Goal: Information Seeking & Learning: Learn about a topic

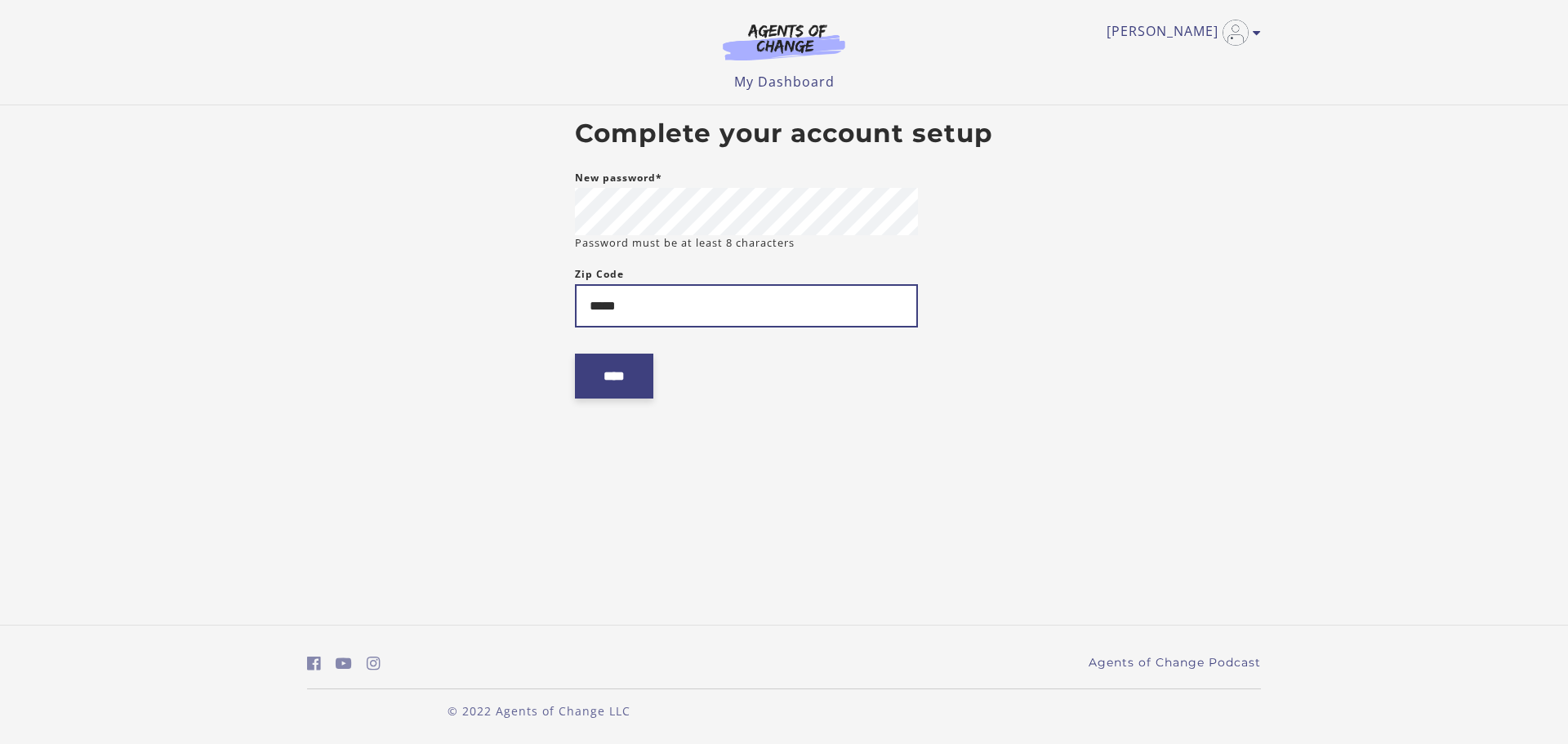
type input "*****"
click at [639, 382] on input "****" at bounding box center [614, 376] width 78 height 45
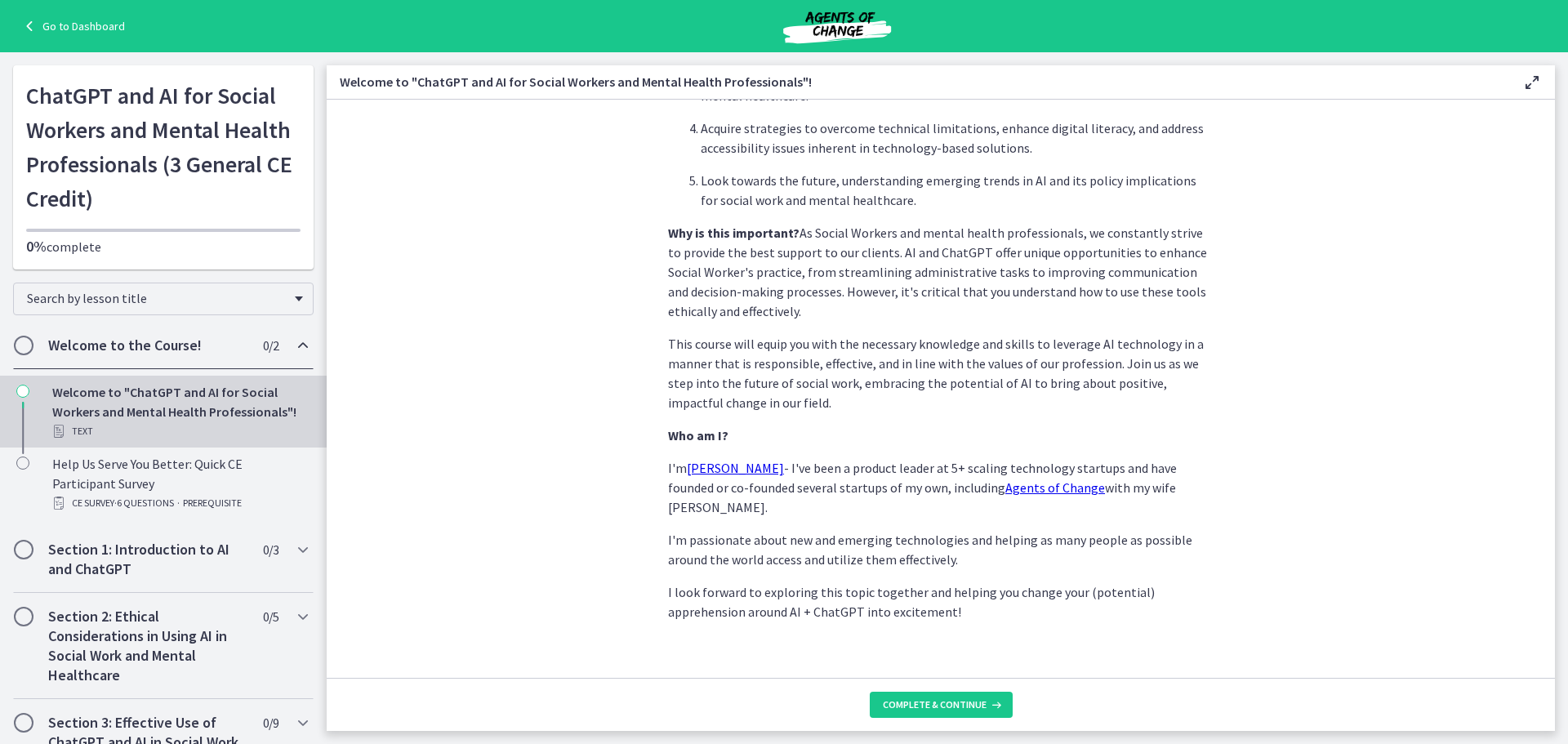
scroll to position [682, 0]
click at [954, 702] on span "Complete & continue" at bounding box center [934, 705] width 104 height 13
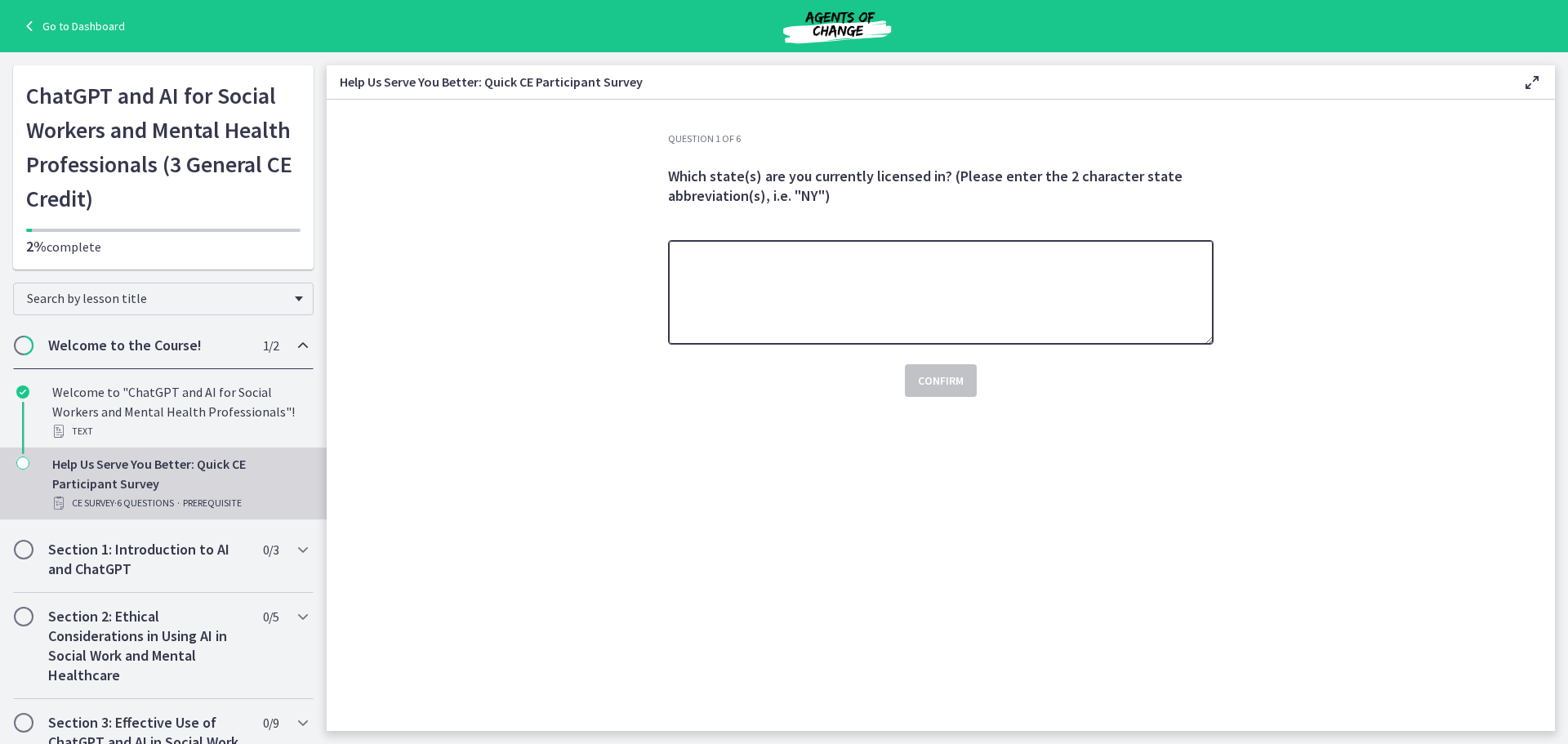
click at [926, 292] on textarea at bounding box center [941, 293] width 545 height 105
type textarea "**"
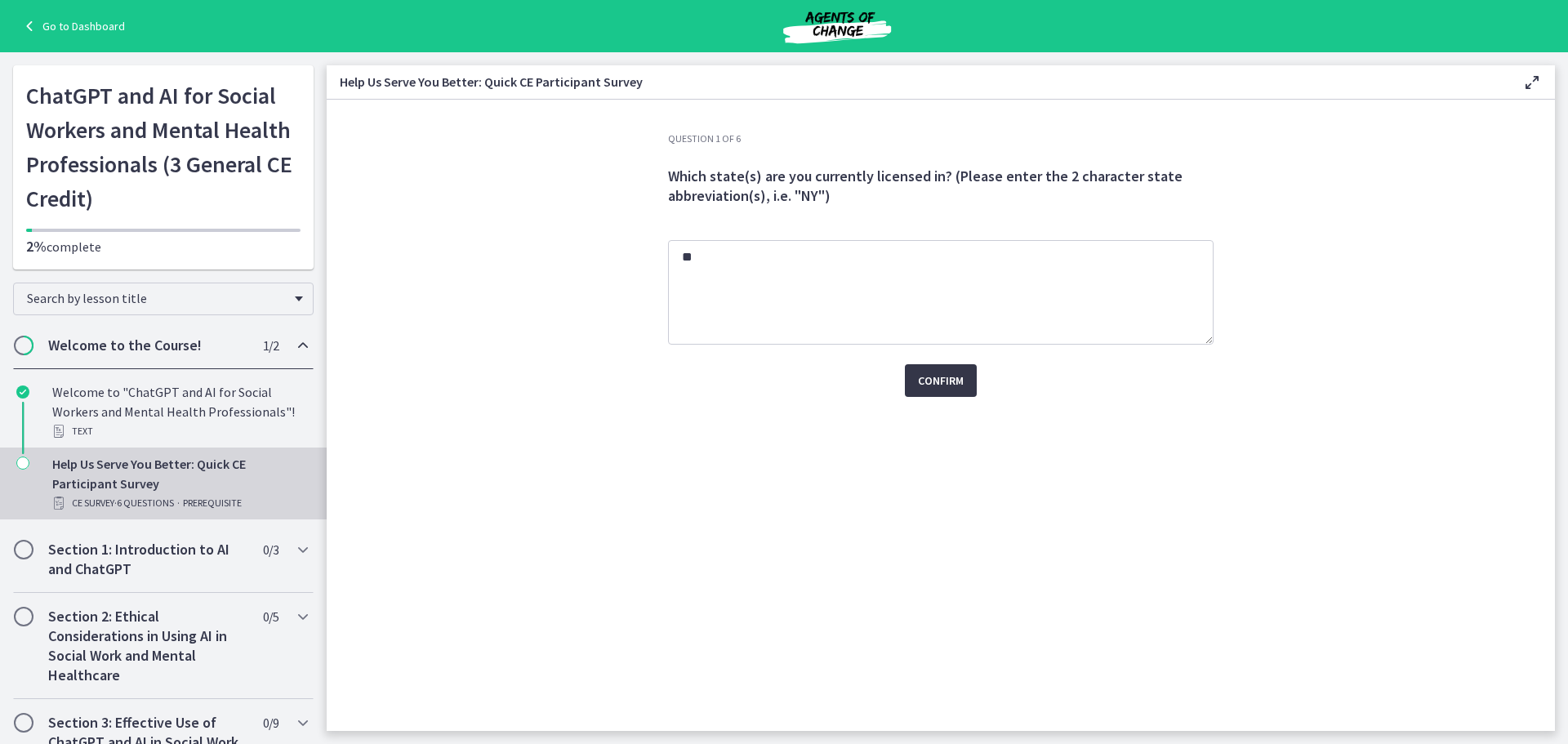
click at [952, 385] on span "Confirm" at bounding box center [940, 381] width 46 height 20
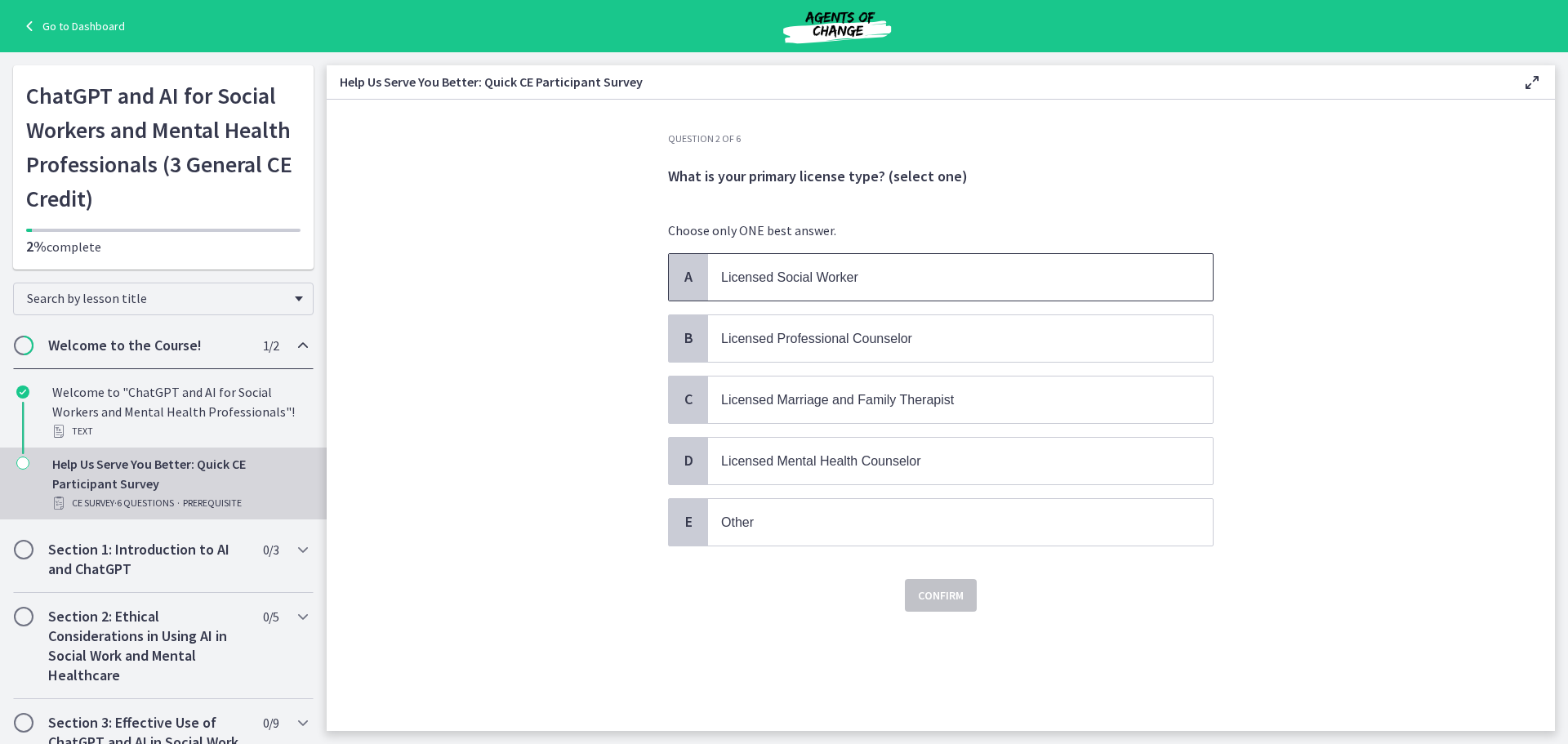
click at [818, 273] on span "Licensed Social Worker" at bounding box center [789, 277] width 137 height 14
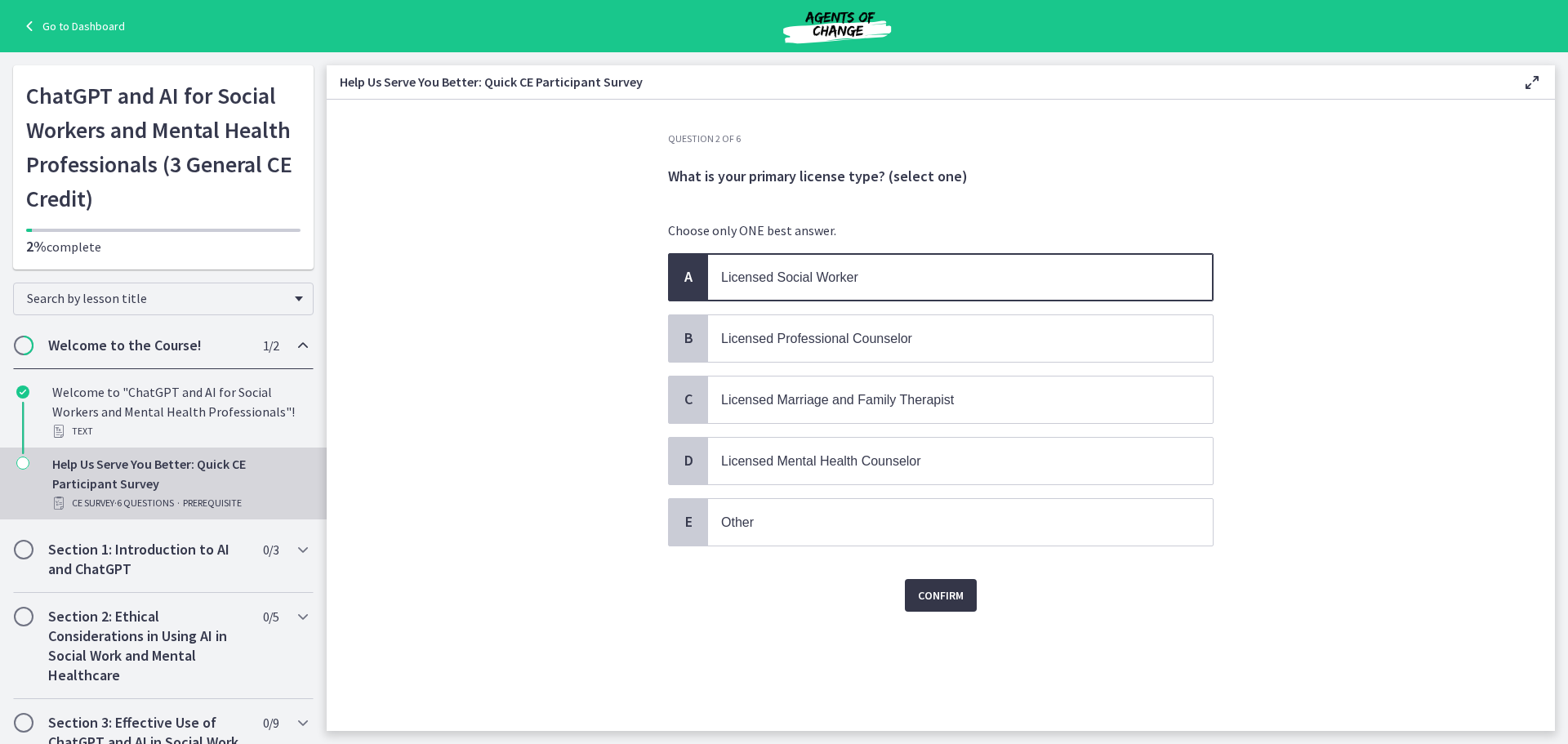
click at [927, 593] on span "Confirm" at bounding box center [940, 595] width 46 height 20
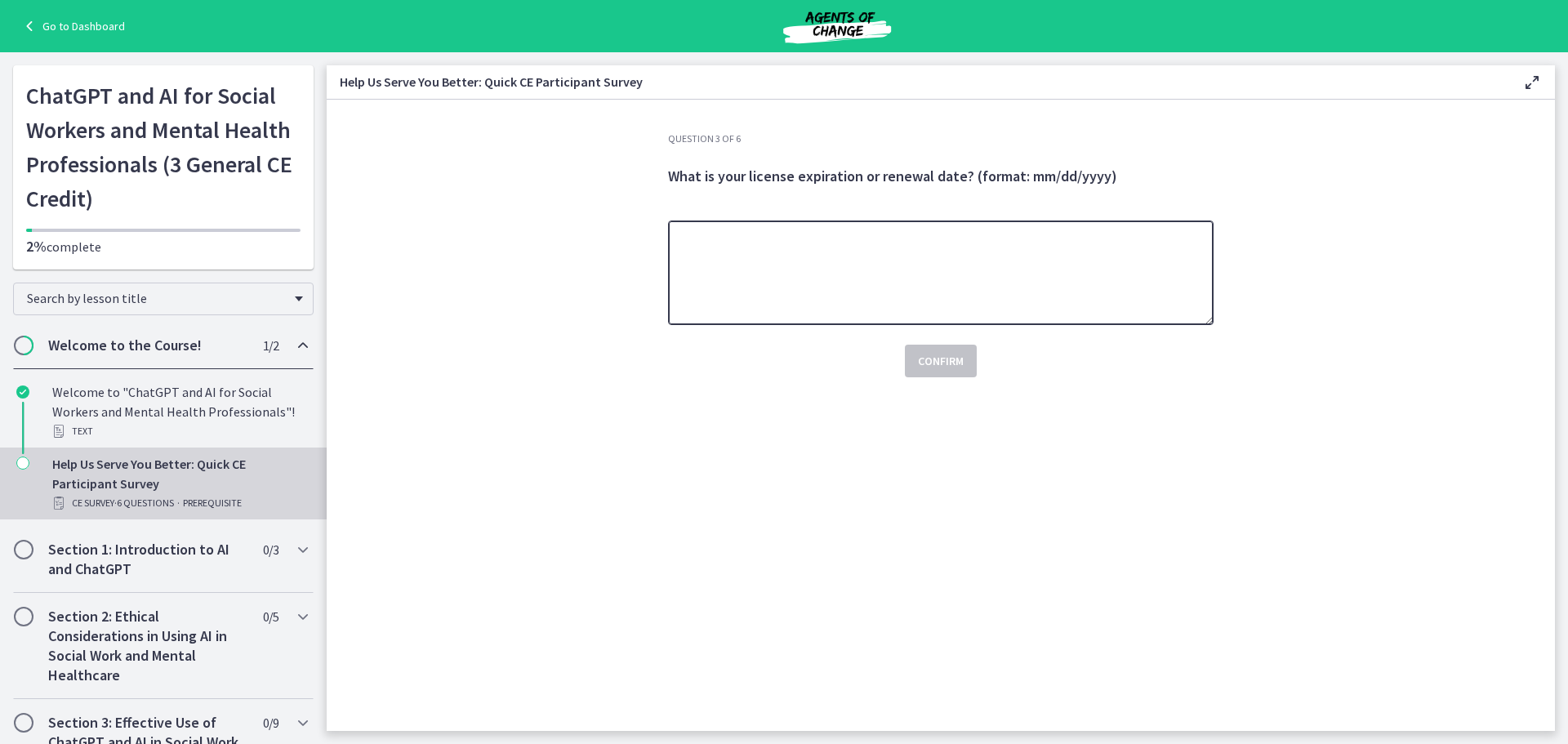
click at [805, 261] on textarea at bounding box center [941, 273] width 545 height 105
type textarea "**********"
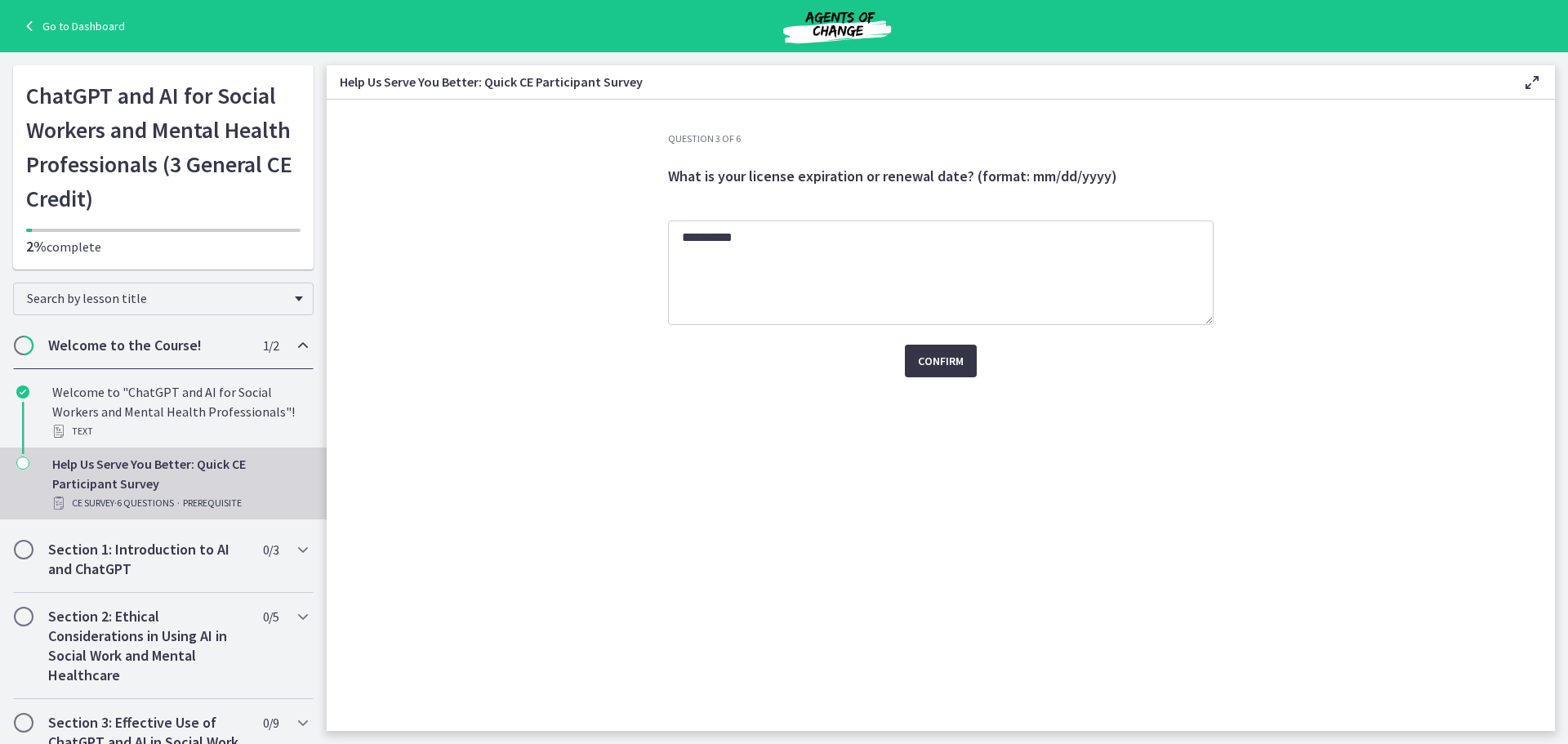
click at [945, 371] on button "Confirm" at bounding box center [940, 361] width 71 height 32
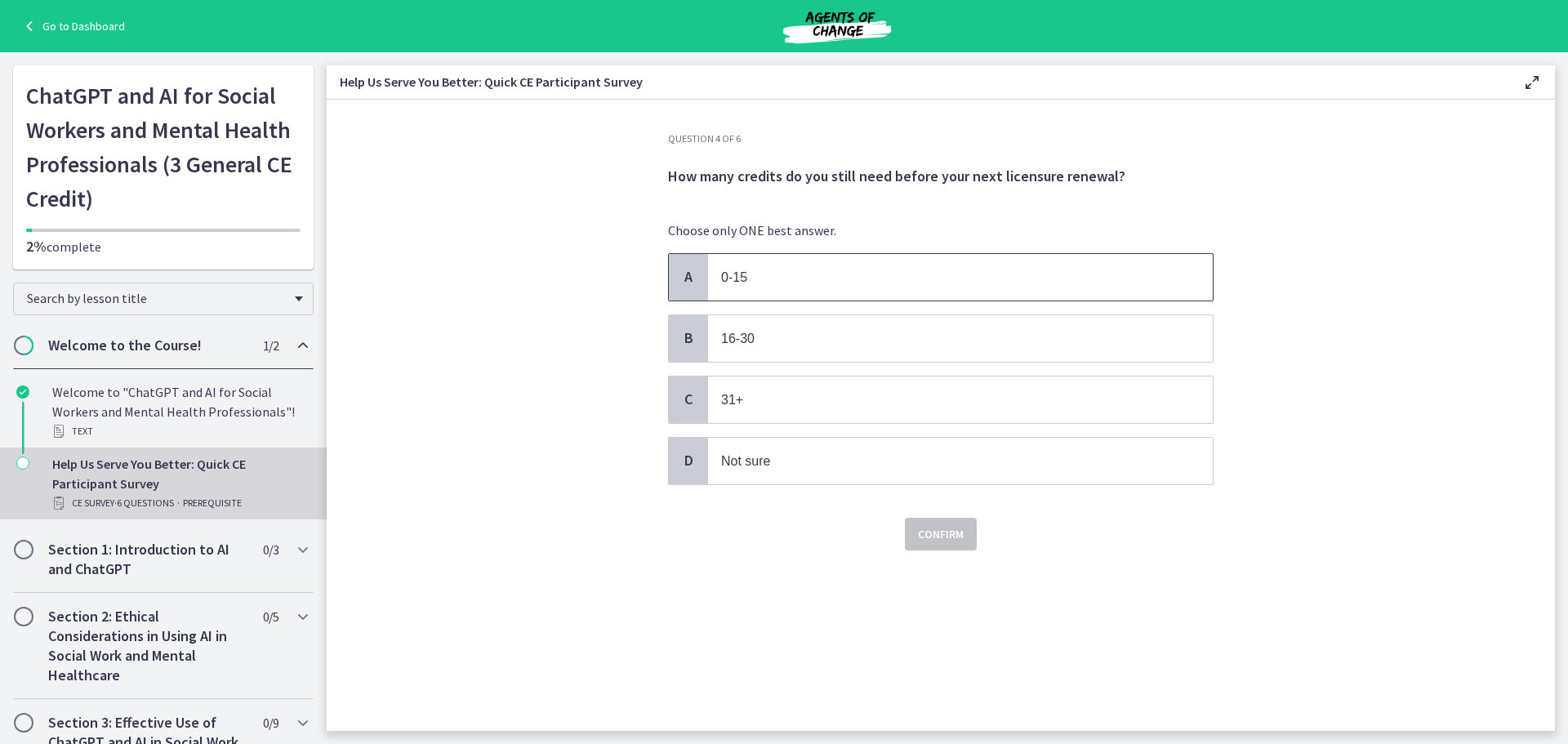
click at [784, 274] on p "0-15" at bounding box center [944, 277] width 446 height 21
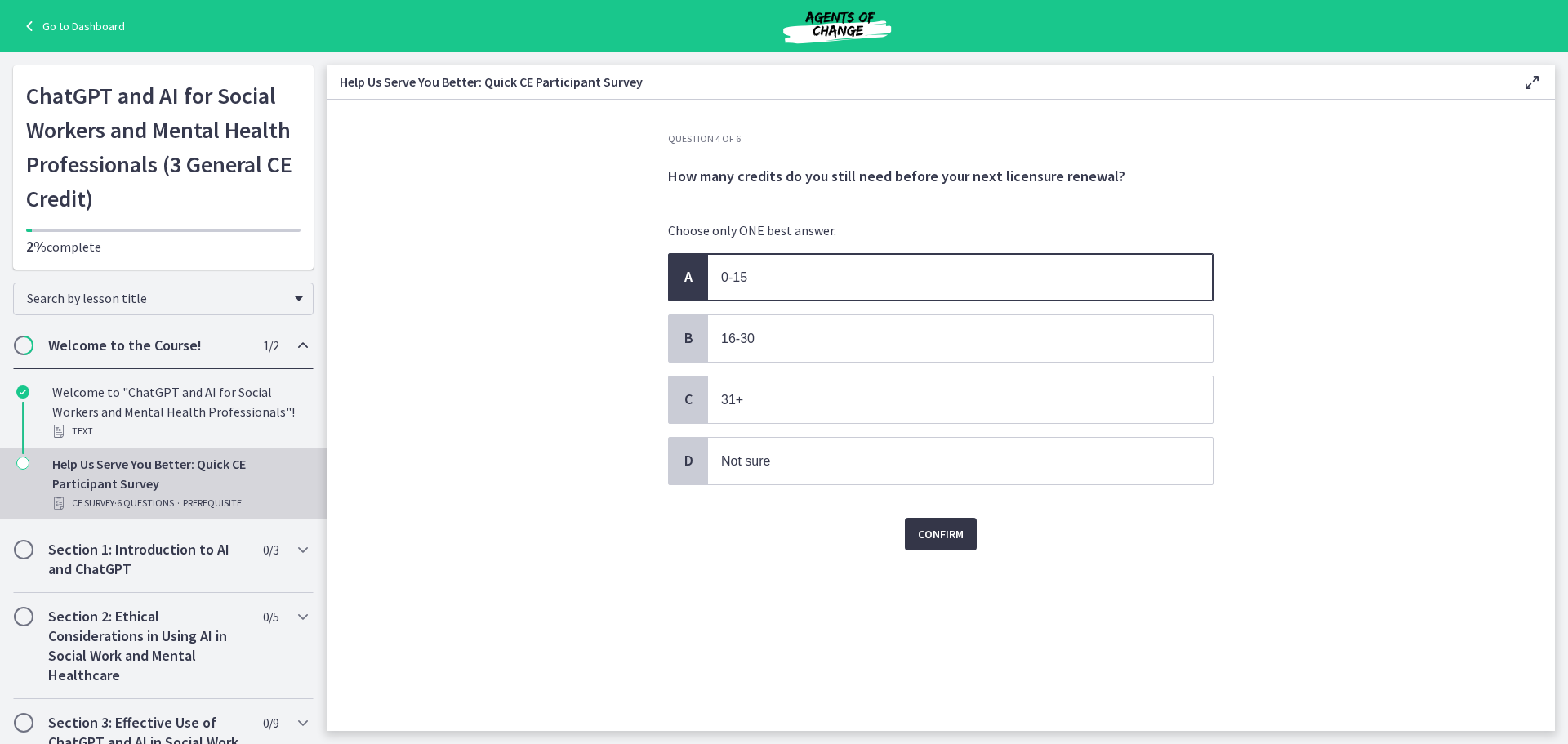
click at [941, 536] on span "Confirm" at bounding box center [940, 535] width 46 height 20
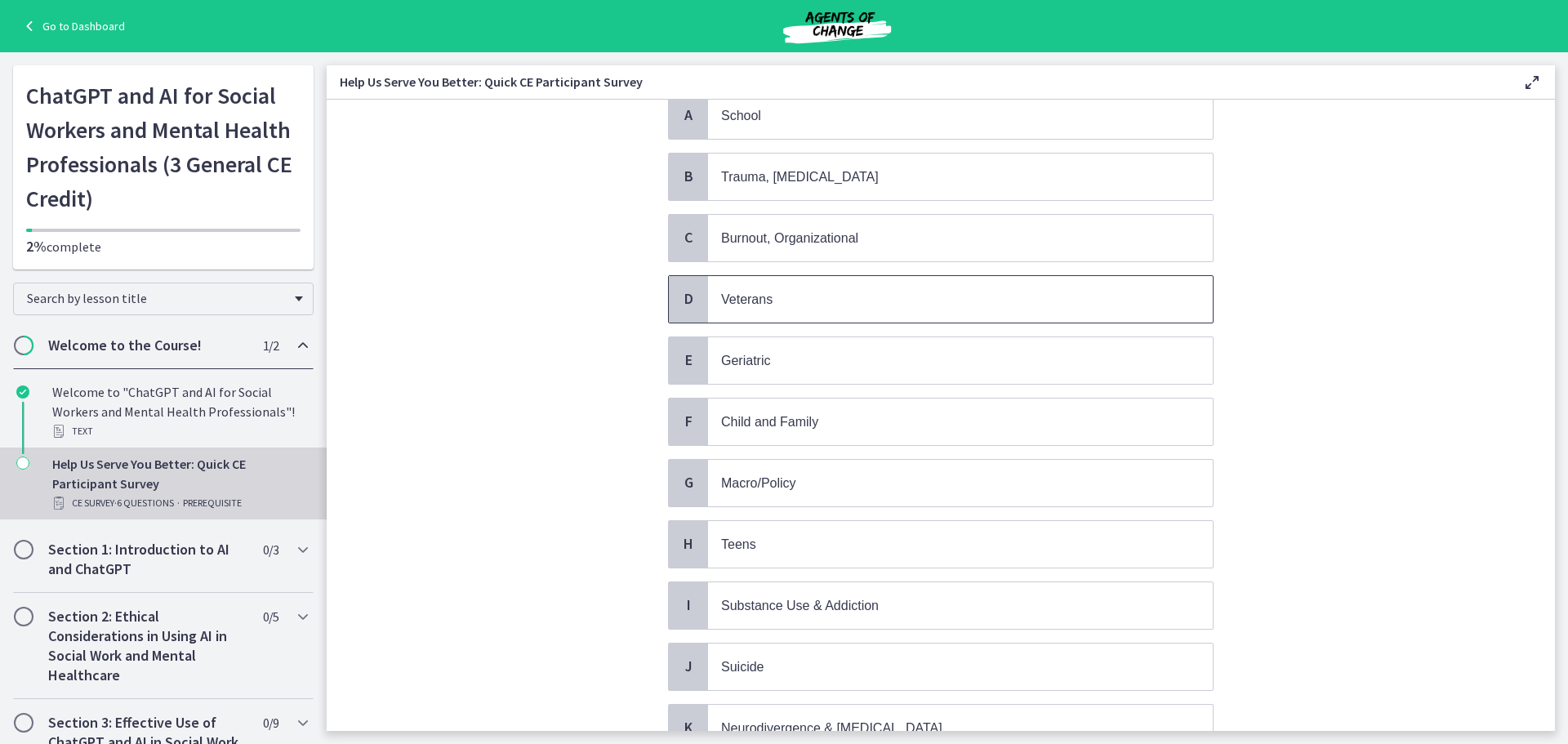
scroll to position [163, 0]
click at [852, 413] on p "Child and Family" at bounding box center [944, 420] width 446 height 21
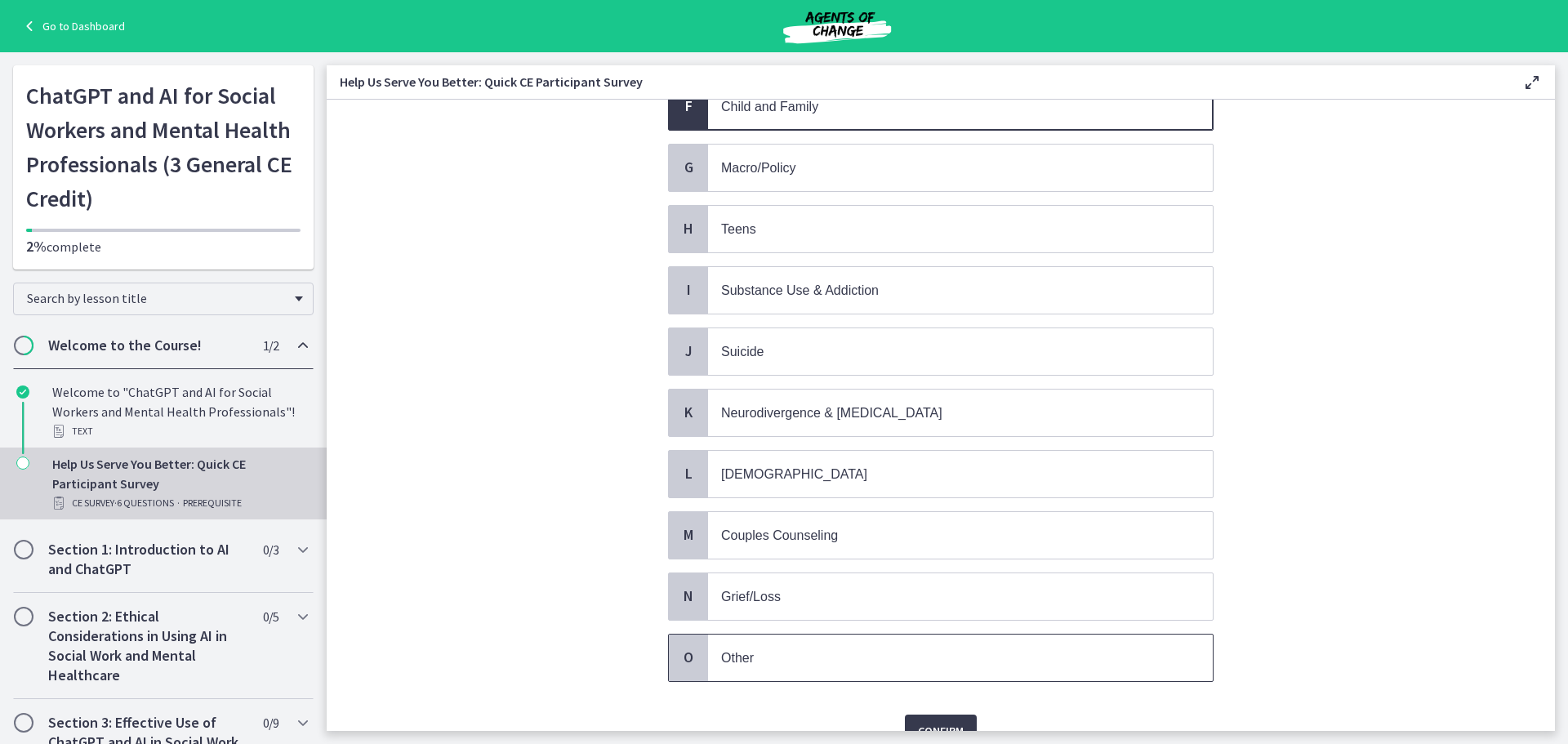
scroll to position [490, 0]
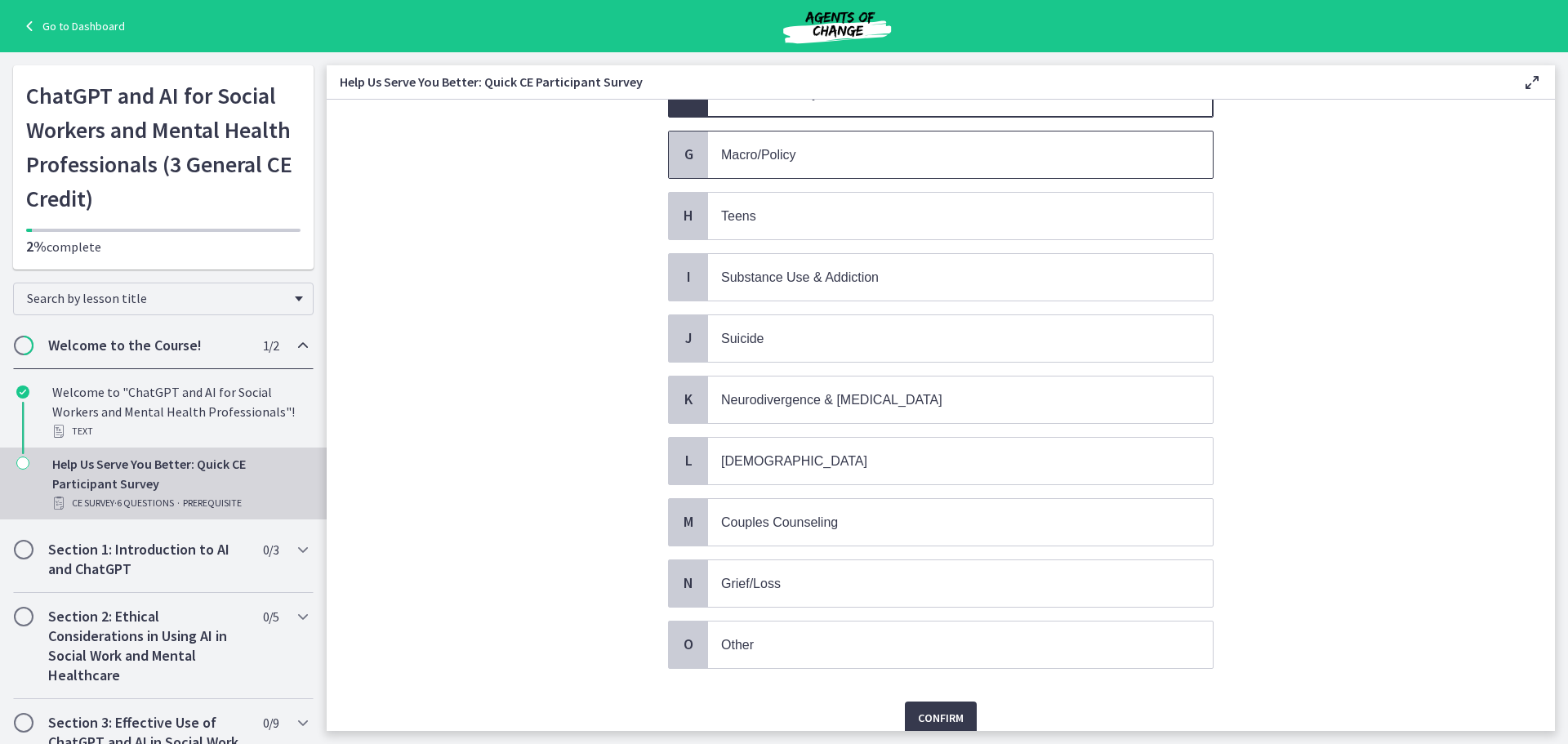
click at [836, 159] on p "Macro/Policy" at bounding box center [944, 155] width 446 height 21
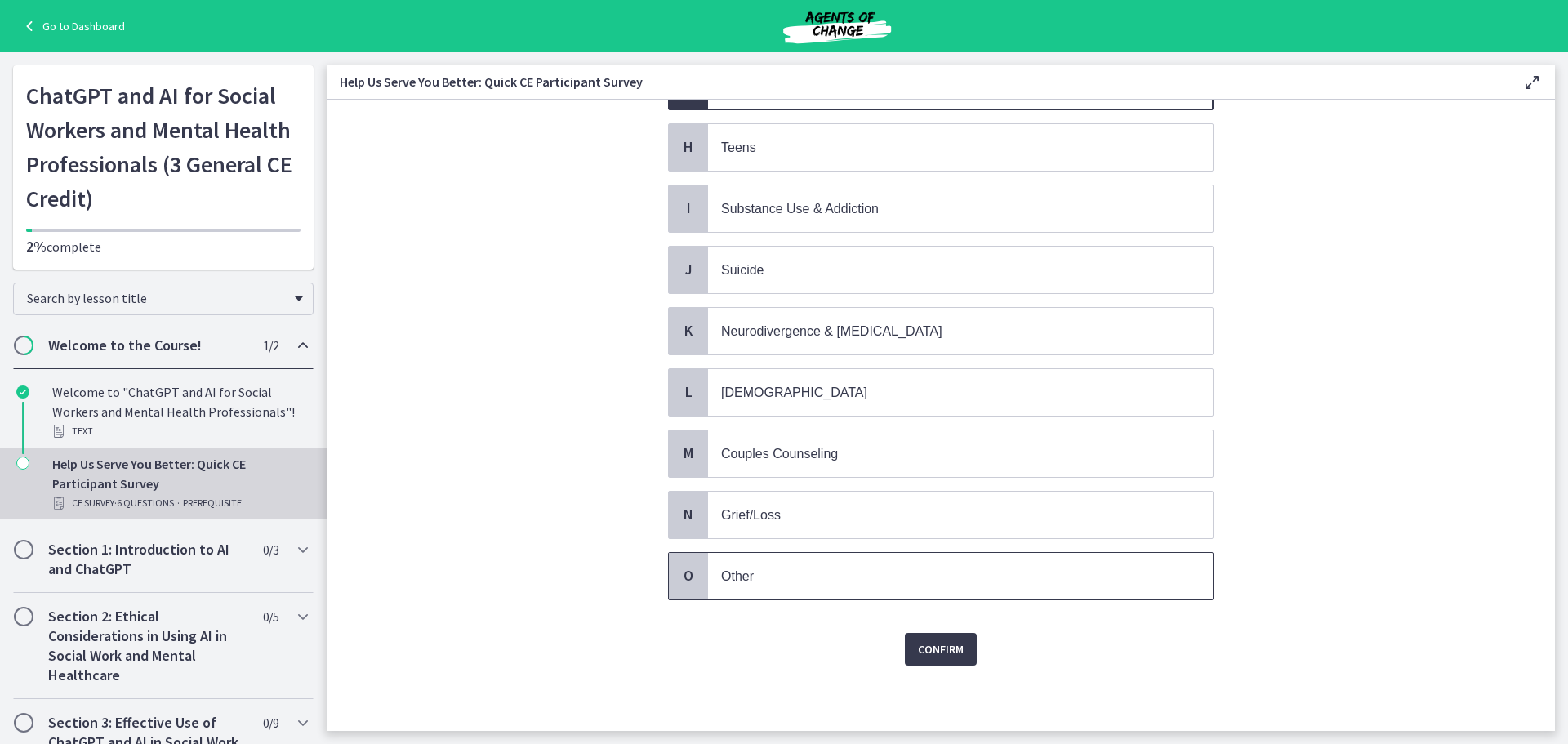
click at [831, 577] on p "Other" at bounding box center [944, 576] width 446 height 21
click at [929, 638] on button "Confirm" at bounding box center [940, 648] width 71 height 32
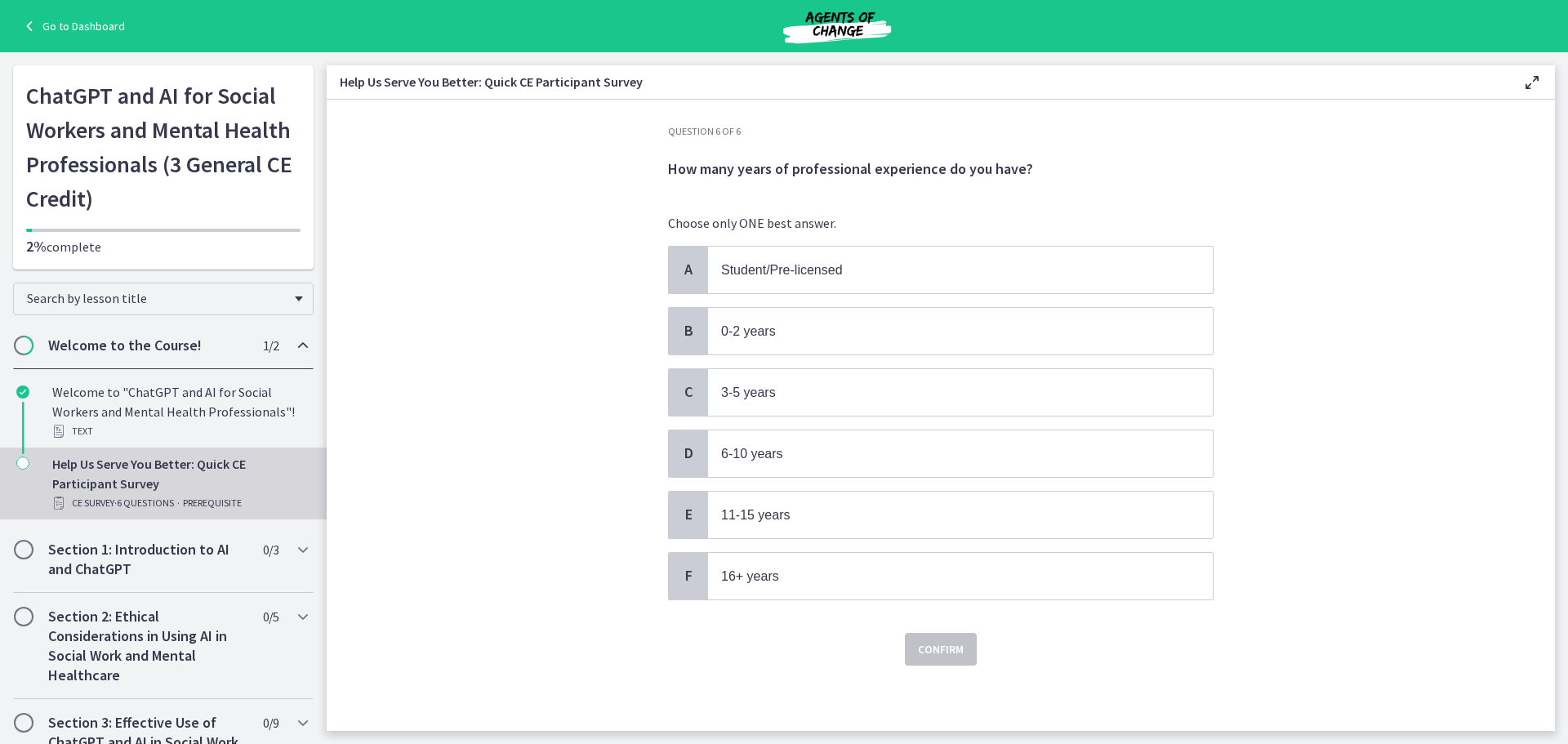
scroll to position [0, 0]
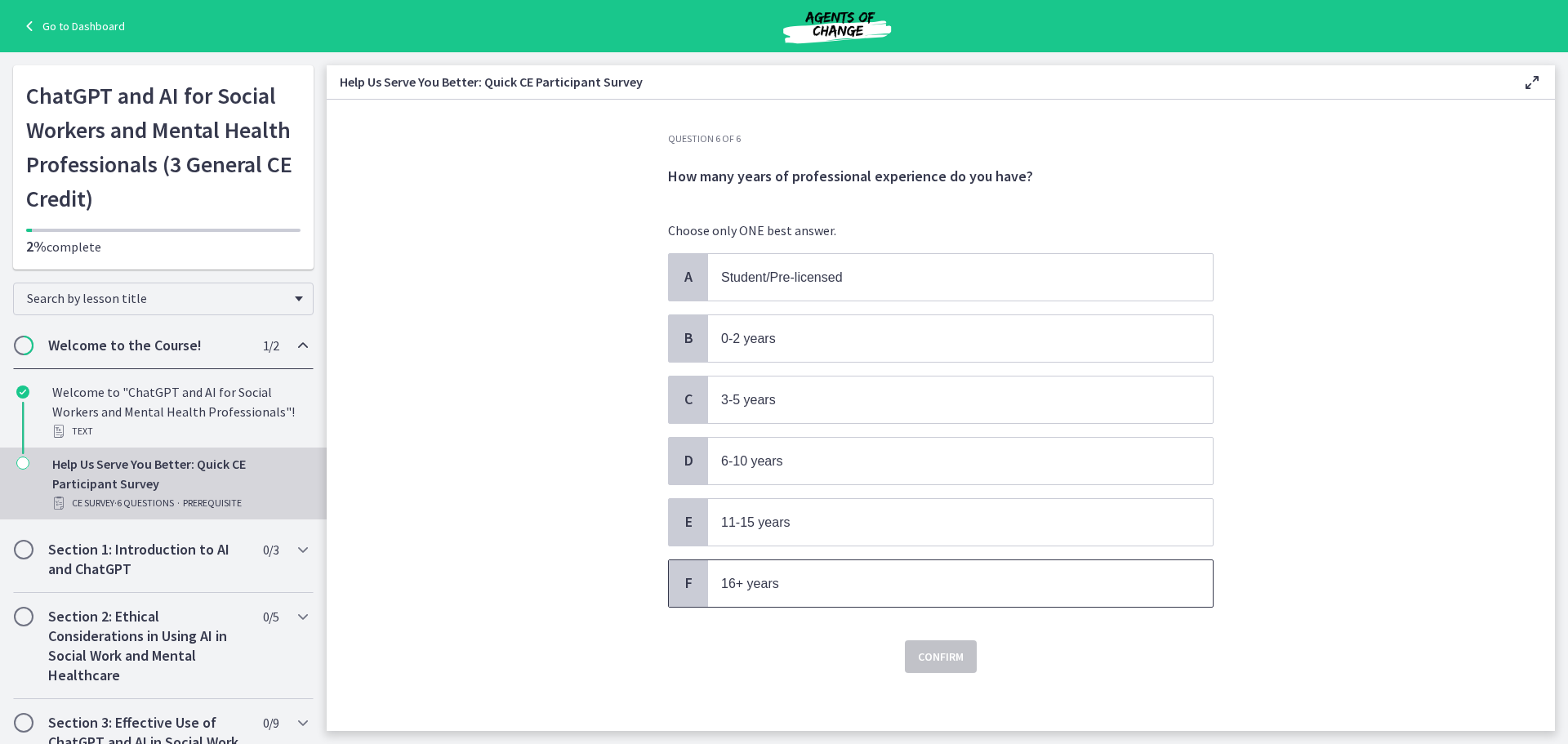
click at [801, 598] on span "16+ years" at bounding box center [960, 584] width 505 height 47
click at [924, 660] on span "Confirm" at bounding box center [940, 657] width 46 height 20
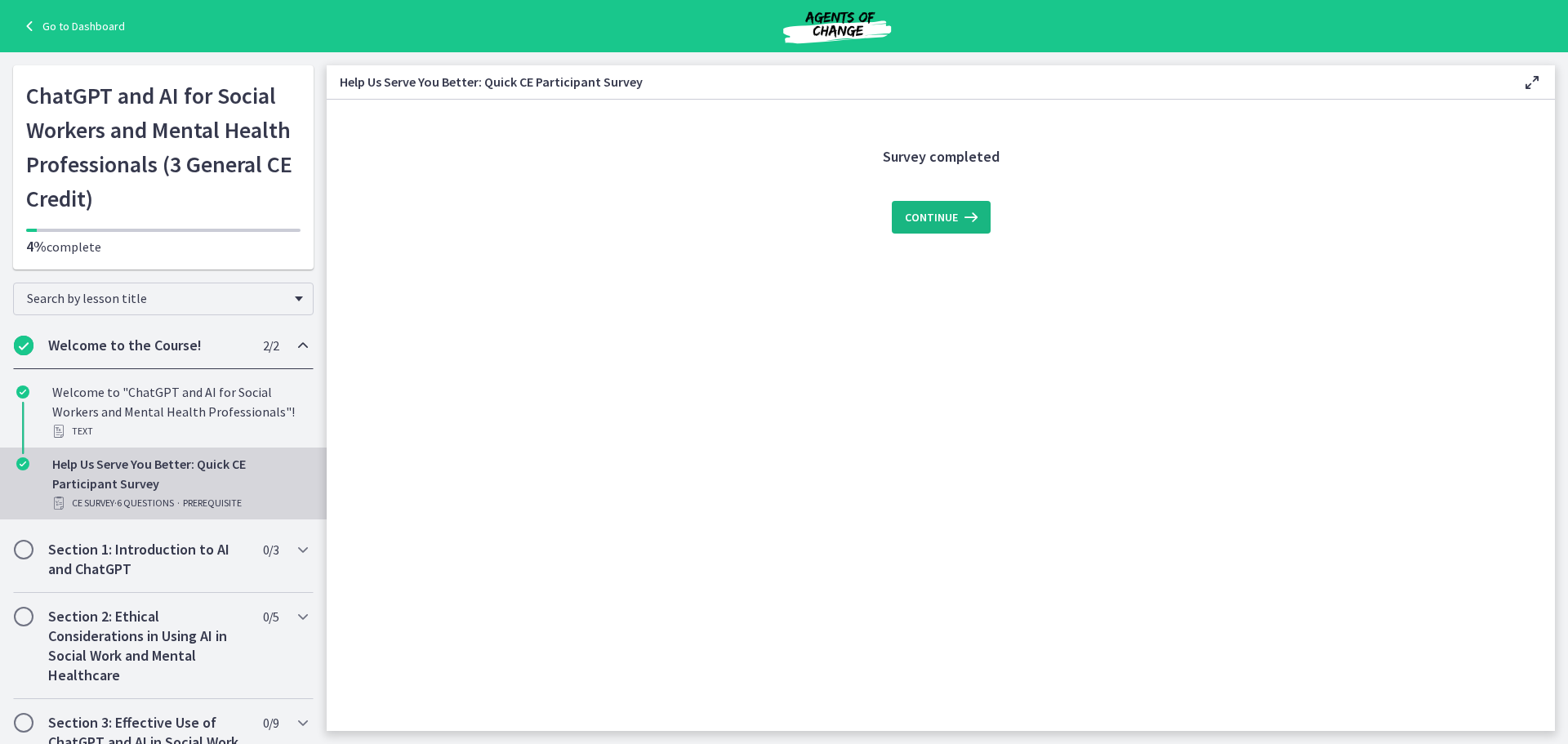
click at [954, 212] on span "Continue" at bounding box center [931, 218] width 53 height 20
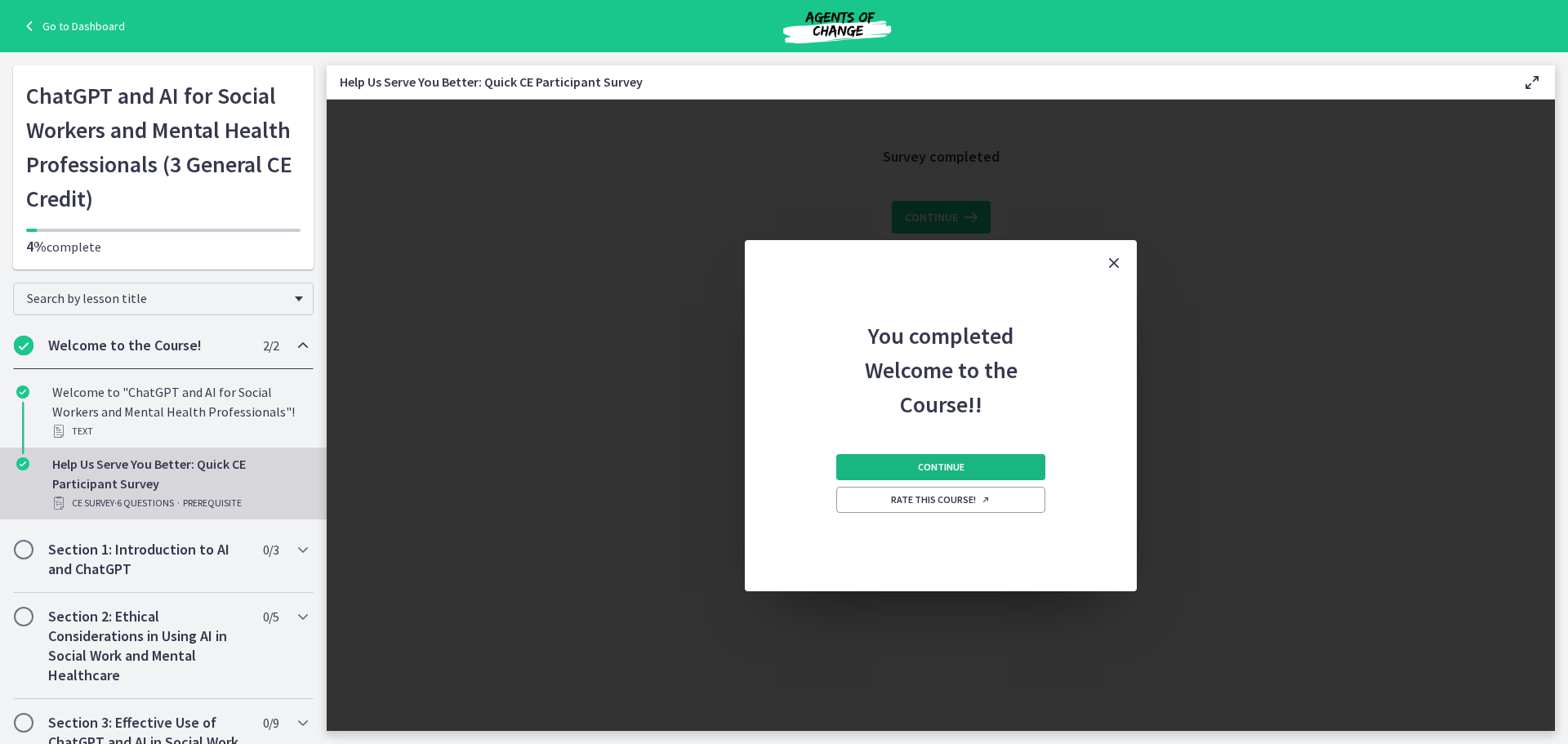
click at [959, 462] on span "Continue" at bounding box center [941, 467] width 47 height 13
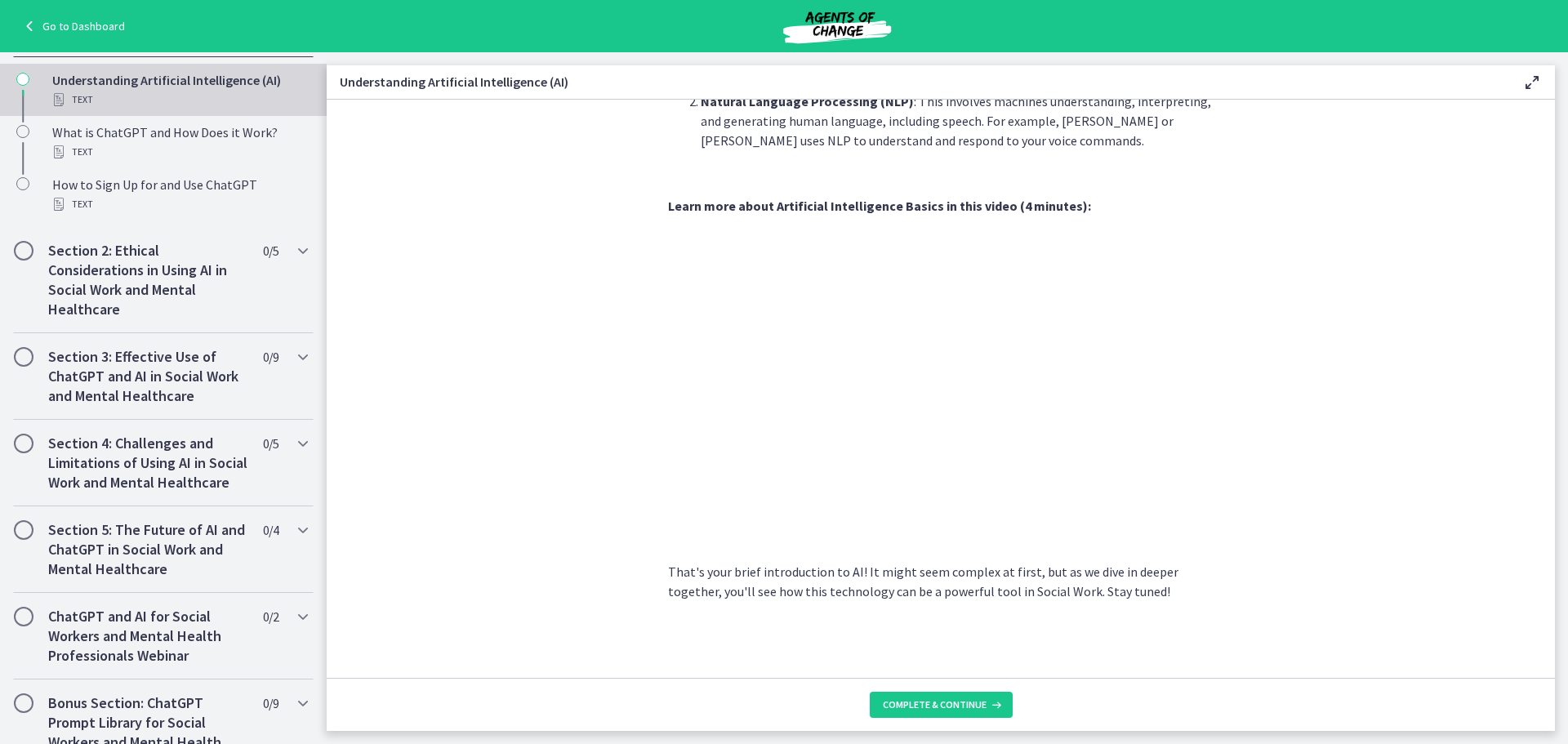
scroll to position [386, 0]
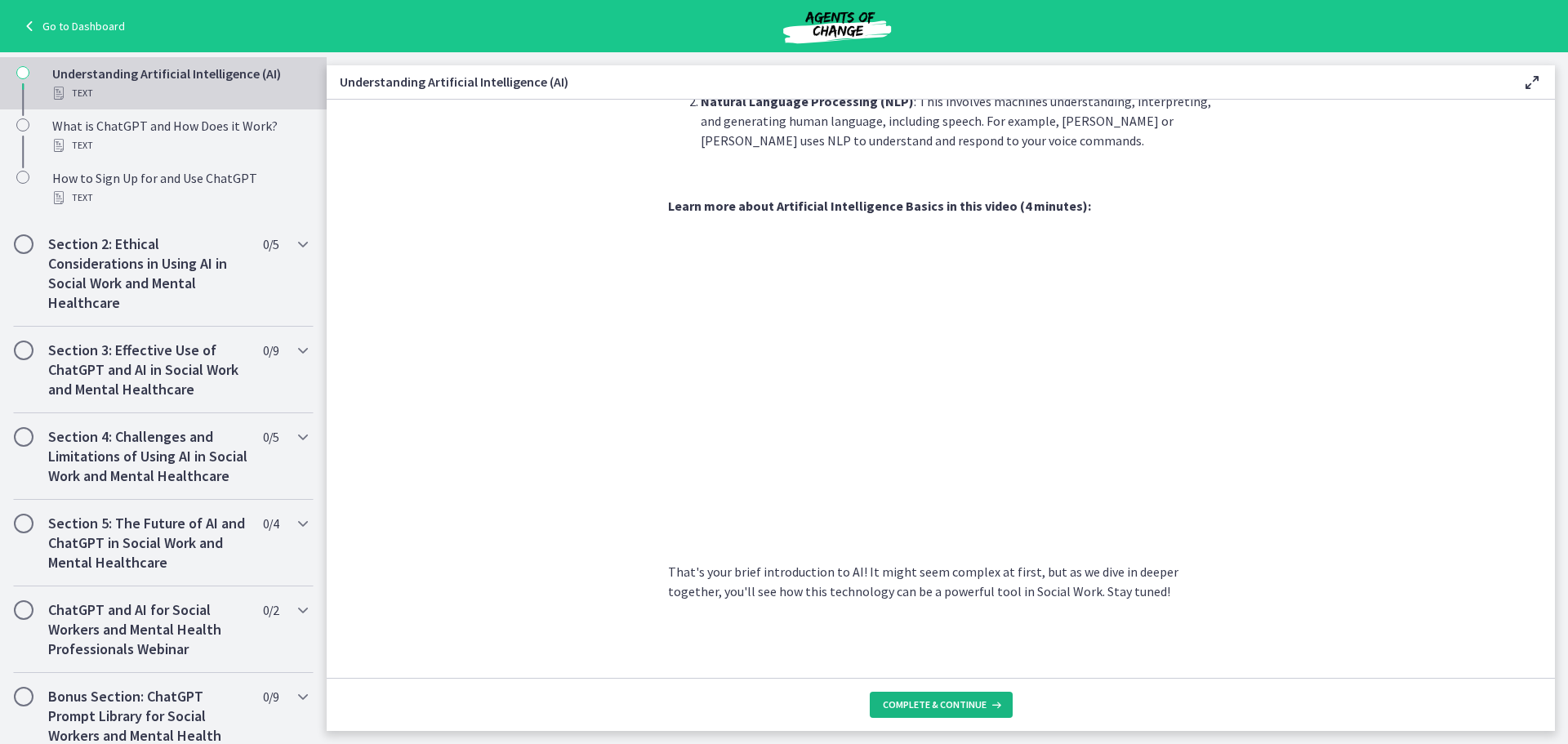
click at [959, 707] on span "Complete & continue" at bounding box center [934, 705] width 104 height 13
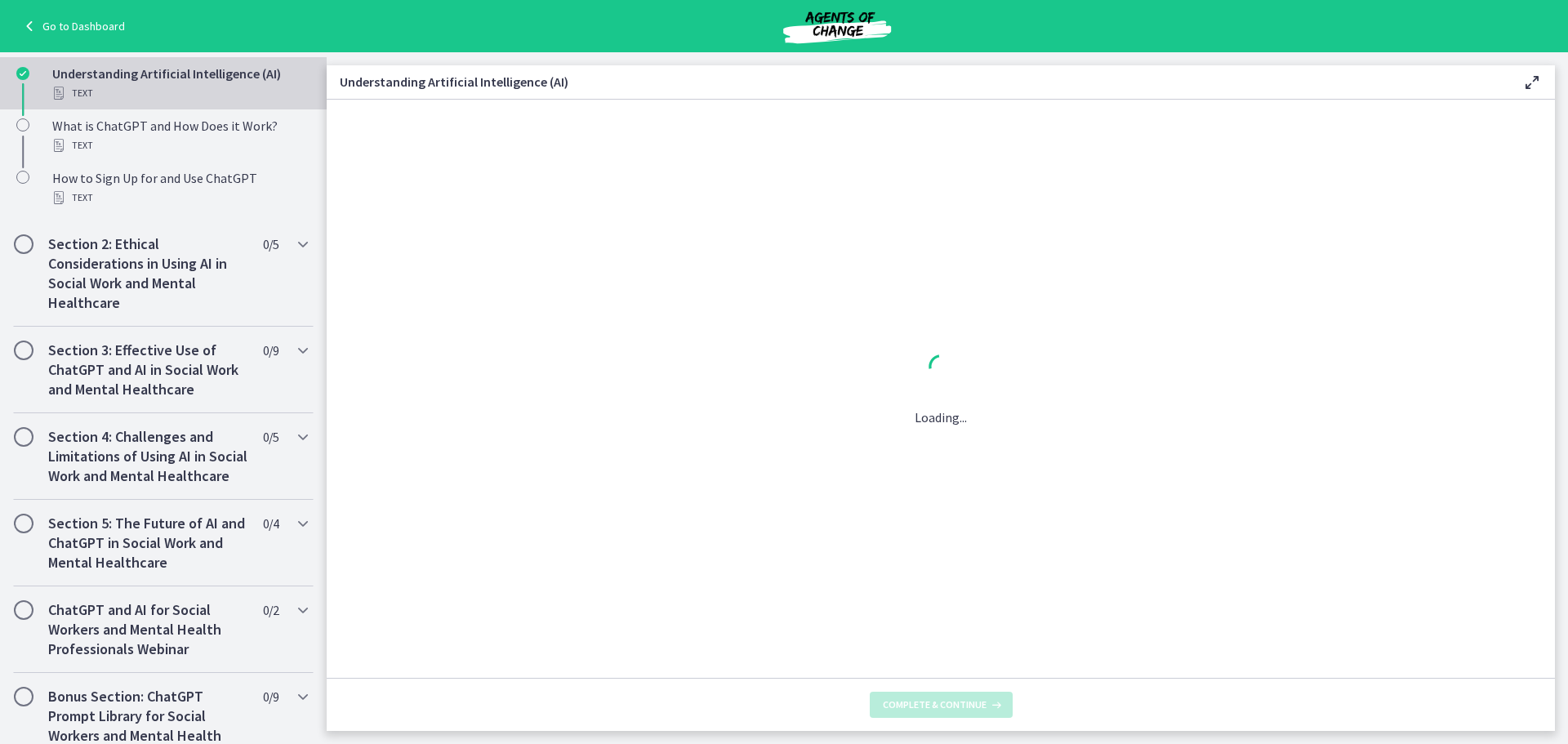
scroll to position [0, 0]
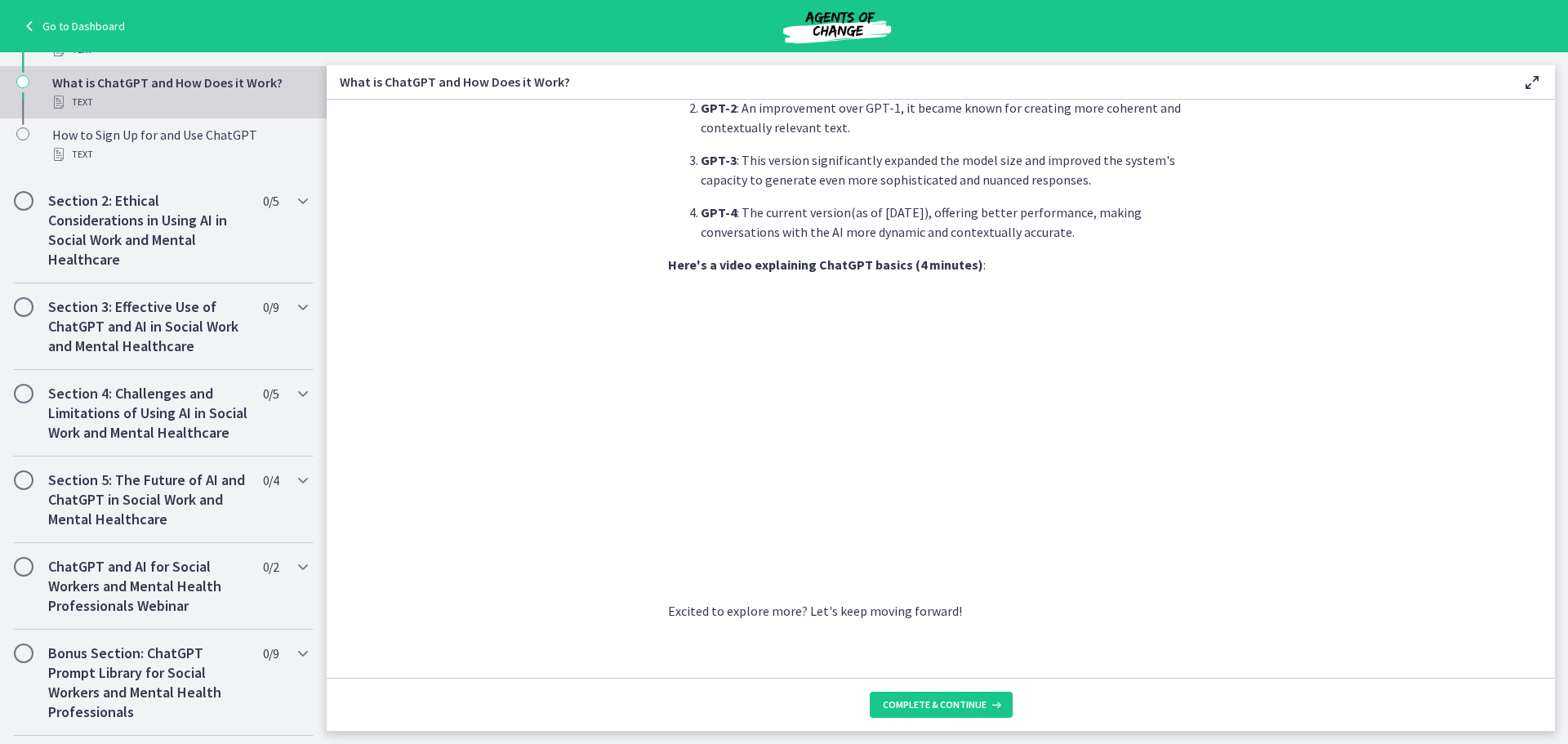
scroll to position [432, 0]
click at [954, 702] on span "Complete & continue" at bounding box center [934, 705] width 104 height 13
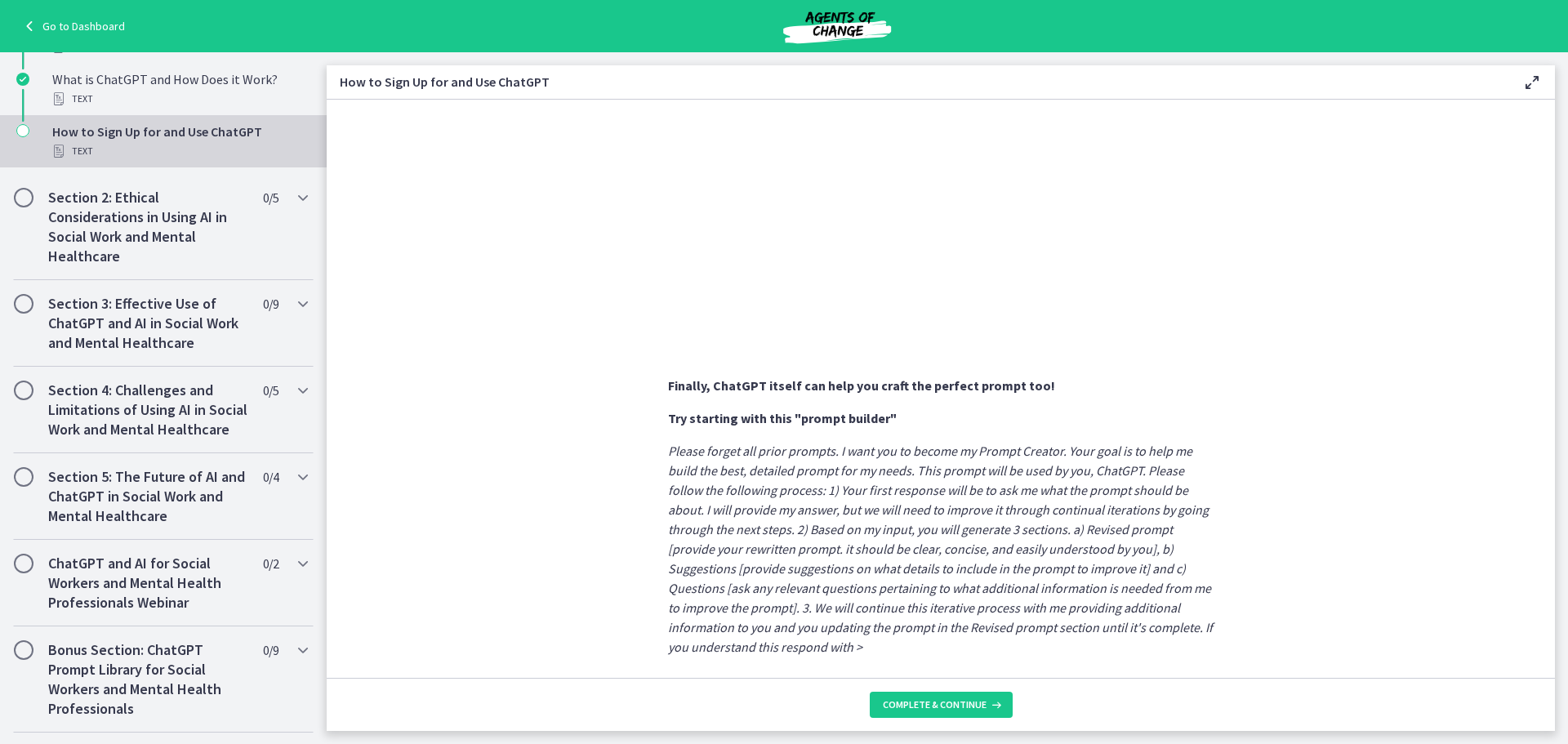
scroll to position [791, 0]
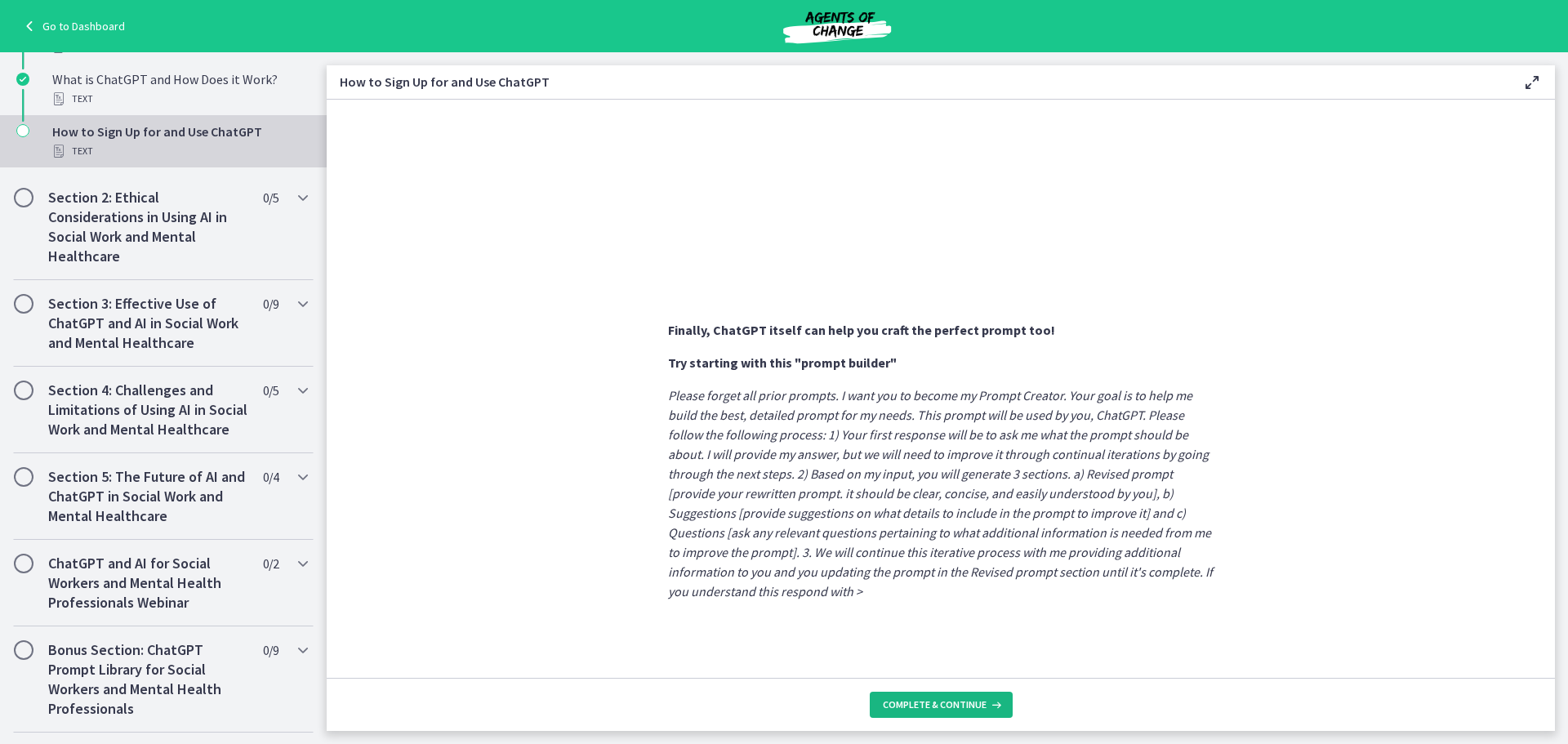
click at [939, 706] on span "Complete & continue" at bounding box center [934, 705] width 104 height 13
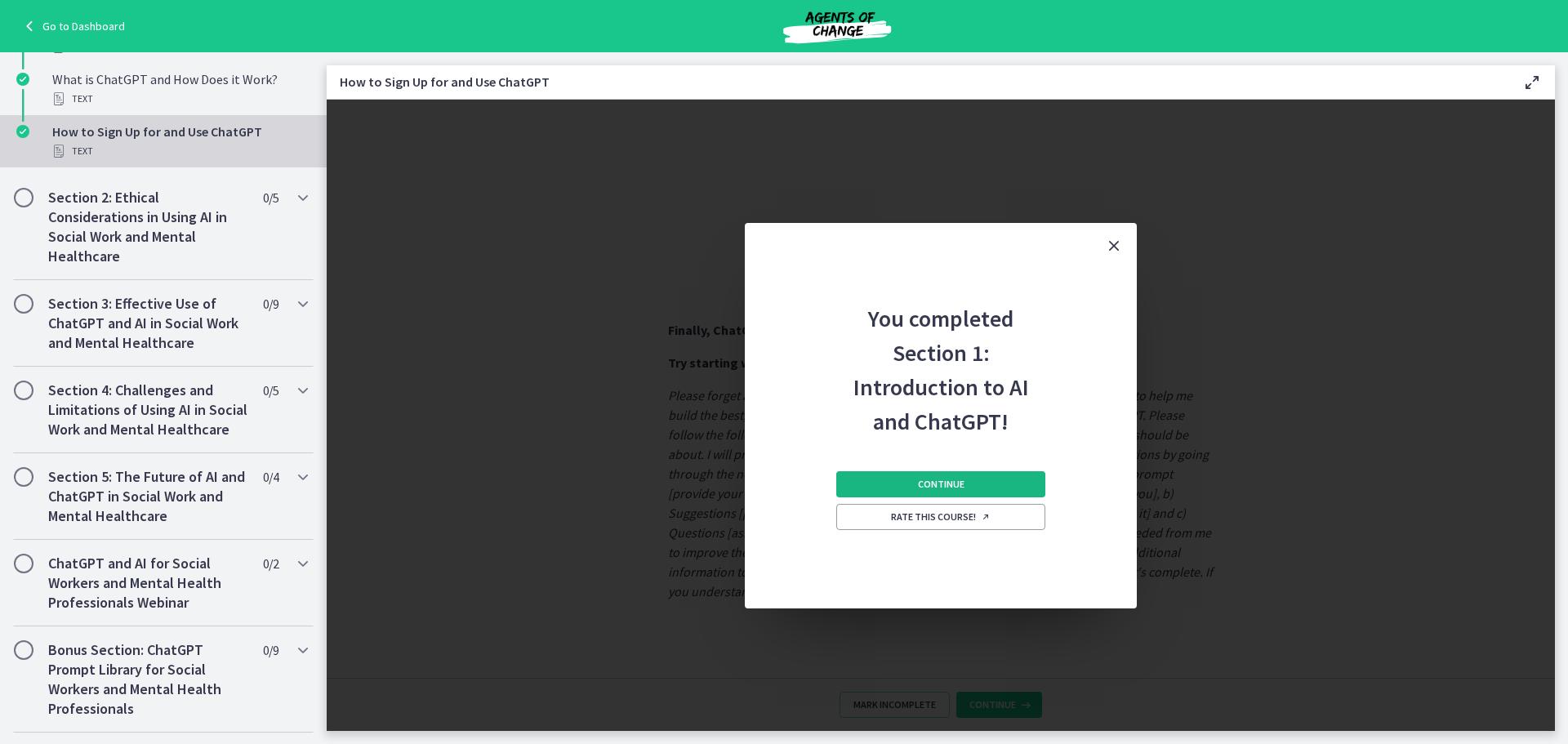
click at [939, 485] on span "Continue" at bounding box center [941, 485] width 47 height 13
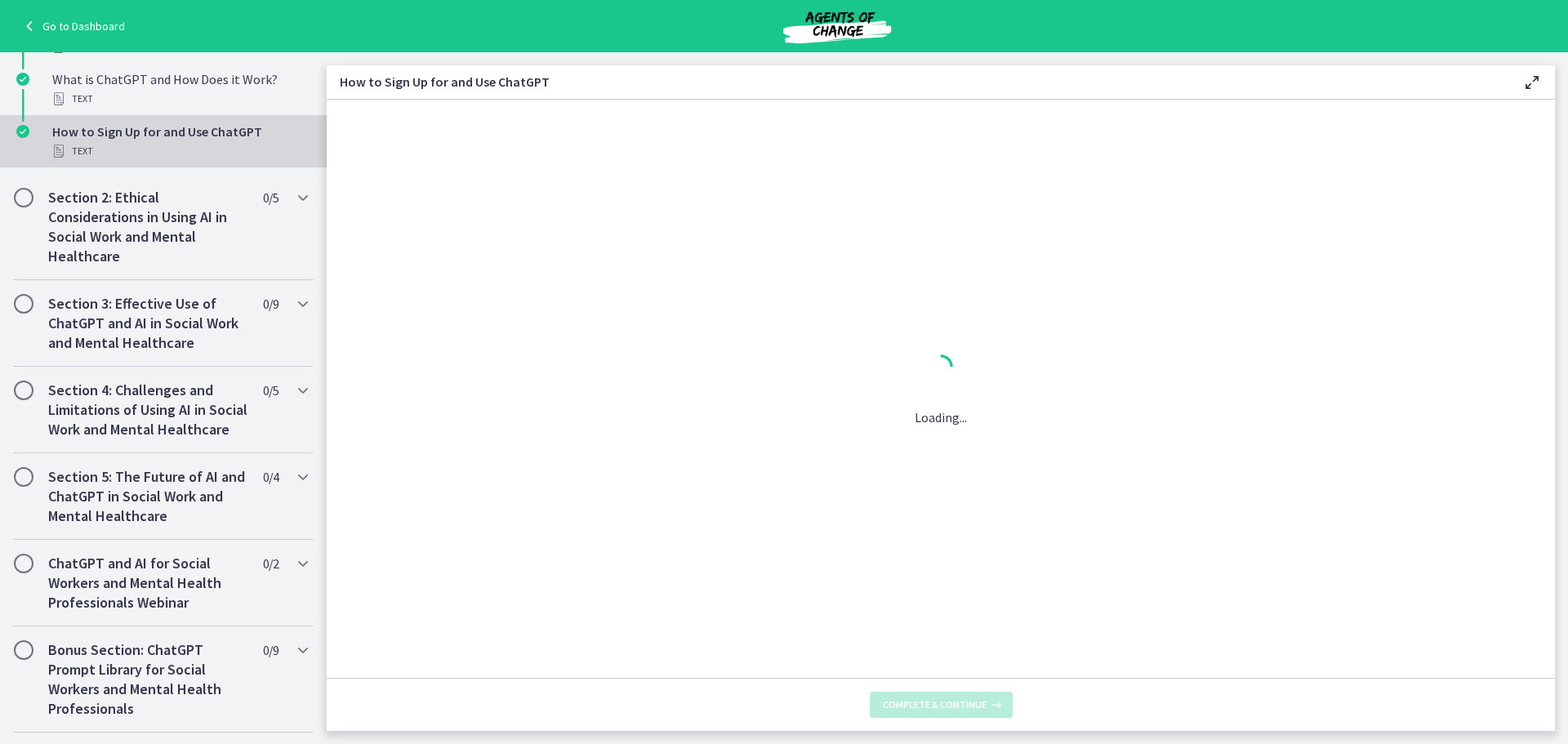
scroll to position [0, 0]
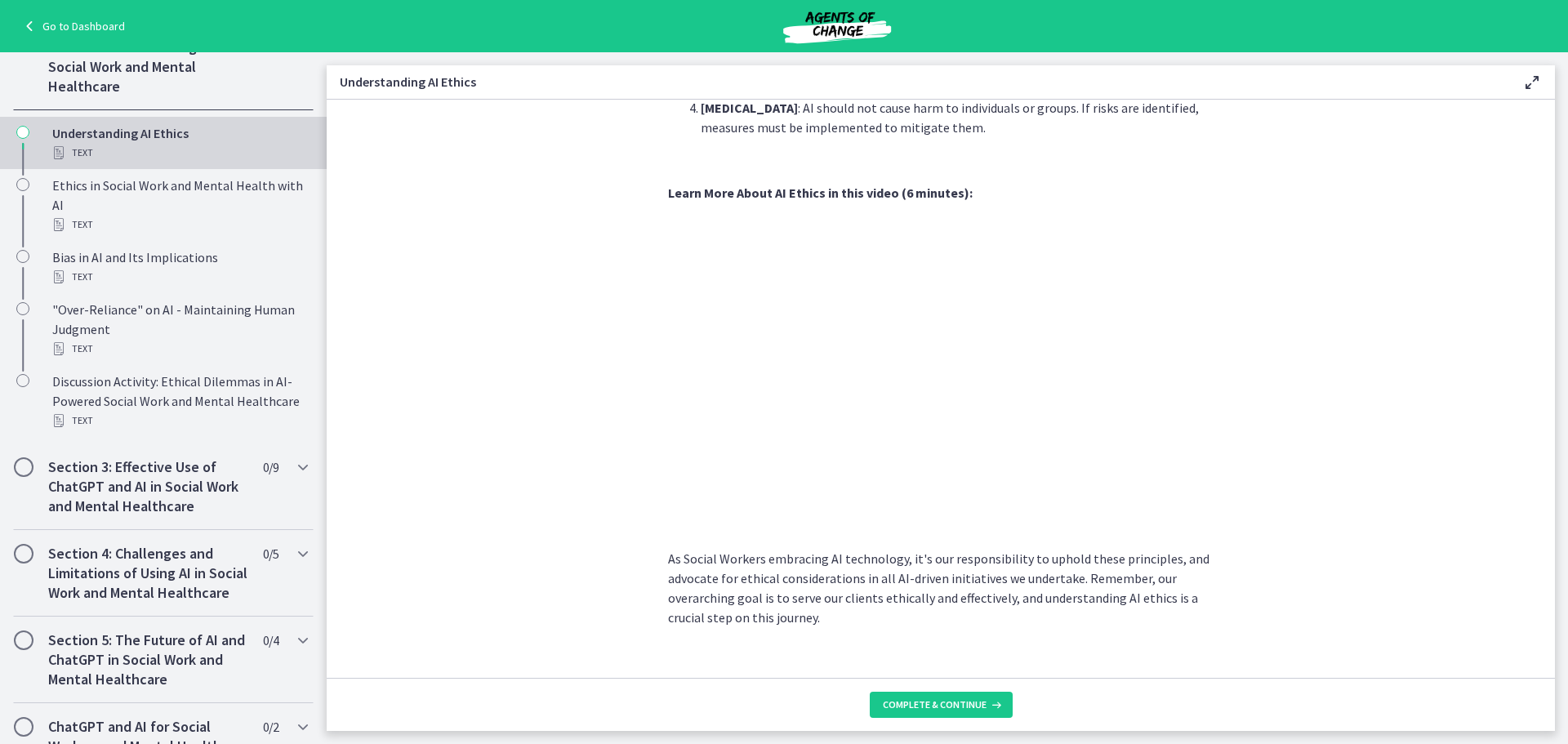
scroll to position [727, 0]
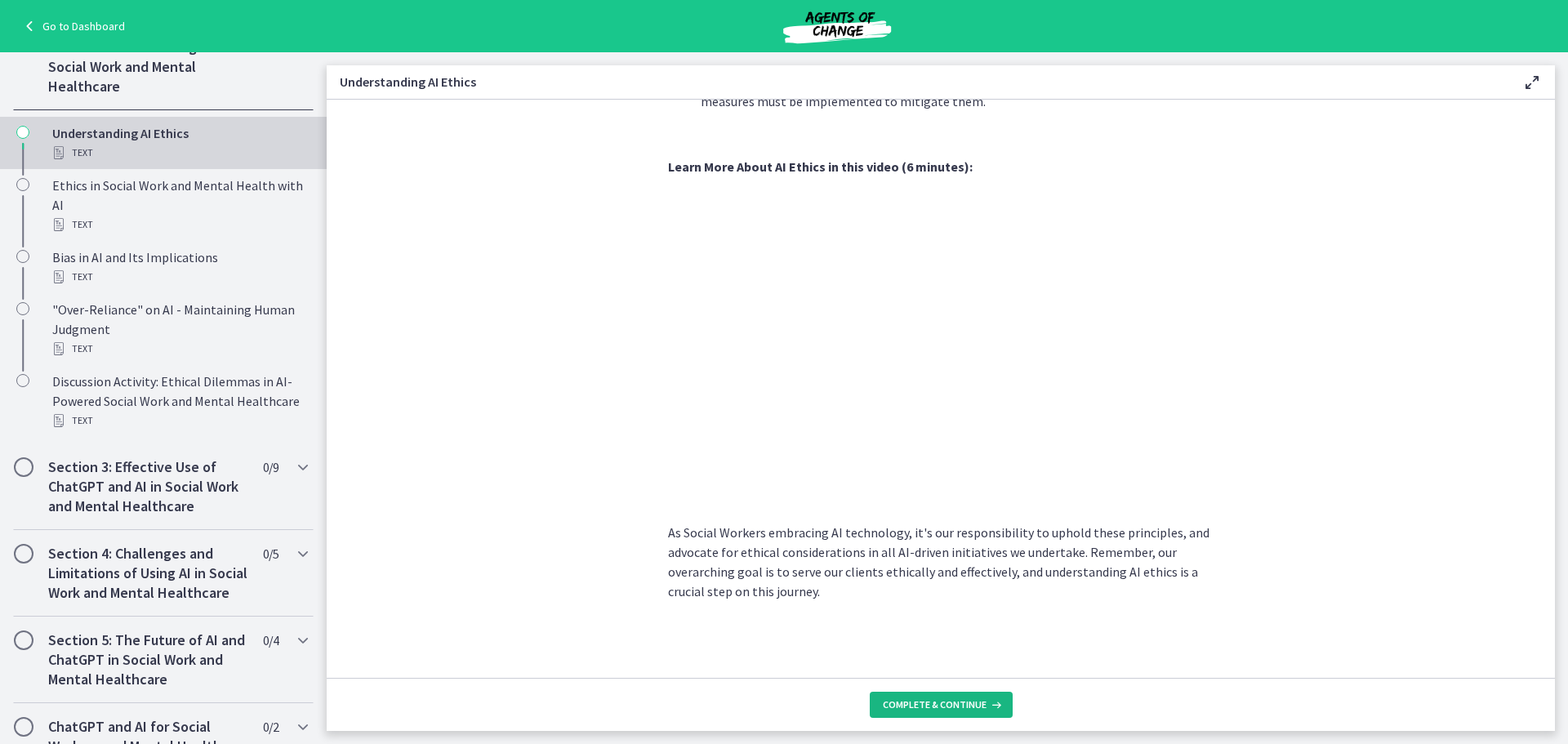
click at [987, 709] on icon at bounding box center [995, 705] width 17 height 13
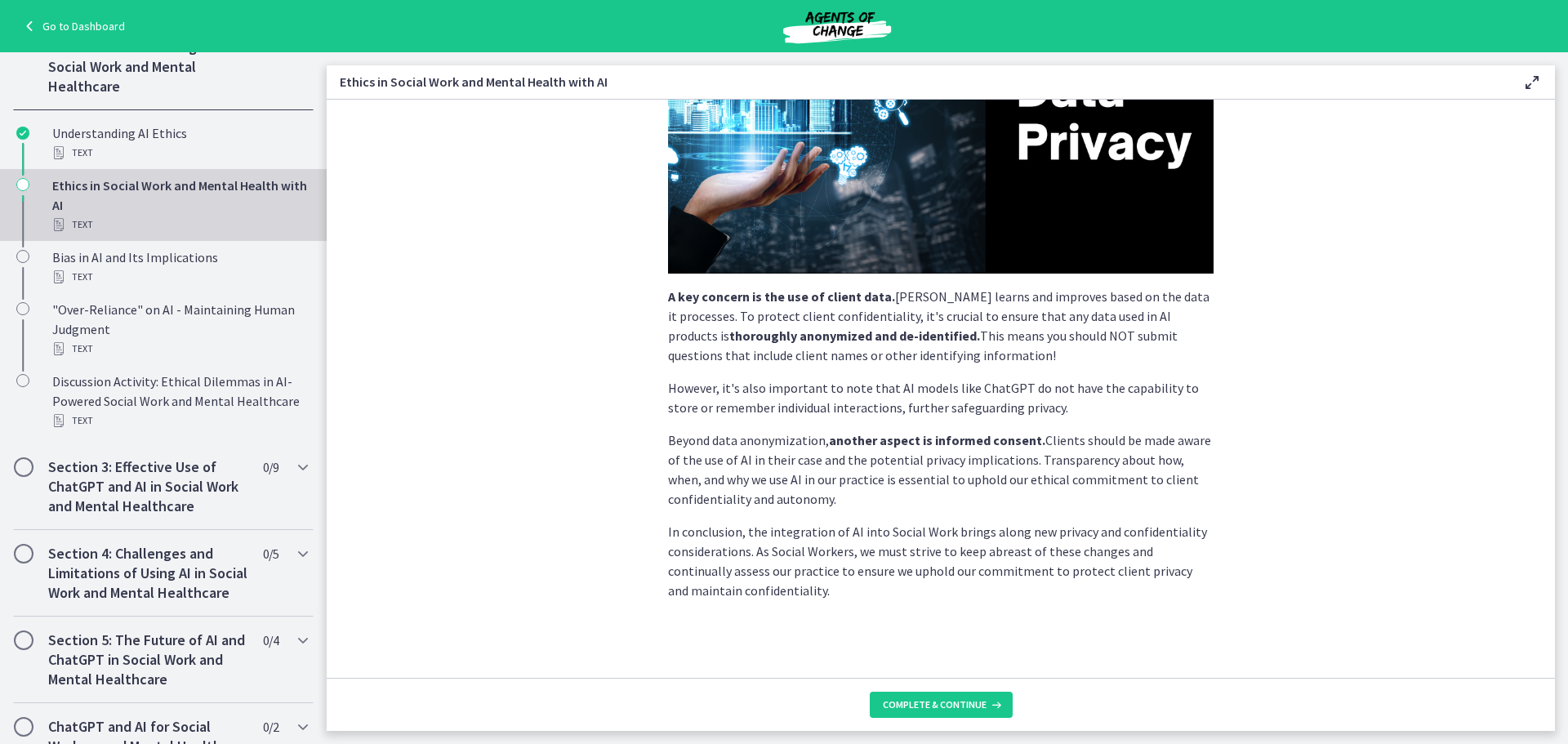
scroll to position [323, 0]
click at [956, 703] on span "Complete & continue" at bounding box center [934, 705] width 104 height 13
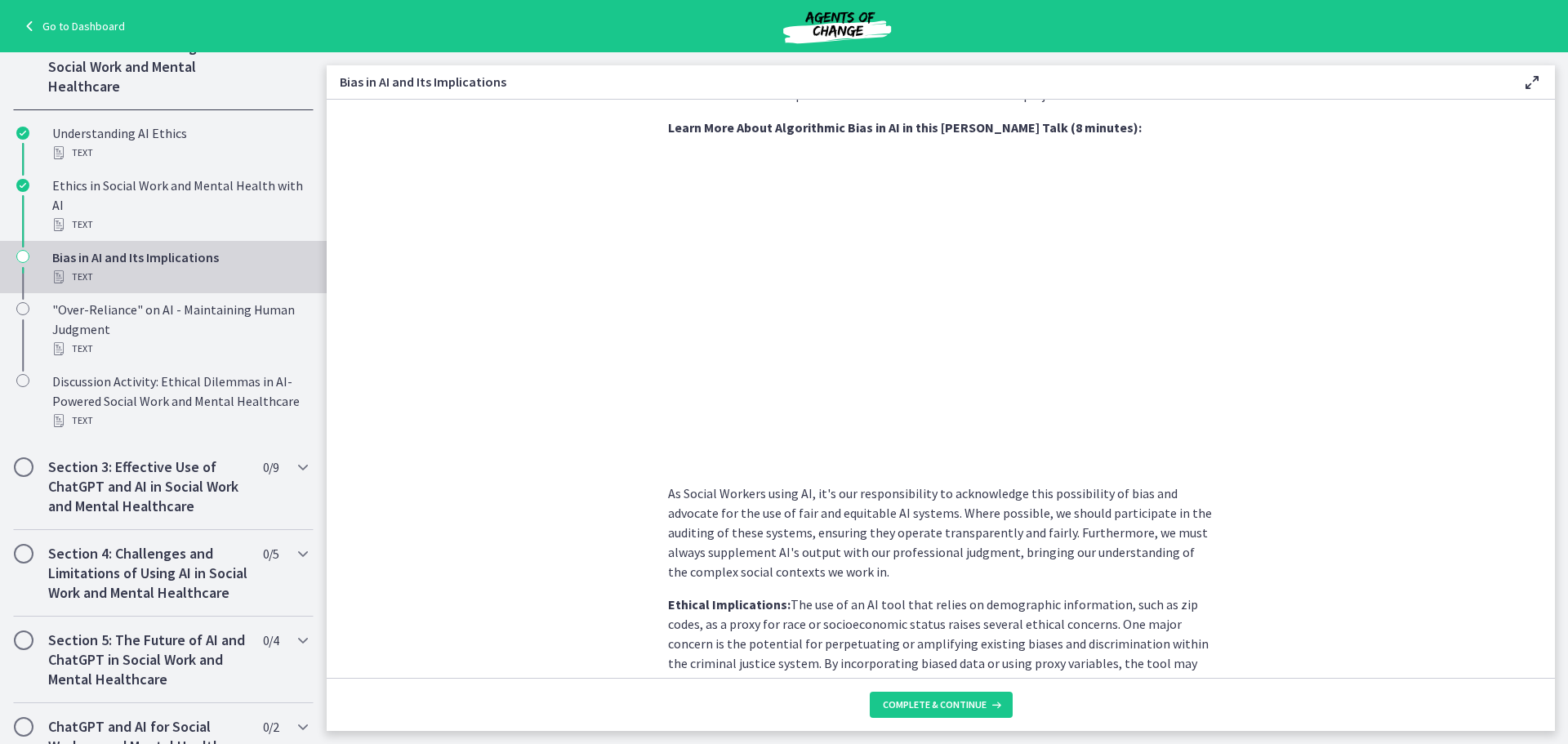
scroll to position [433, 0]
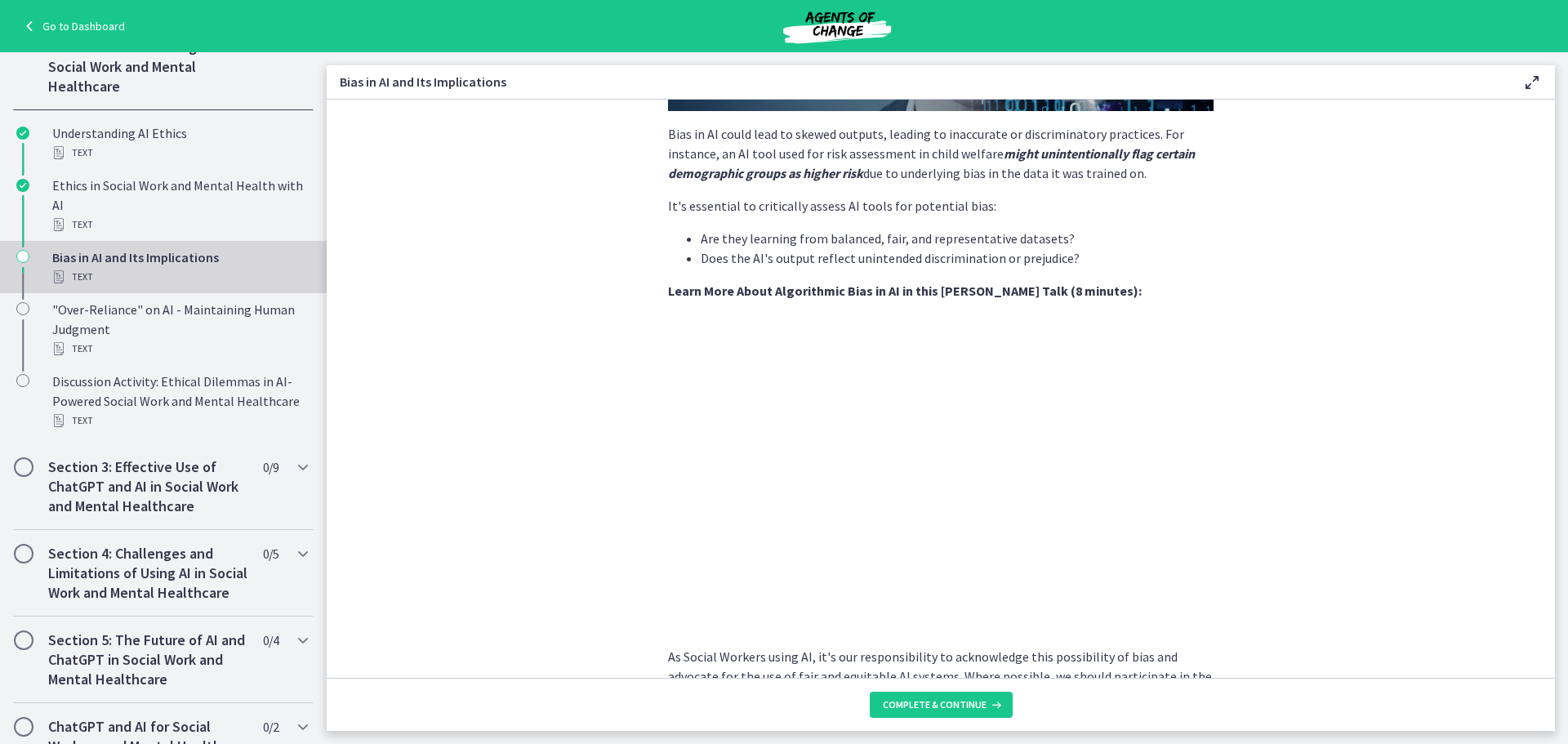
click at [1217, 475] on section "AI systems like ChatGPT learn from vast amounts of data. If this data contains …" at bounding box center [940, 389] width 1228 height 579
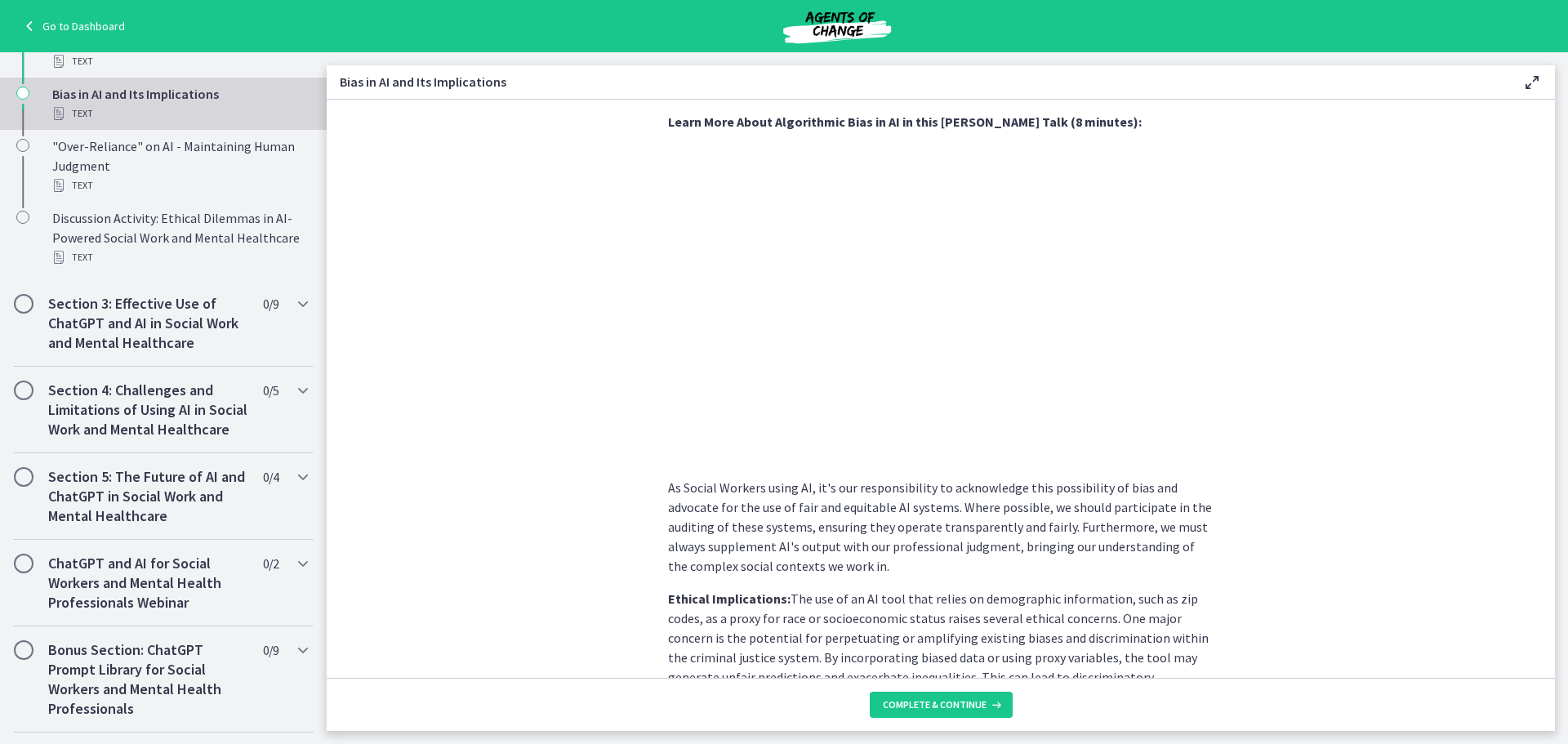
scroll to position [760, 0]
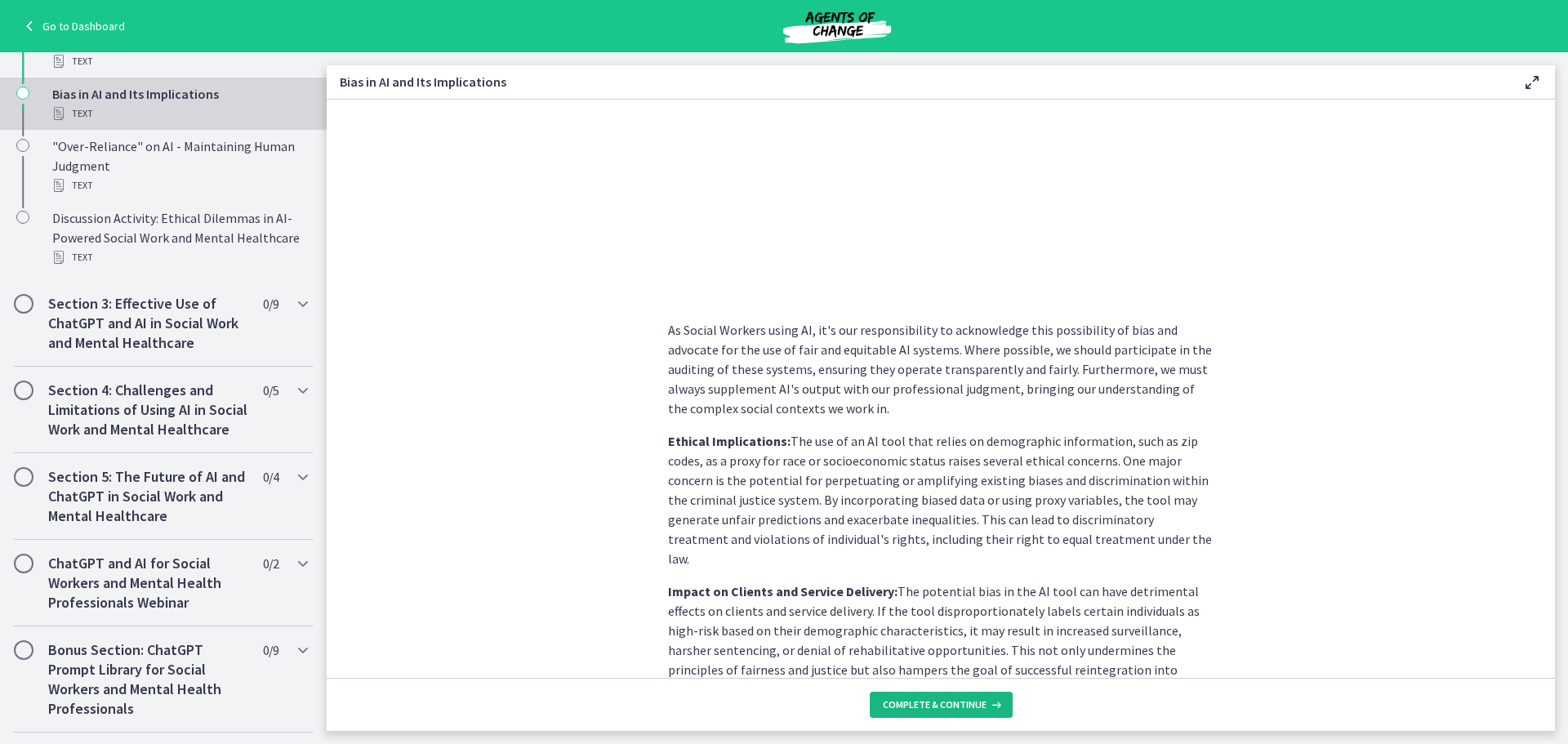
click at [936, 703] on span "Complete & continue" at bounding box center [934, 705] width 104 height 13
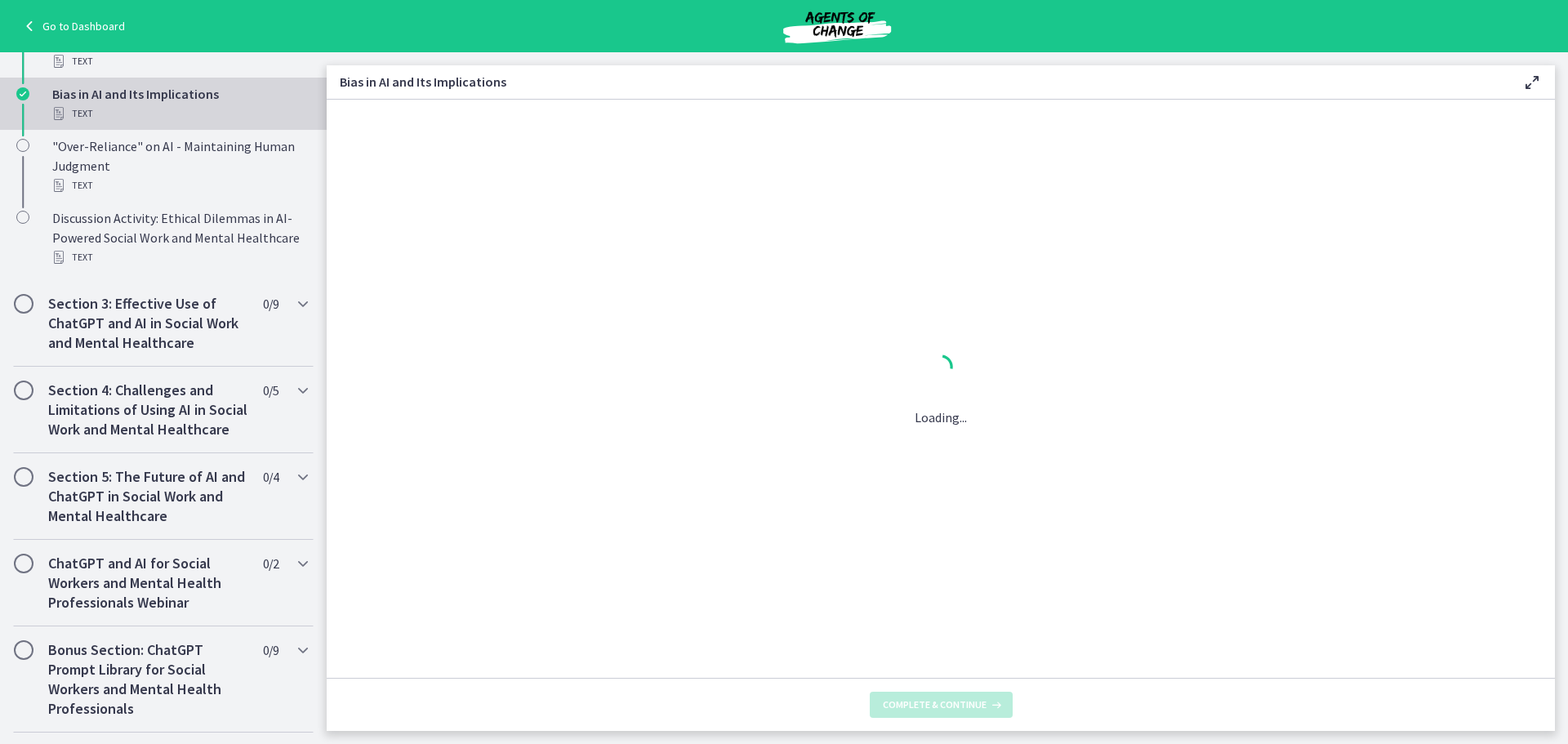
scroll to position [0, 0]
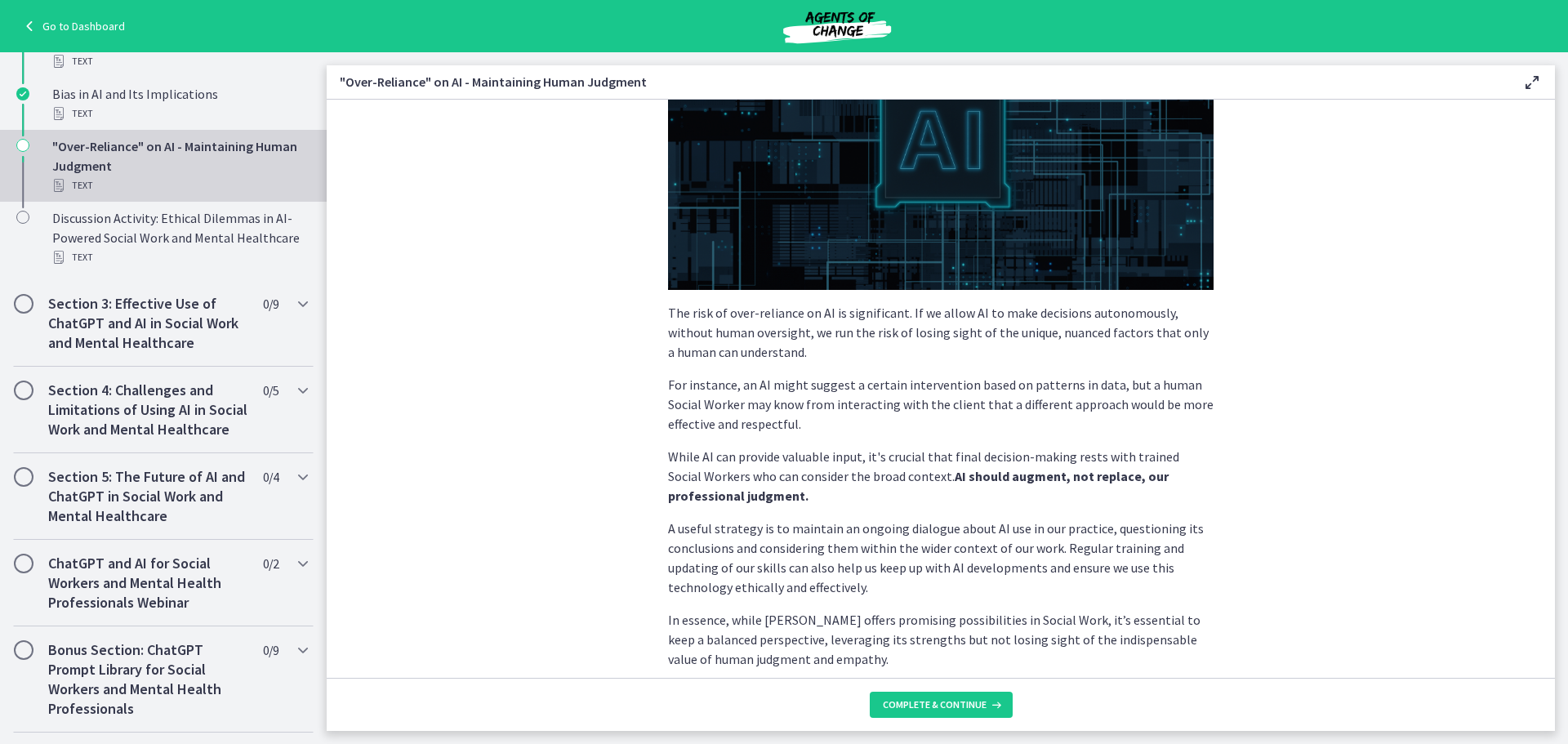
scroll to position [314, 0]
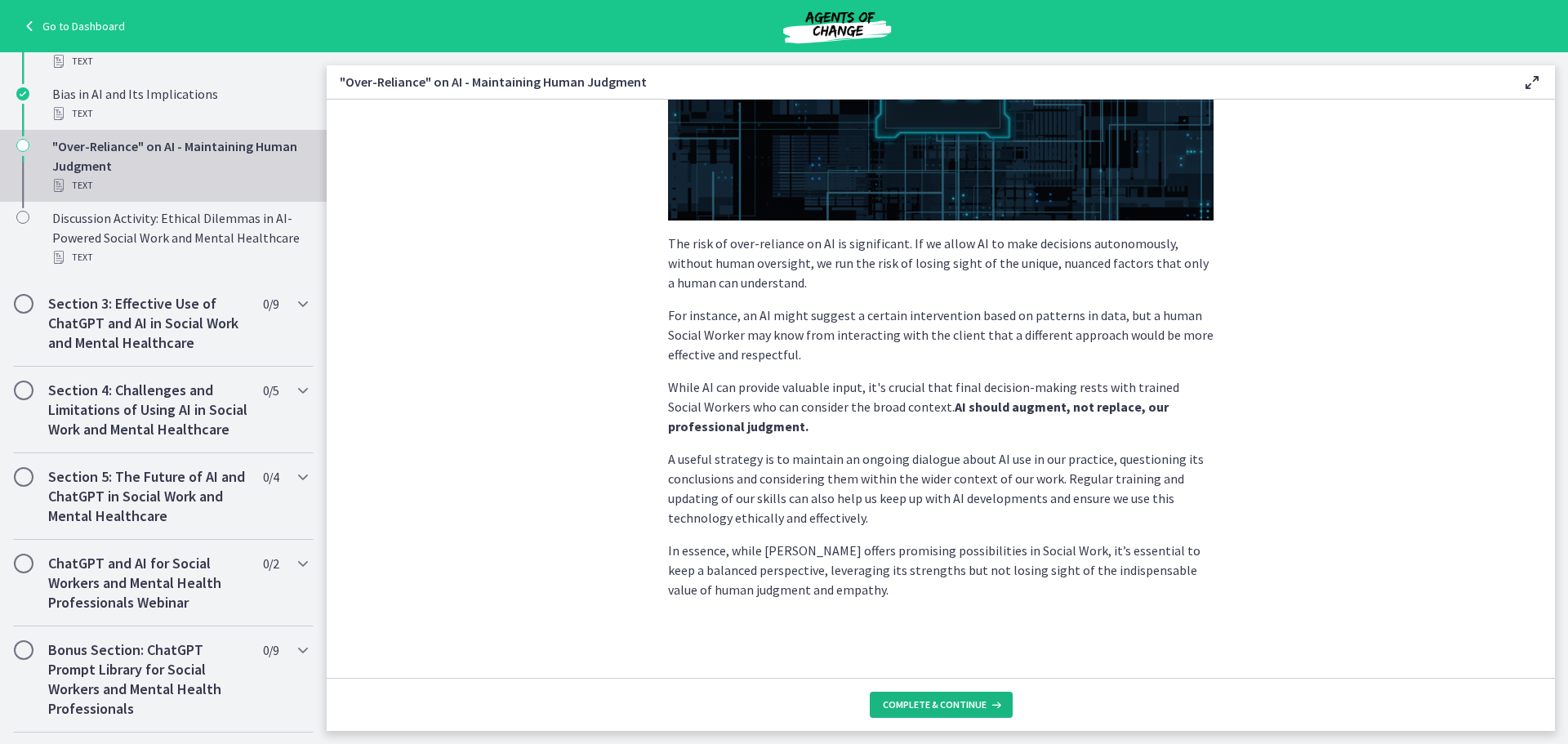
click at [989, 709] on icon at bounding box center [995, 705] width 17 height 13
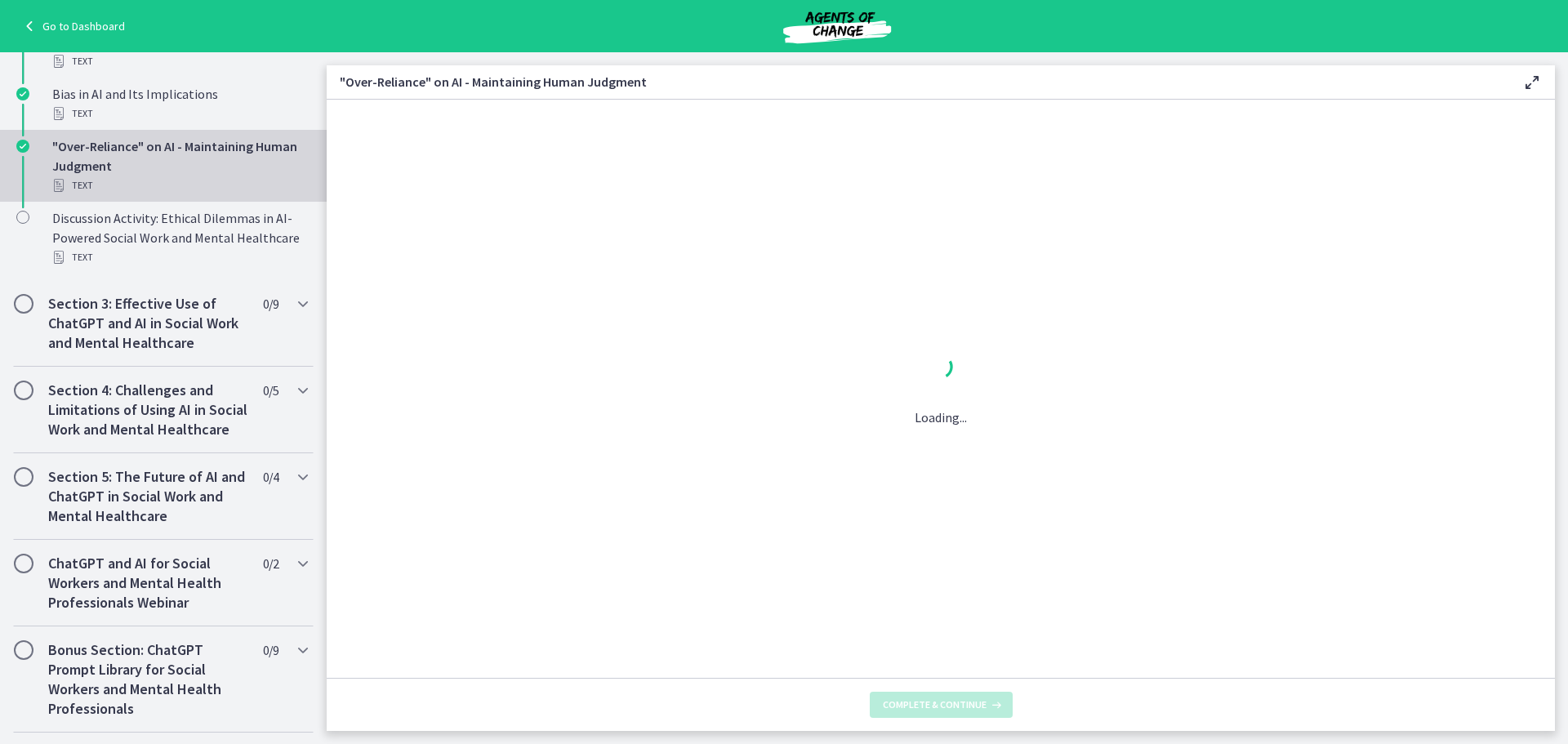
scroll to position [0, 0]
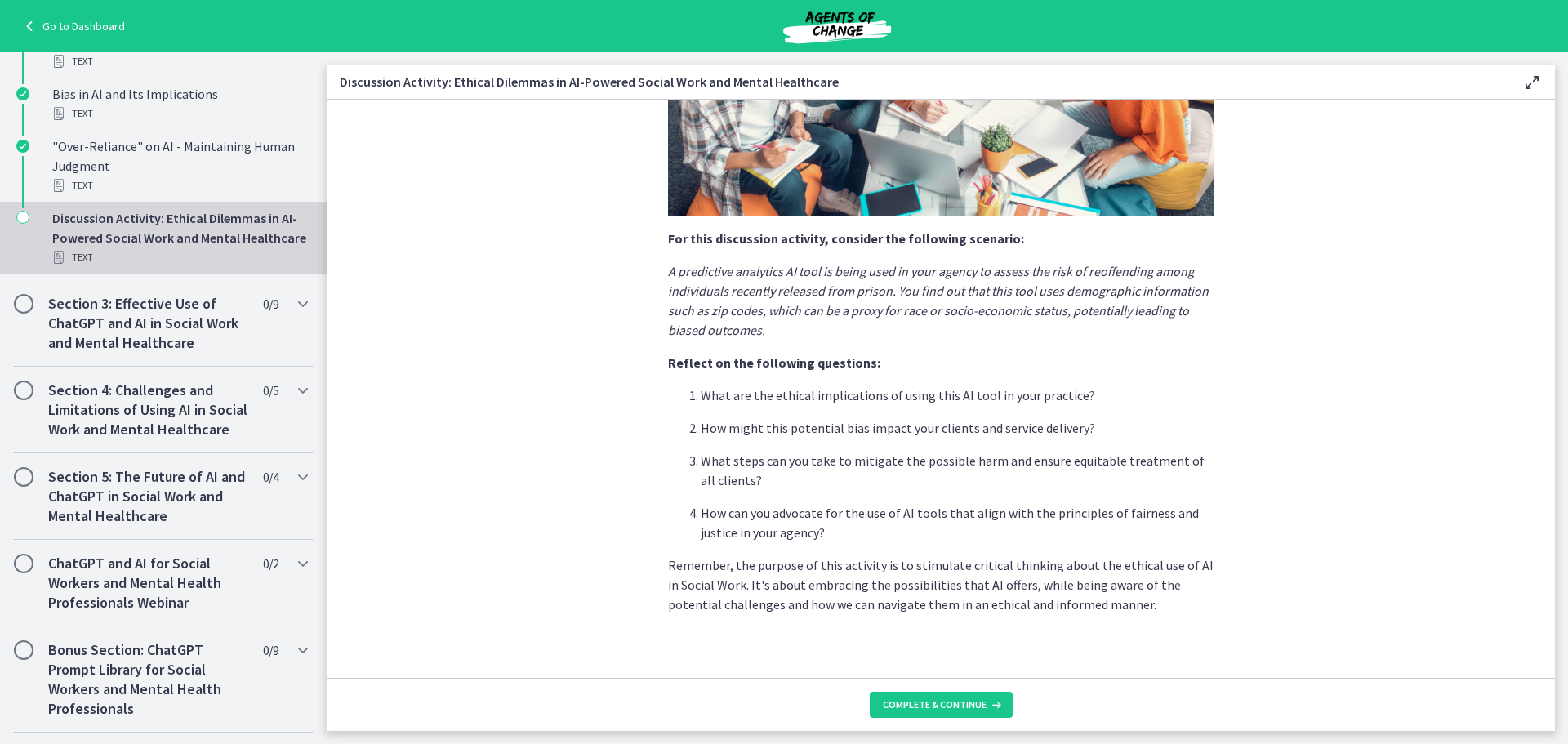
scroll to position [323, 0]
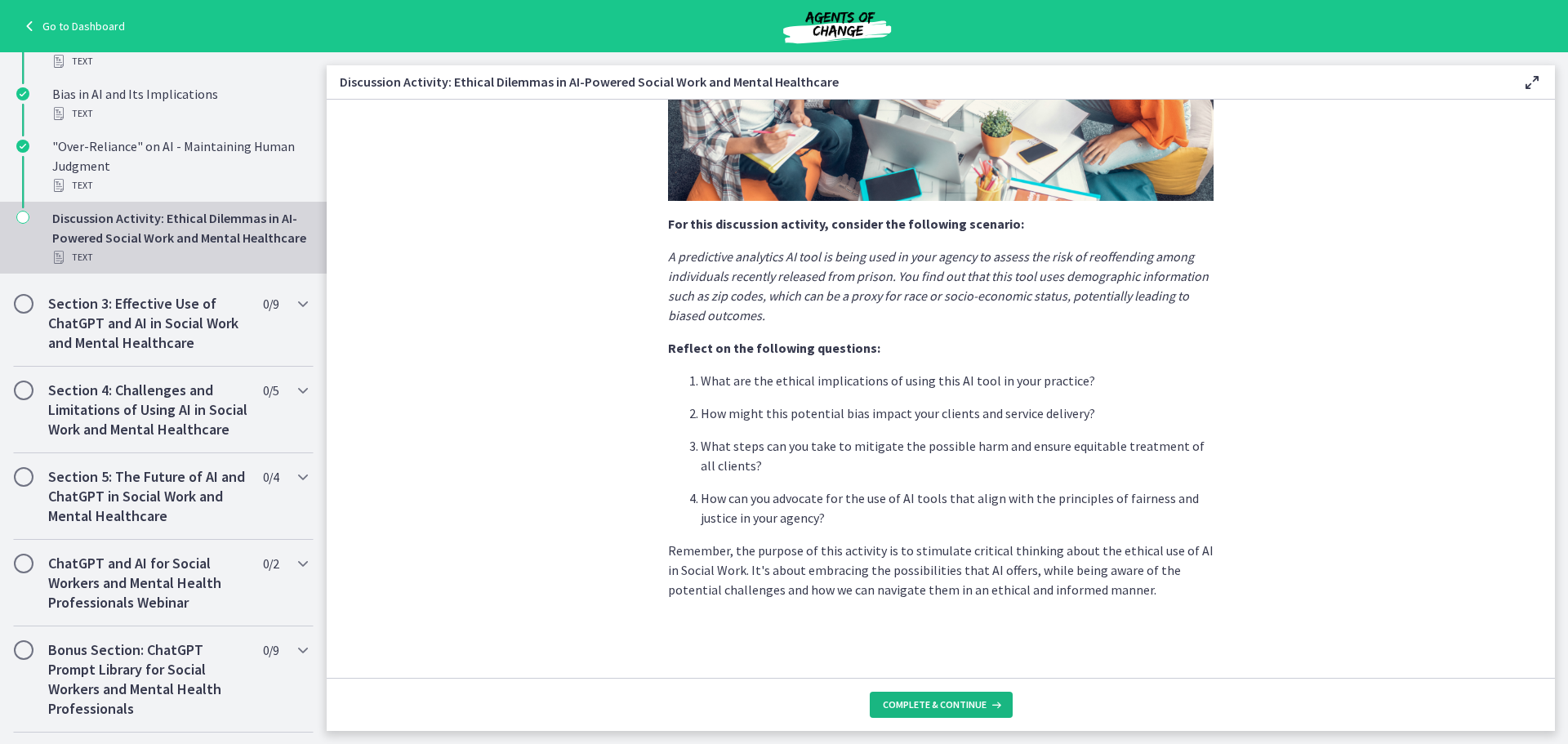
click at [942, 707] on span "Complete & continue" at bounding box center [934, 705] width 104 height 13
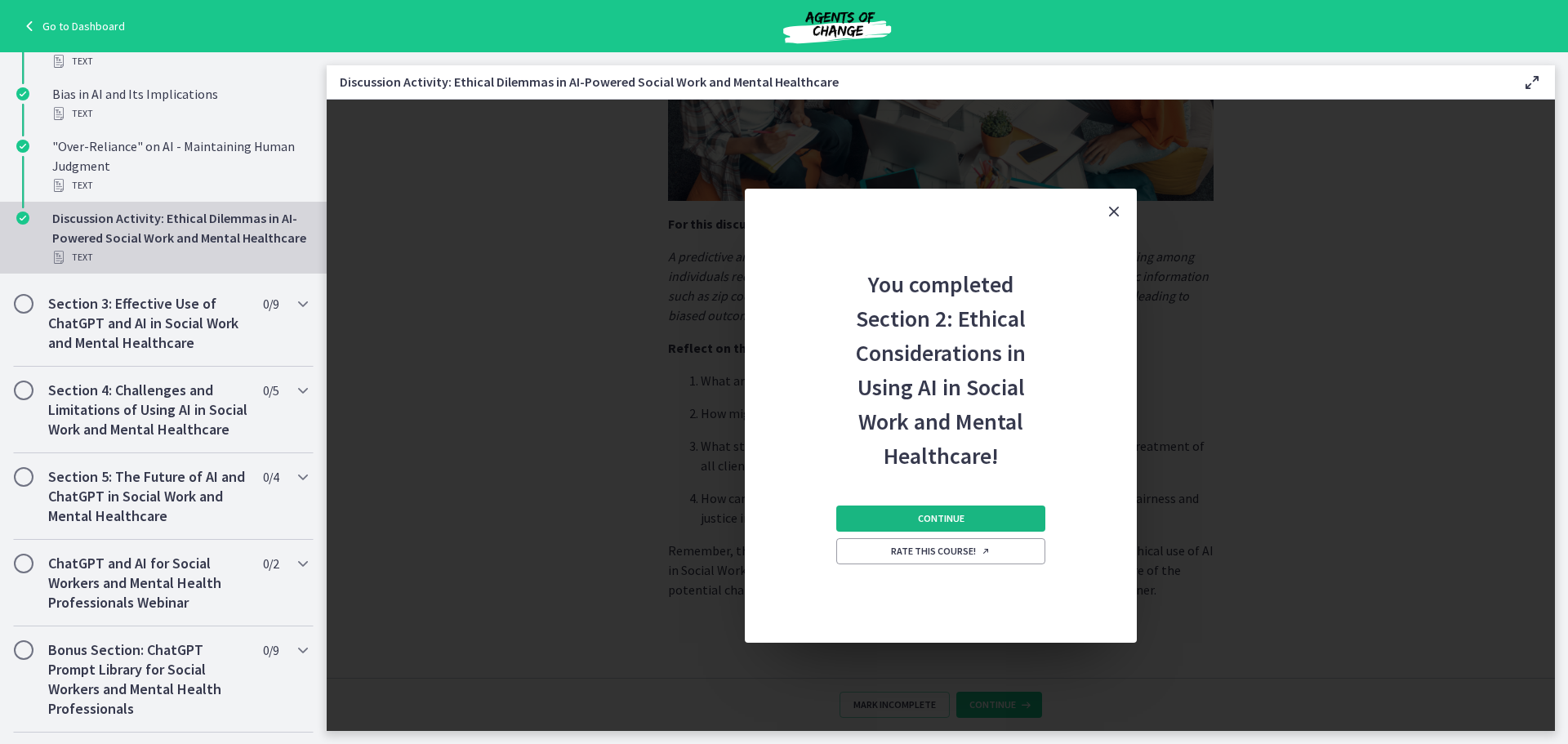
click at [937, 516] on span "Continue" at bounding box center [941, 519] width 47 height 13
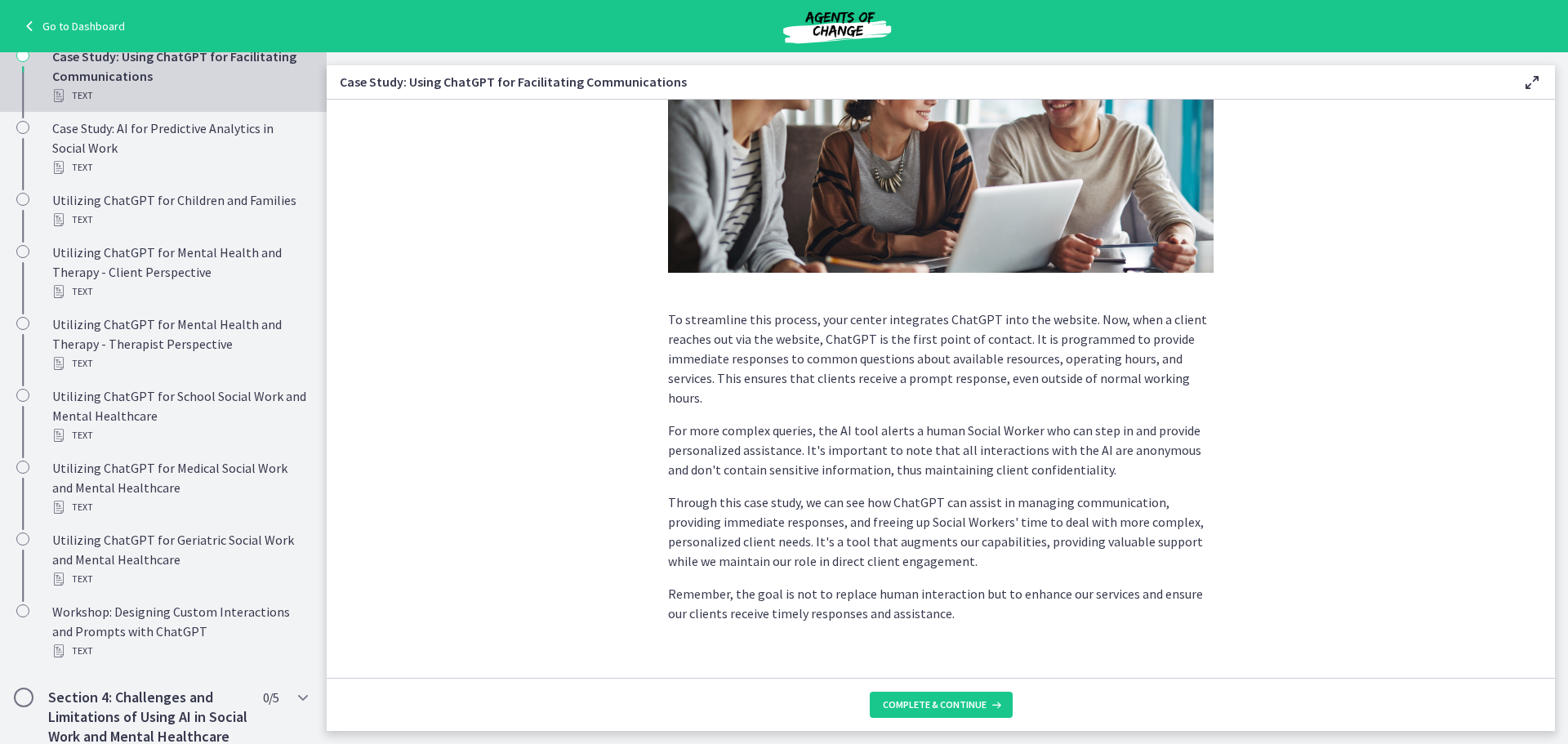
scroll to position [328, 0]
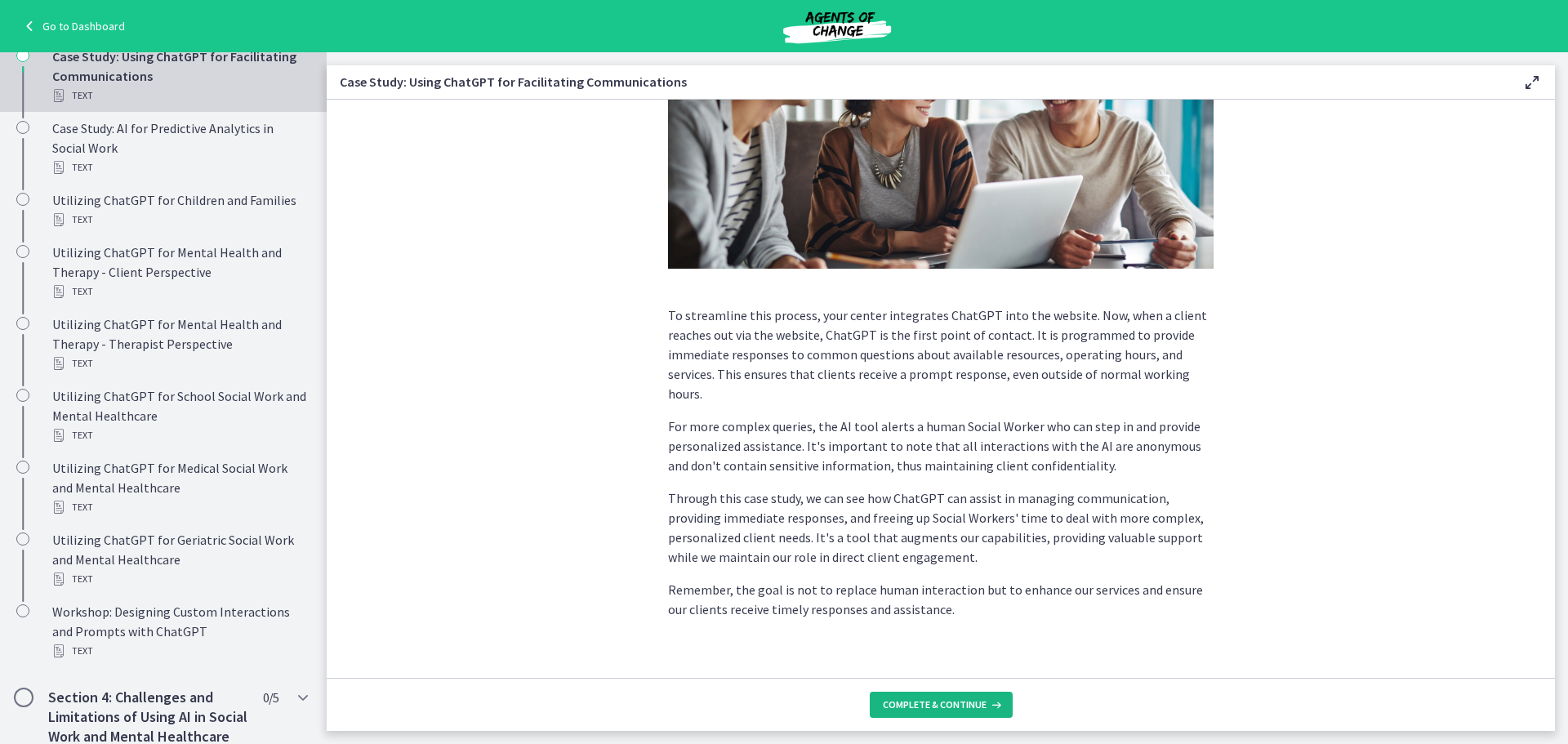
click at [979, 699] on span "Complete & continue" at bounding box center [934, 705] width 104 height 13
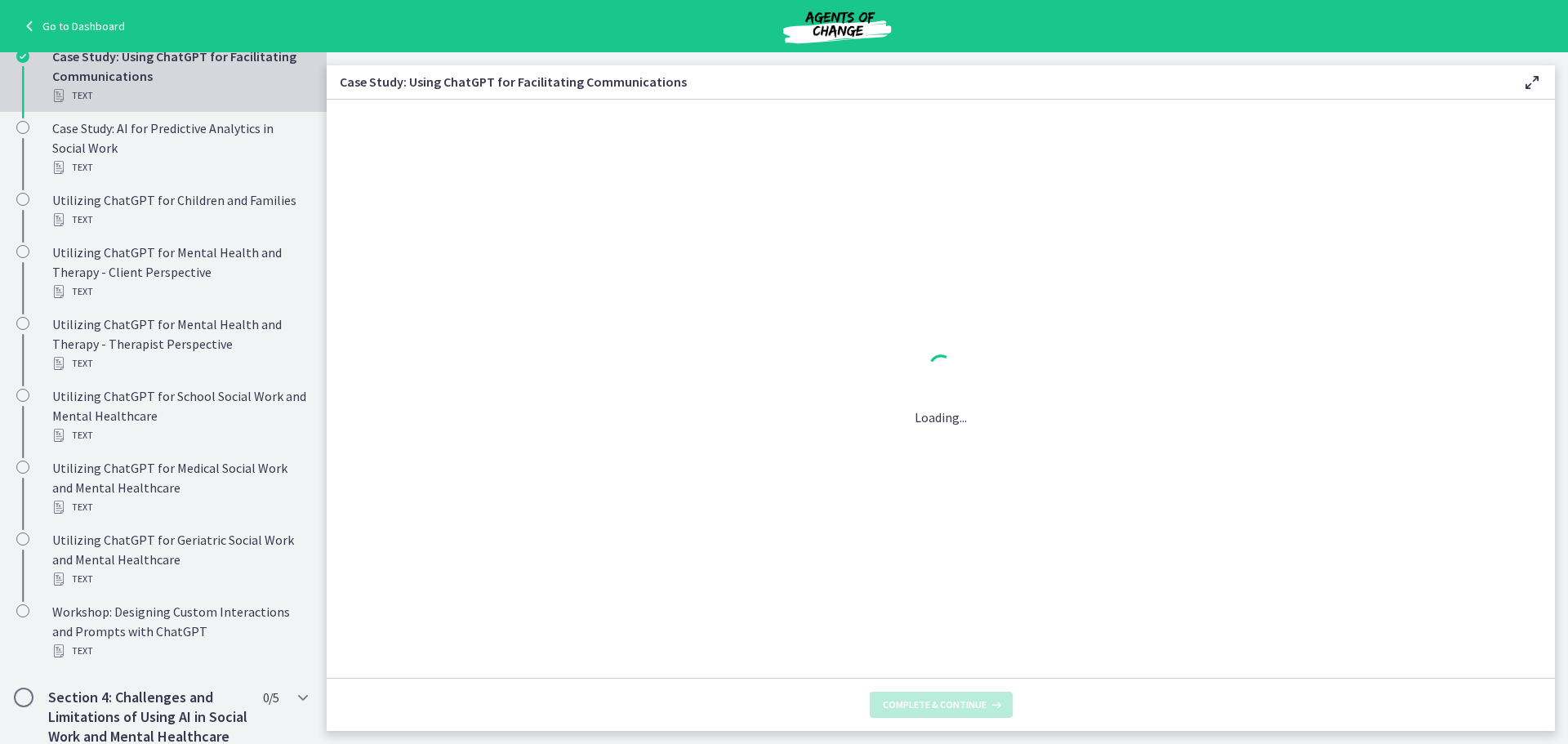
scroll to position [0, 0]
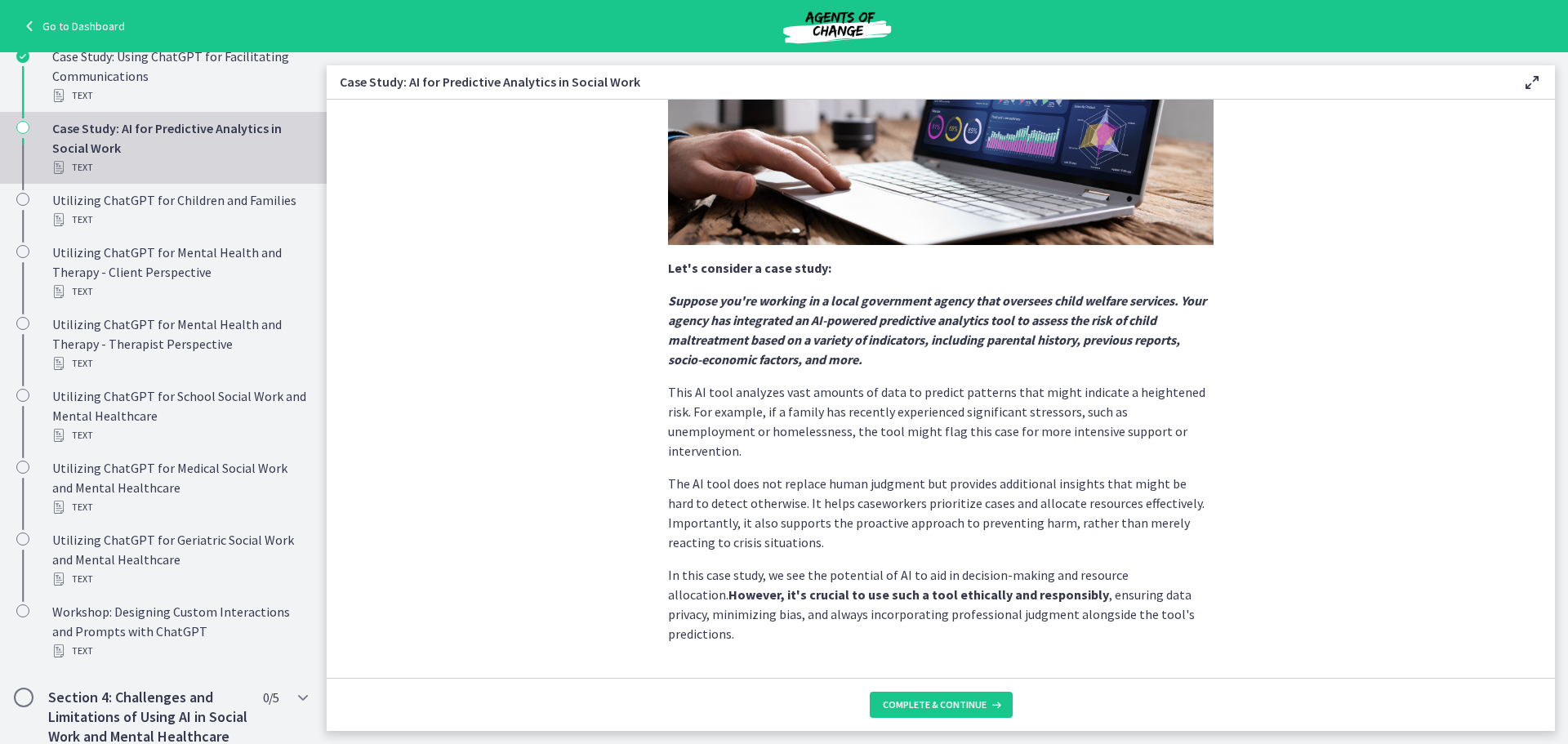
scroll to position [284, 0]
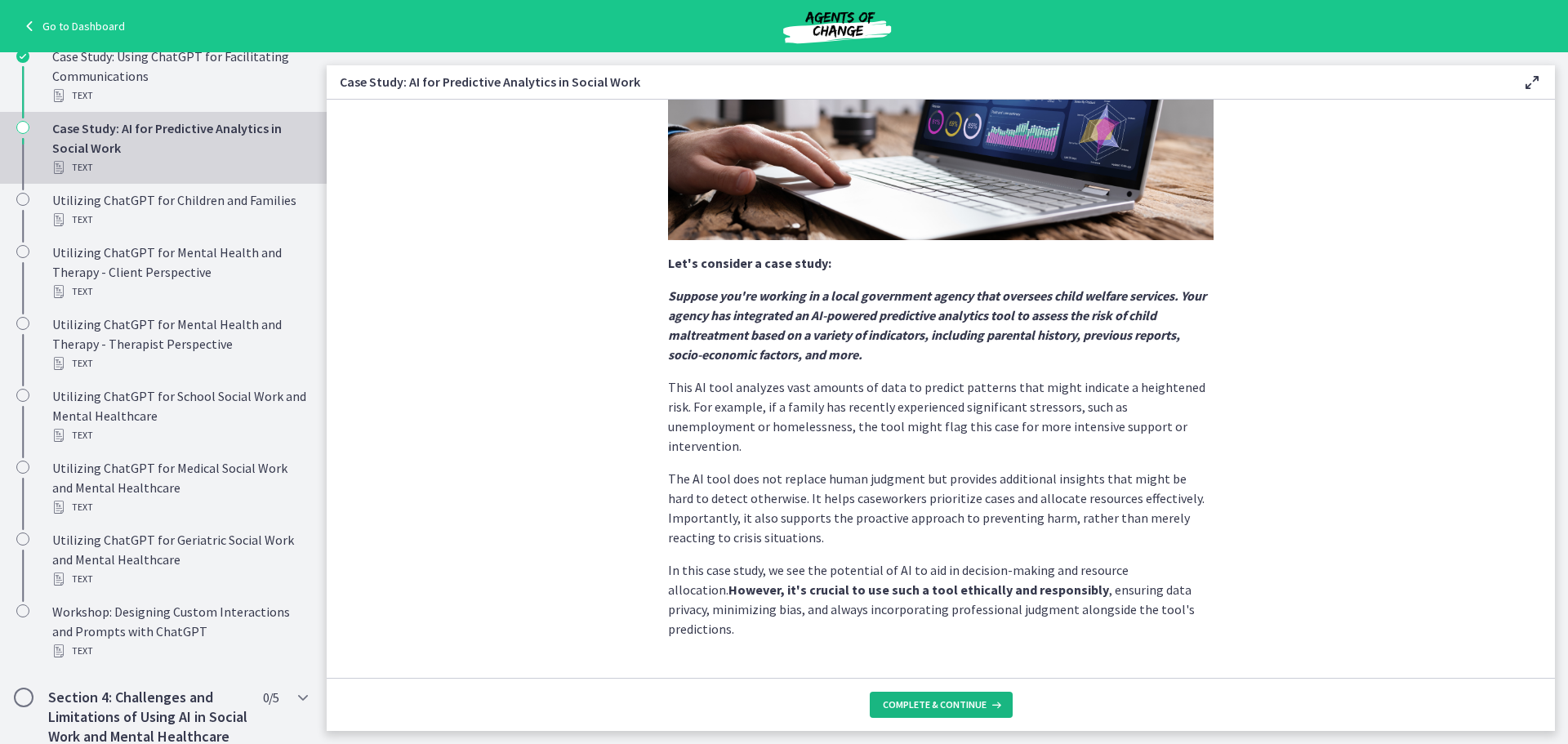
click at [938, 708] on span "Complete & continue" at bounding box center [934, 705] width 104 height 13
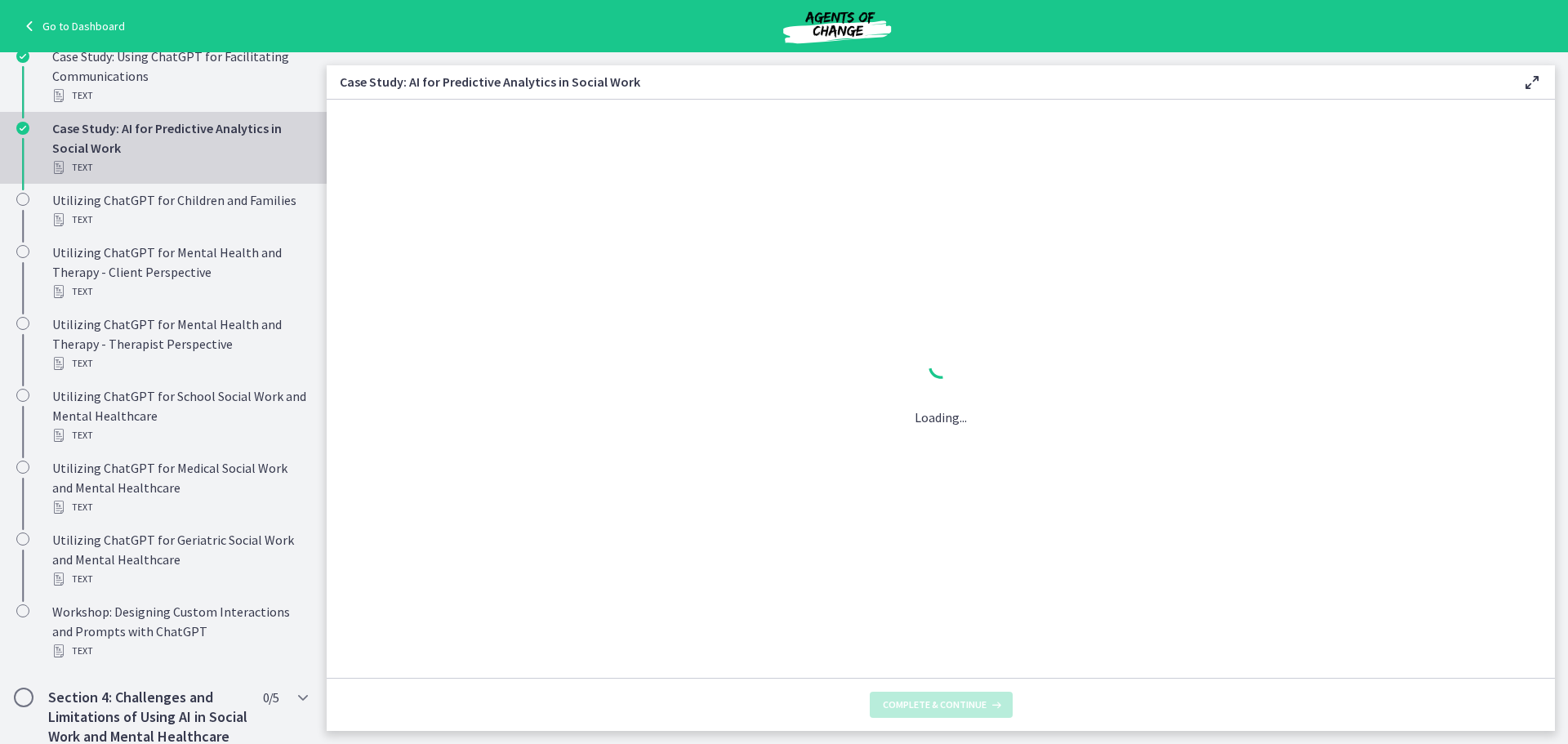
scroll to position [0, 0]
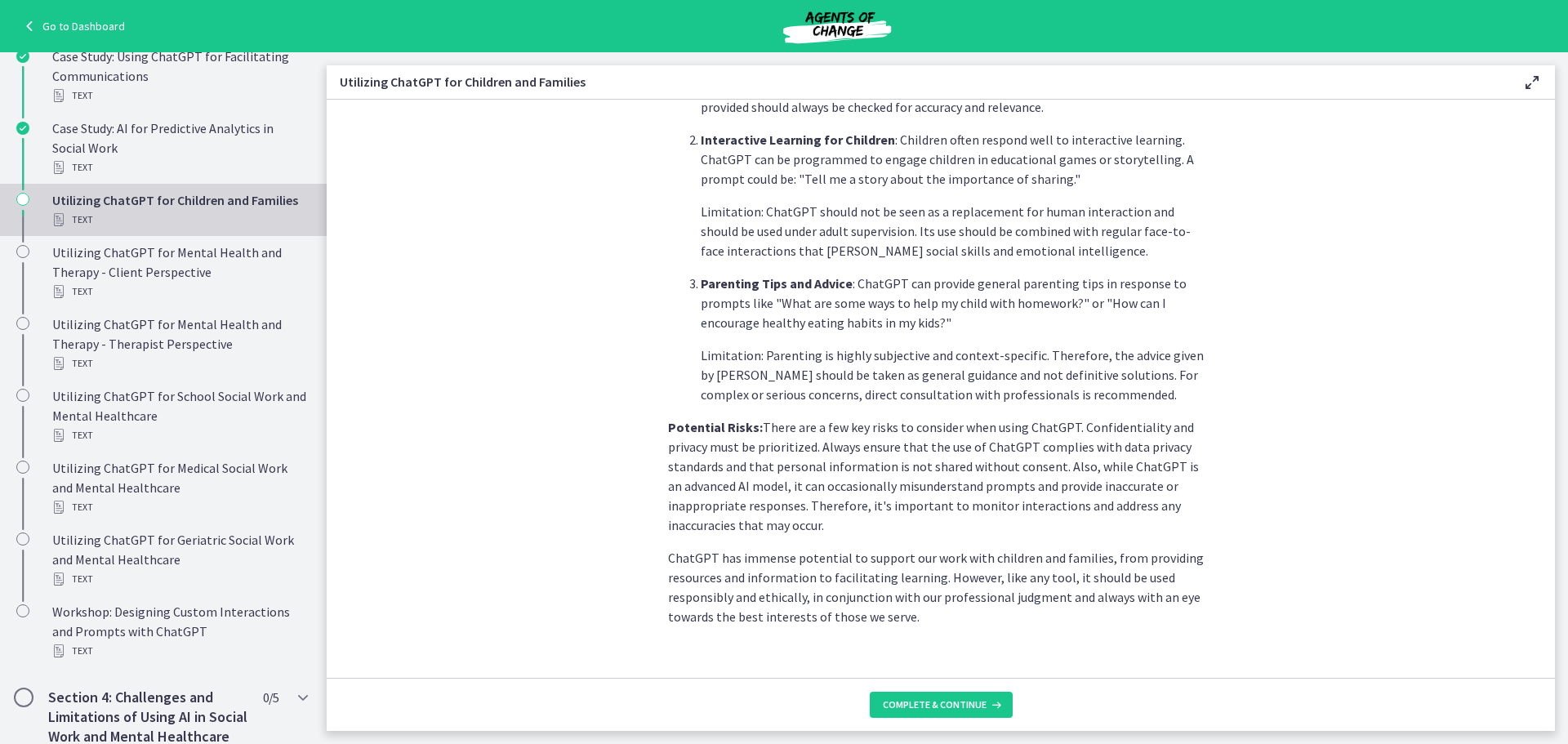
scroll to position [630, 0]
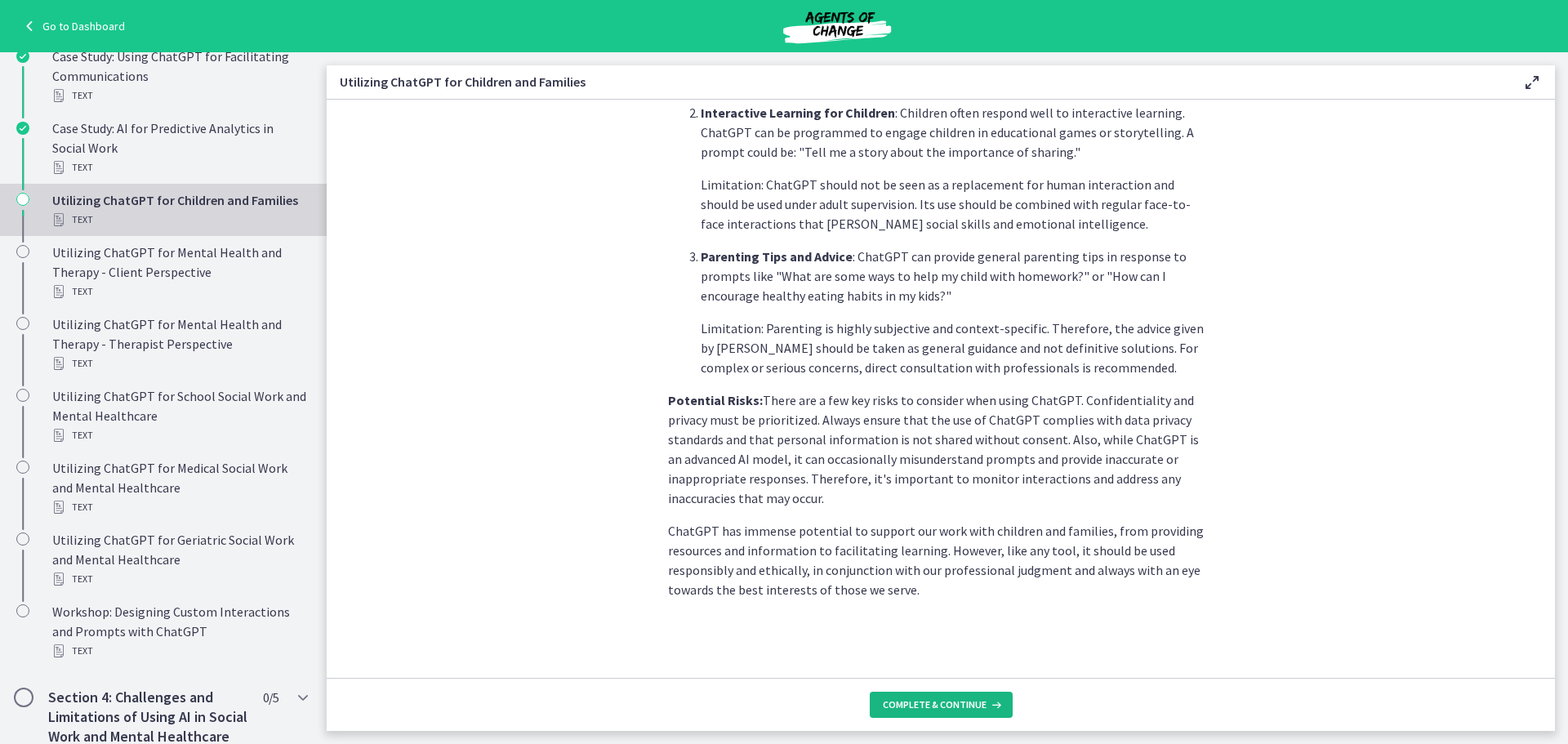
click at [999, 707] on icon at bounding box center [995, 705] width 17 height 13
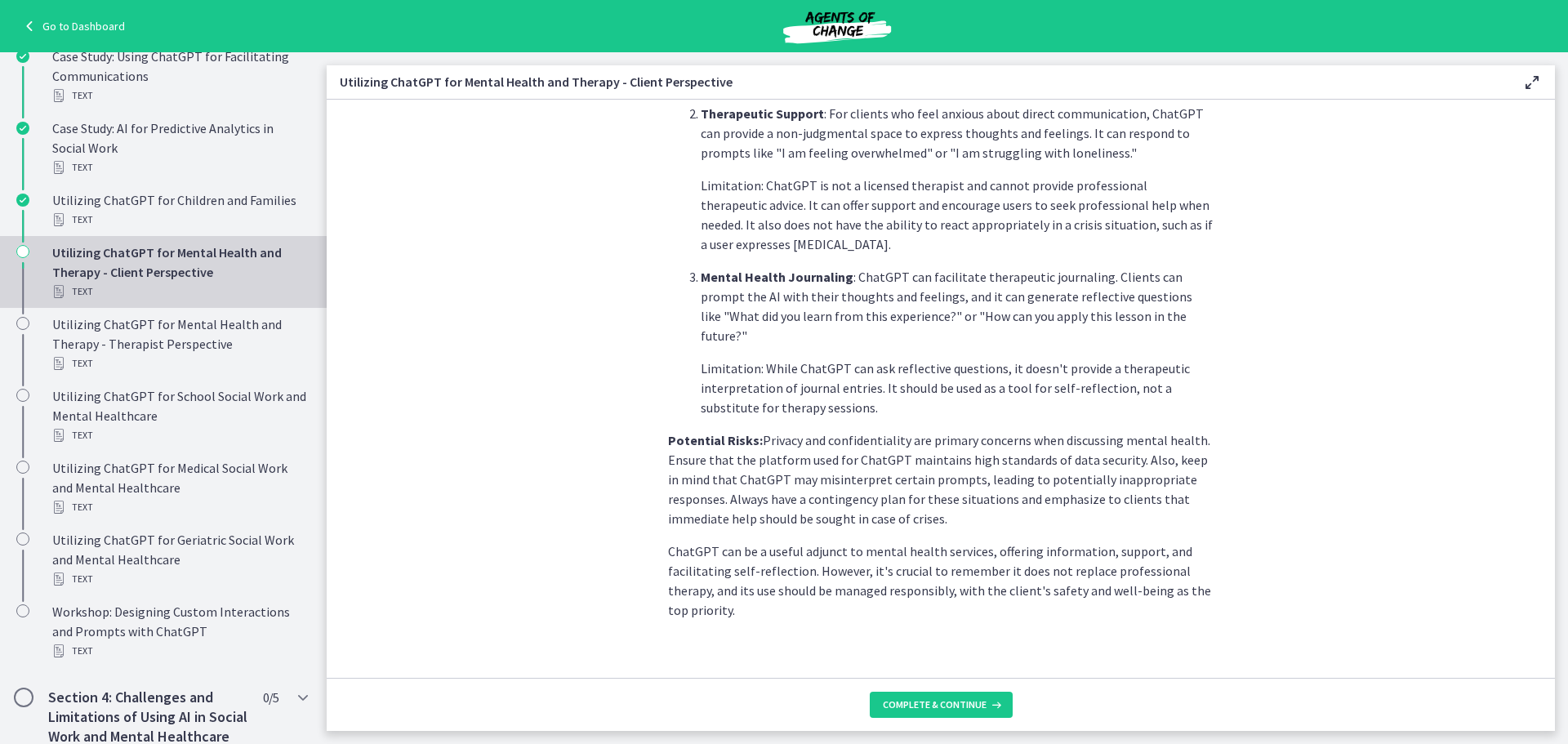
scroll to position [598, 0]
click at [961, 702] on span "Complete & continue" at bounding box center [934, 705] width 104 height 13
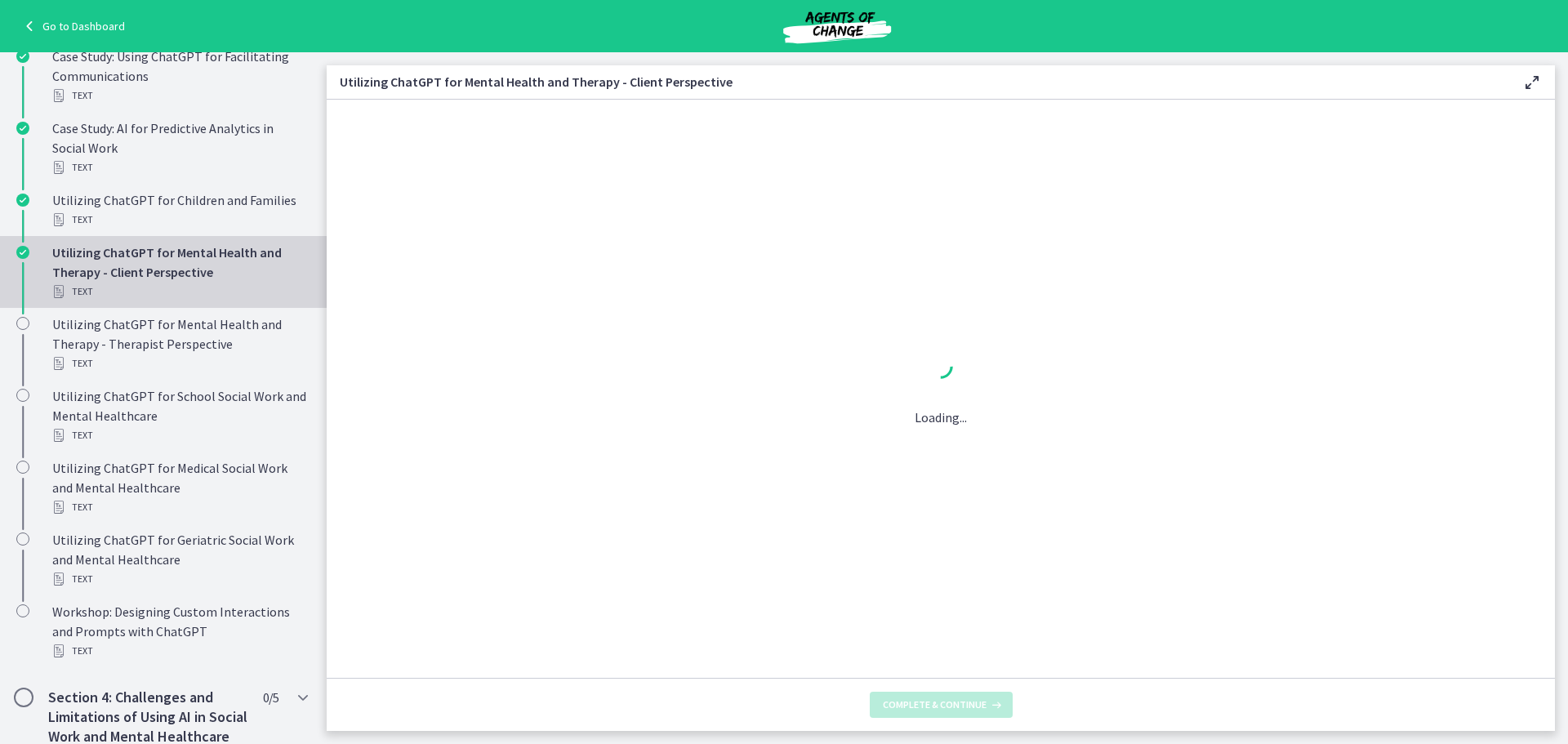
scroll to position [0, 0]
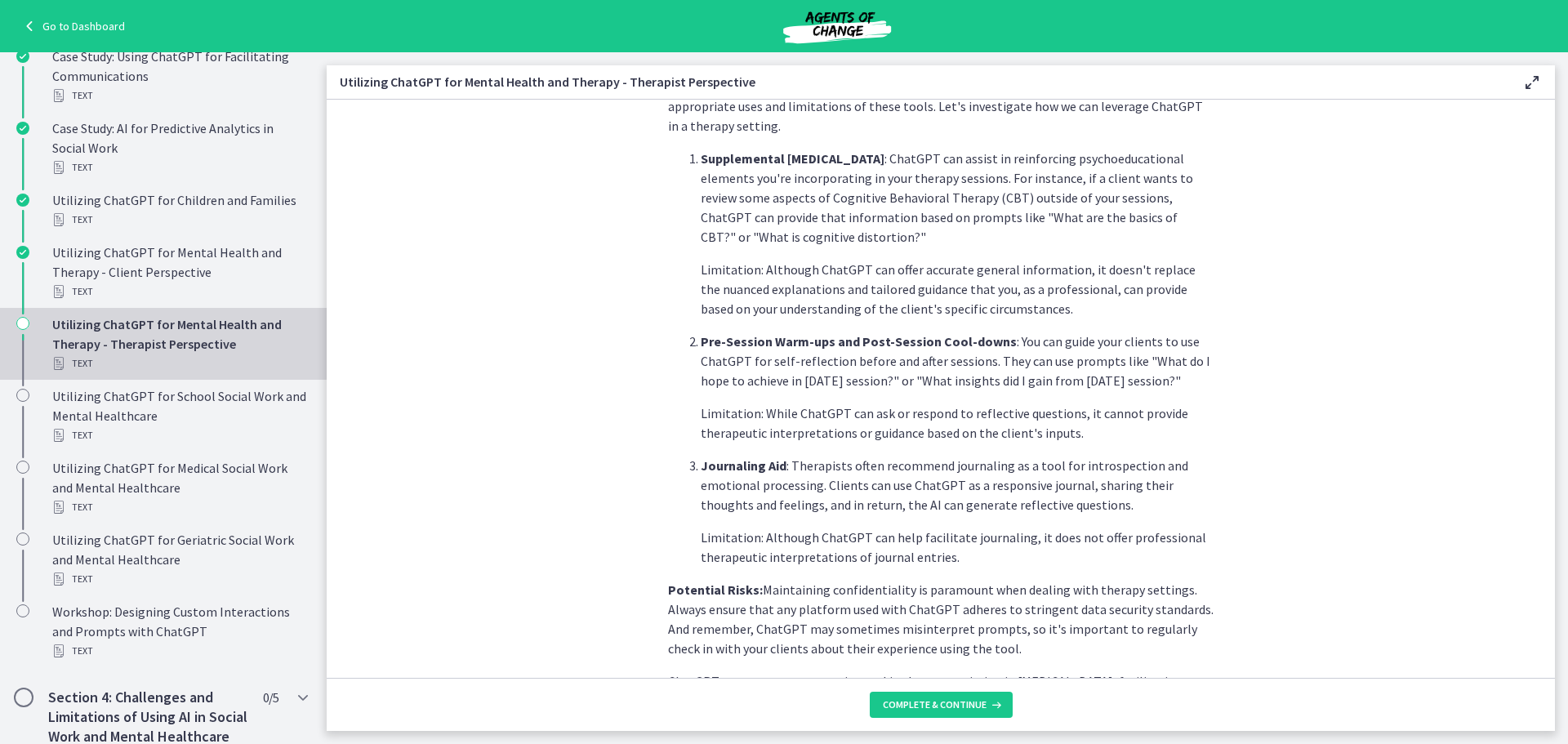
scroll to position [559, 0]
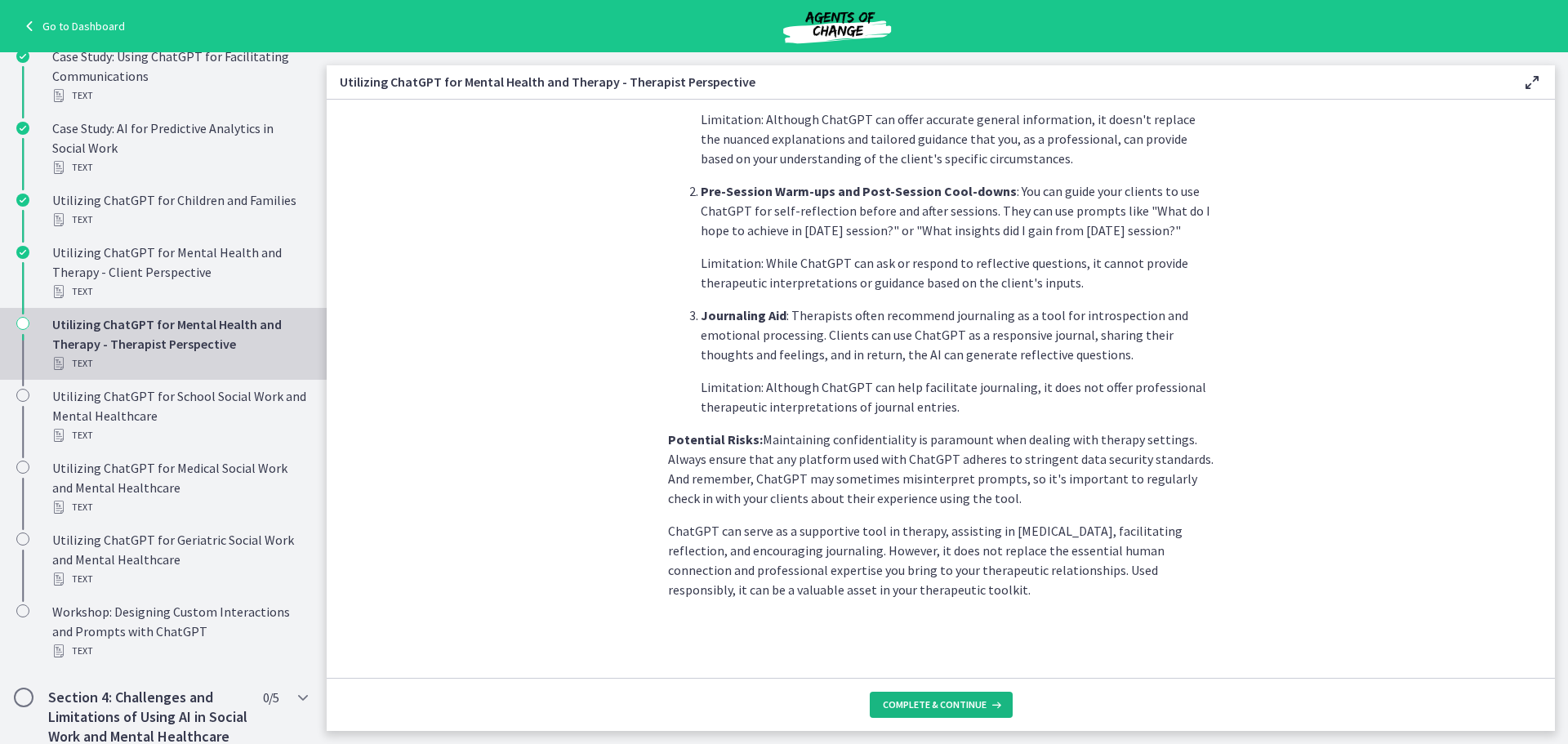
click at [924, 712] on button "Complete & continue" at bounding box center [941, 704] width 143 height 26
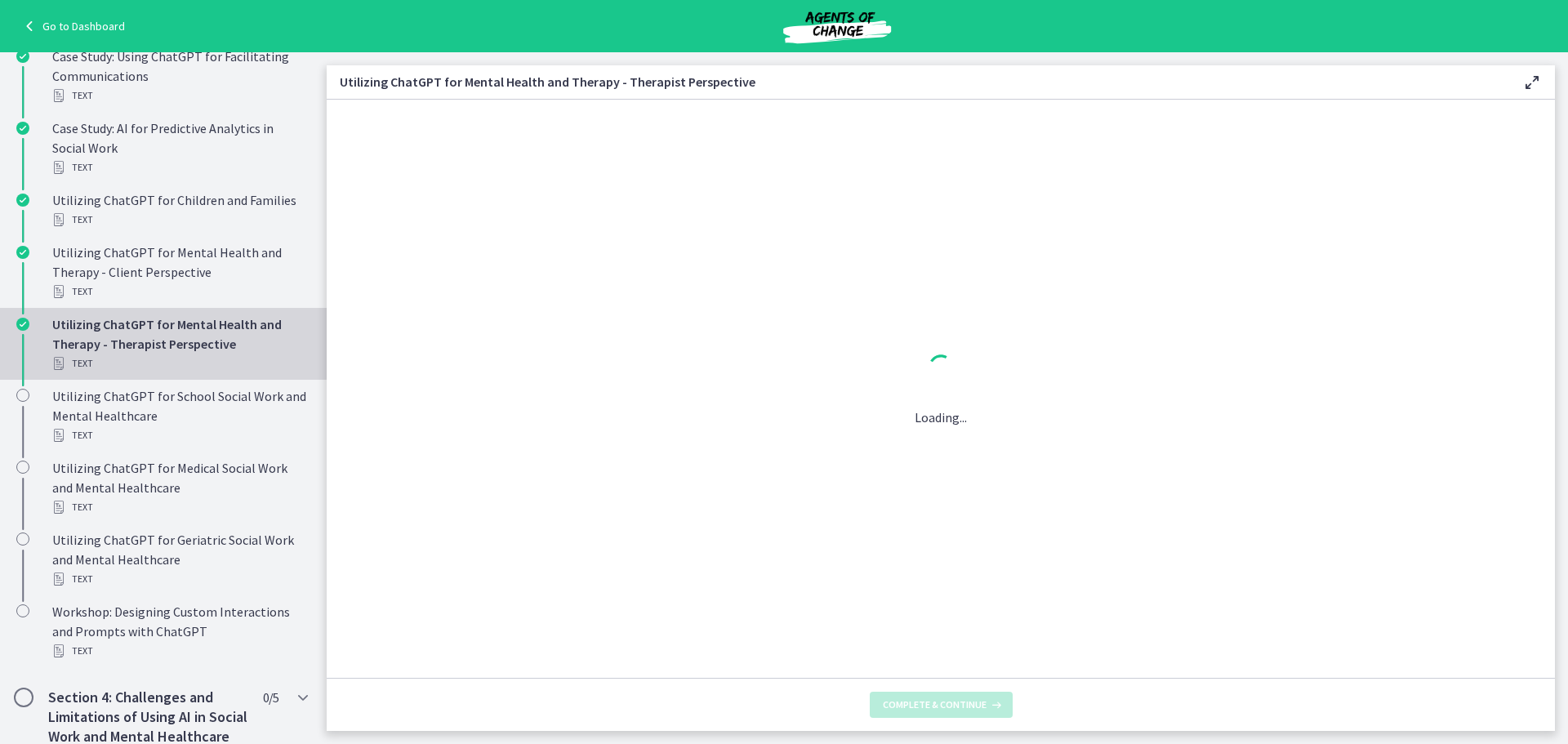
scroll to position [0, 0]
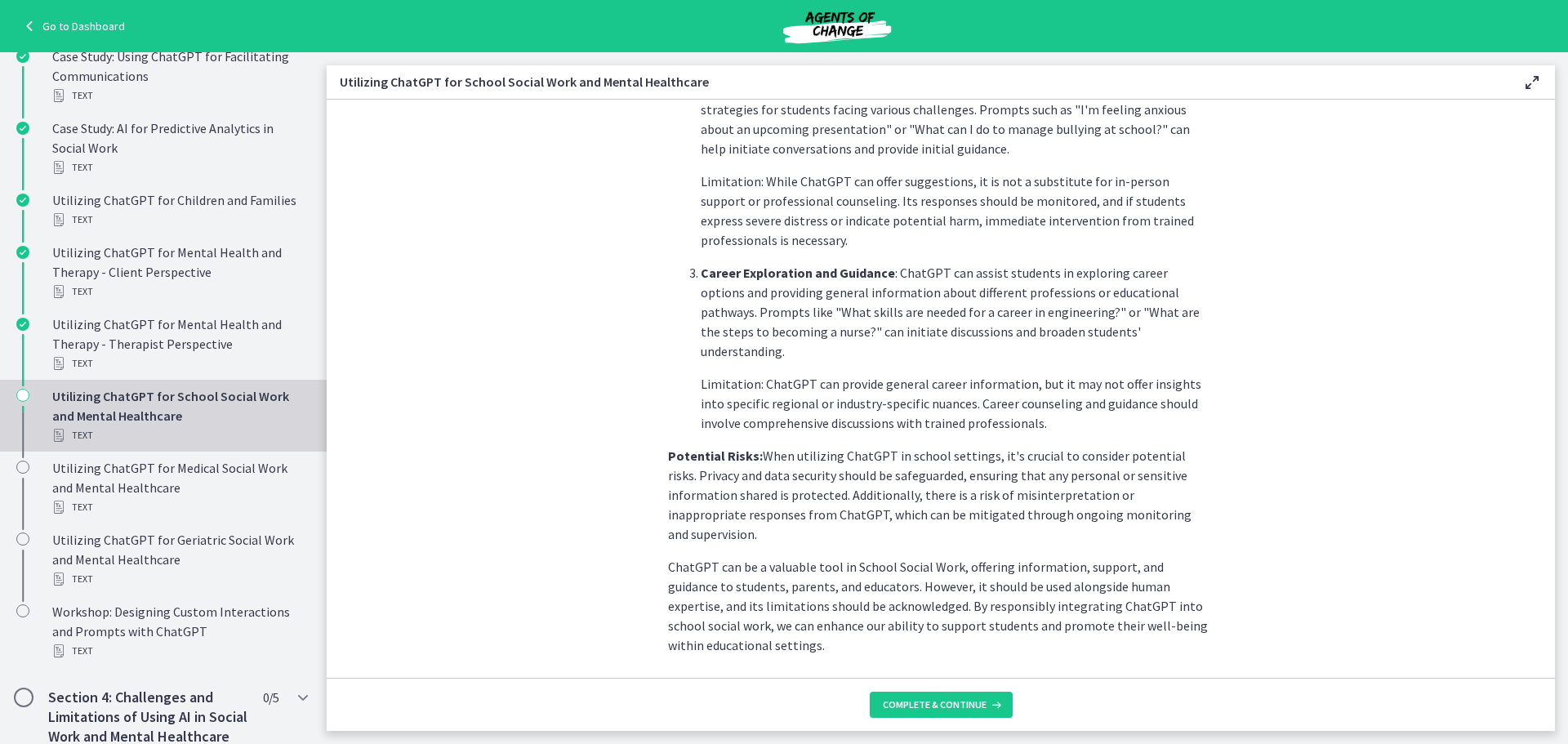
scroll to position [637, 0]
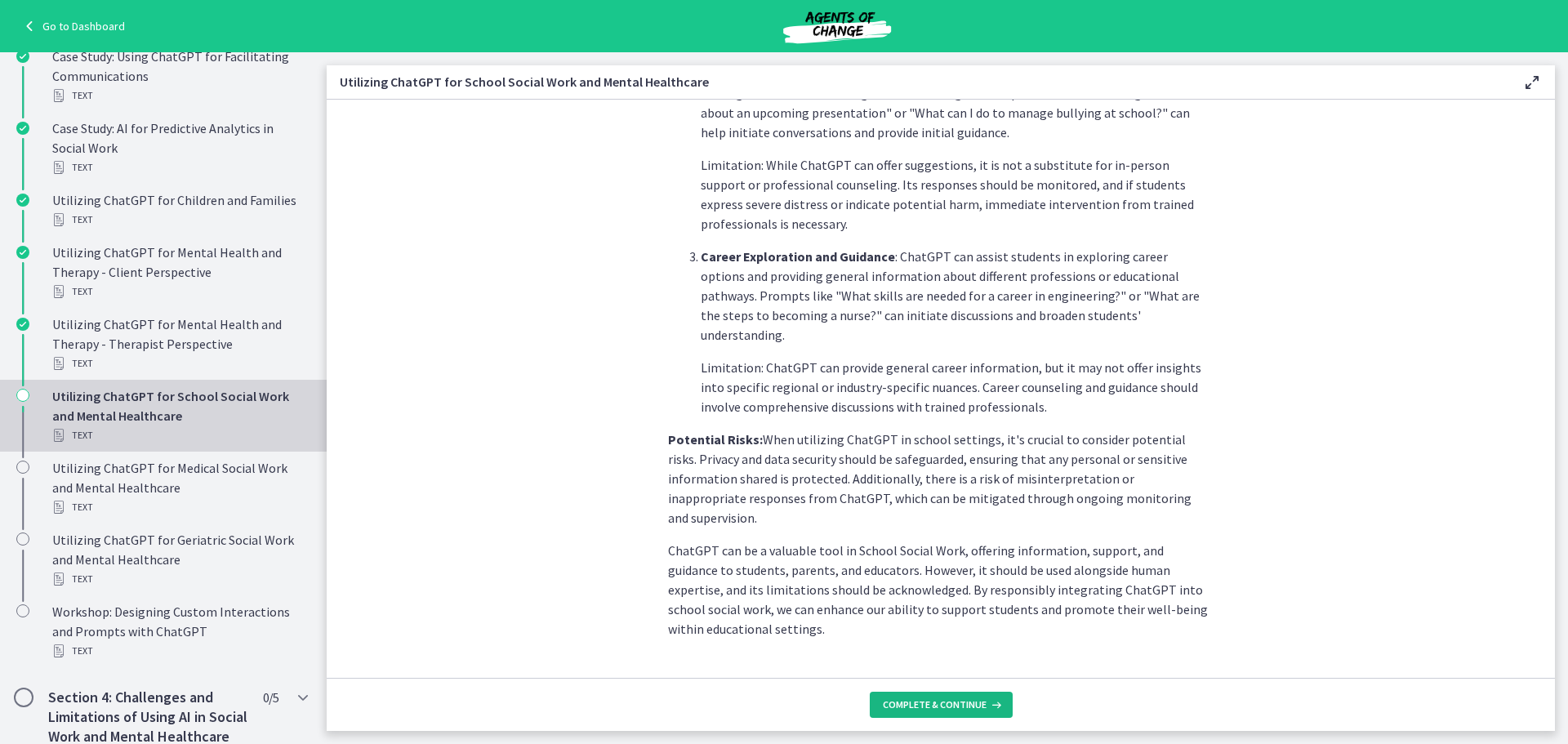
click at [954, 709] on span "Complete & continue" at bounding box center [934, 705] width 104 height 13
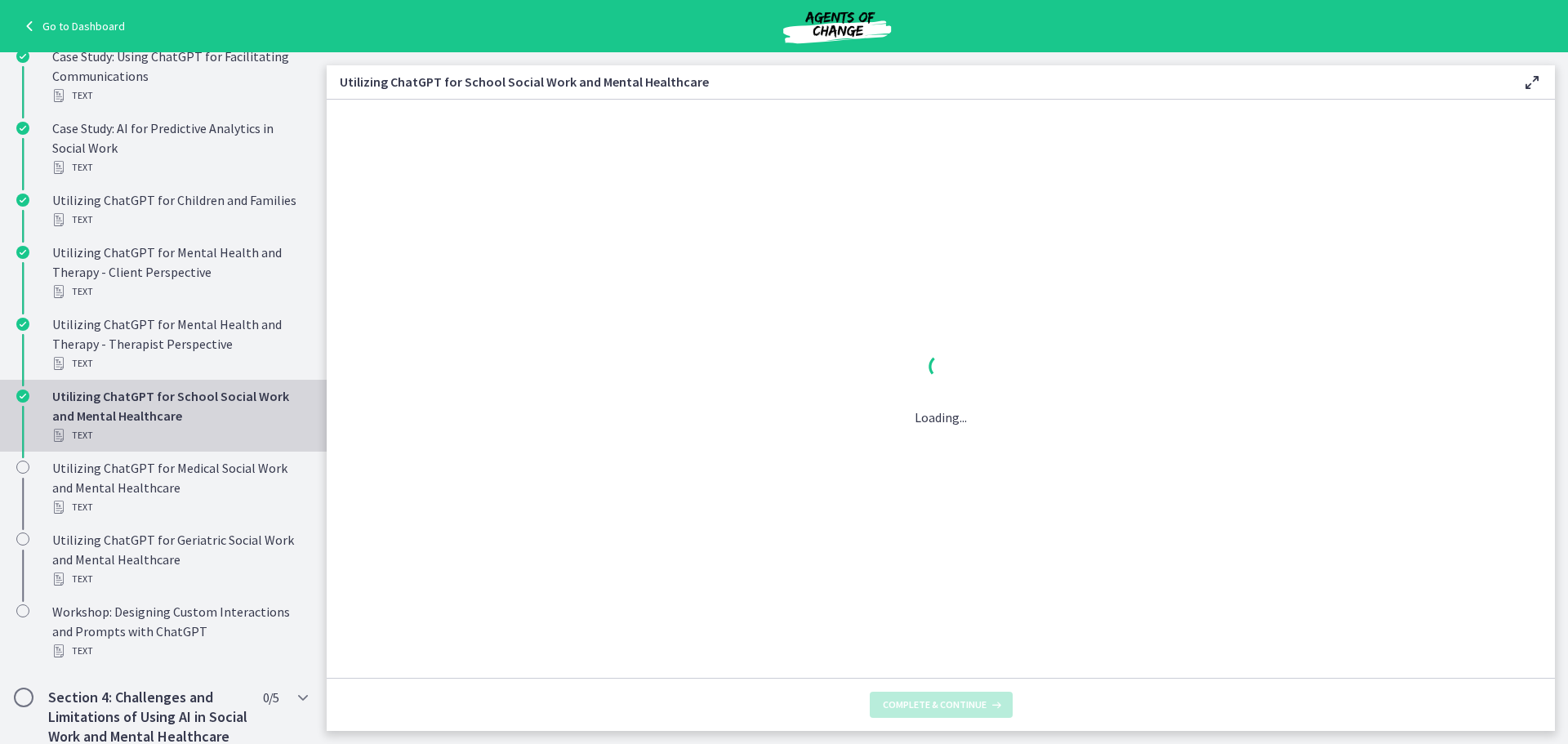
scroll to position [0, 0]
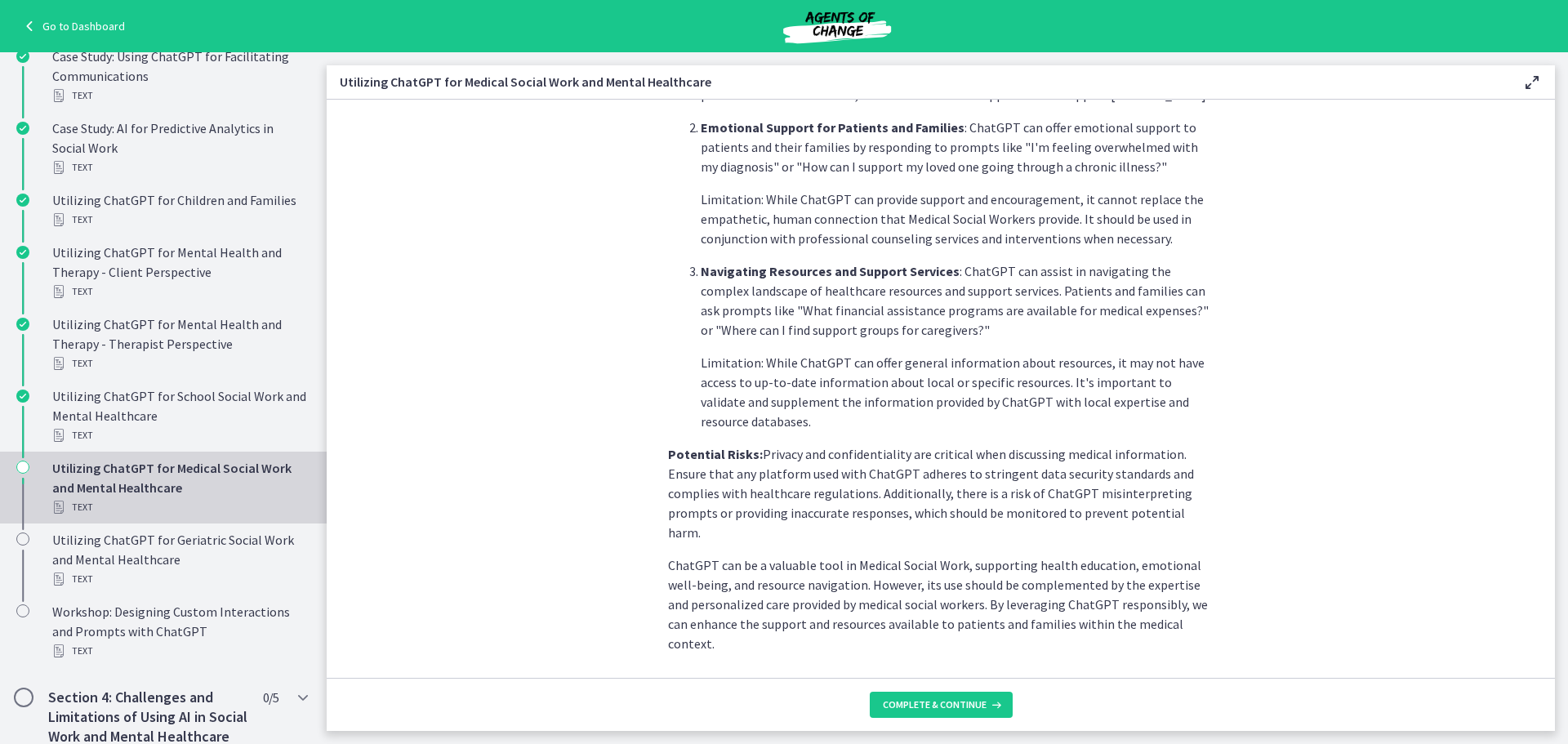
scroll to position [579, 0]
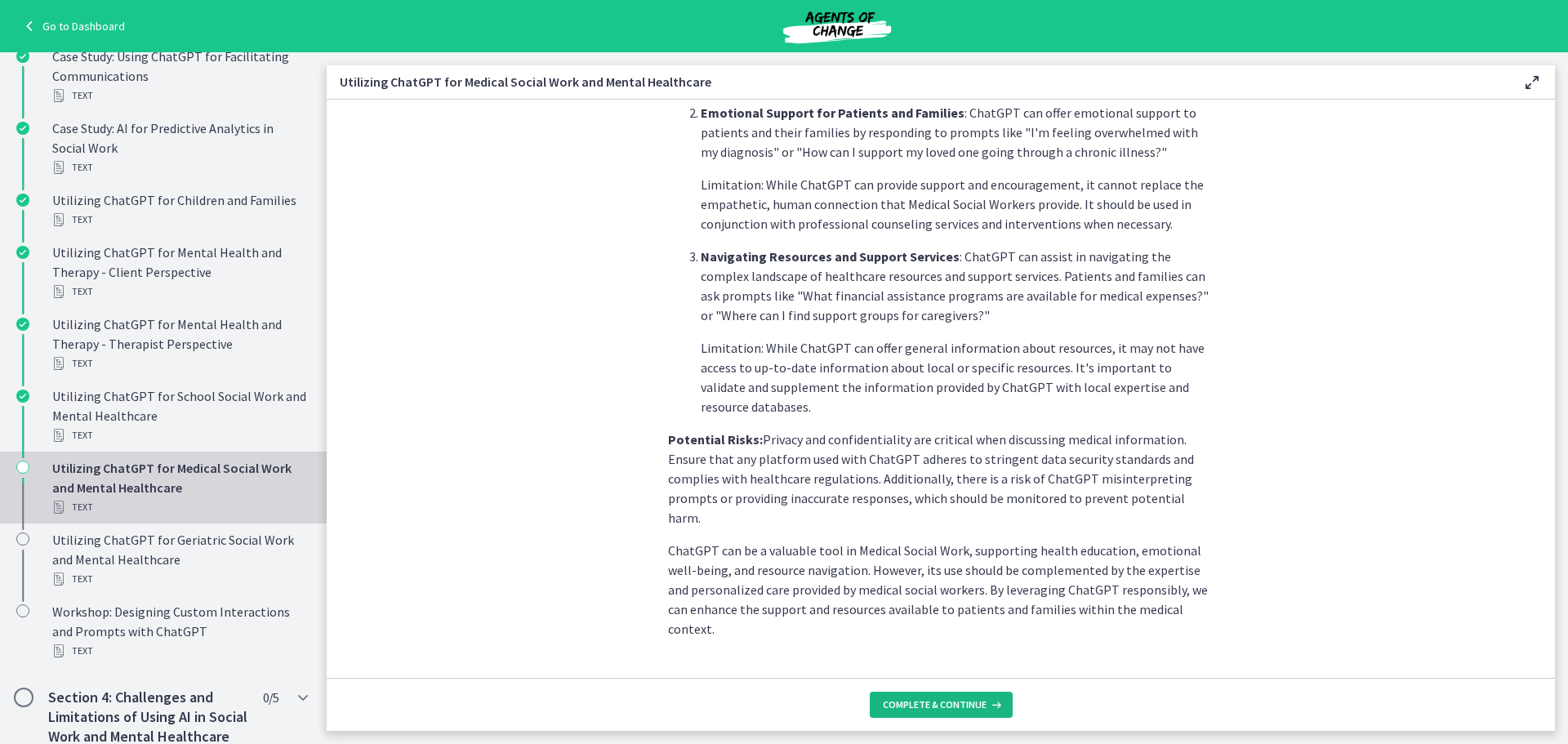
click at [971, 700] on span "Complete & continue" at bounding box center [934, 705] width 104 height 13
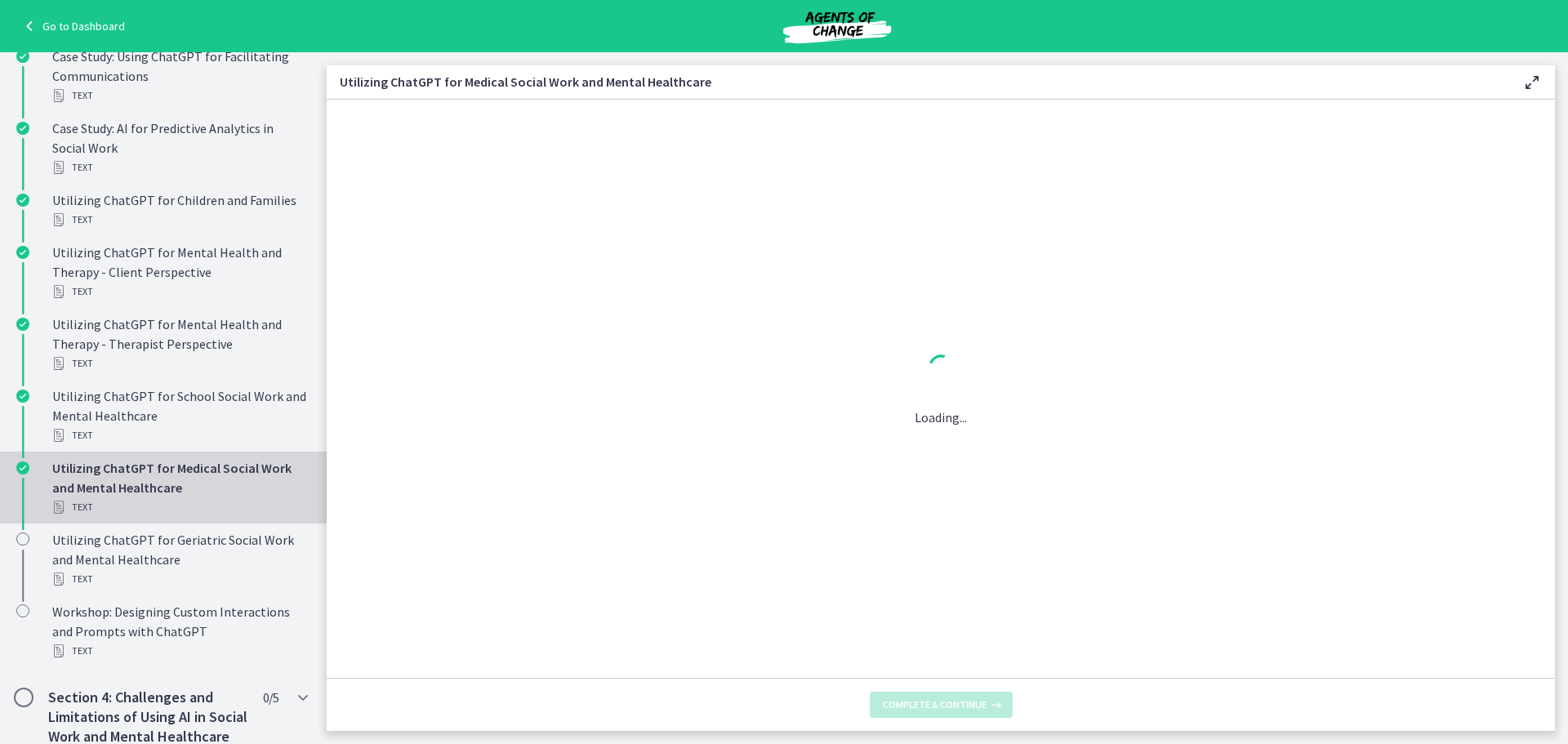
scroll to position [0, 0]
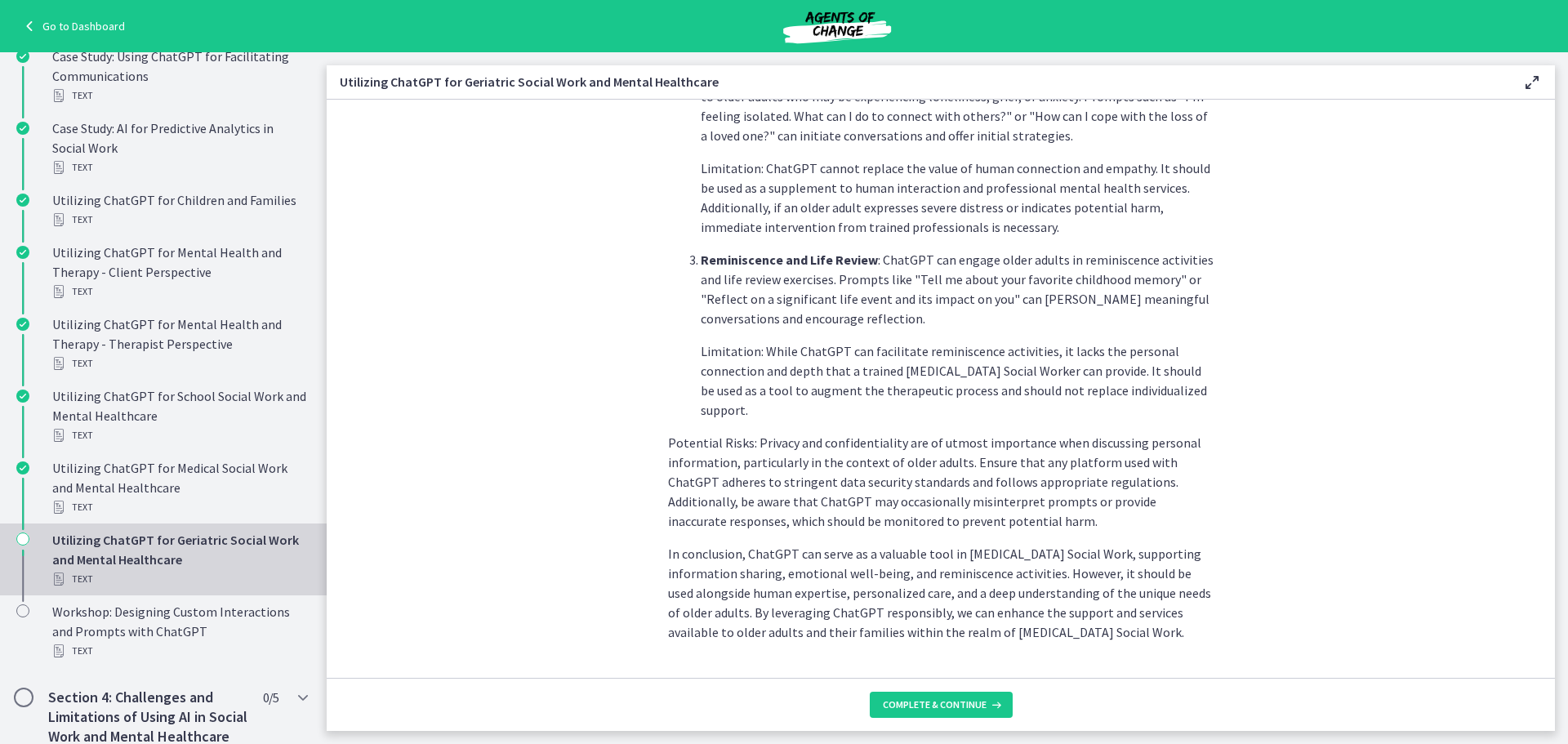
scroll to position [657, 0]
click at [977, 703] on span "Complete & continue" at bounding box center [934, 705] width 104 height 13
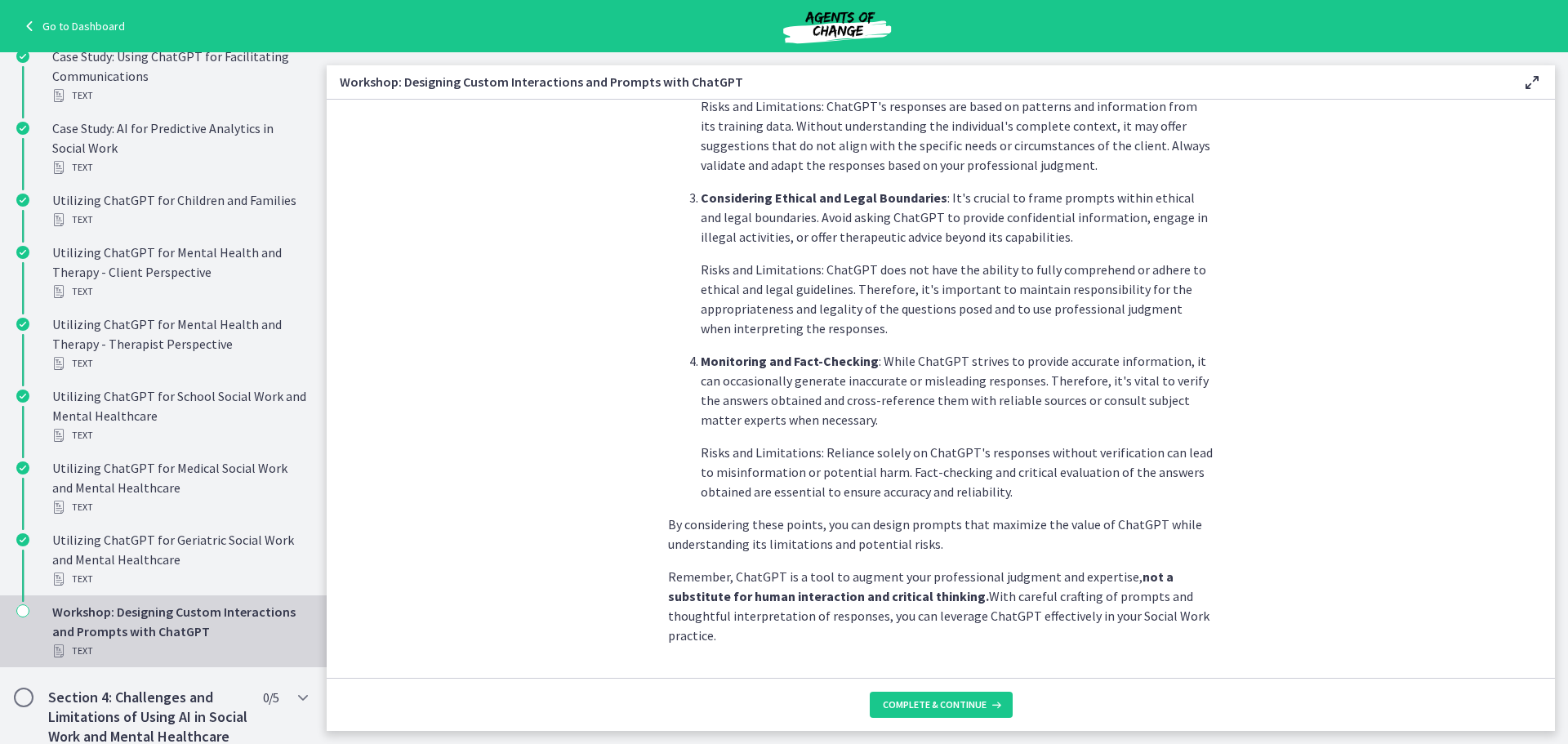
scroll to position [794, 0]
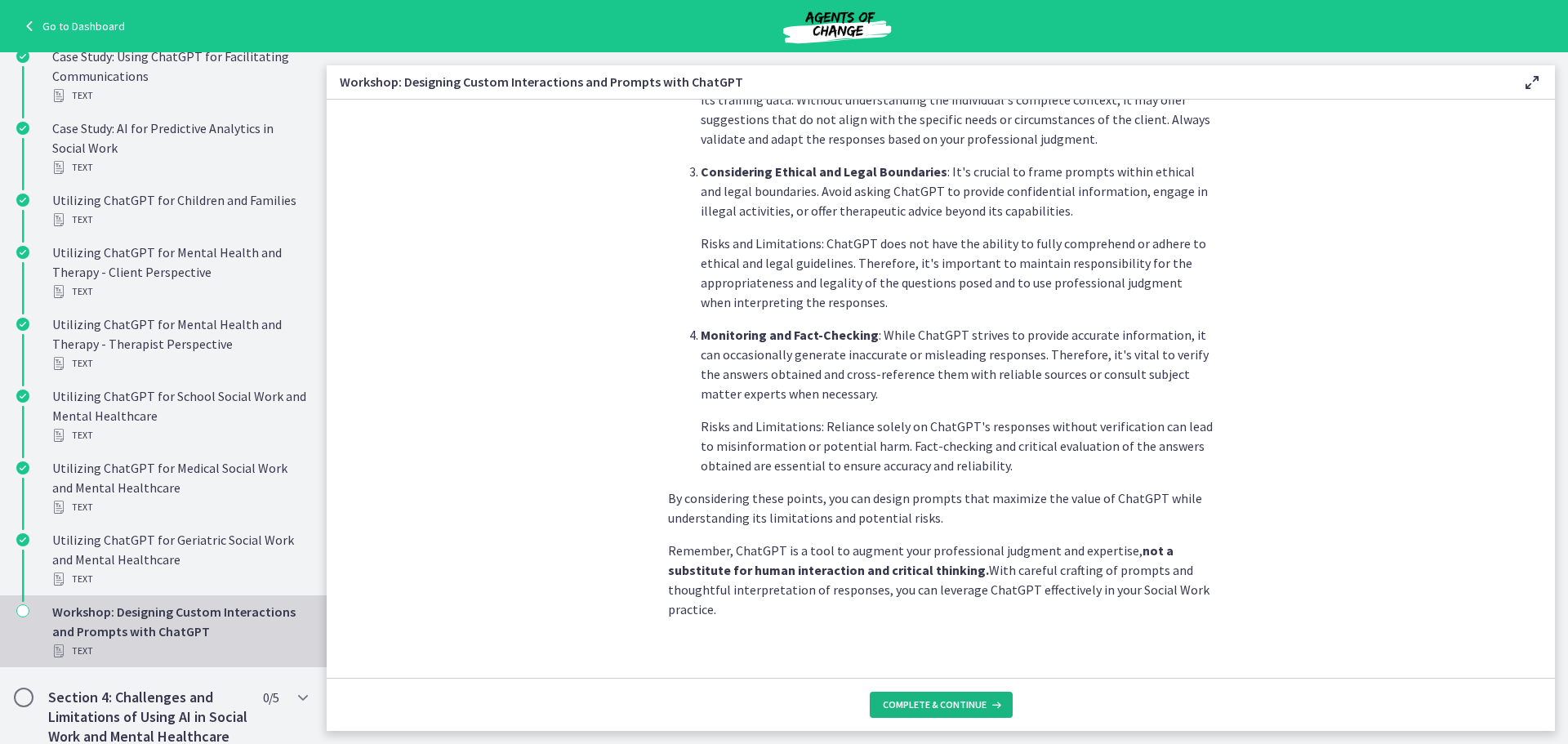
click at [958, 701] on span "Complete & continue" at bounding box center [934, 705] width 104 height 13
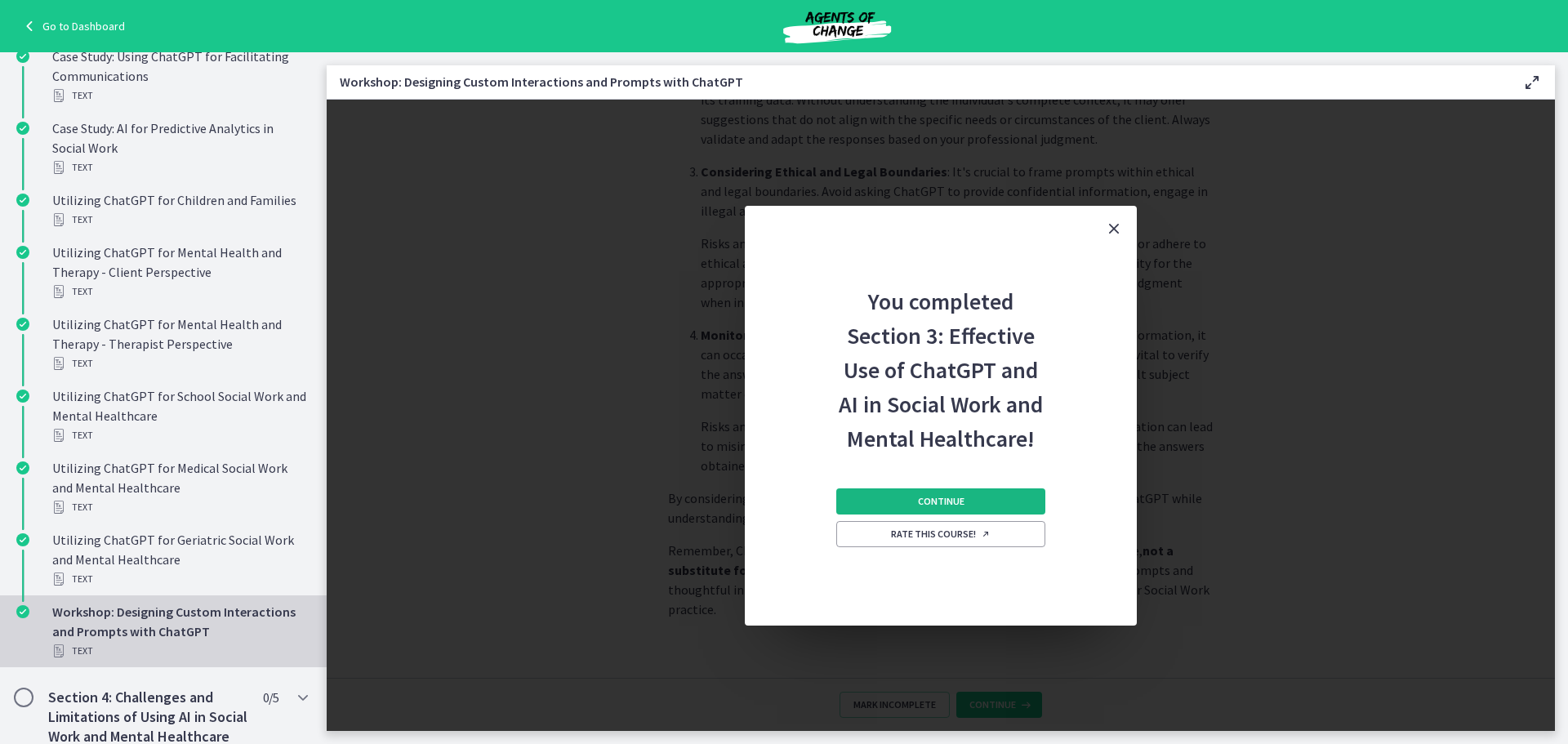
click at [920, 495] on span "Continue" at bounding box center [941, 501] width 47 height 13
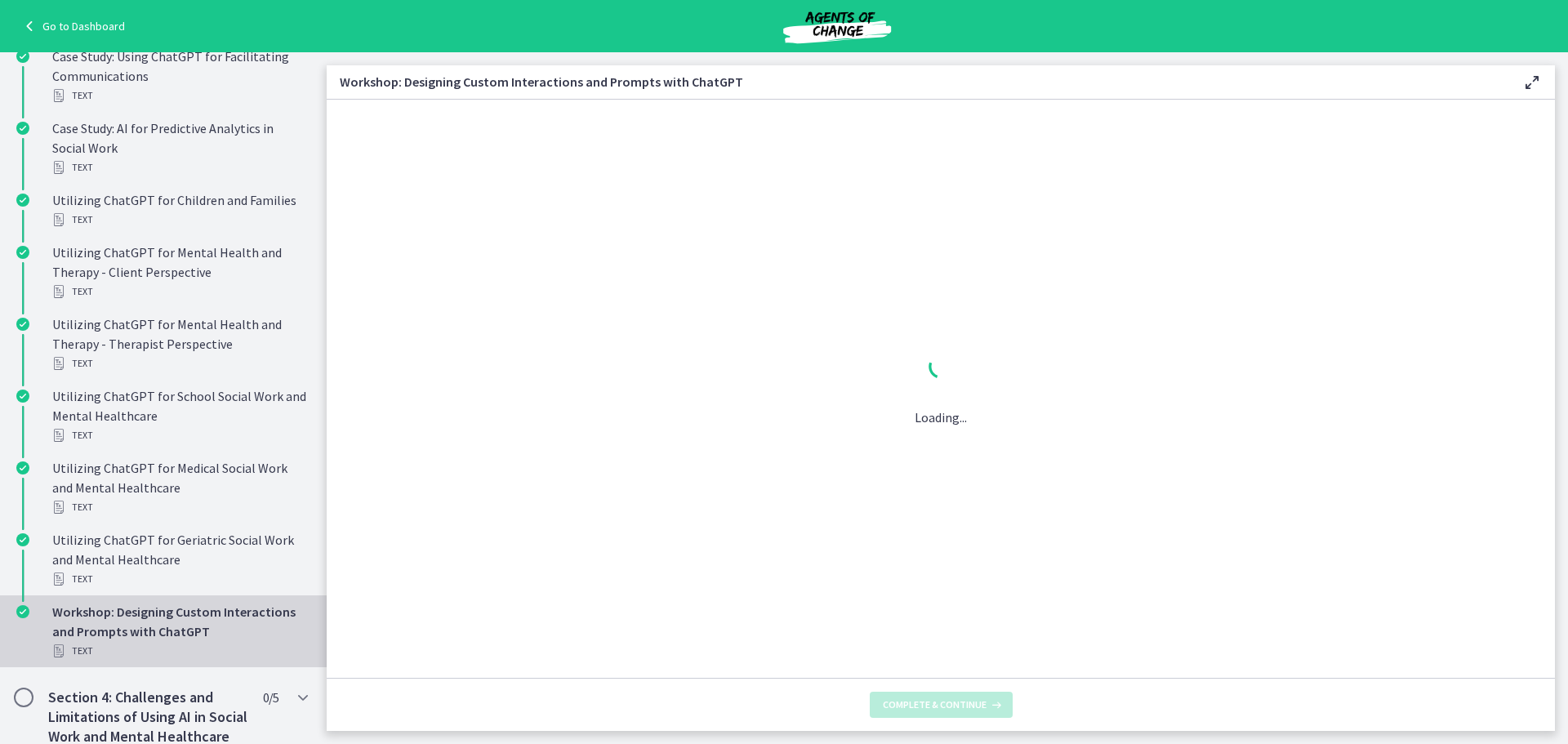
scroll to position [0, 0]
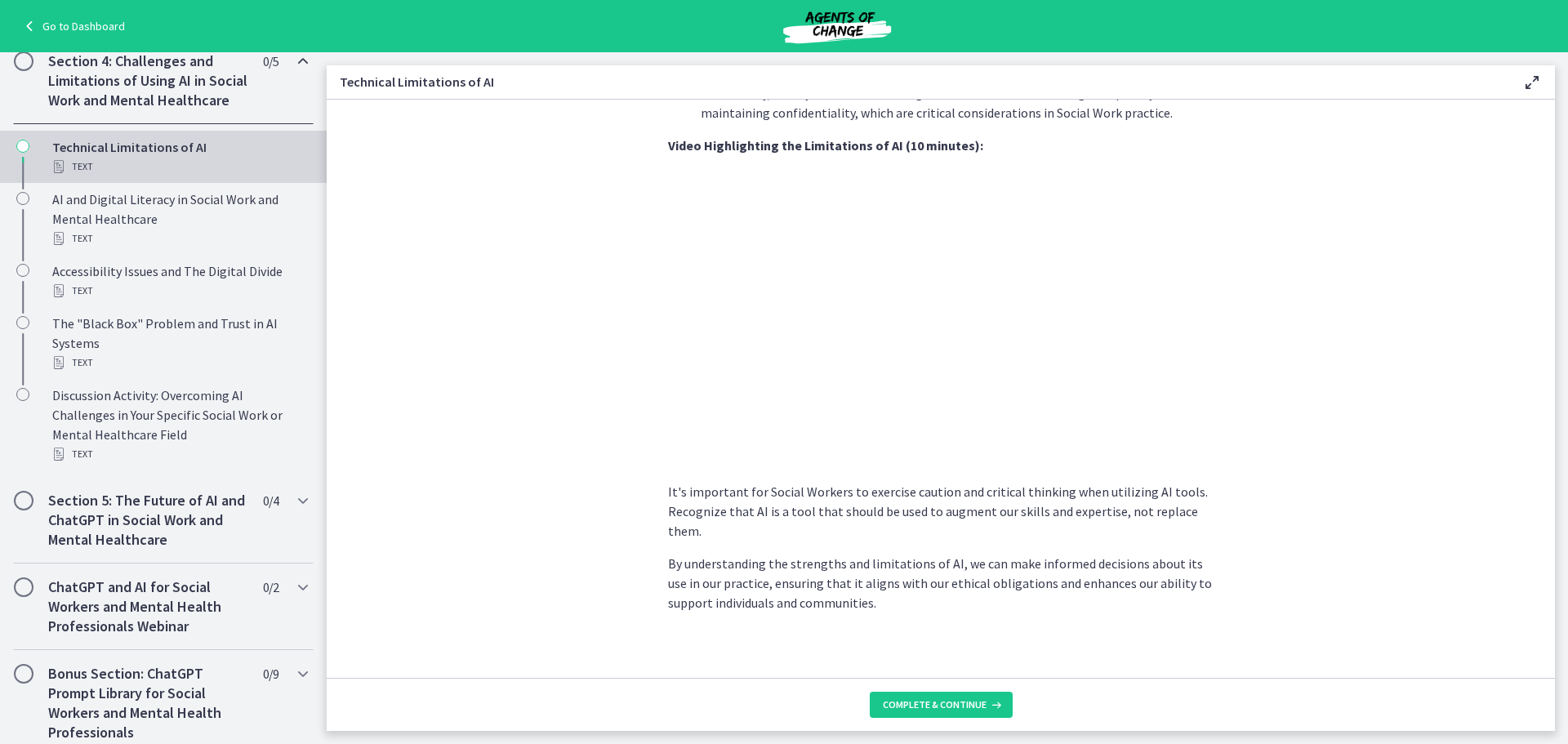
scroll to position [1073, 0]
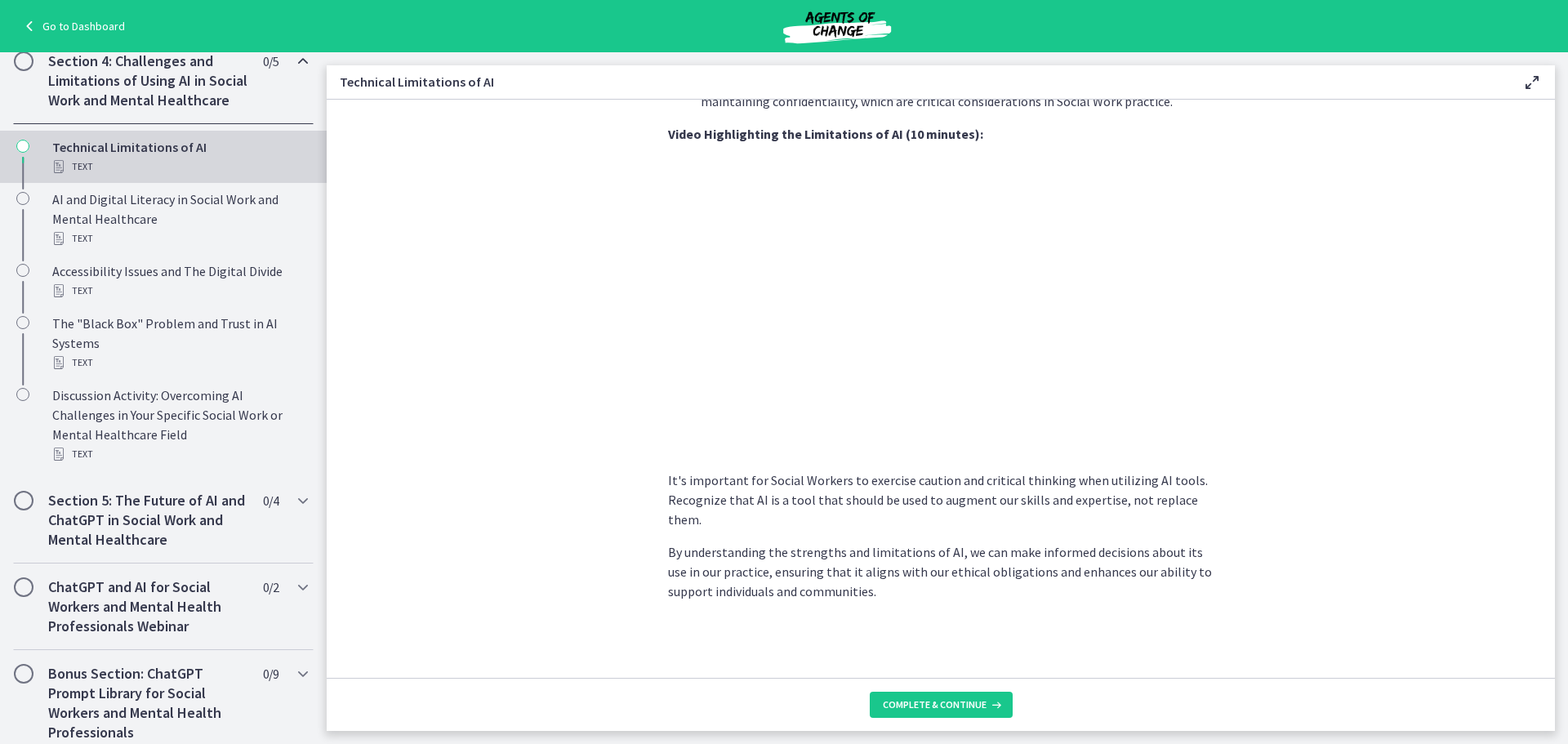
click at [1333, 351] on section "As Social Workers, understanding these limitations is crucial to effectively ut…" at bounding box center [940, 389] width 1228 height 579
click at [968, 698] on span "Complete & continue" at bounding box center [934, 705] width 104 height 13
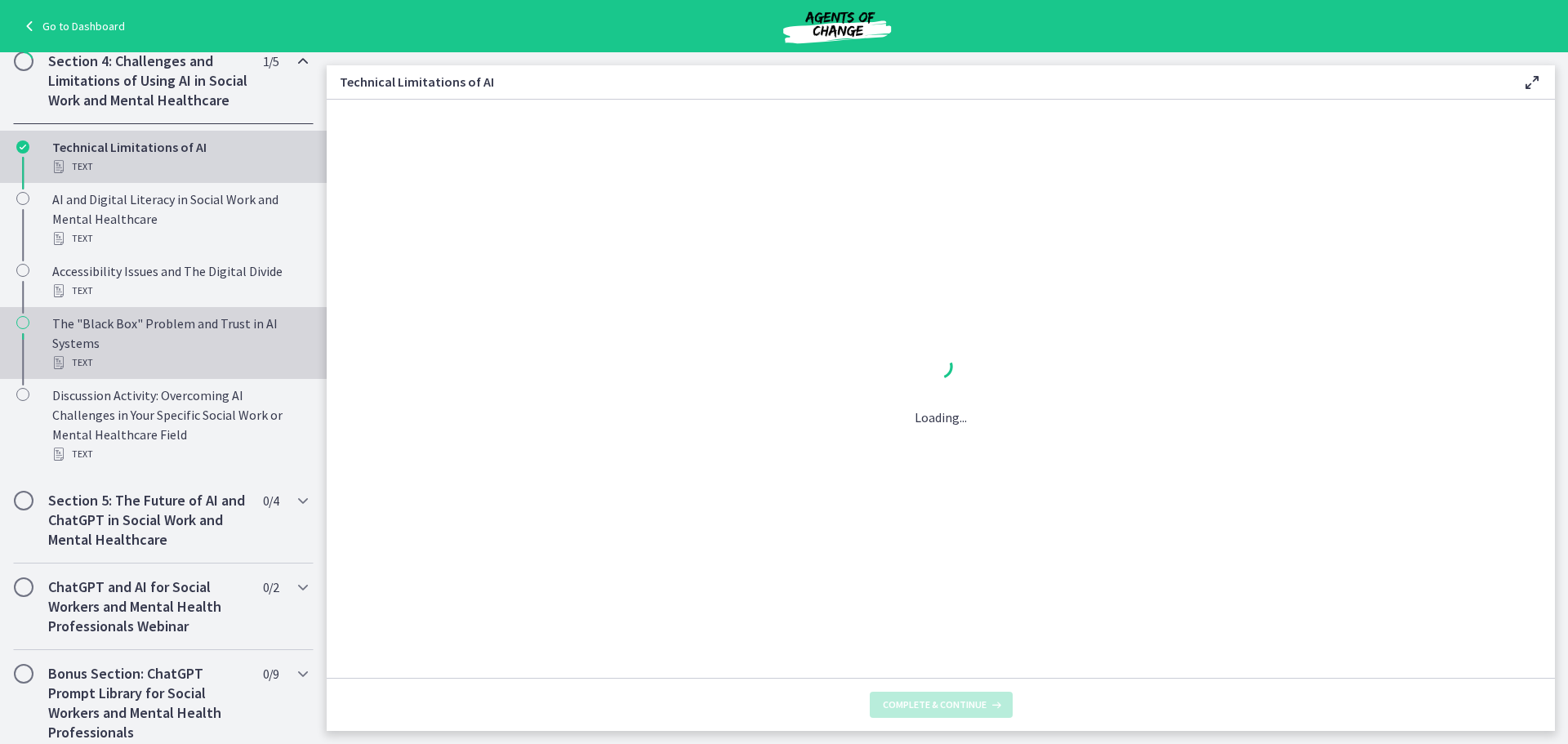
scroll to position [0, 0]
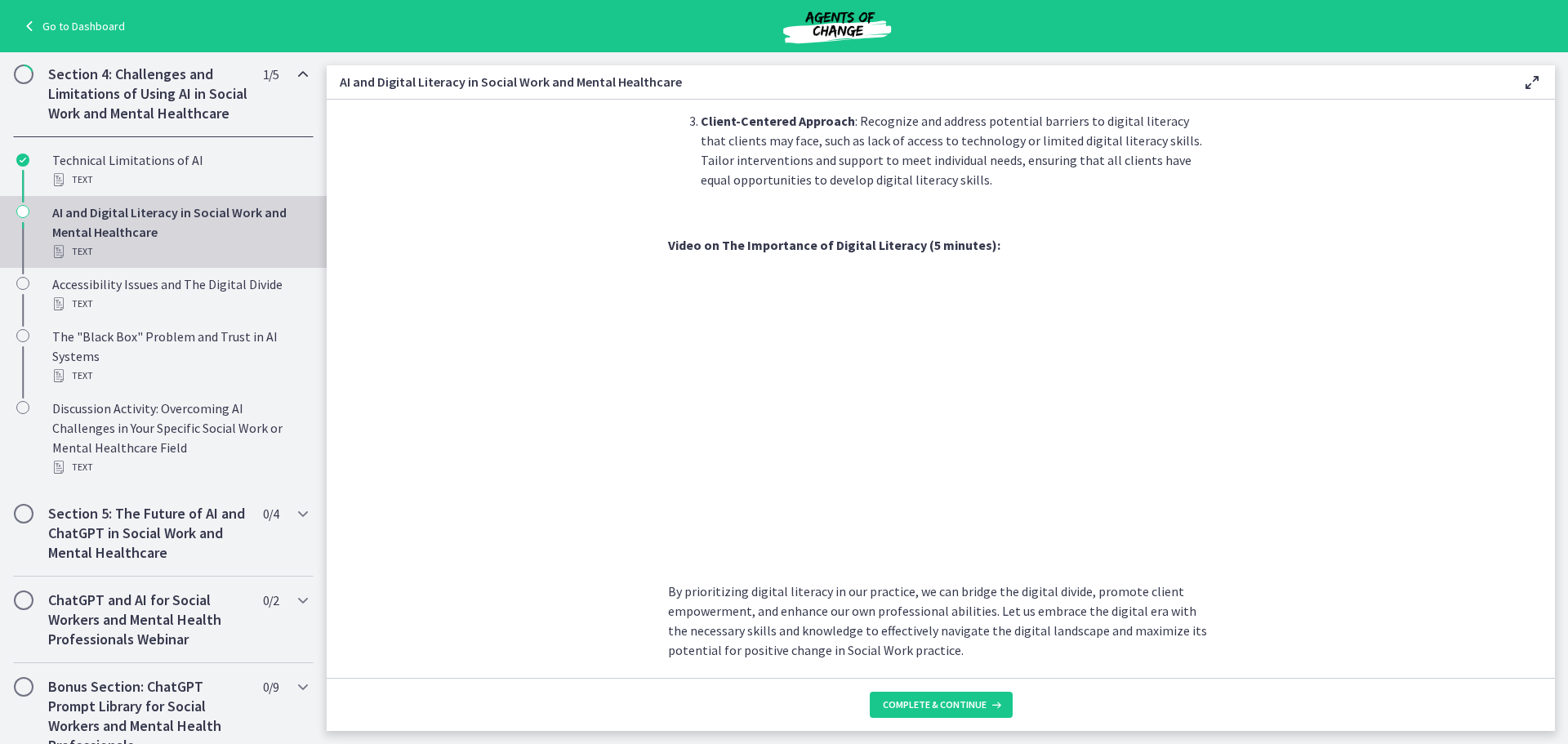
scroll to position [599, 0]
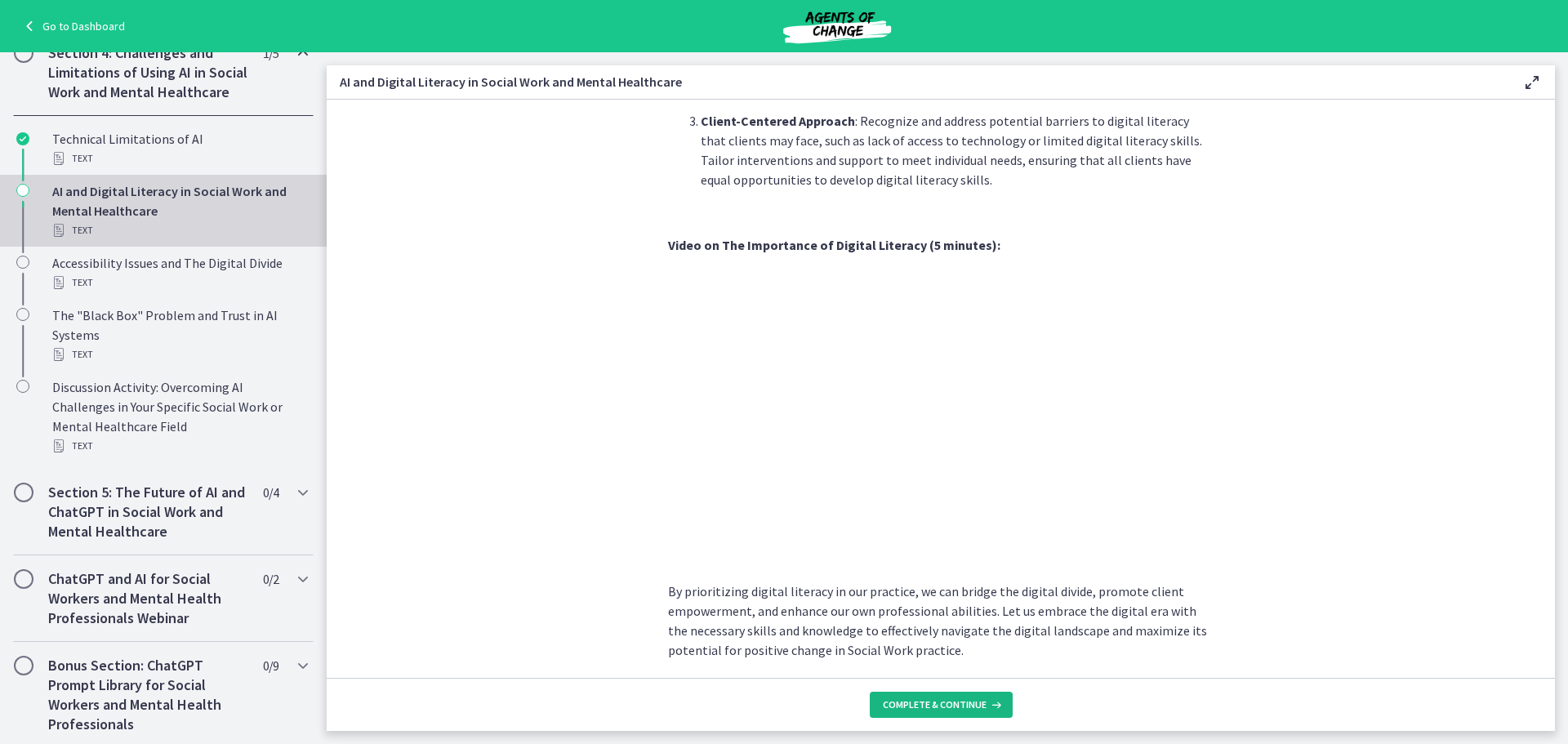
click at [929, 712] on button "Complete & continue" at bounding box center [941, 704] width 143 height 26
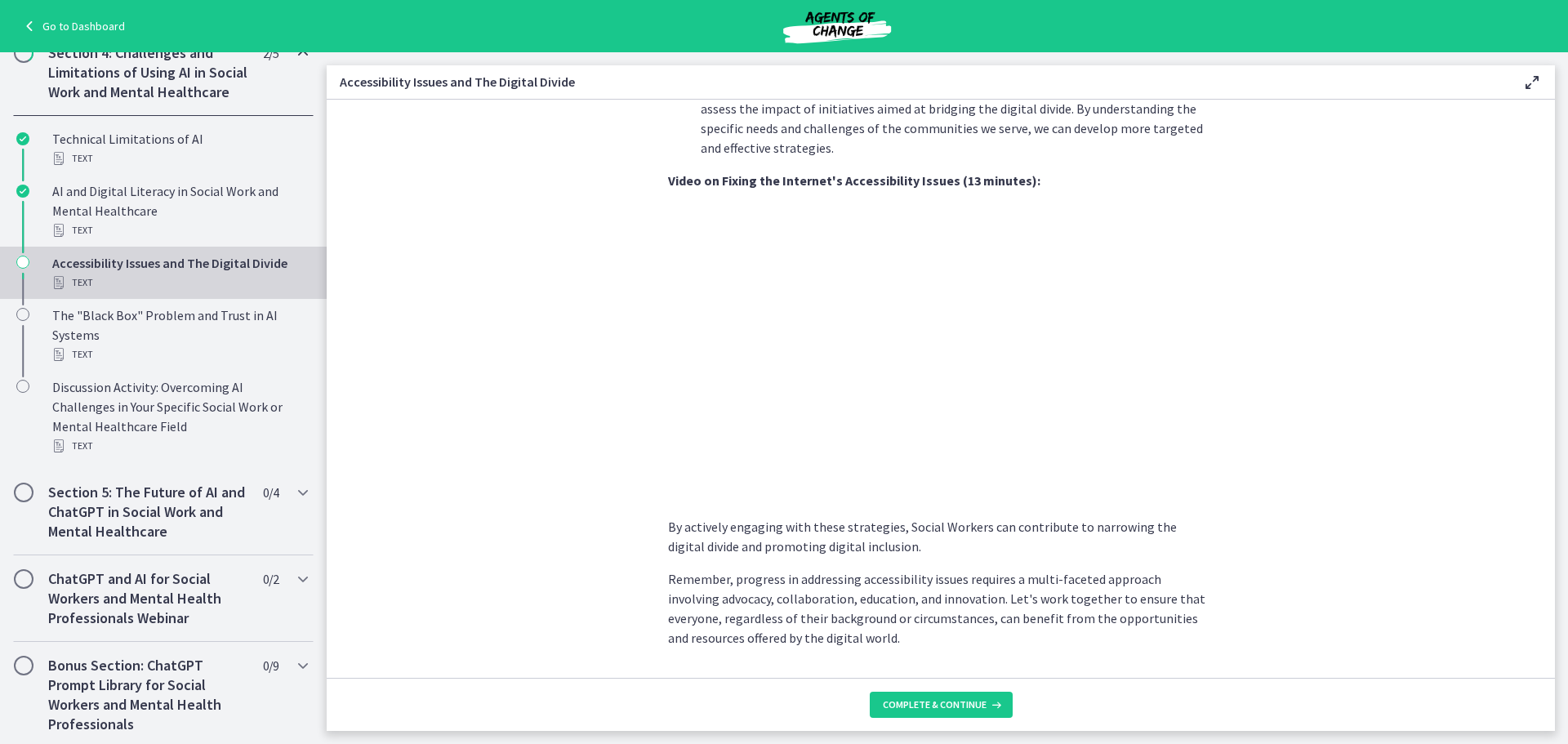
scroll to position [1302, 0]
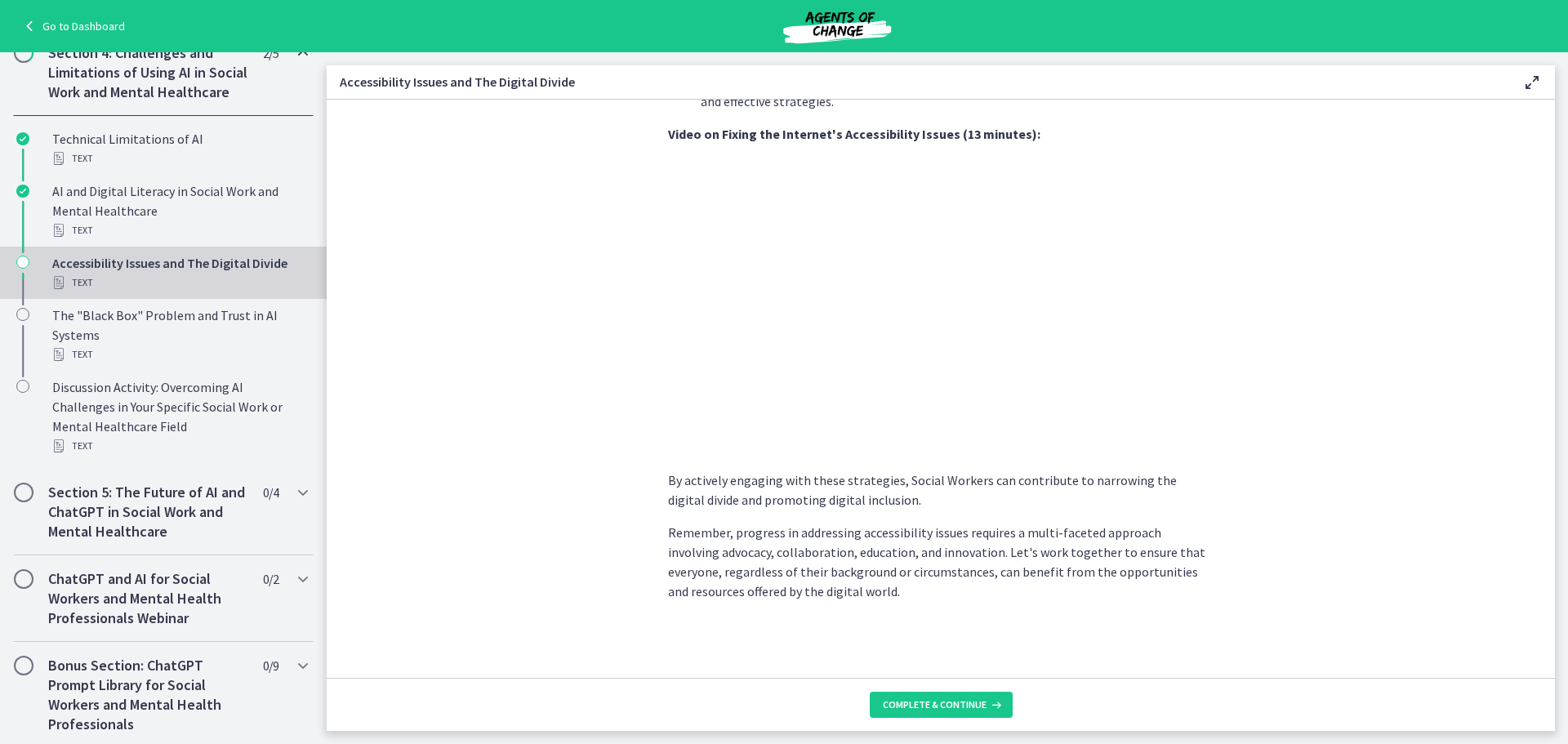
click at [1242, 410] on section "As Social Workers, it is crucial to recognize and address these challenges to e…" at bounding box center [940, 389] width 1228 height 579
click at [989, 697] on button "Complete & continue" at bounding box center [941, 704] width 143 height 26
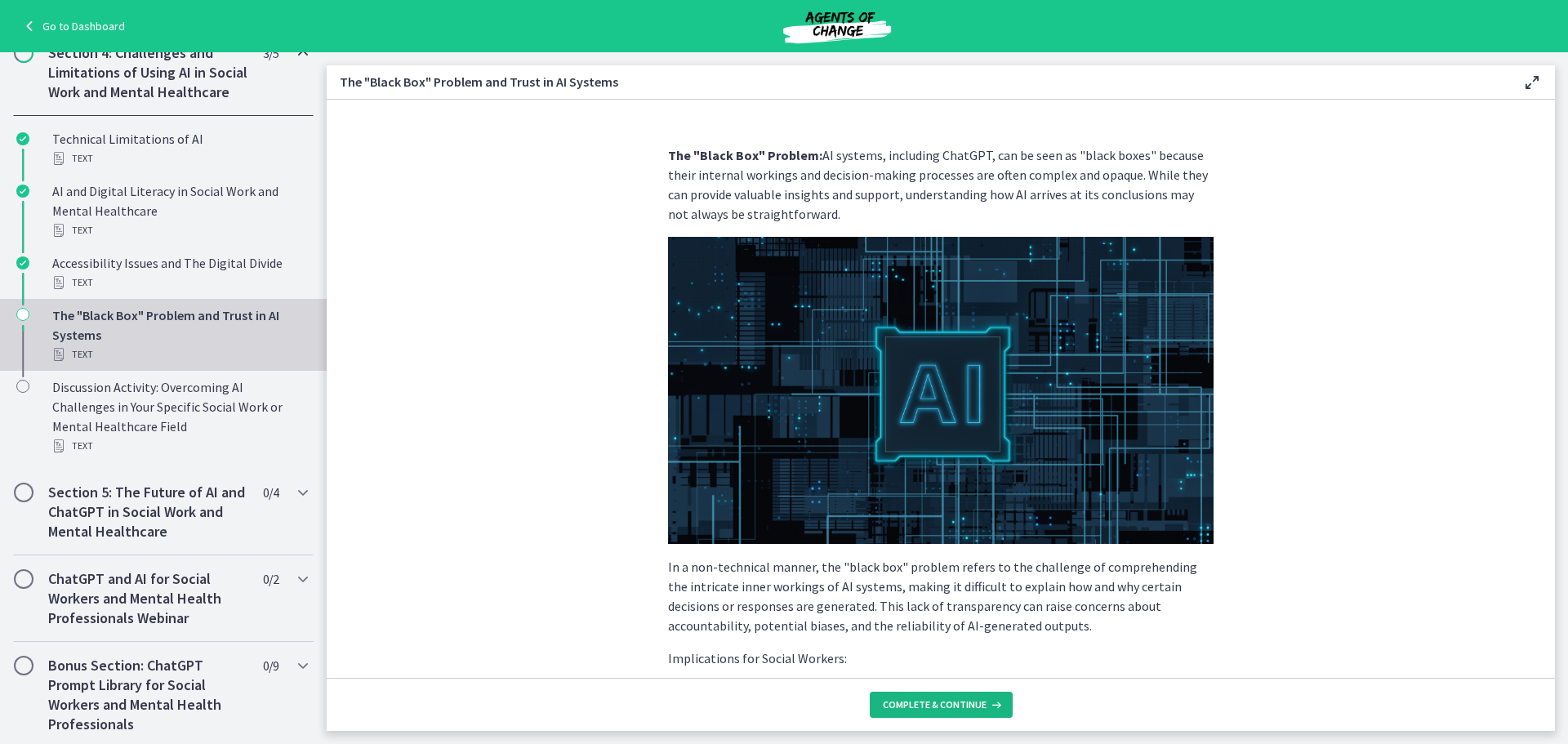
click at [965, 715] on button "Complete & continue" at bounding box center [941, 704] width 143 height 26
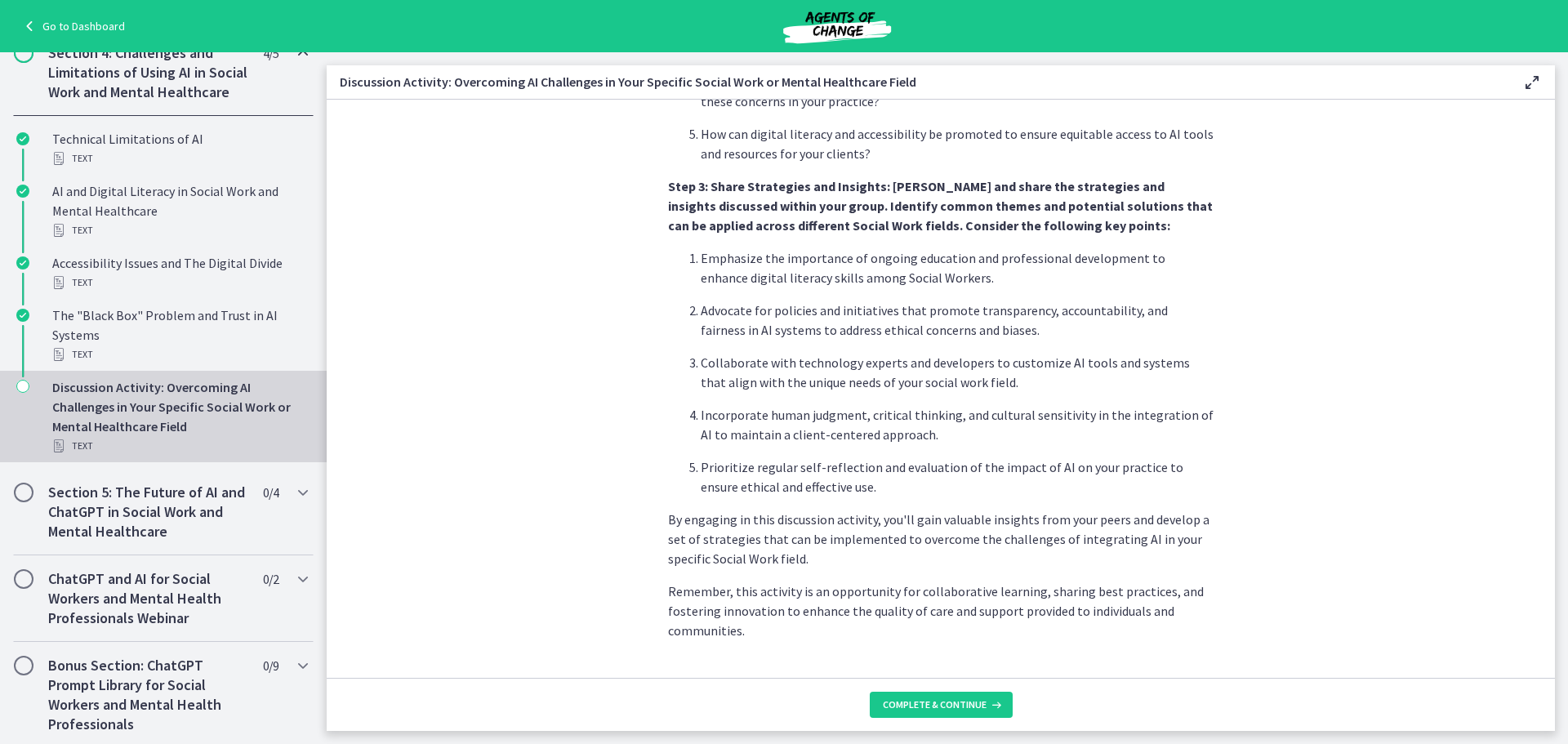
scroll to position [911, 0]
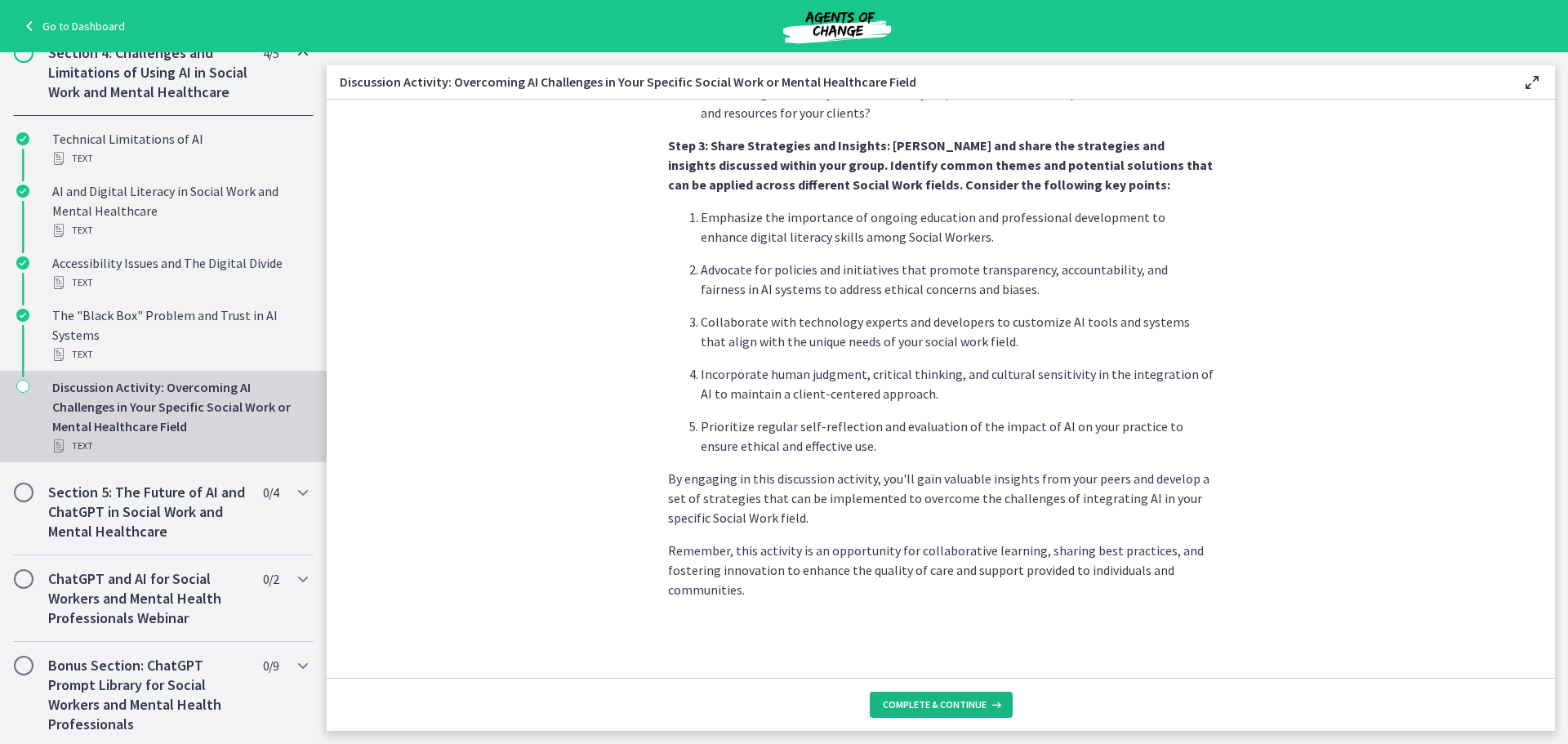
click at [920, 706] on span "Complete & continue" at bounding box center [934, 705] width 104 height 13
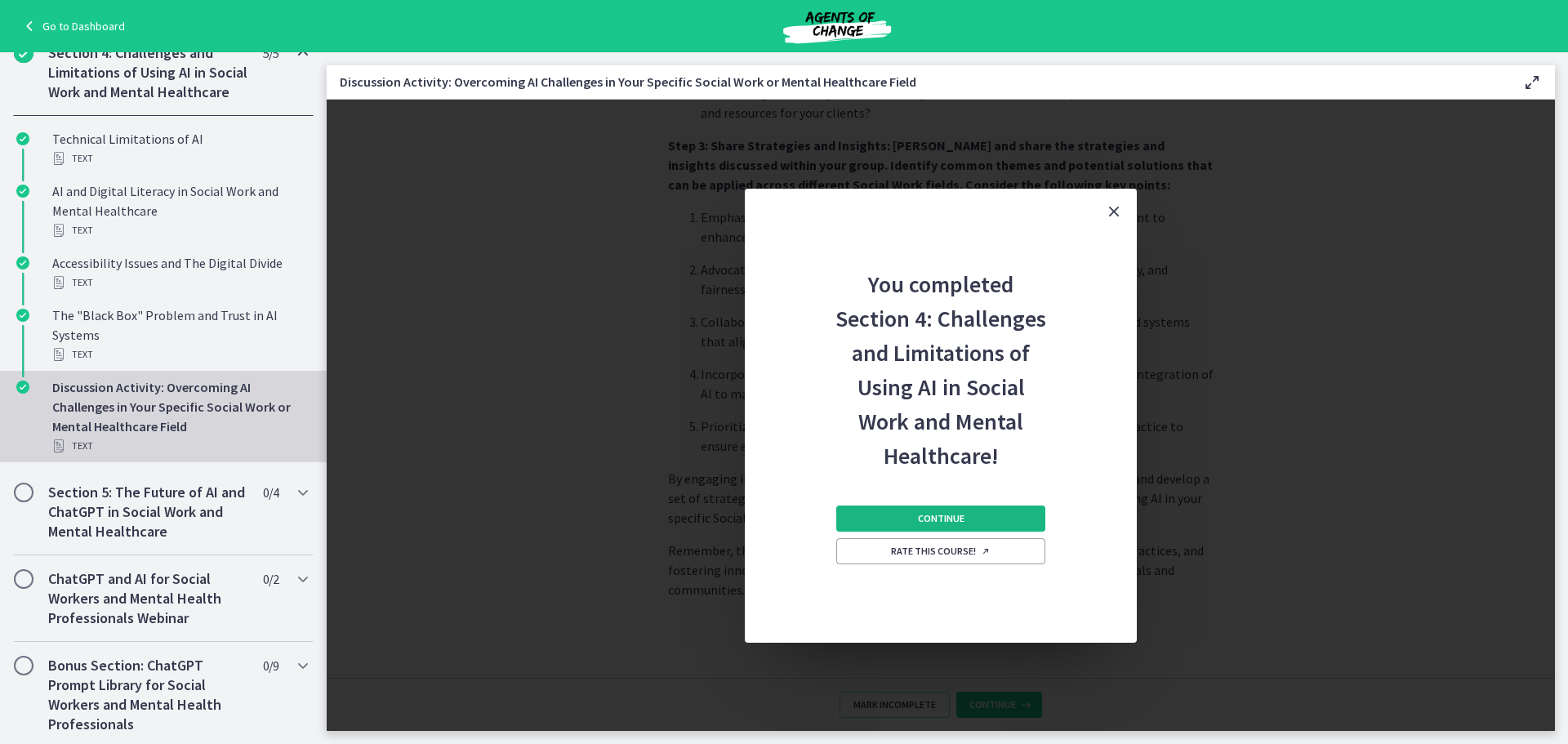
click at [915, 509] on button "Continue" at bounding box center [940, 518] width 209 height 26
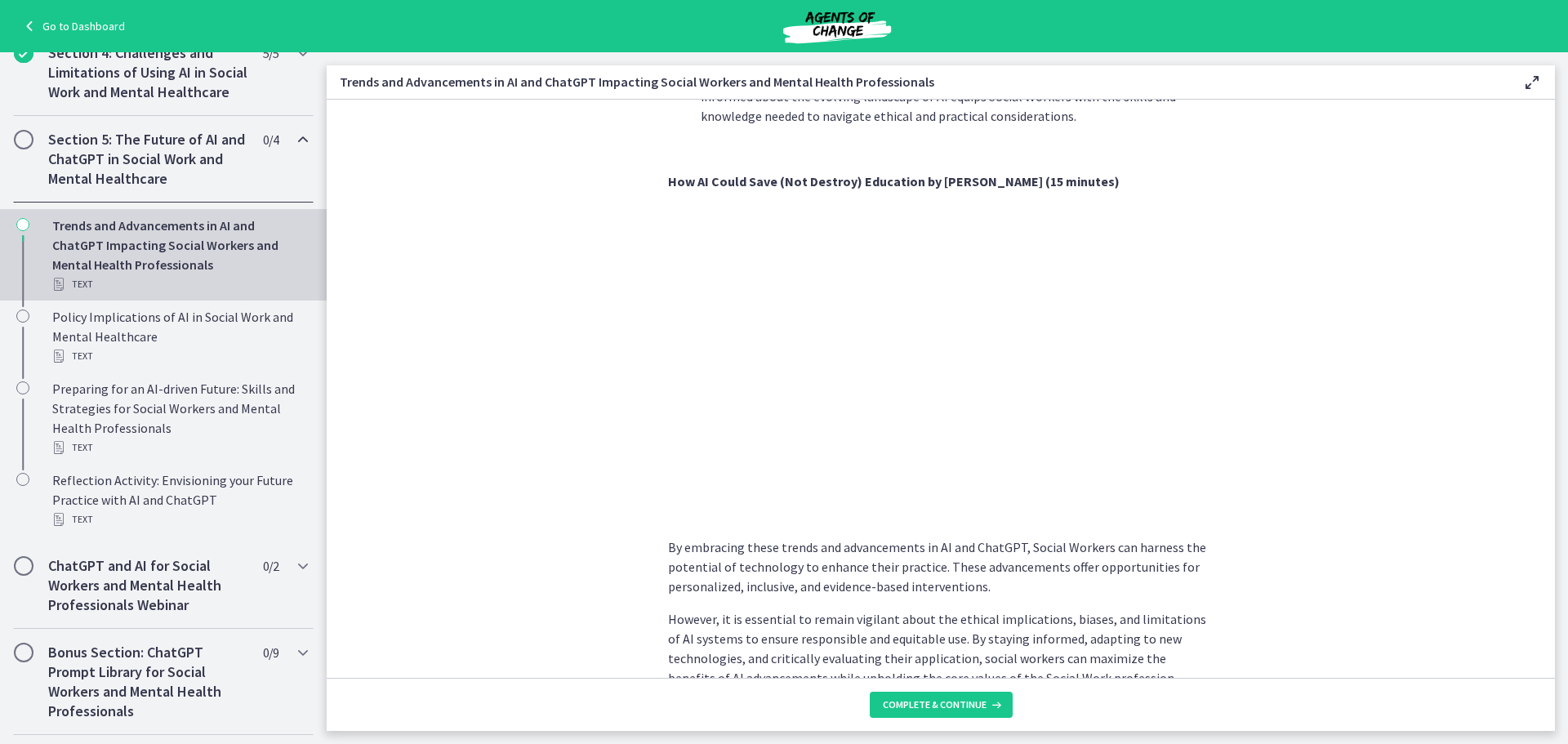
scroll to position [1229, 0]
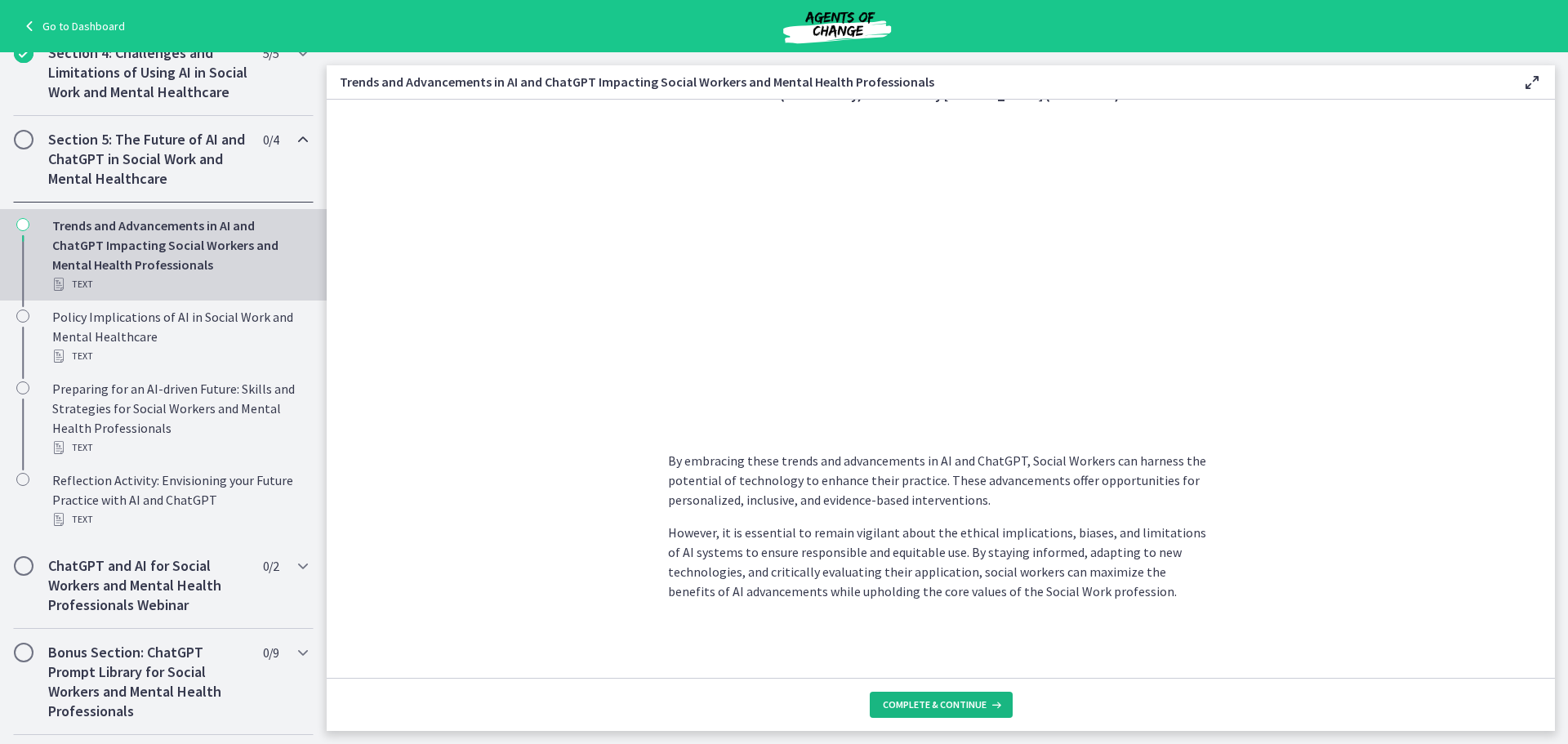
click at [967, 702] on span "Complete & continue" at bounding box center [934, 705] width 104 height 13
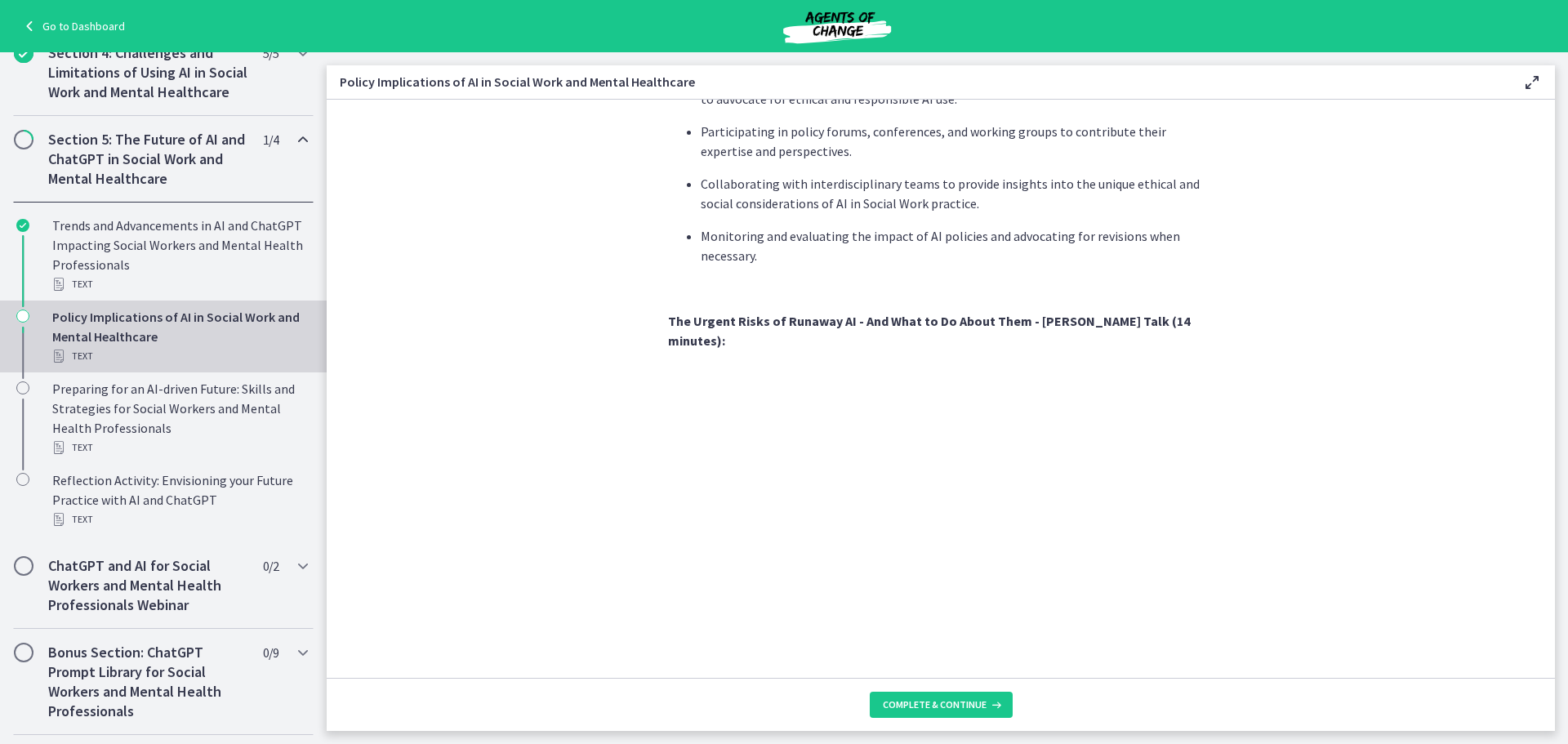
scroll to position [1354, 0]
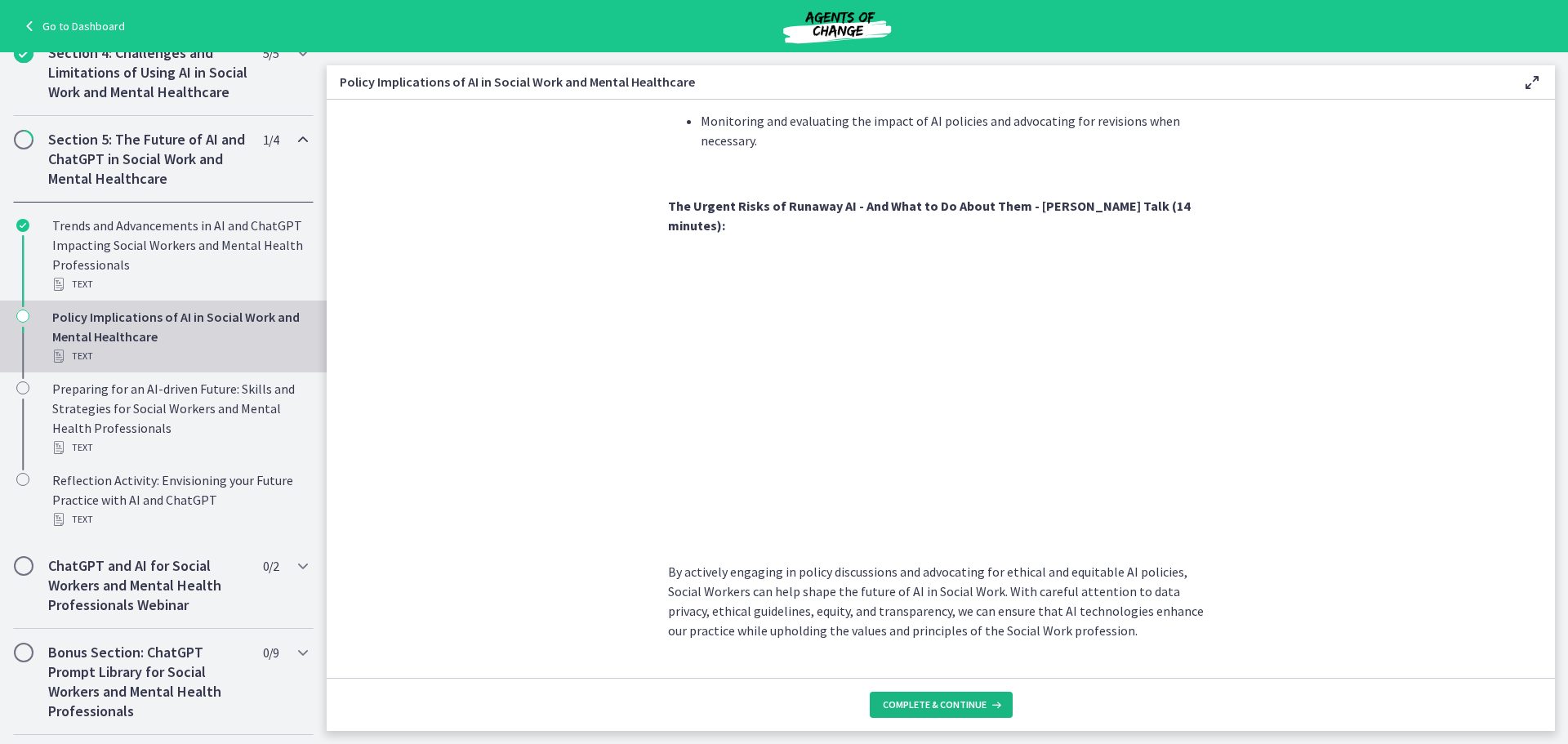
click at [979, 707] on span "Complete & continue" at bounding box center [934, 705] width 104 height 13
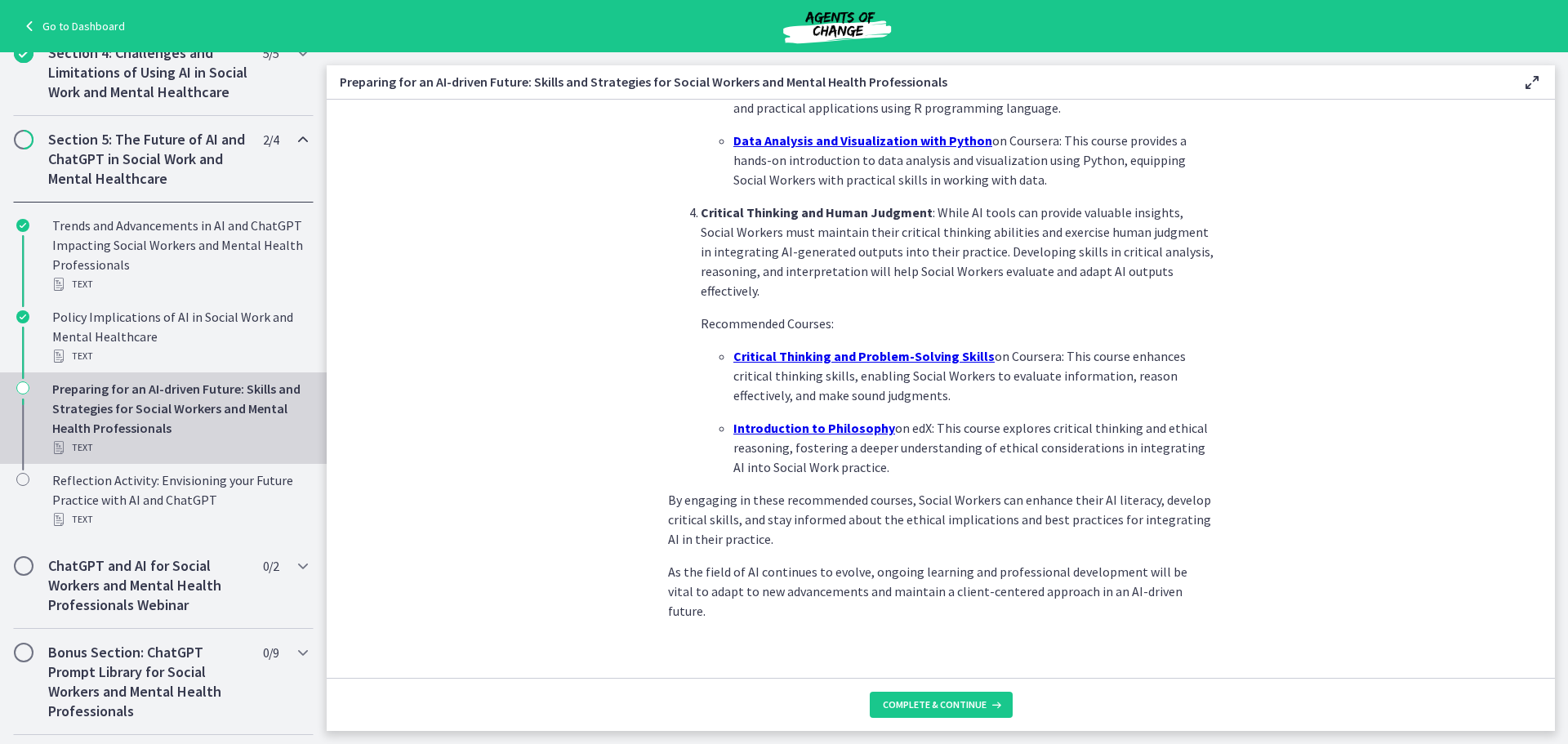
scroll to position [1068, 0]
click at [960, 702] on span "Complete & continue" at bounding box center [934, 705] width 104 height 13
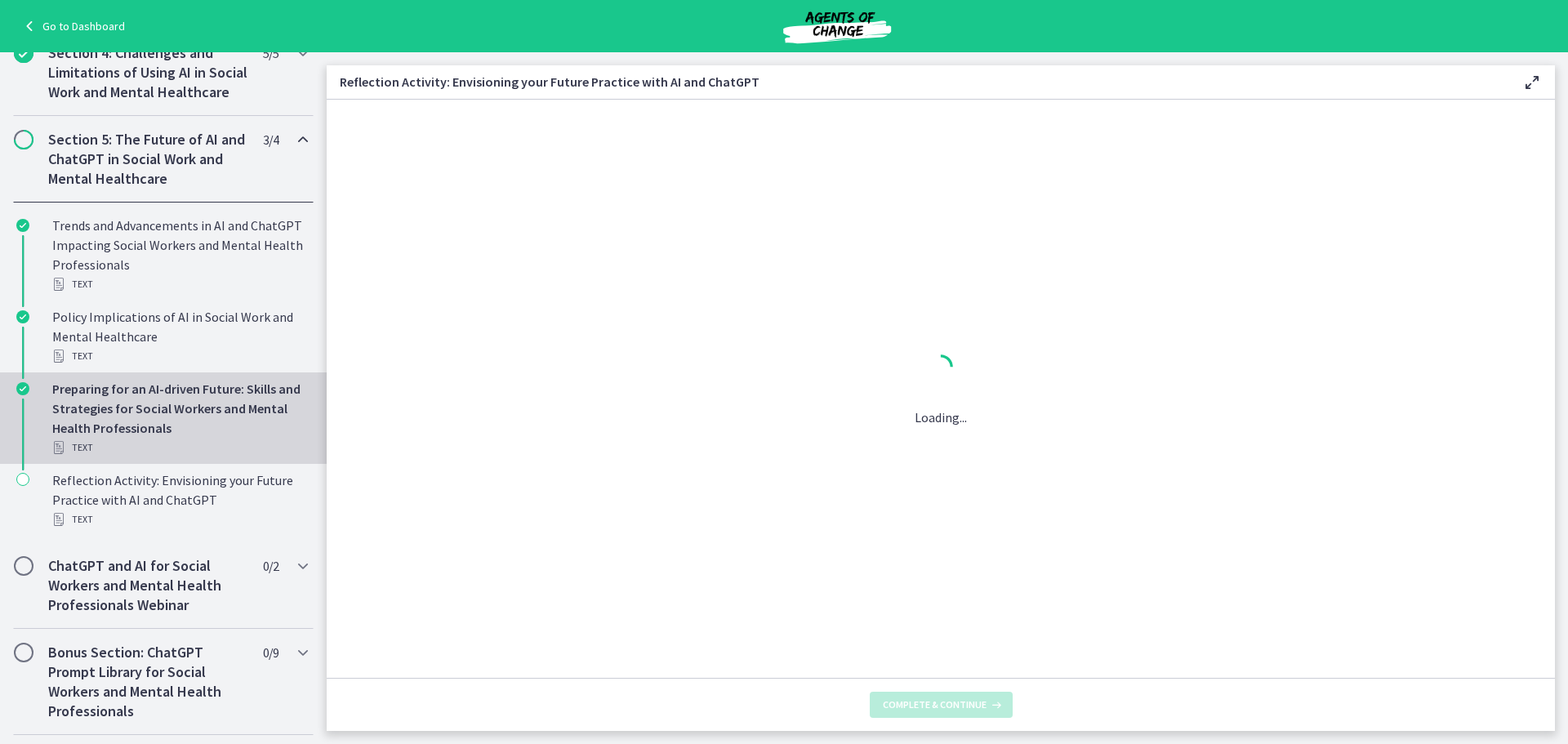
scroll to position [0, 0]
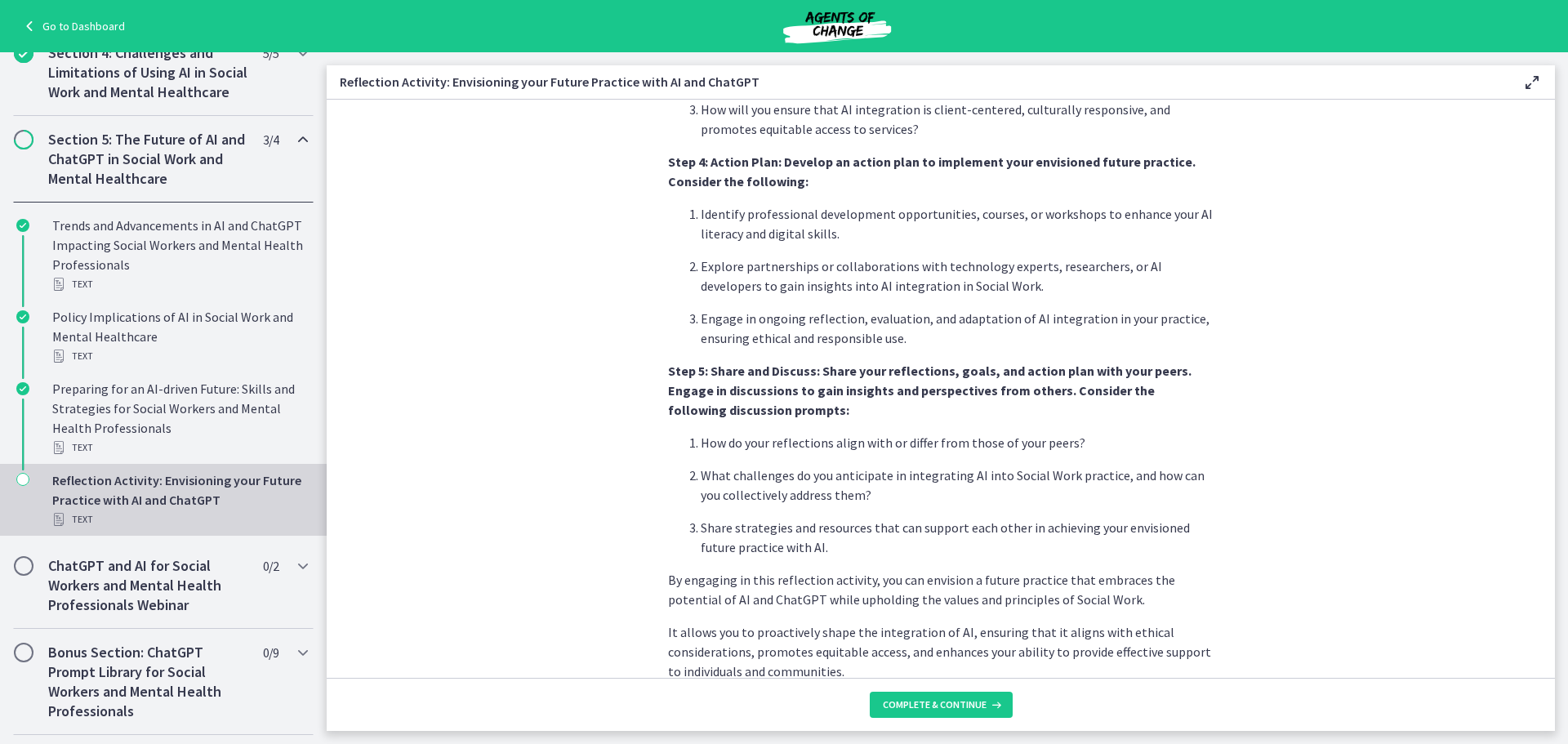
scroll to position [1290, 0]
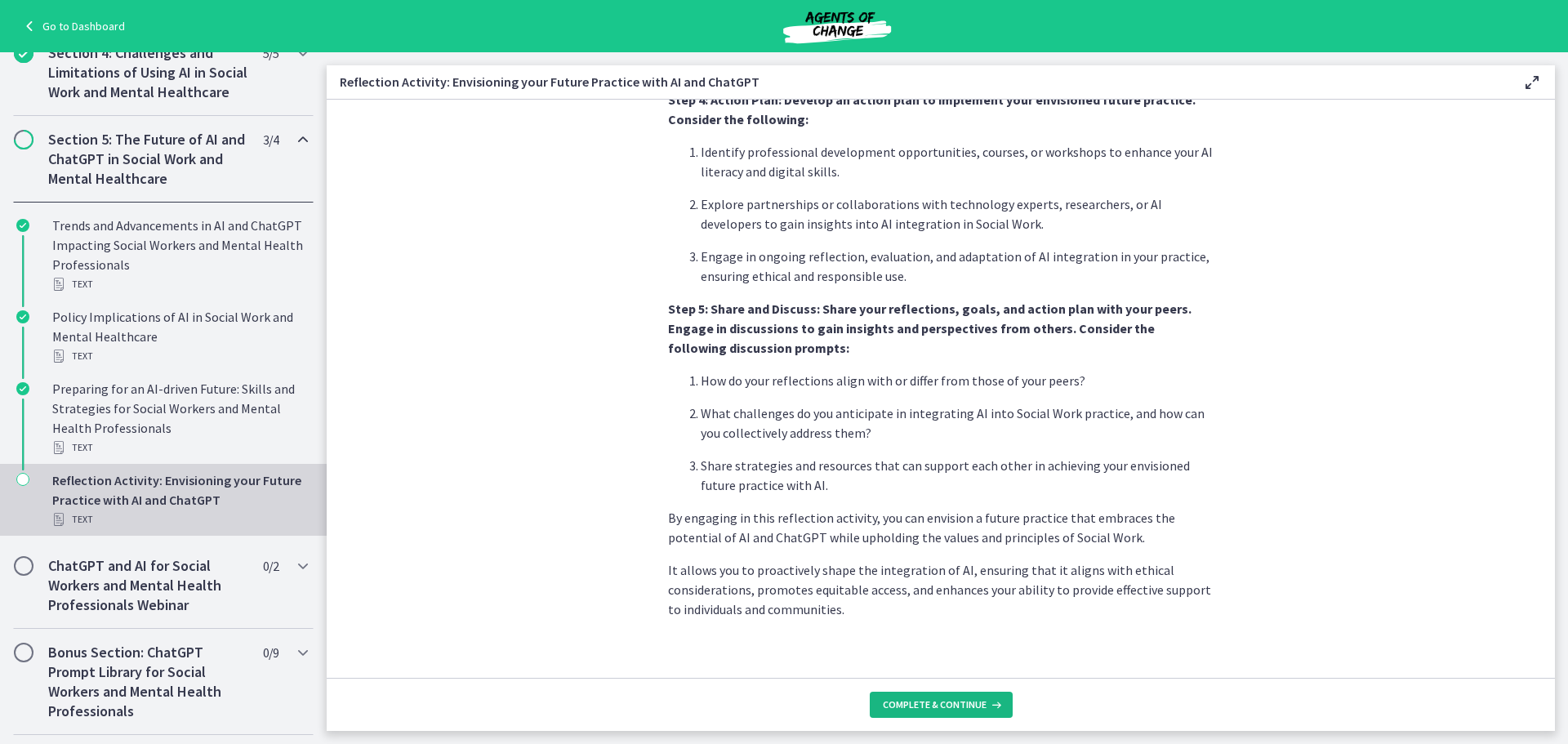
click at [971, 712] on button "Complete & continue" at bounding box center [941, 704] width 143 height 26
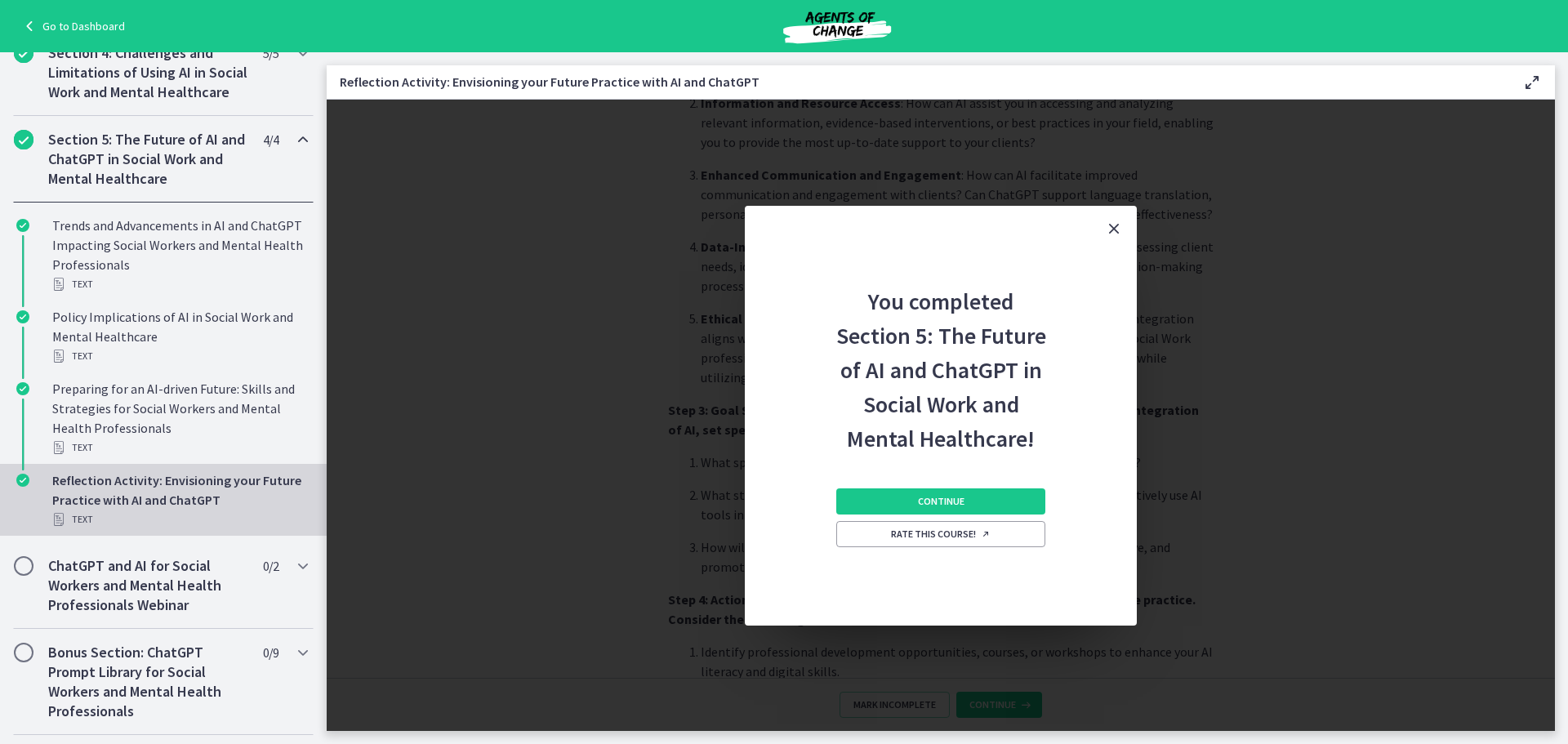
scroll to position [963, 0]
click at [957, 505] on span "Continue" at bounding box center [941, 501] width 47 height 13
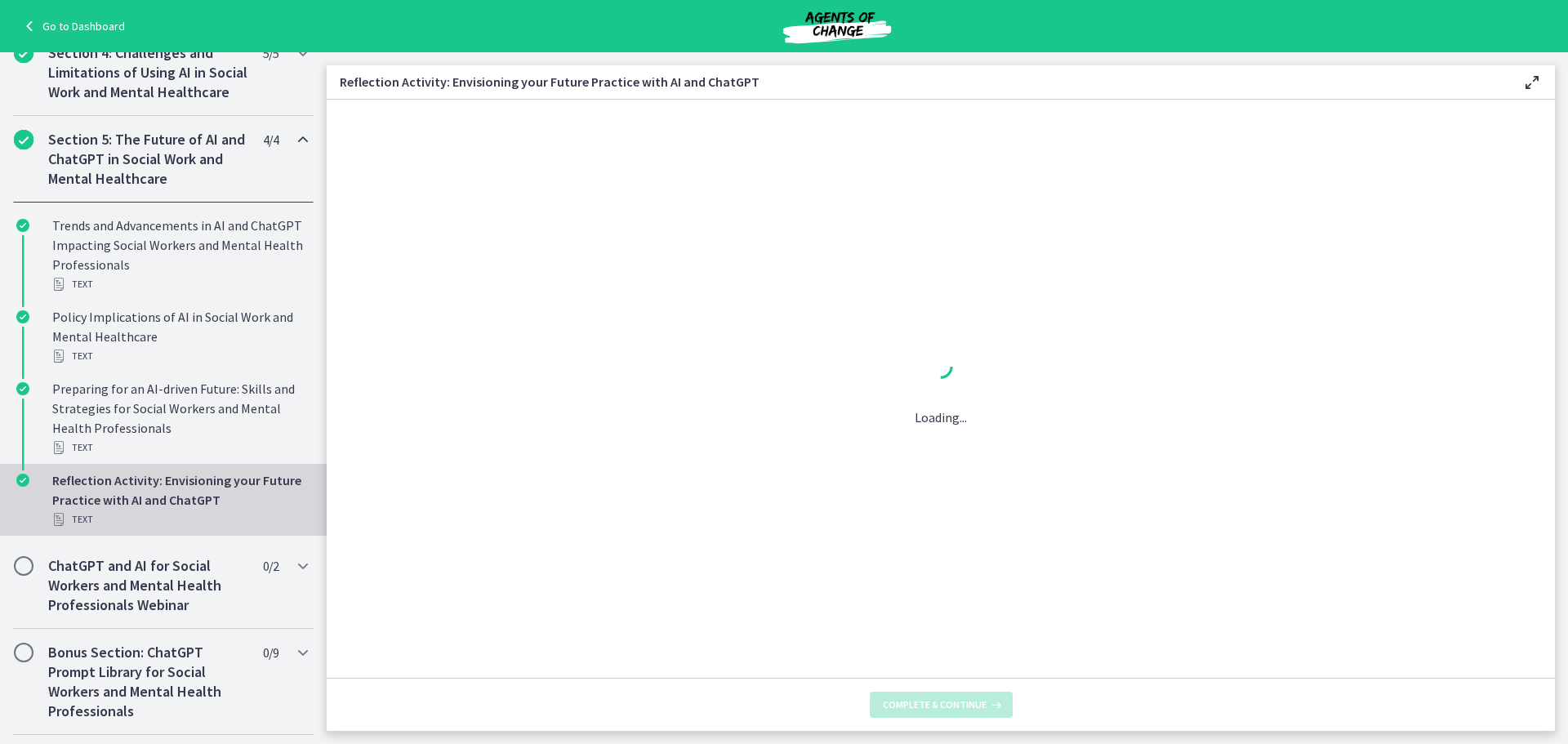
scroll to position [0, 0]
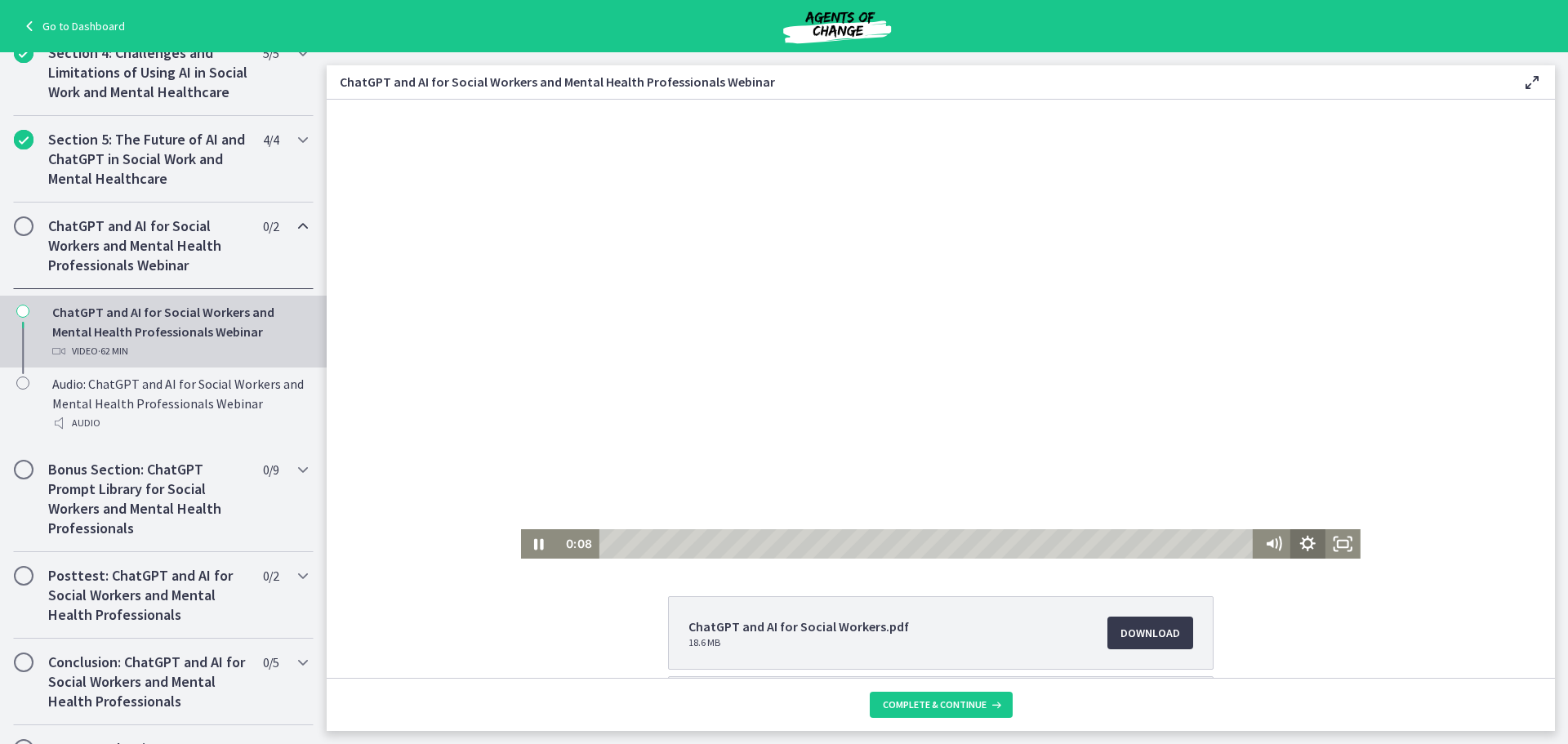
click at [1305, 540] on icon "Show settings menu" at bounding box center [1308, 543] width 16 height 16
click at [1320, 483] on span "1x" at bounding box center [1330, 484] width 44 height 29
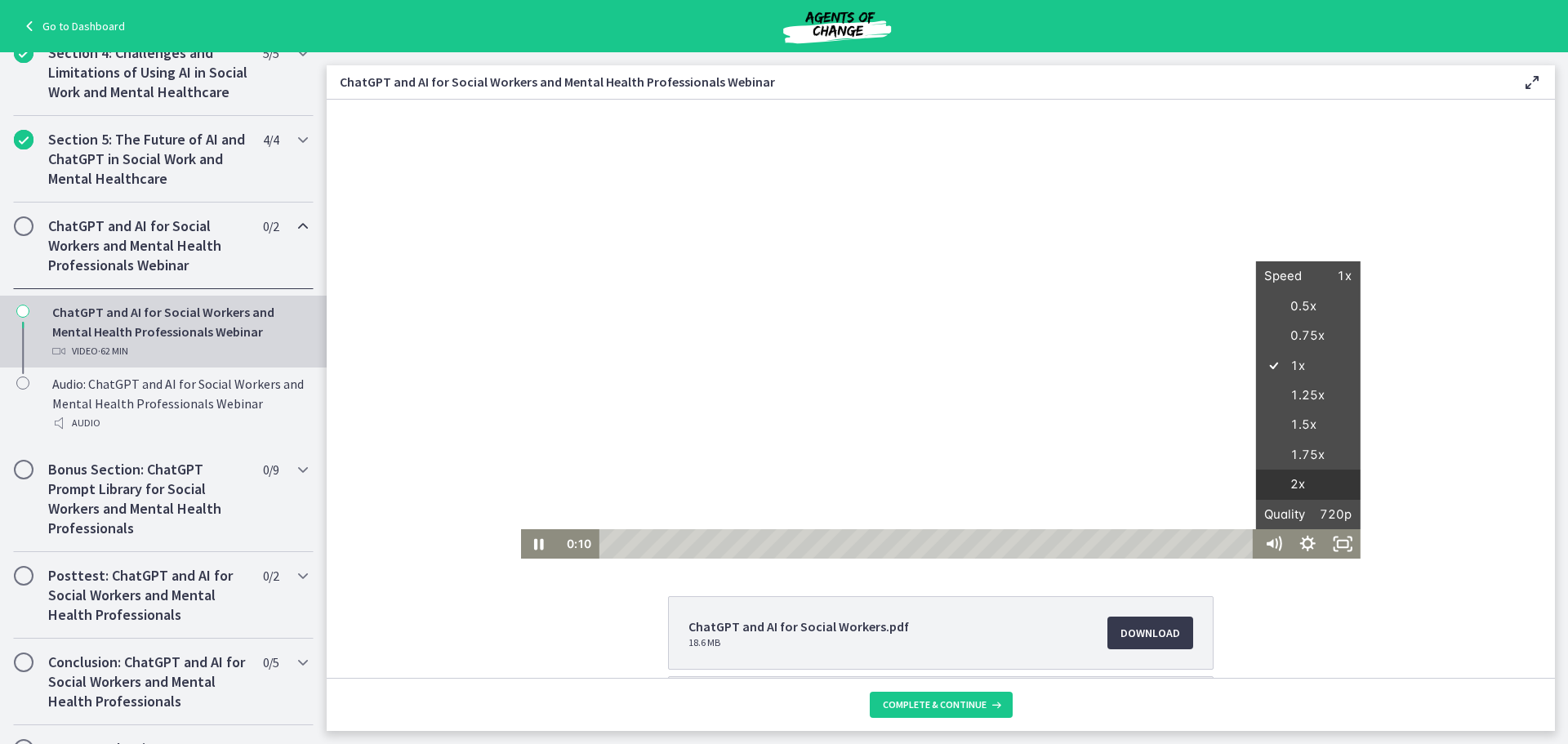
click at [1306, 481] on label "2x" at bounding box center [1308, 485] width 105 height 30
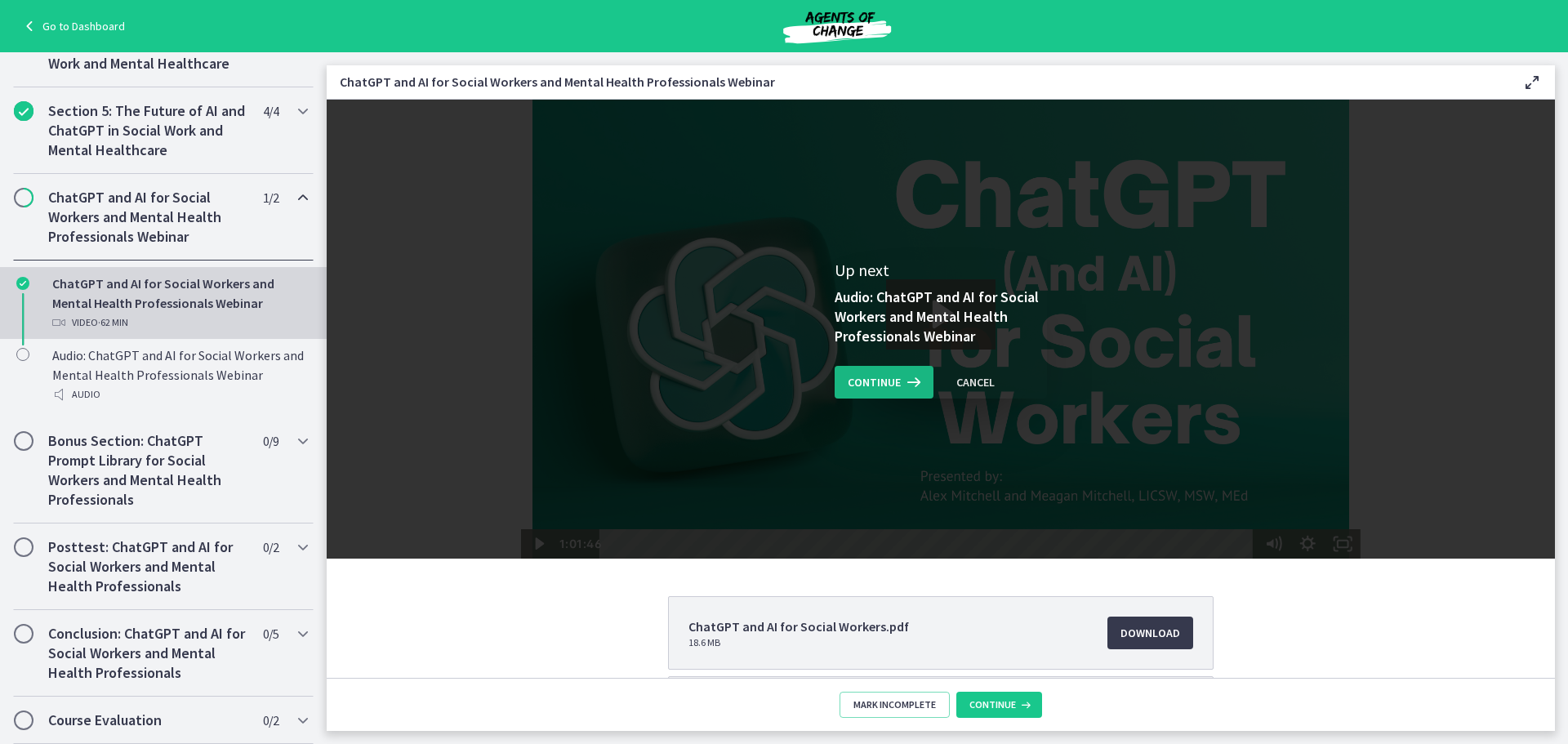
click at [887, 387] on span "Continue" at bounding box center [875, 382] width 53 height 20
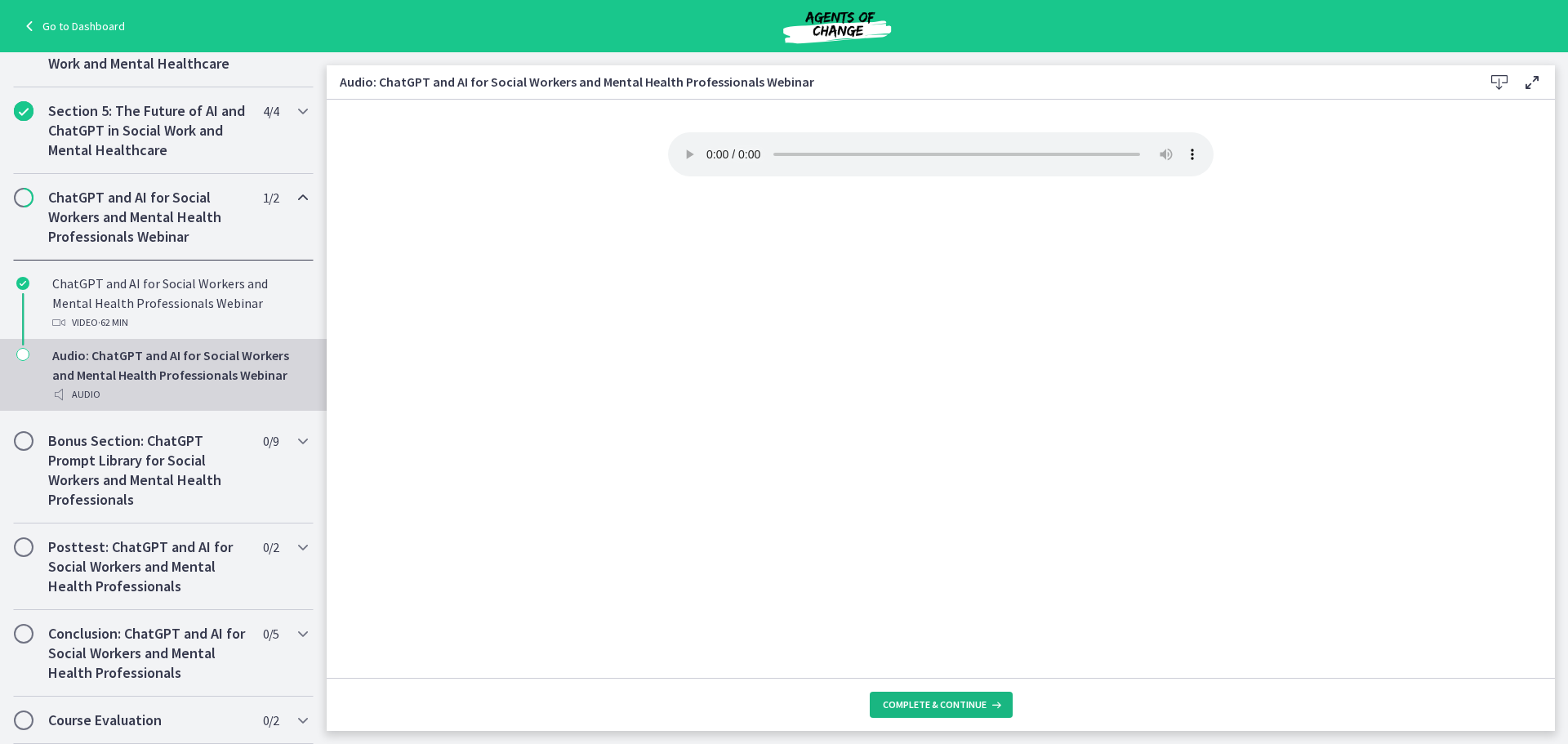
click at [973, 702] on span "Complete & continue" at bounding box center [934, 705] width 104 height 13
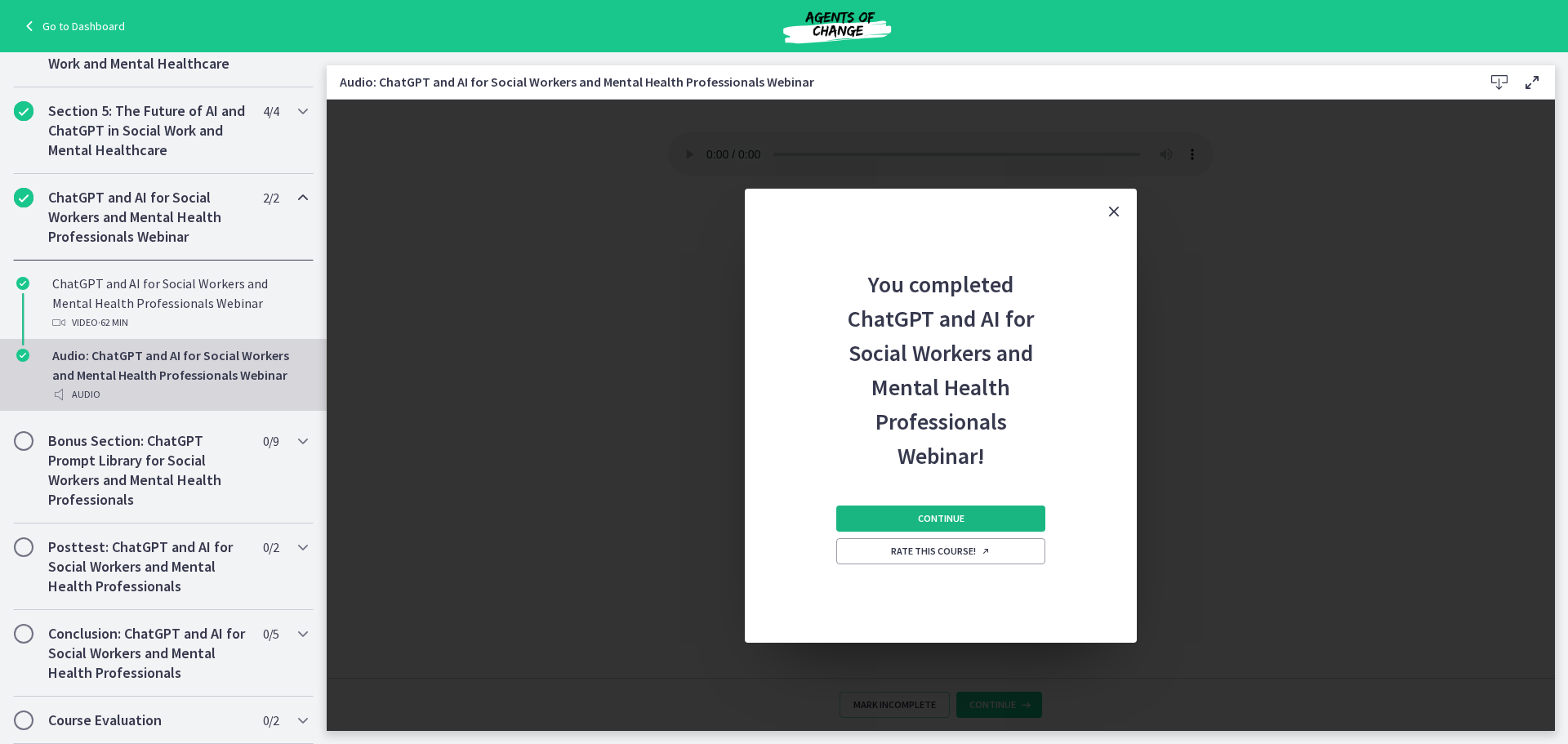
click at [974, 517] on button "Continue" at bounding box center [940, 518] width 209 height 26
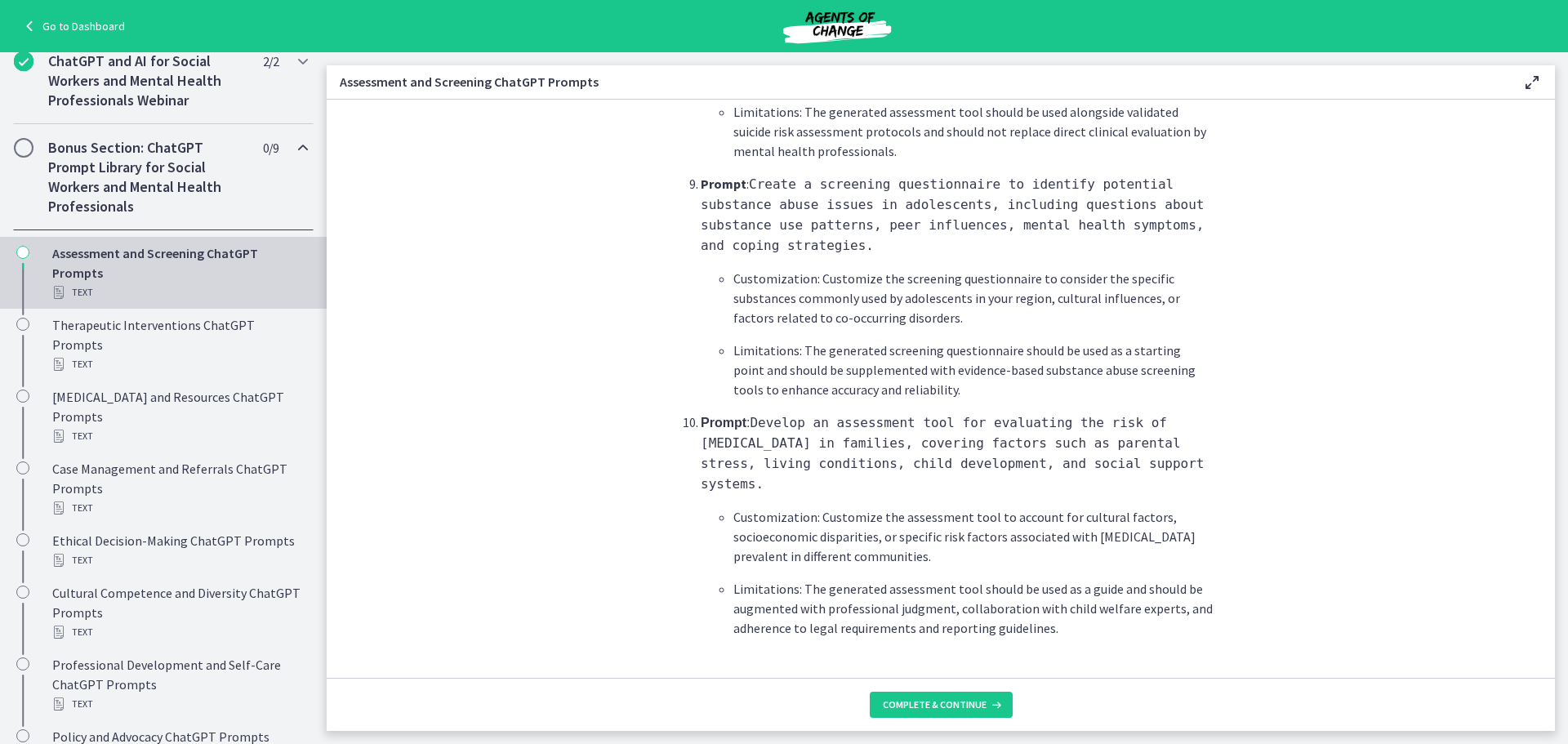
scroll to position [2377, 0]
click at [909, 699] on span "Complete & continue" at bounding box center [934, 705] width 104 height 13
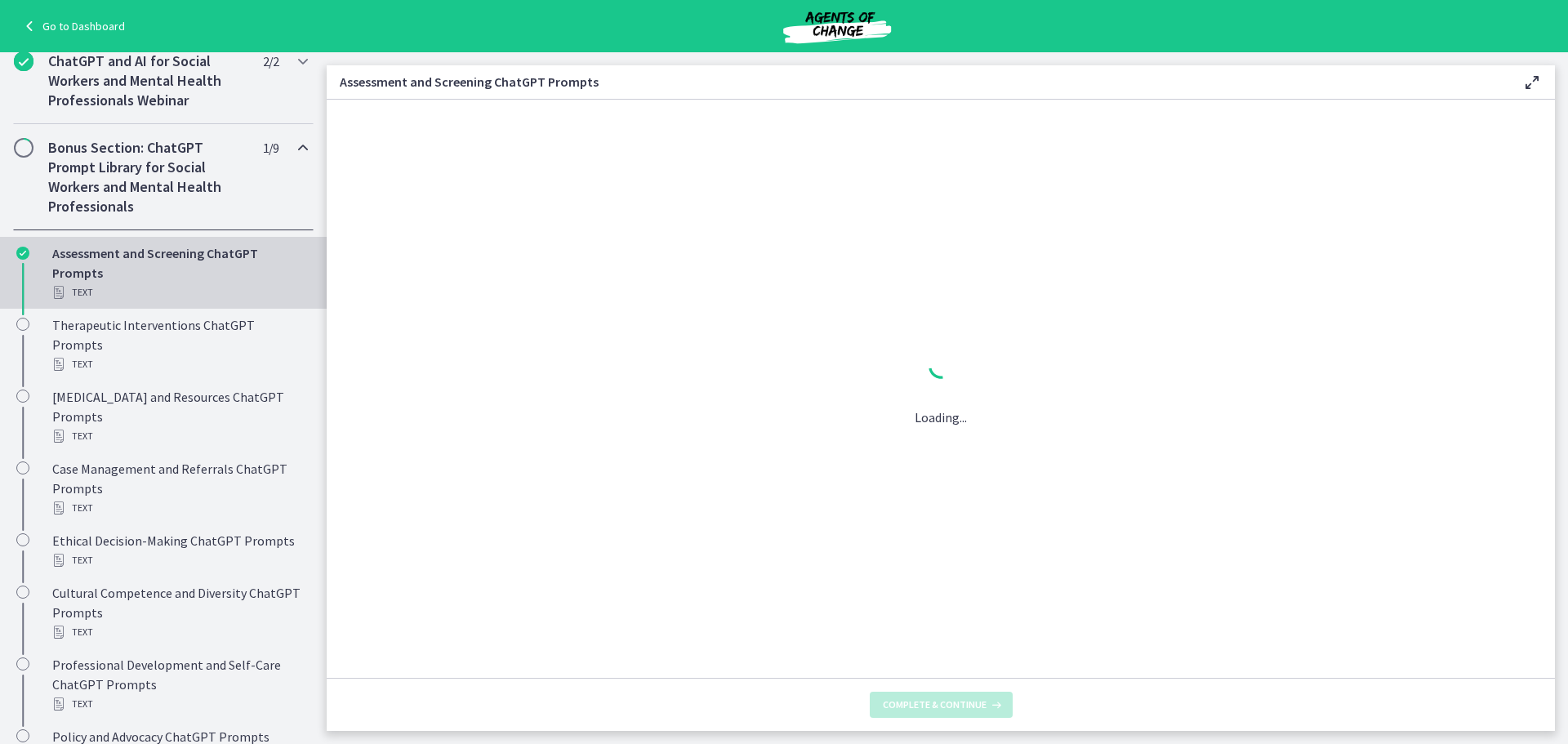
scroll to position [0, 0]
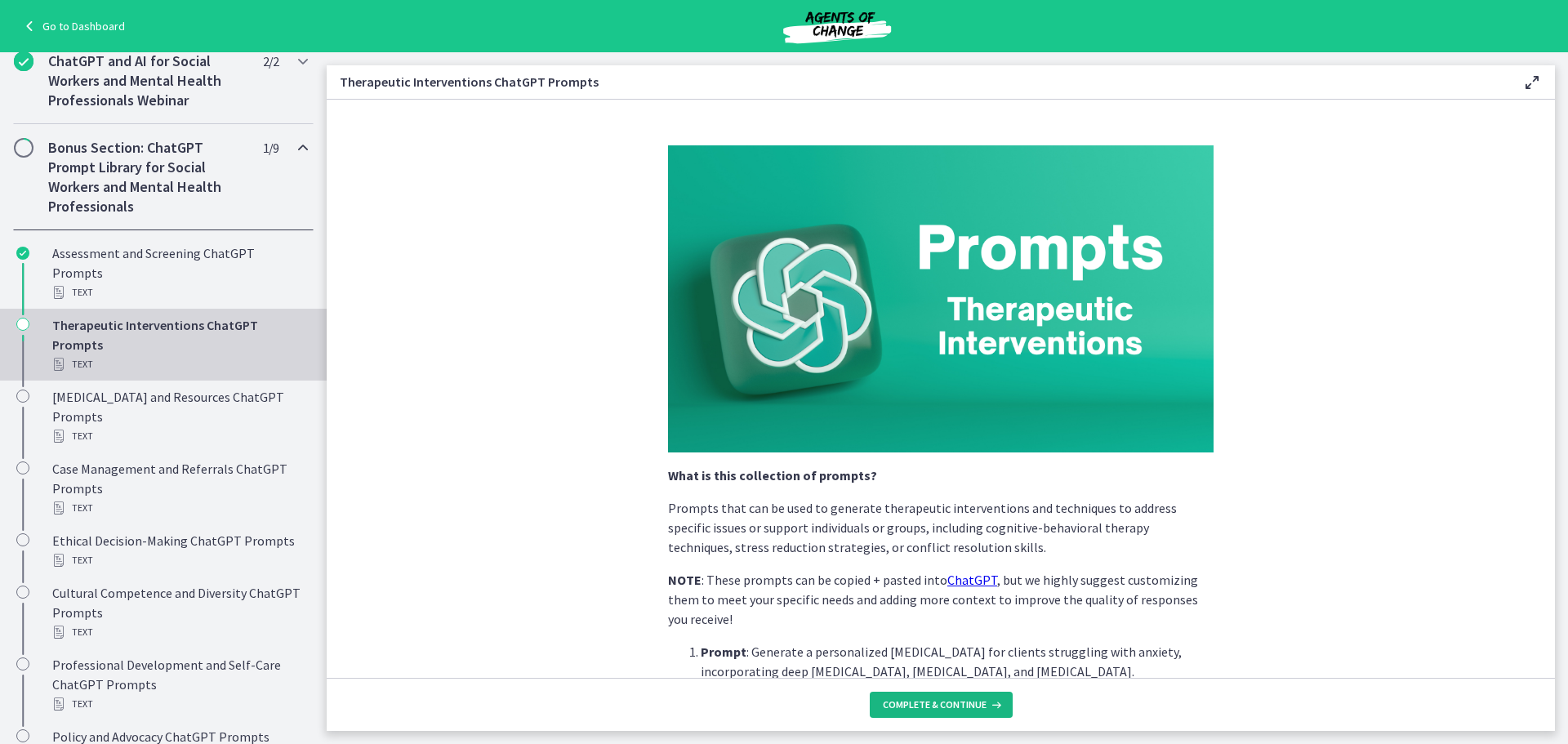
click at [933, 704] on span "Complete & continue" at bounding box center [934, 705] width 104 height 13
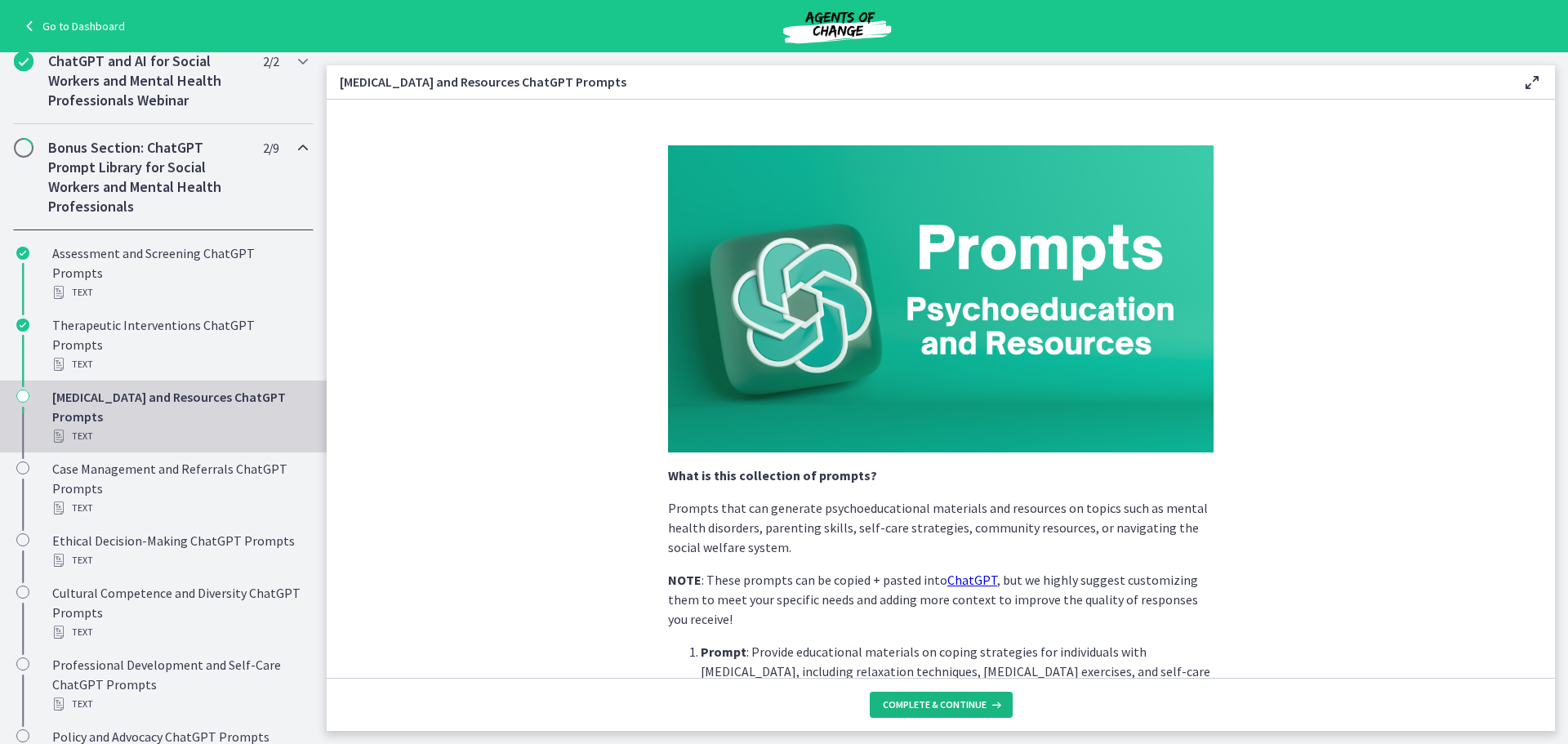
click at [933, 704] on span "Complete & continue" at bounding box center [934, 705] width 104 height 13
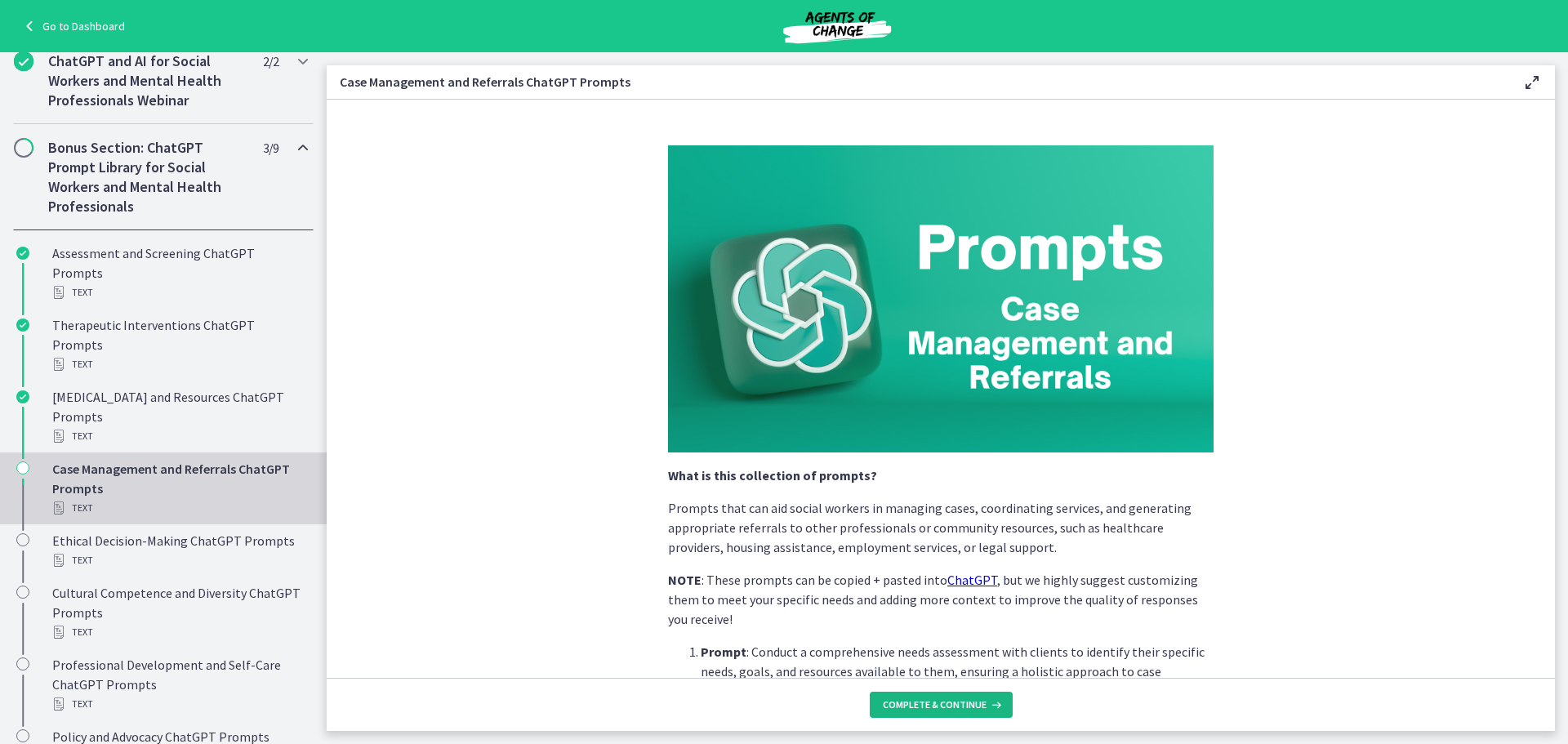
click at [933, 704] on span "Complete & continue" at bounding box center [934, 705] width 104 height 13
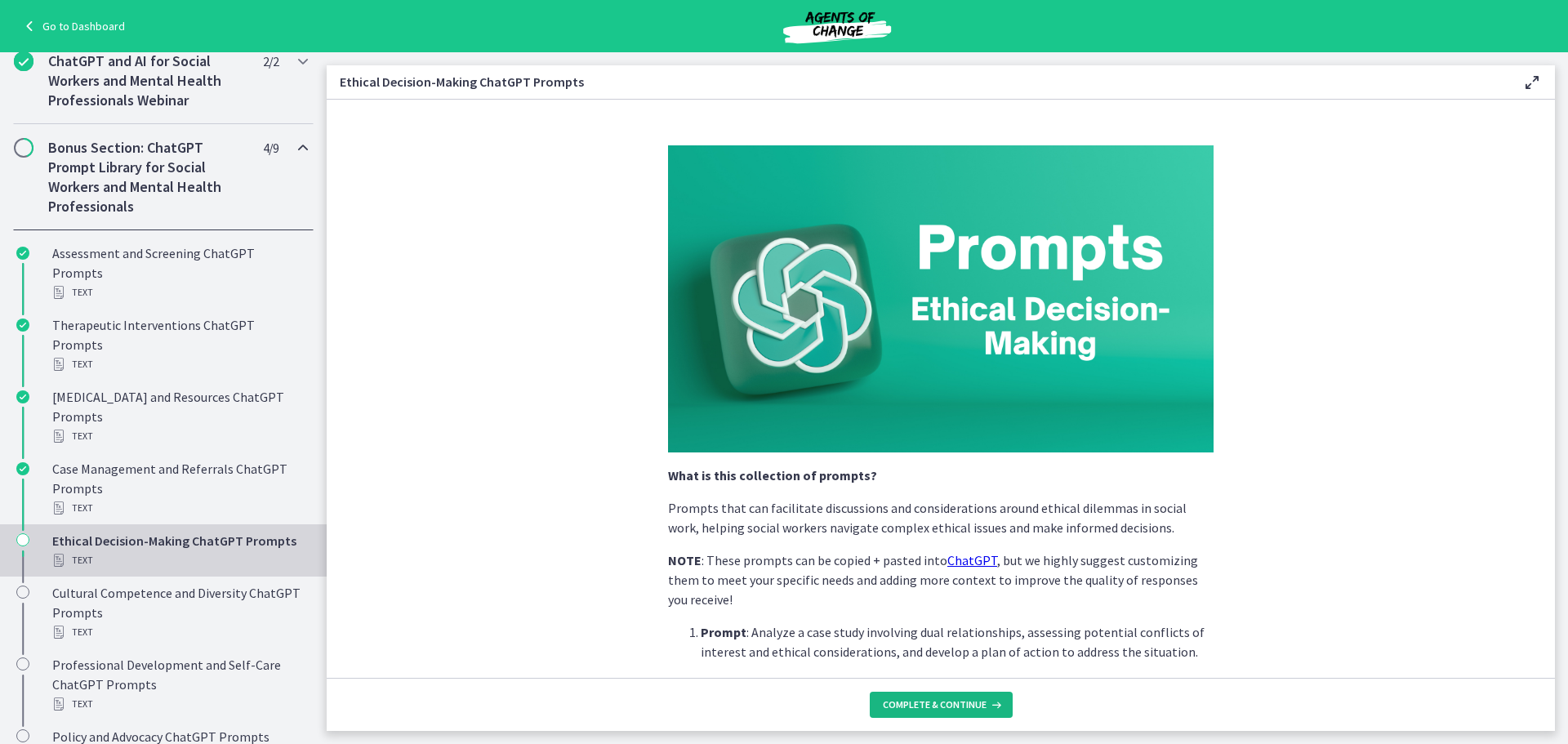
click at [933, 704] on span "Complete & continue" at bounding box center [934, 705] width 104 height 13
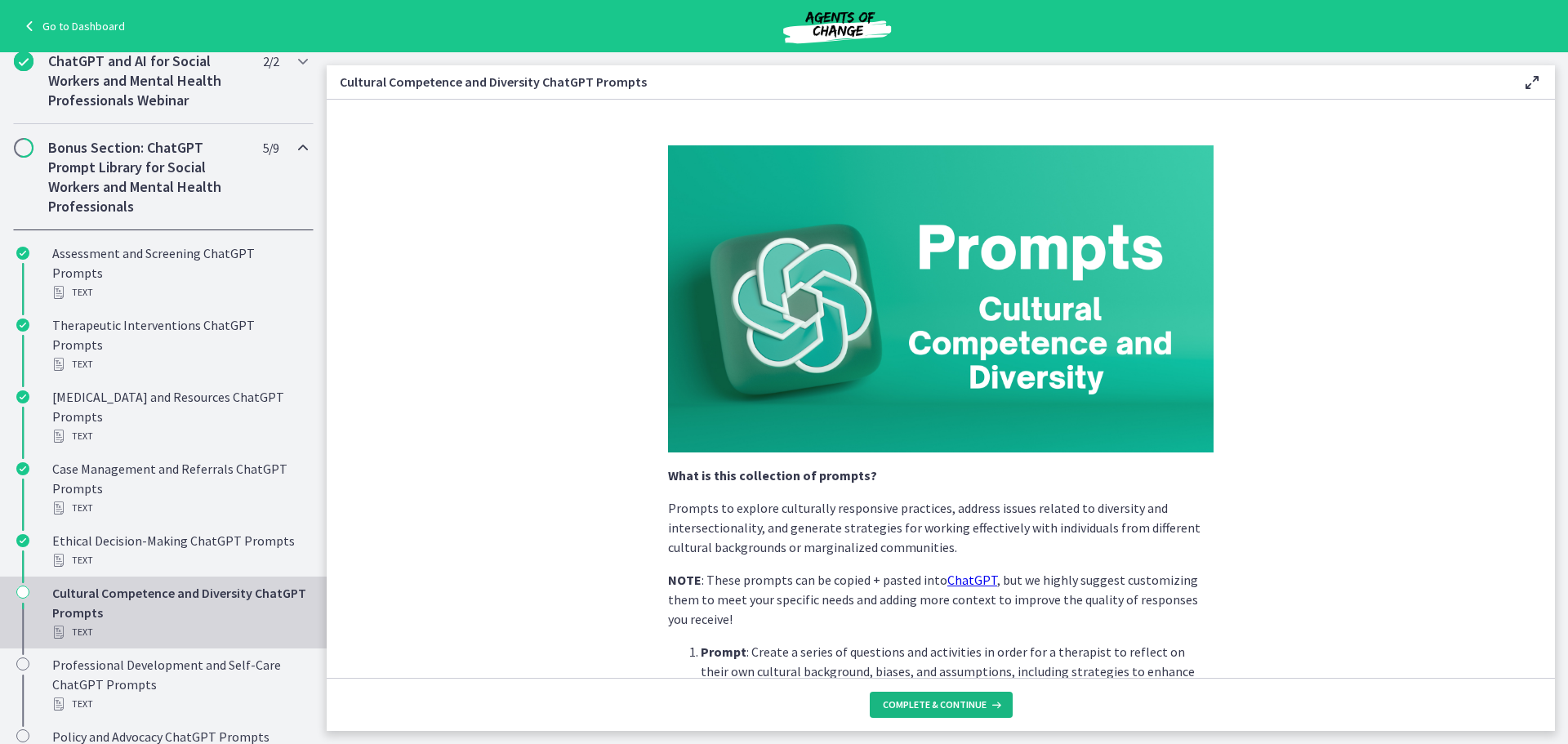
click at [933, 704] on span "Complete & continue" at bounding box center [934, 705] width 104 height 13
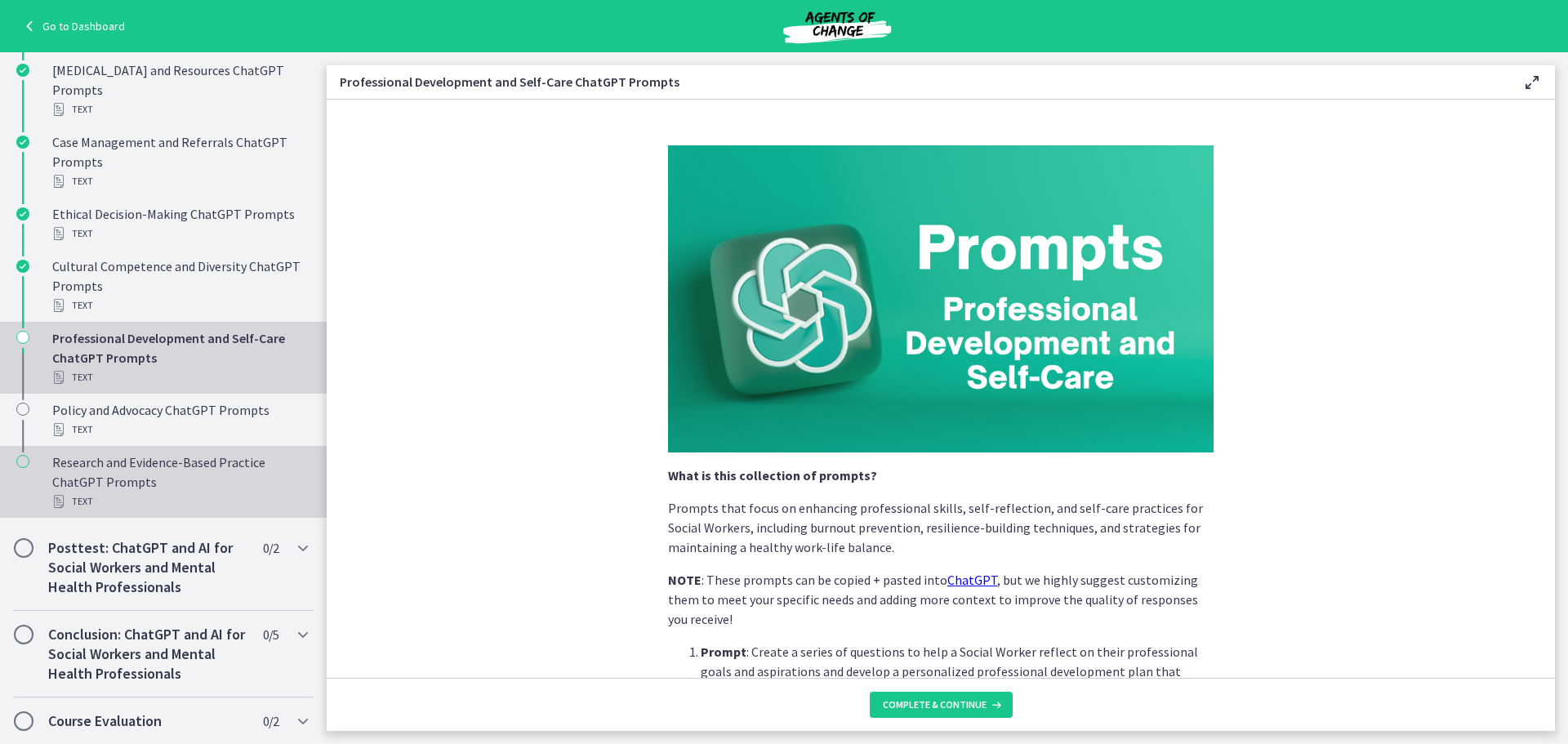
scroll to position [1091, 0]
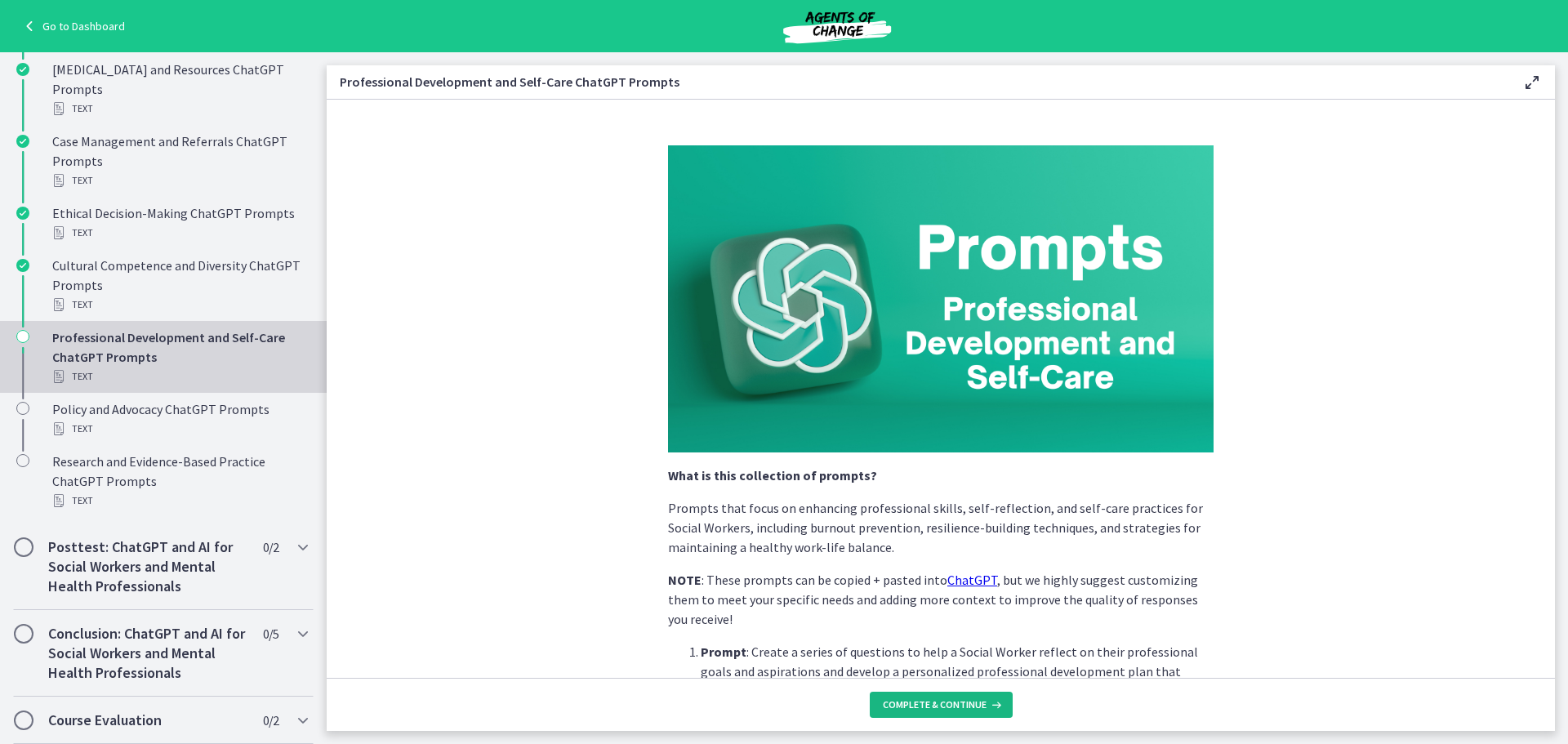
click at [920, 705] on span "Complete & continue" at bounding box center [934, 705] width 104 height 13
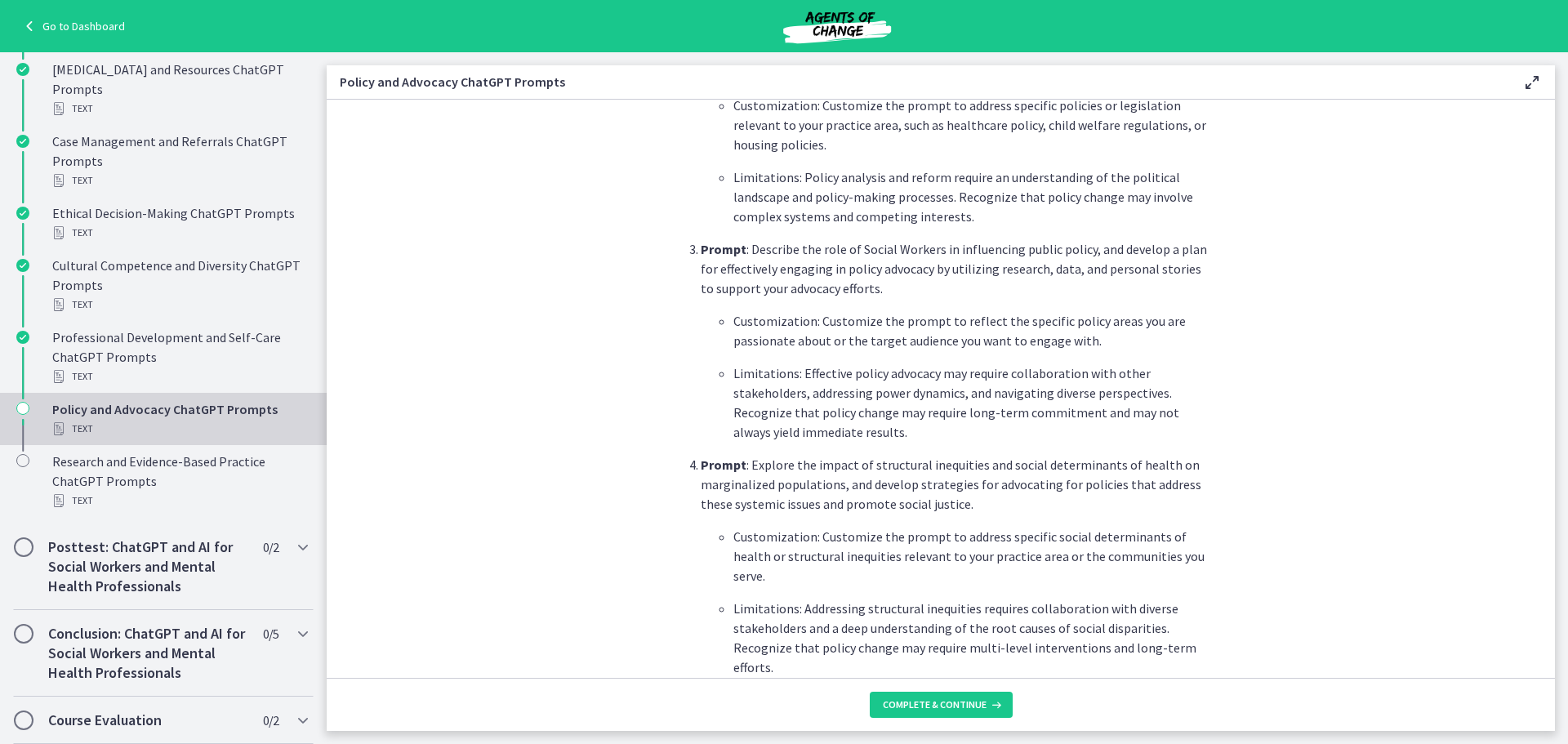
scroll to position [816, 0]
click at [968, 709] on span "Complete & continue" at bounding box center [934, 705] width 104 height 13
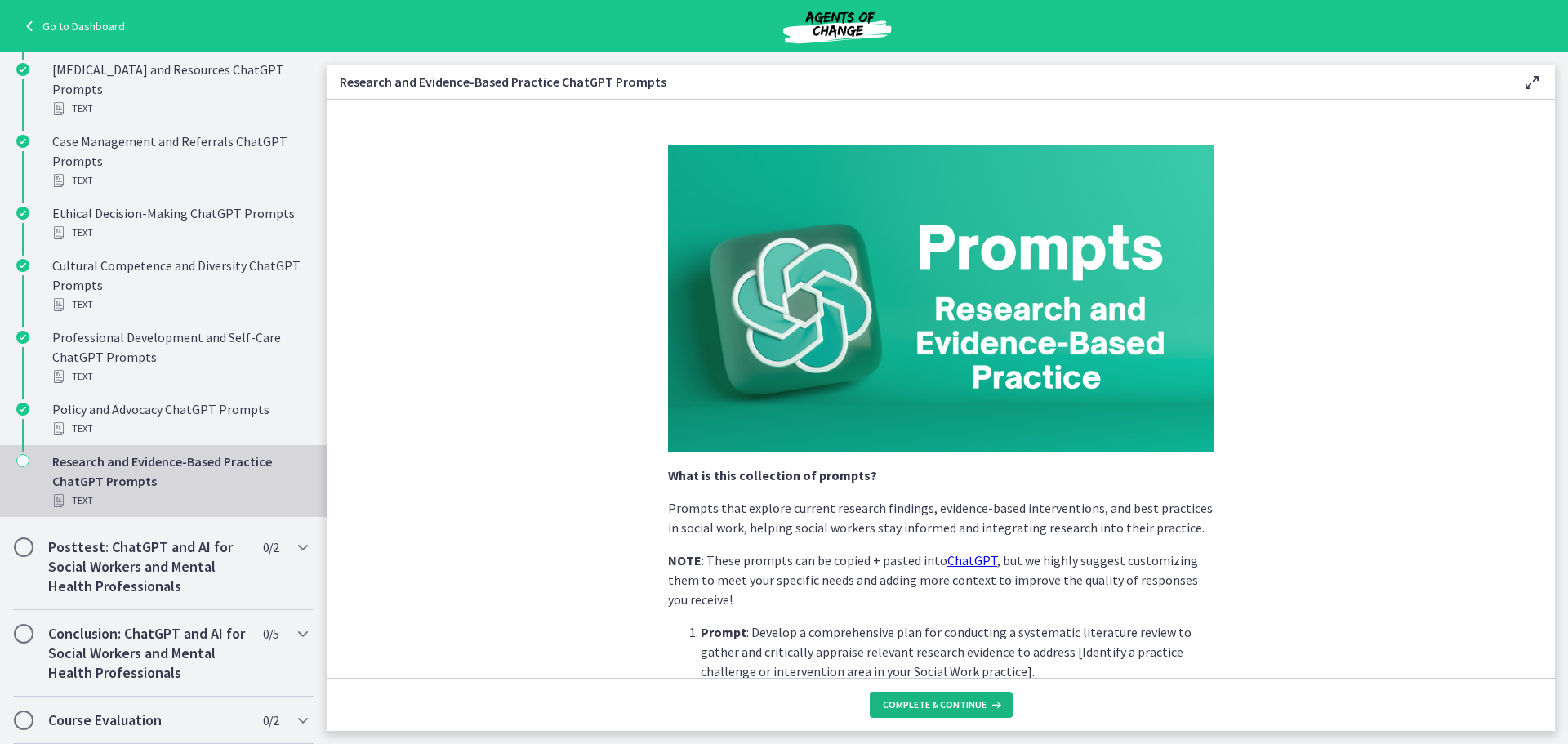
click at [965, 709] on span "Complete & continue" at bounding box center [934, 705] width 104 height 13
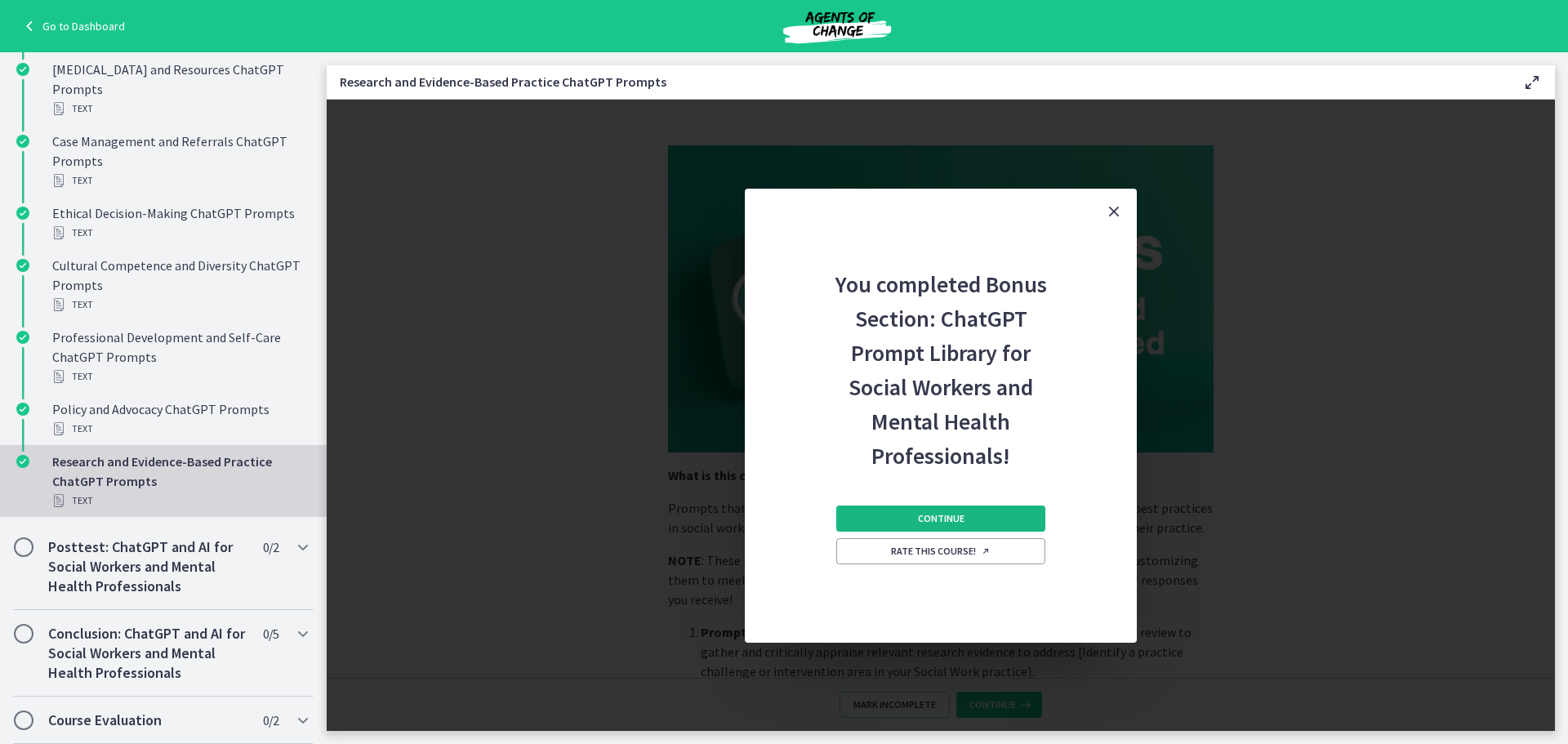
click at [946, 524] on span "Continue" at bounding box center [941, 519] width 47 height 13
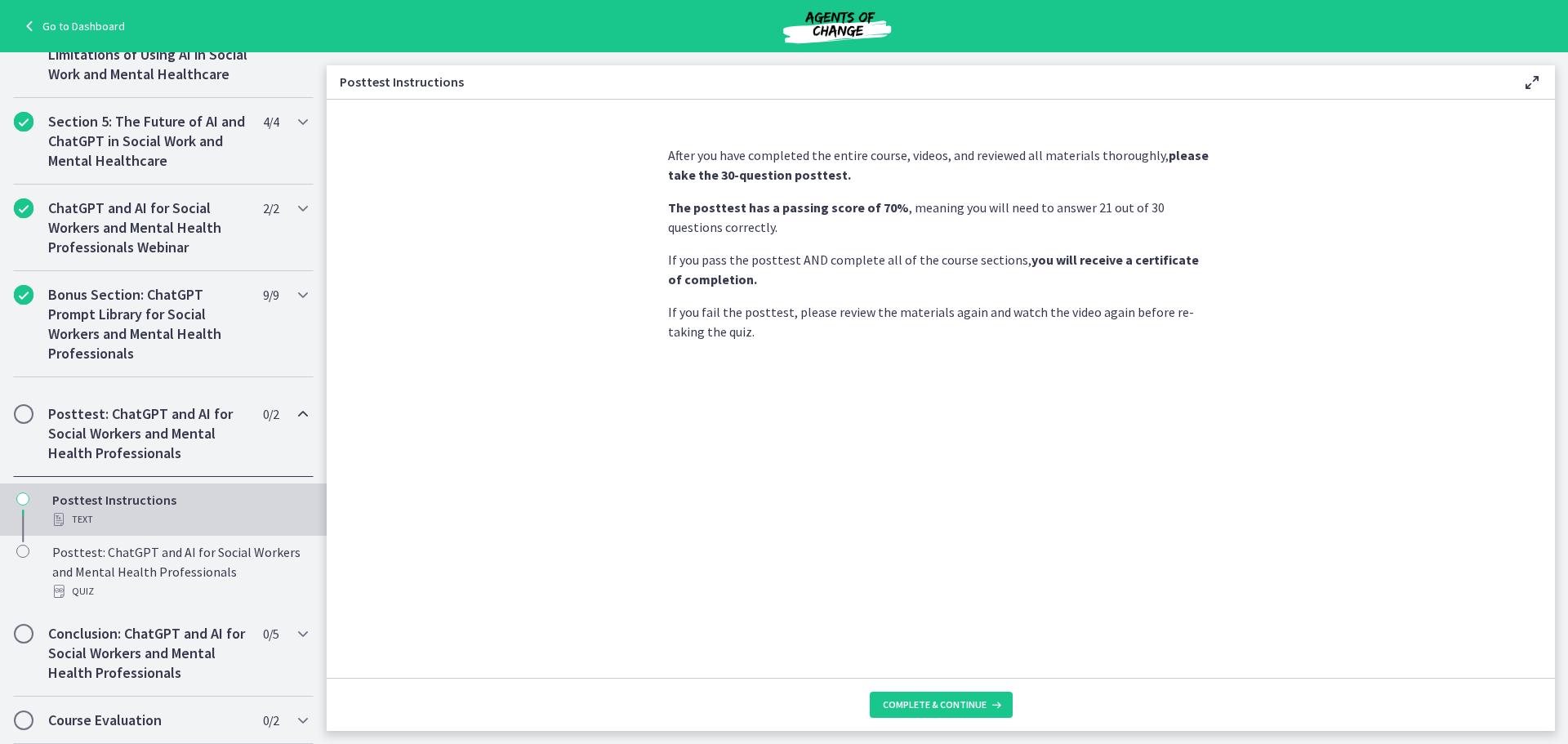
scroll to position [628, 0]
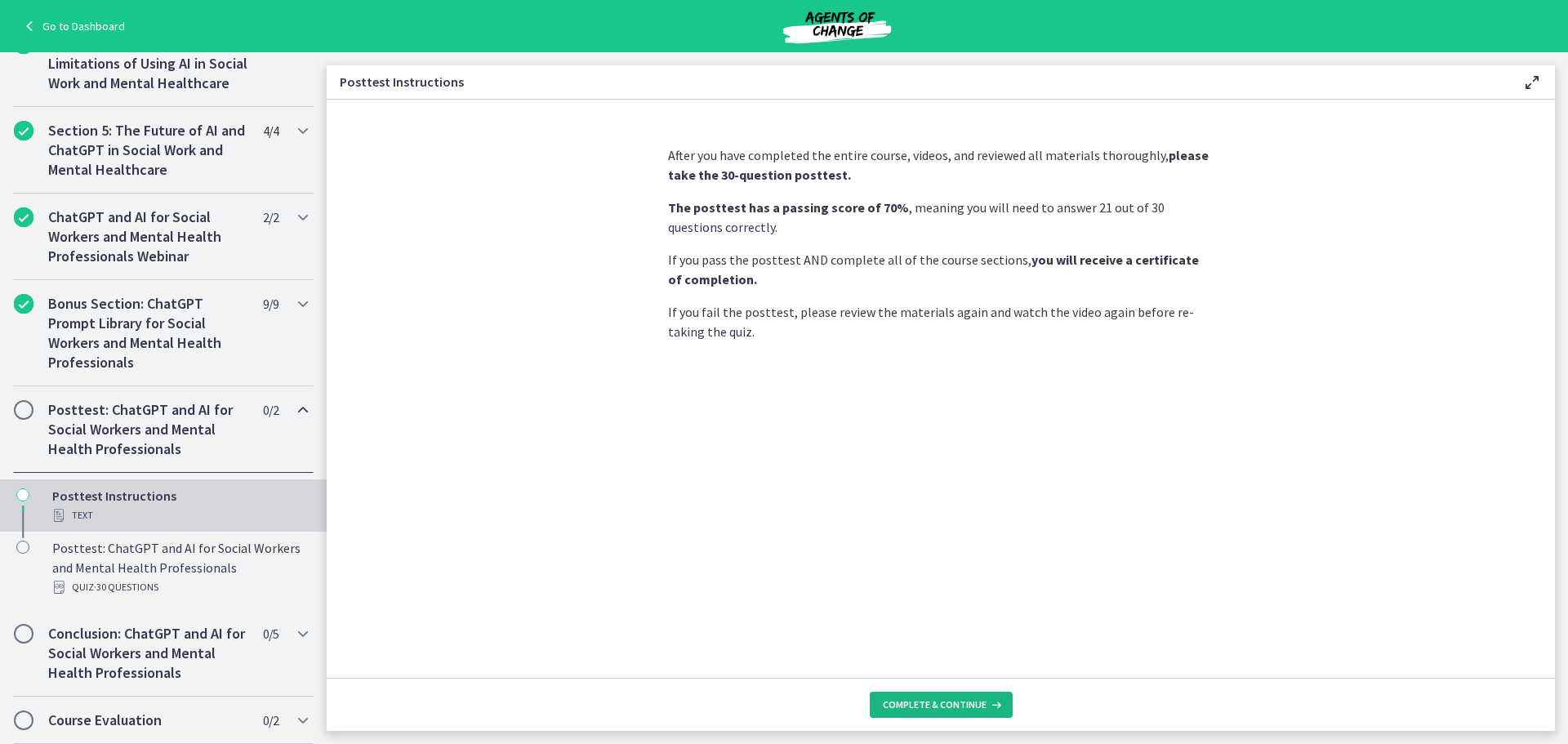
click at [945, 704] on span "Complete & continue" at bounding box center [934, 705] width 104 height 13
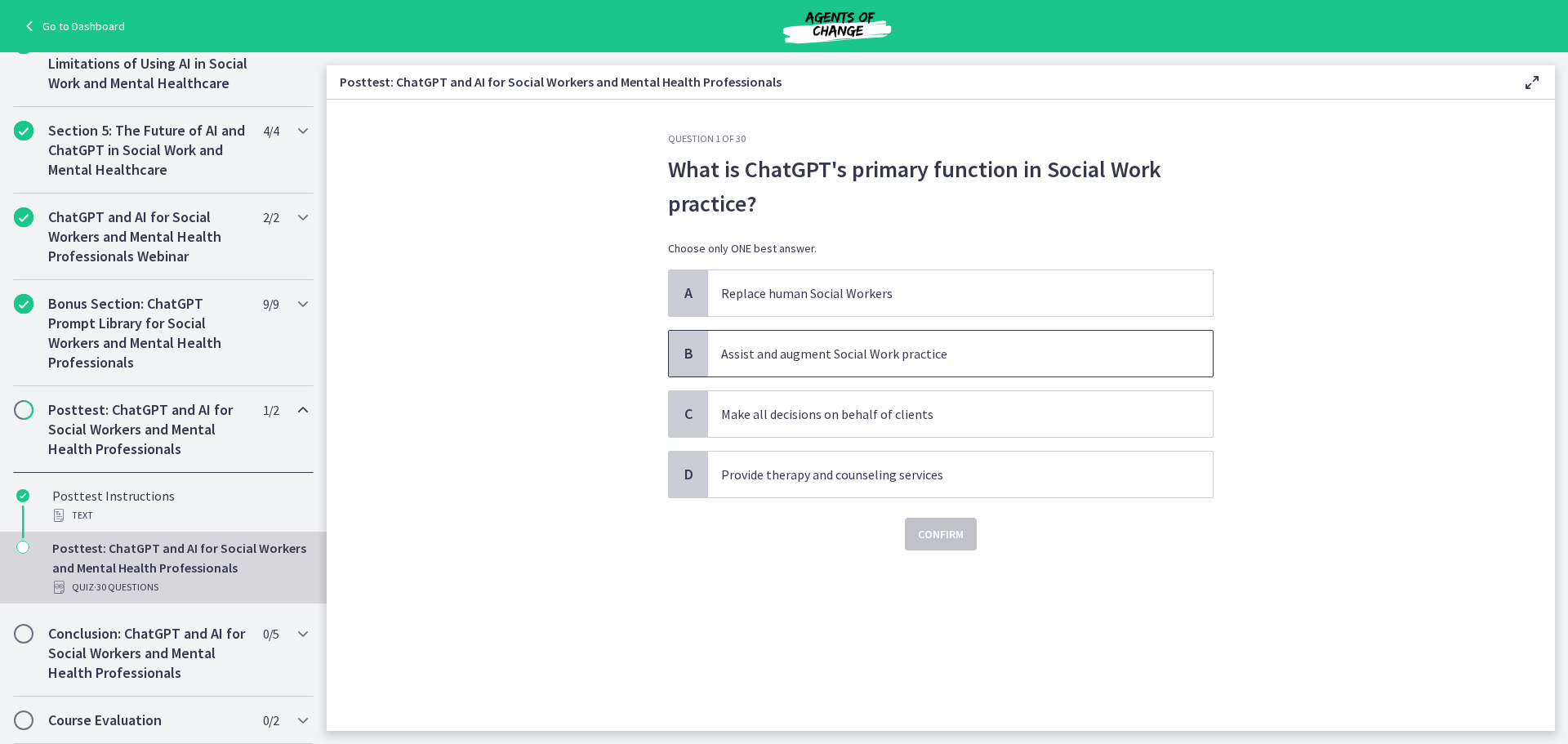
click at [826, 347] on p "Assist and augment Social Work practice" at bounding box center [944, 354] width 446 height 20
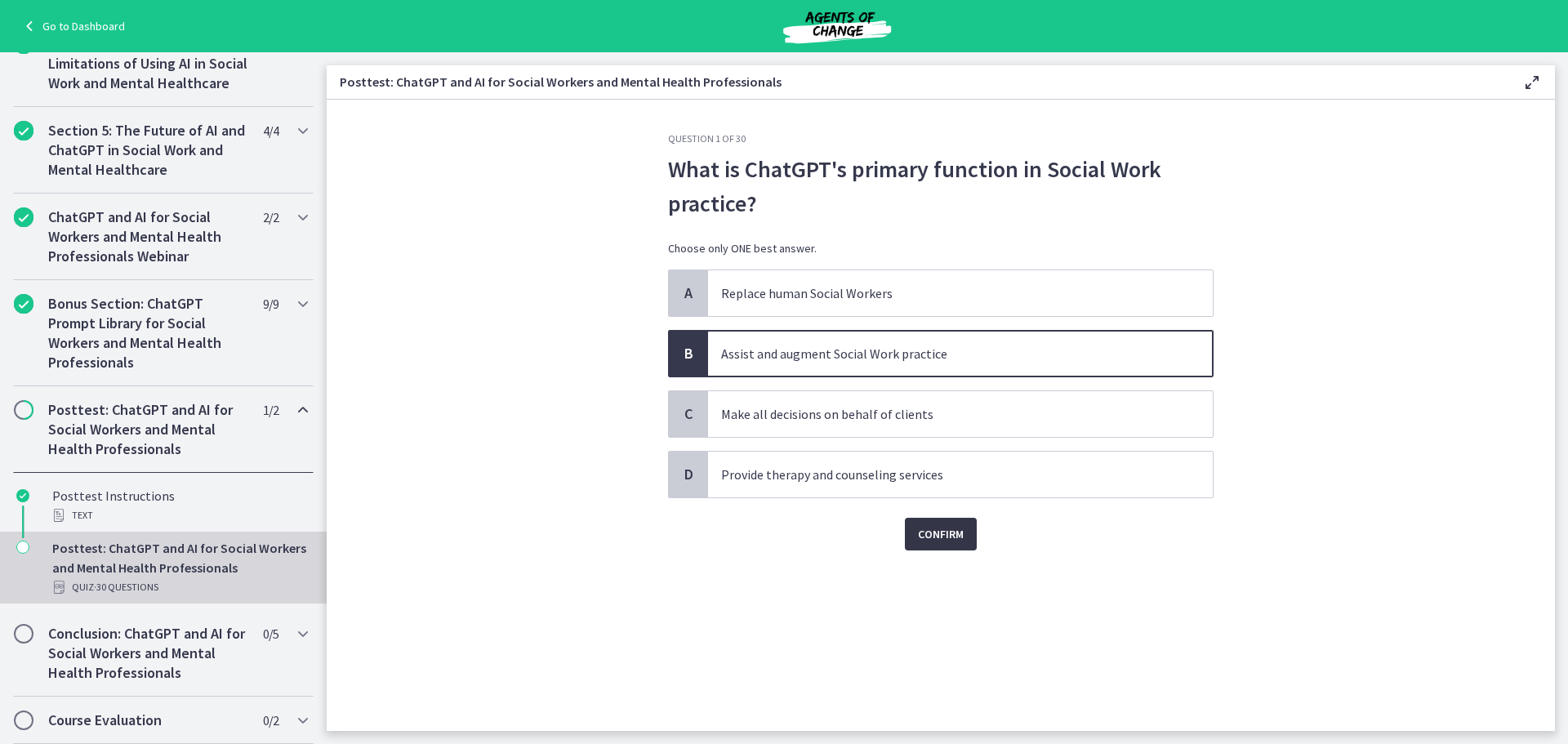
click at [944, 535] on span "Confirm" at bounding box center [940, 535] width 46 height 20
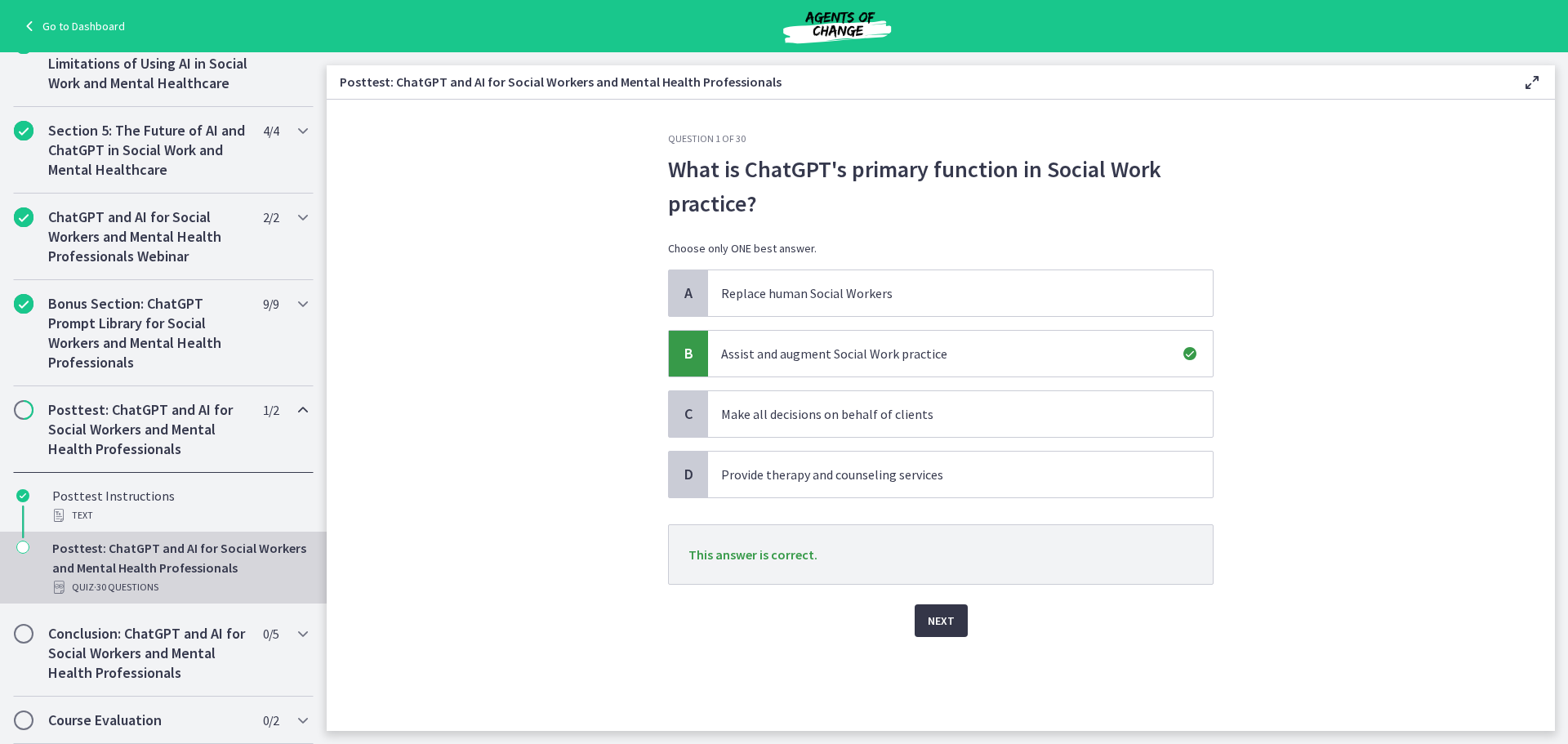
click at [947, 623] on span "Next" at bounding box center [941, 621] width 27 height 20
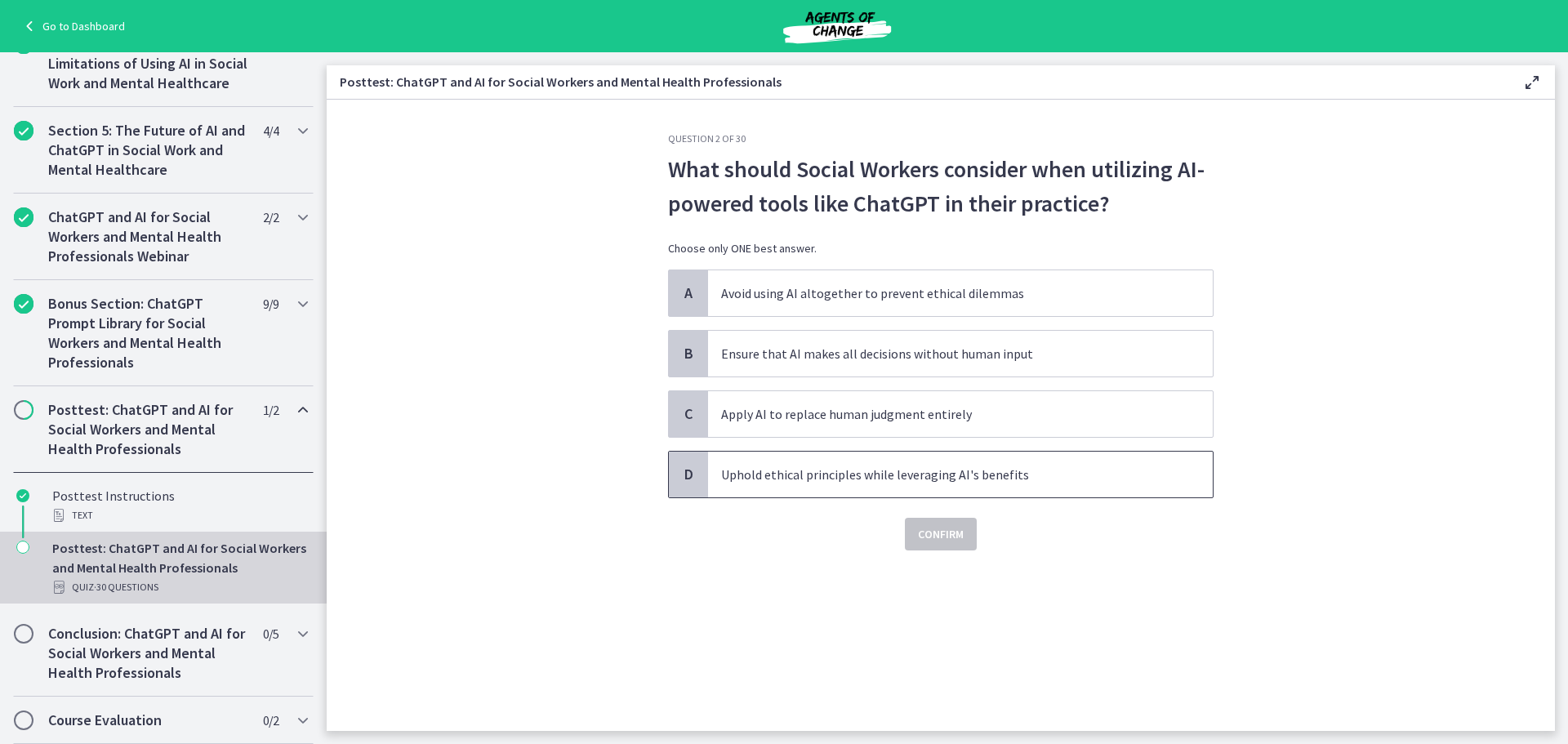
click at [867, 474] on p "Uphold ethical principles while leveraging AI's benefits" at bounding box center [944, 475] width 446 height 20
click at [934, 530] on span "Confirm" at bounding box center [940, 535] width 46 height 20
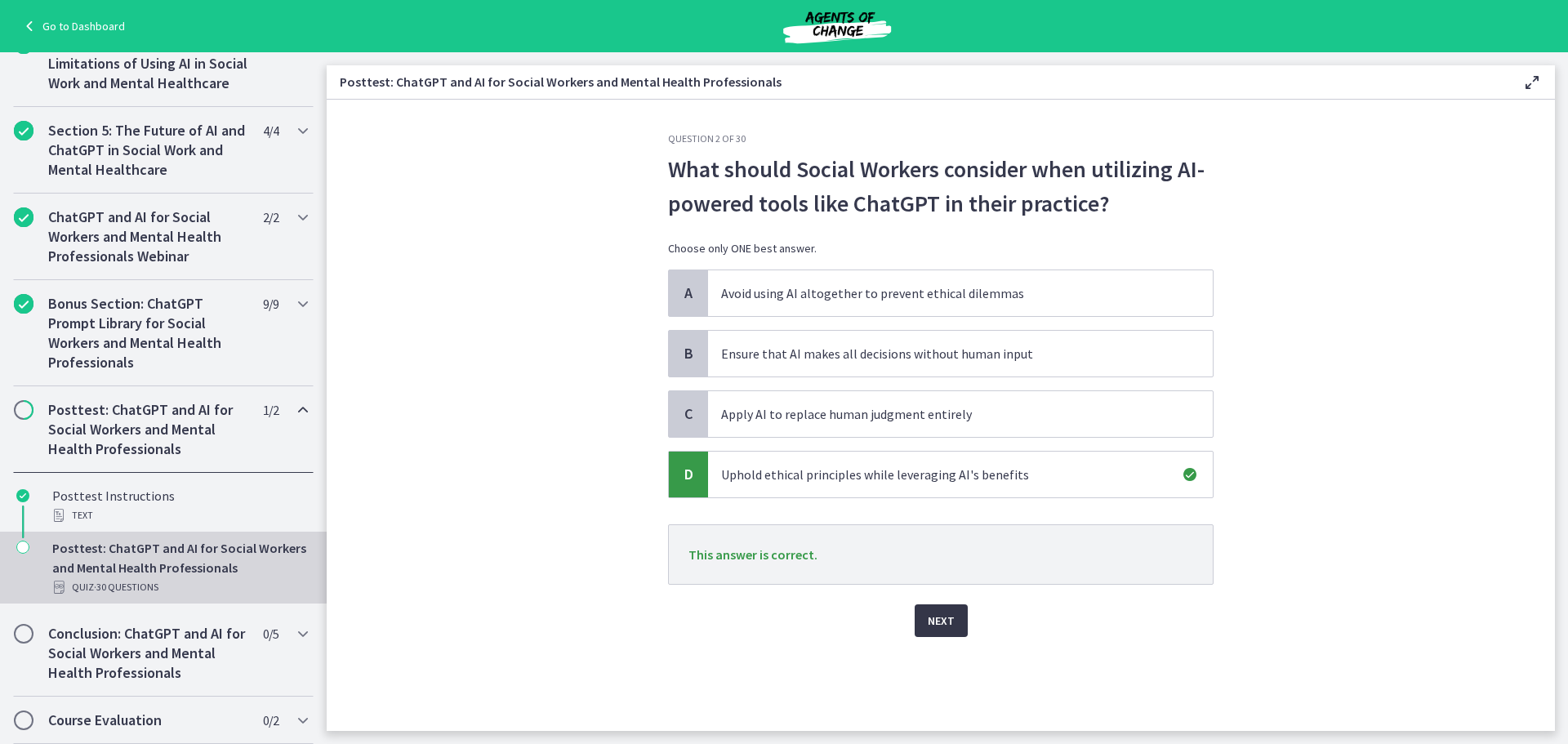
click at [947, 618] on span "Next" at bounding box center [941, 621] width 27 height 20
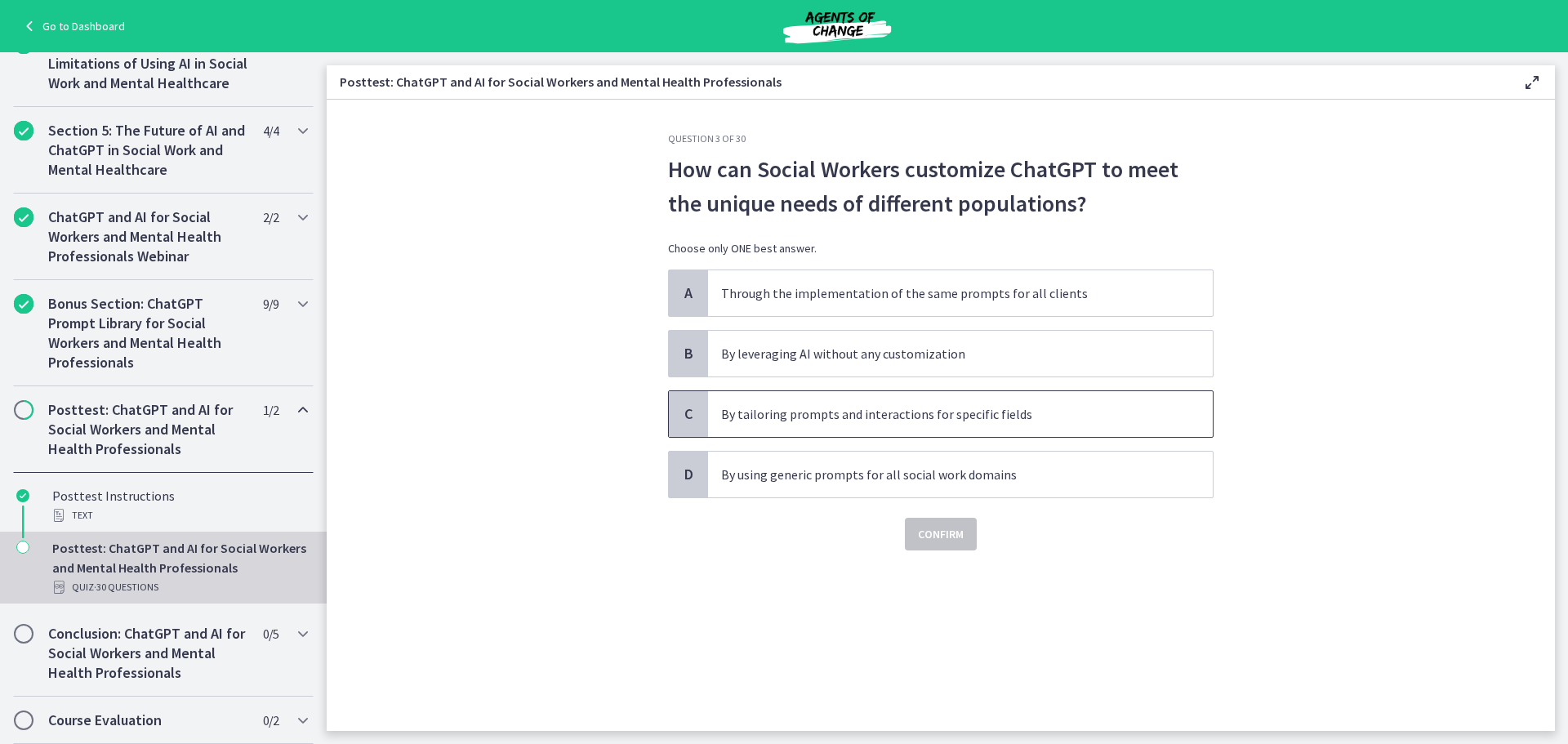
click at [1038, 415] on p "By tailoring prompts and interactions for specific fields" at bounding box center [944, 414] width 446 height 20
click at [965, 530] on button "Confirm" at bounding box center [940, 534] width 71 height 32
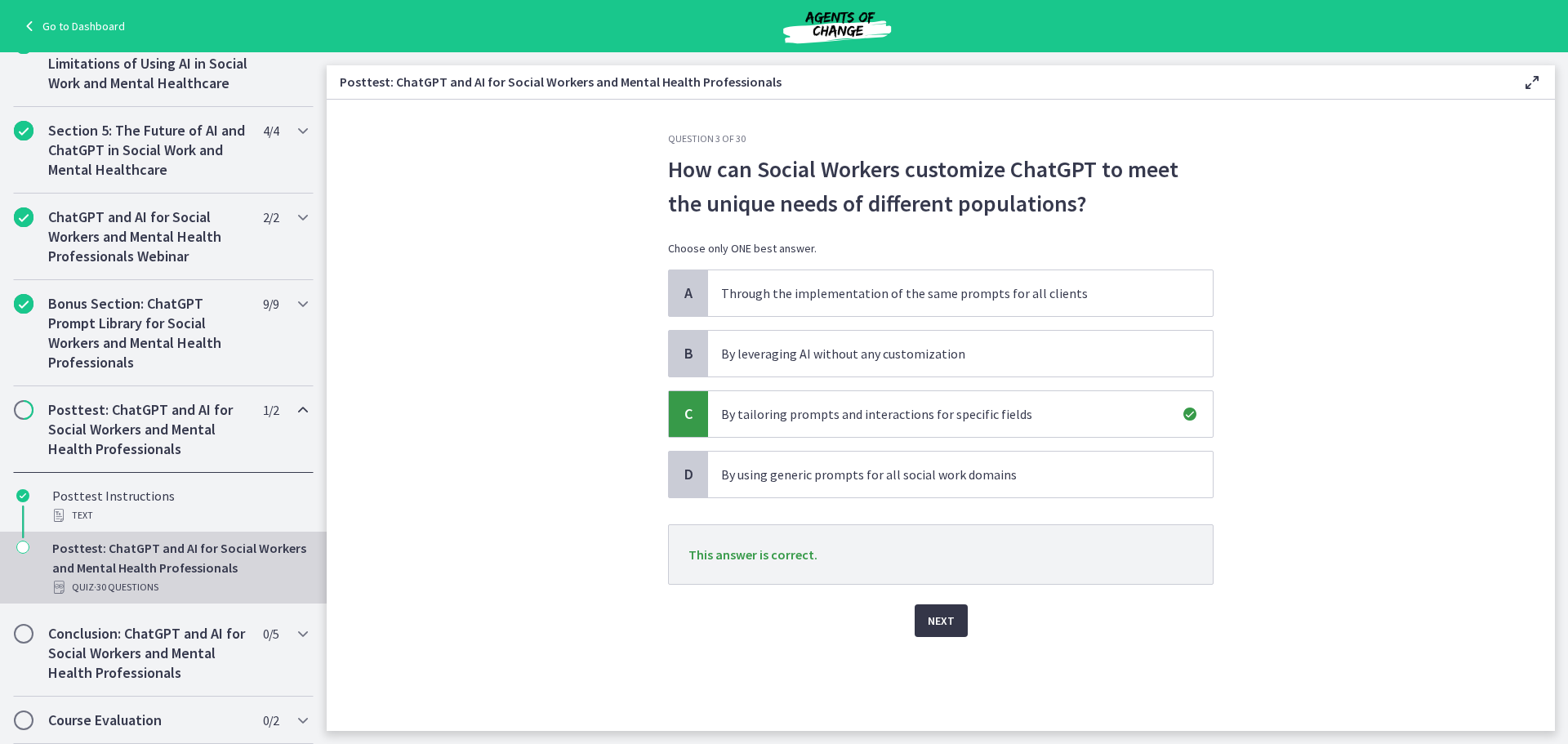
click at [945, 618] on span "Next" at bounding box center [941, 621] width 27 height 20
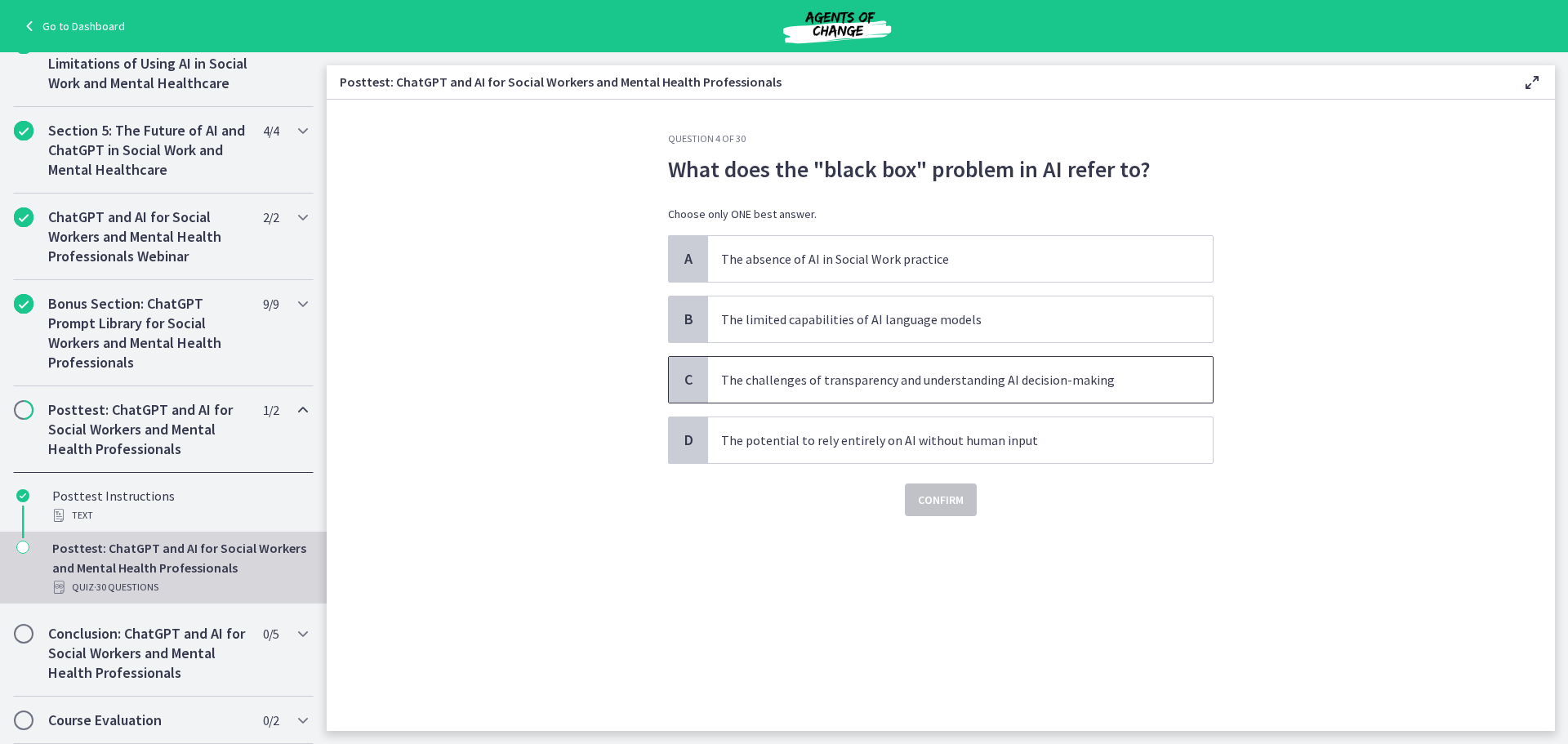
click at [1082, 373] on p "The challenges of transparency and understanding AI decision-making" at bounding box center [944, 380] width 446 height 20
click at [934, 498] on span "Confirm" at bounding box center [940, 500] width 46 height 20
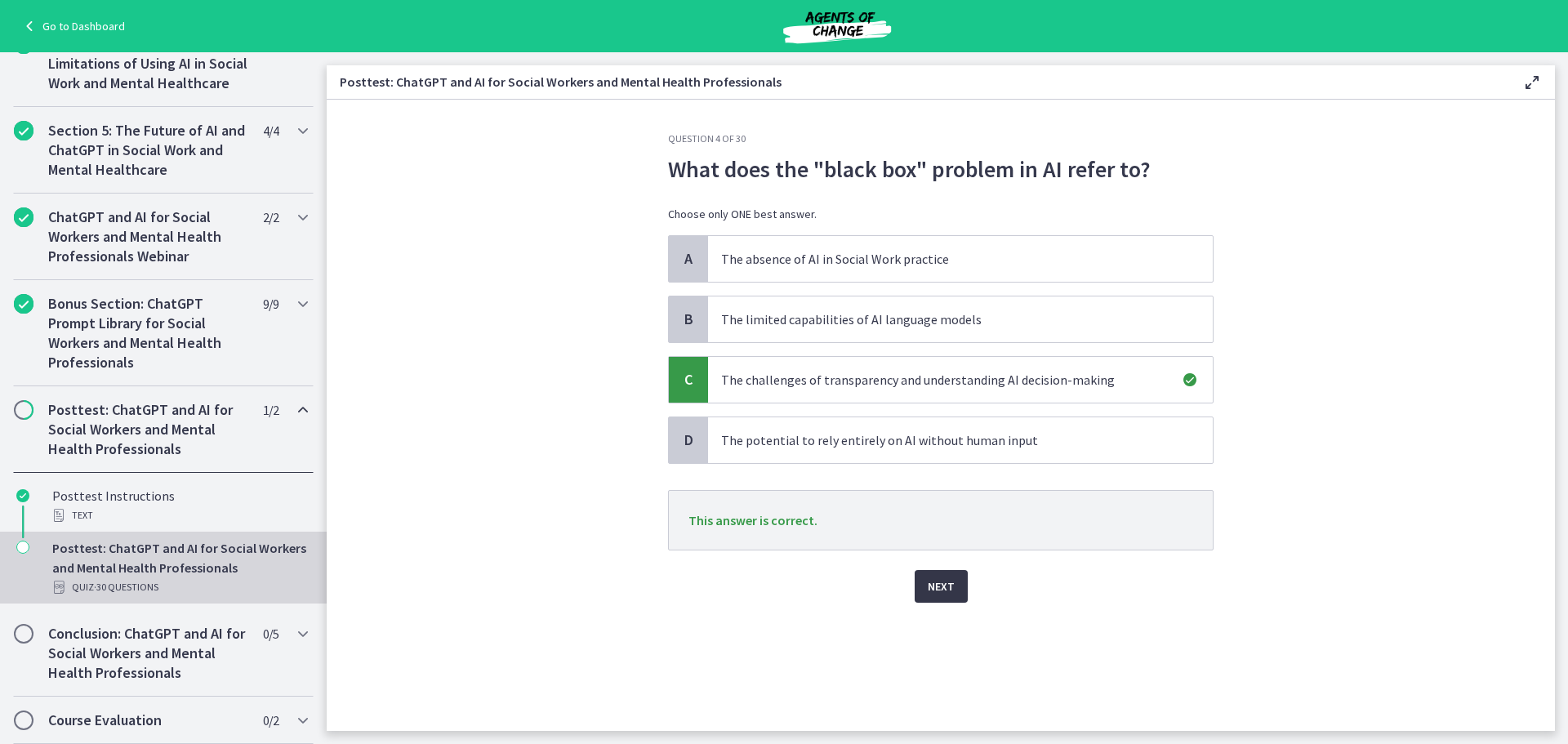
click at [948, 587] on span "Next" at bounding box center [941, 587] width 27 height 20
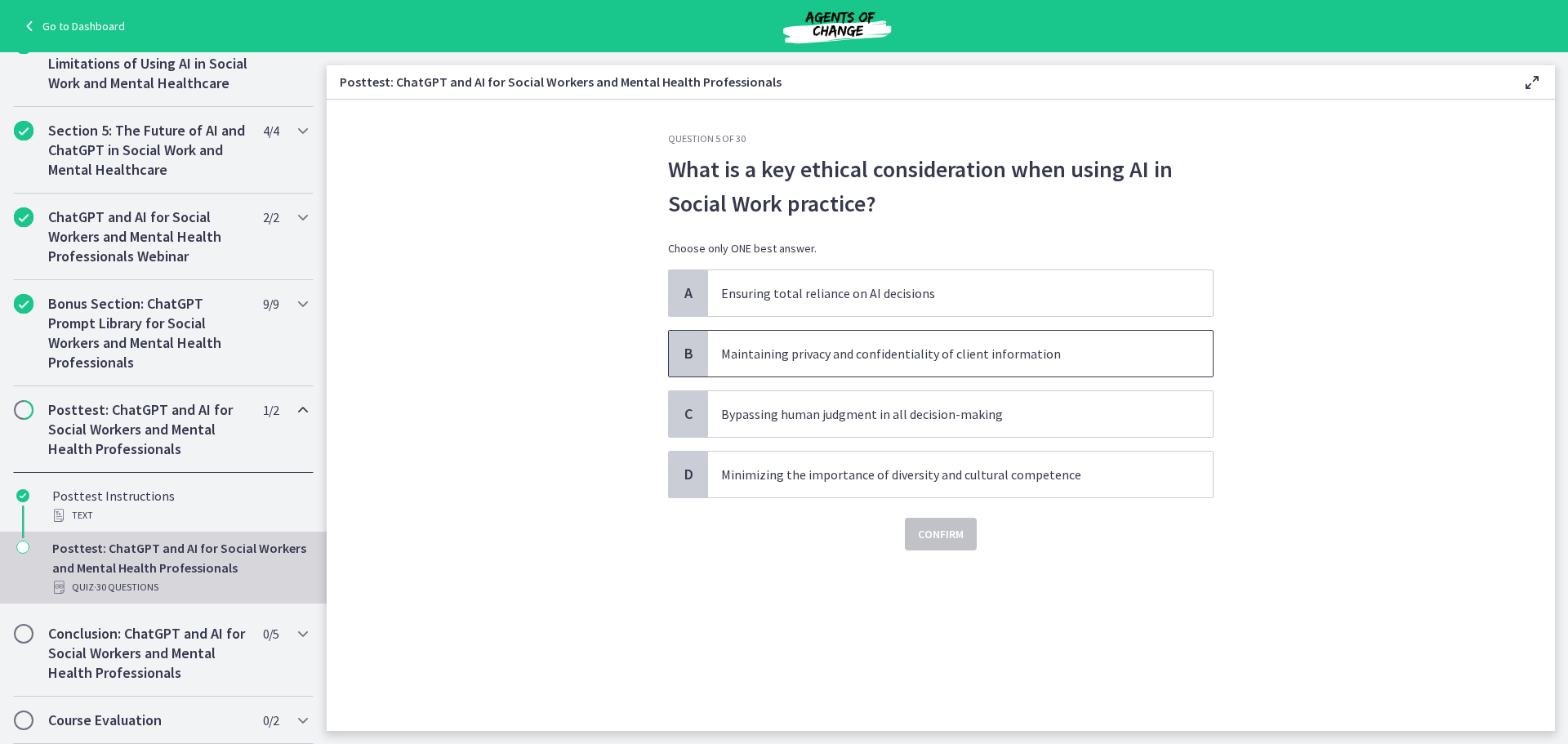
click at [1093, 348] on p "Maintaining privacy and confidentiality of client information" at bounding box center [944, 354] width 446 height 20
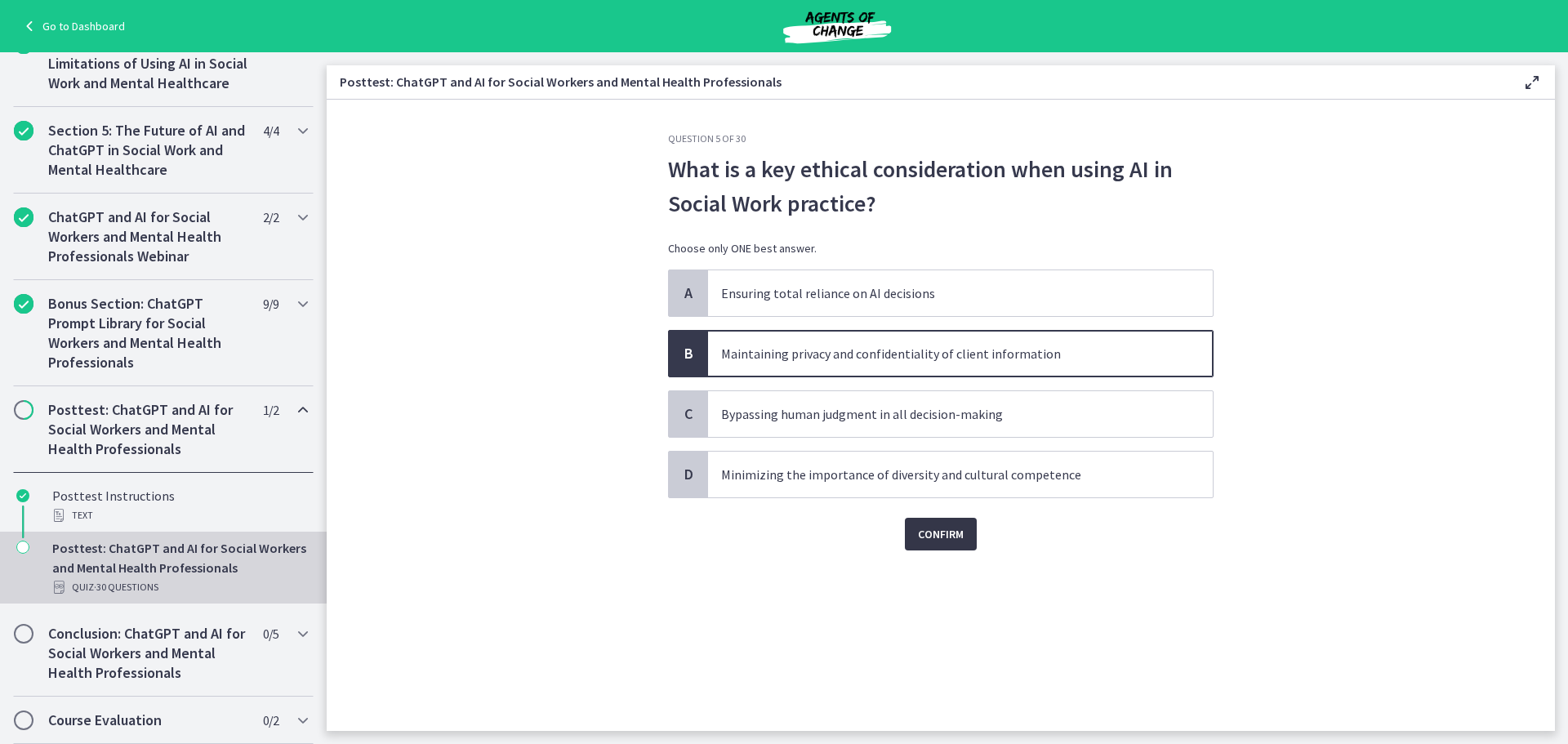
click at [955, 530] on span "Confirm" at bounding box center [940, 535] width 46 height 20
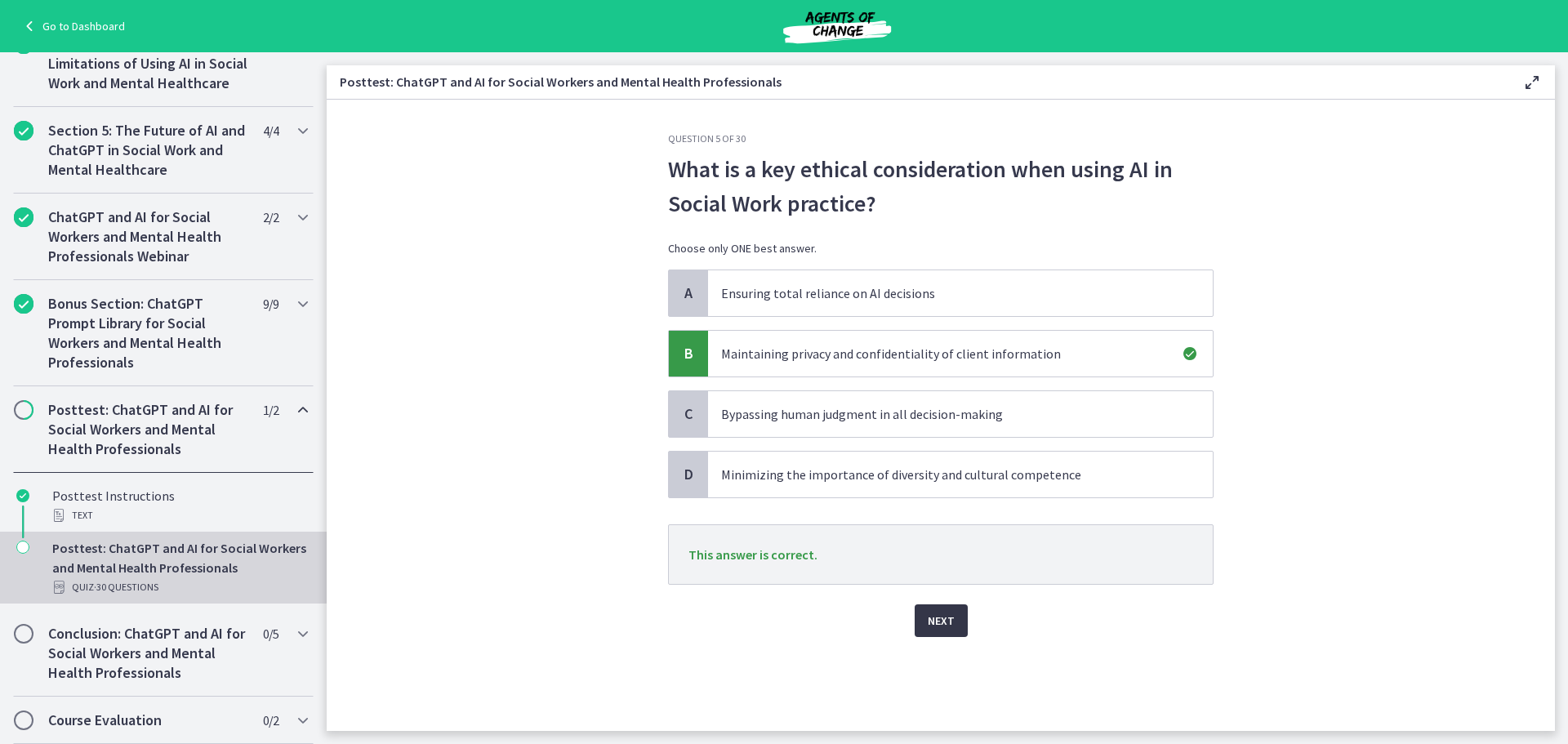
click at [954, 617] on button "Next" at bounding box center [941, 620] width 53 height 32
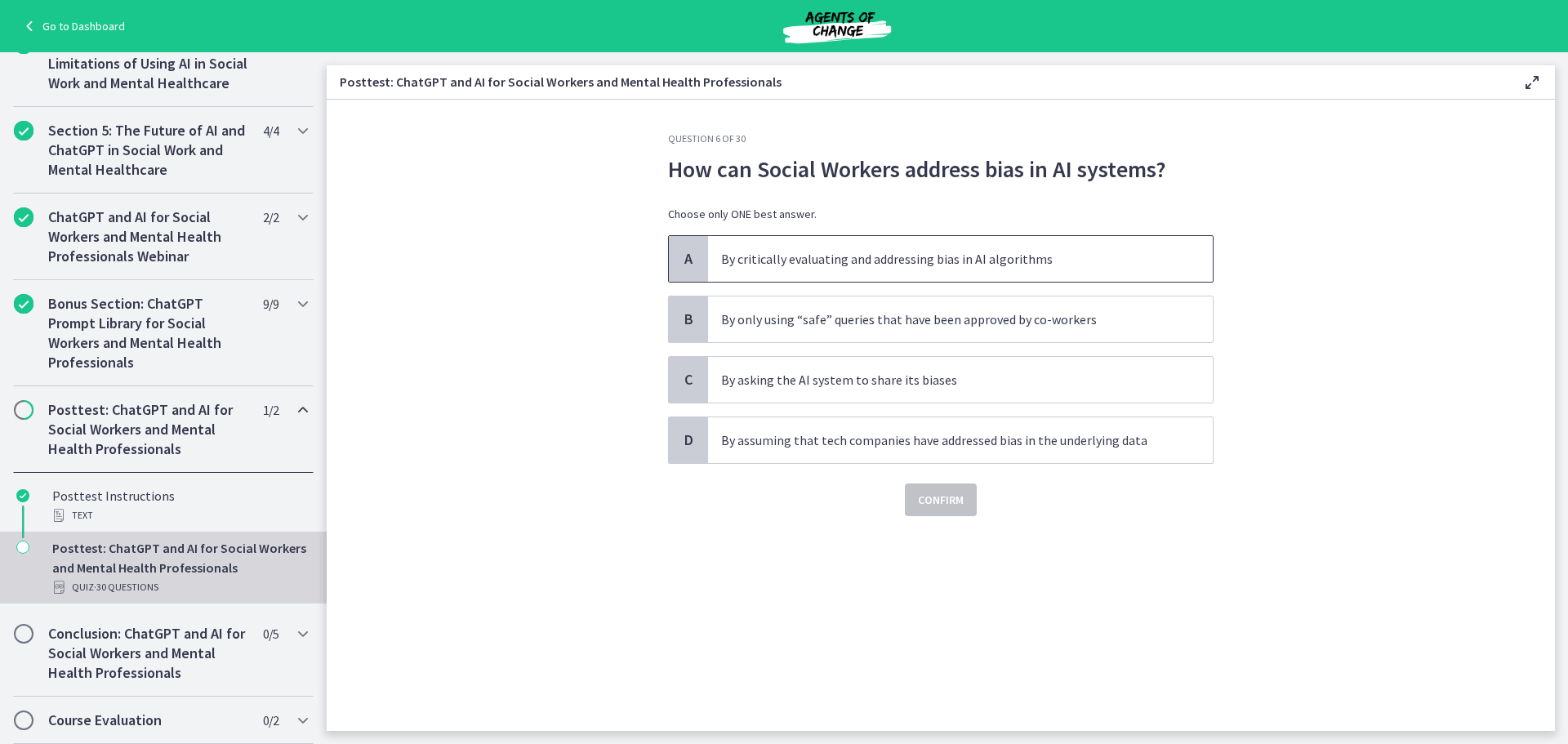
click at [1091, 251] on p "By critically evaluating and addressing bias in AI algorithms" at bounding box center [944, 259] width 446 height 20
click at [959, 501] on span "Confirm" at bounding box center [940, 500] width 46 height 20
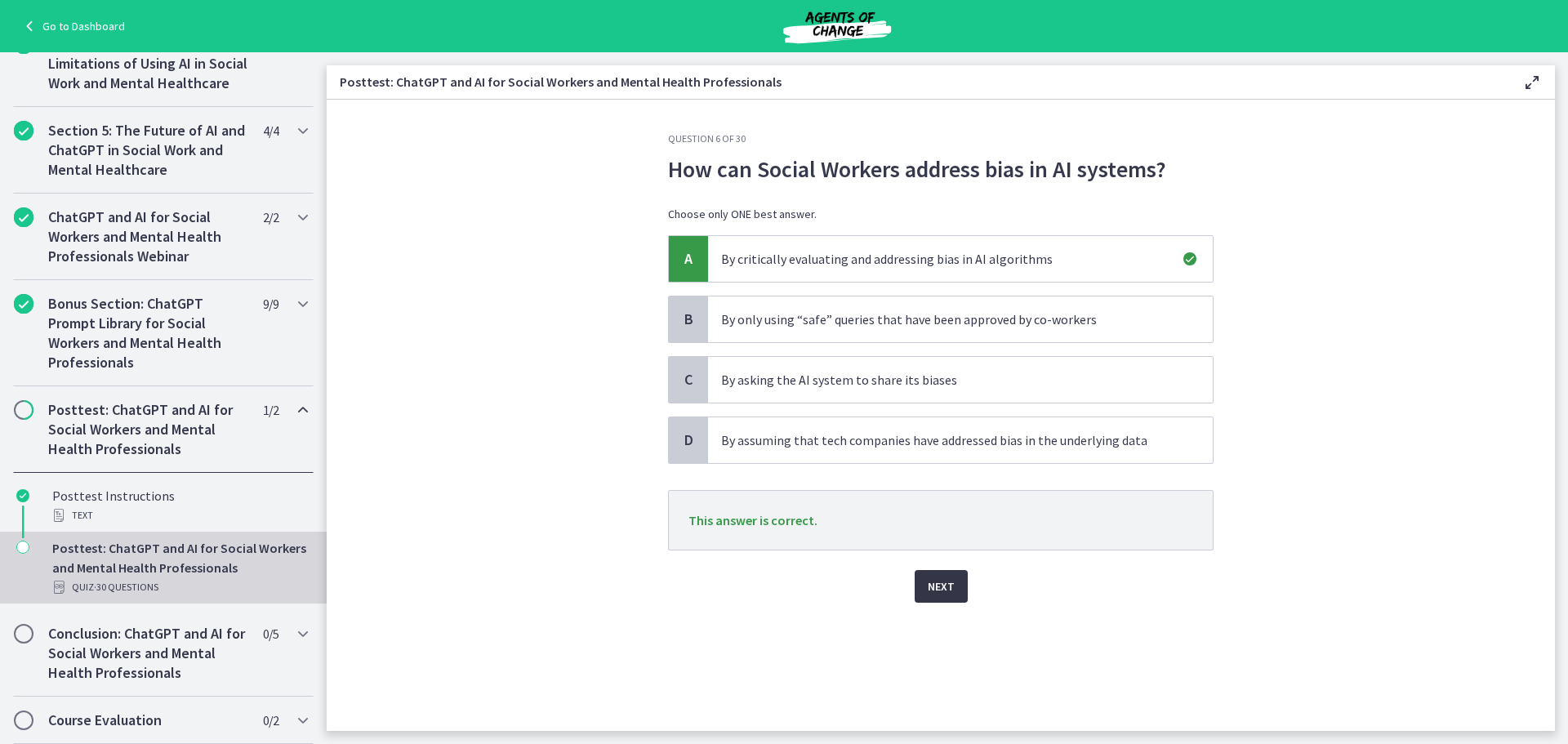
click at [945, 594] on span "Next" at bounding box center [941, 587] width 27 height 20
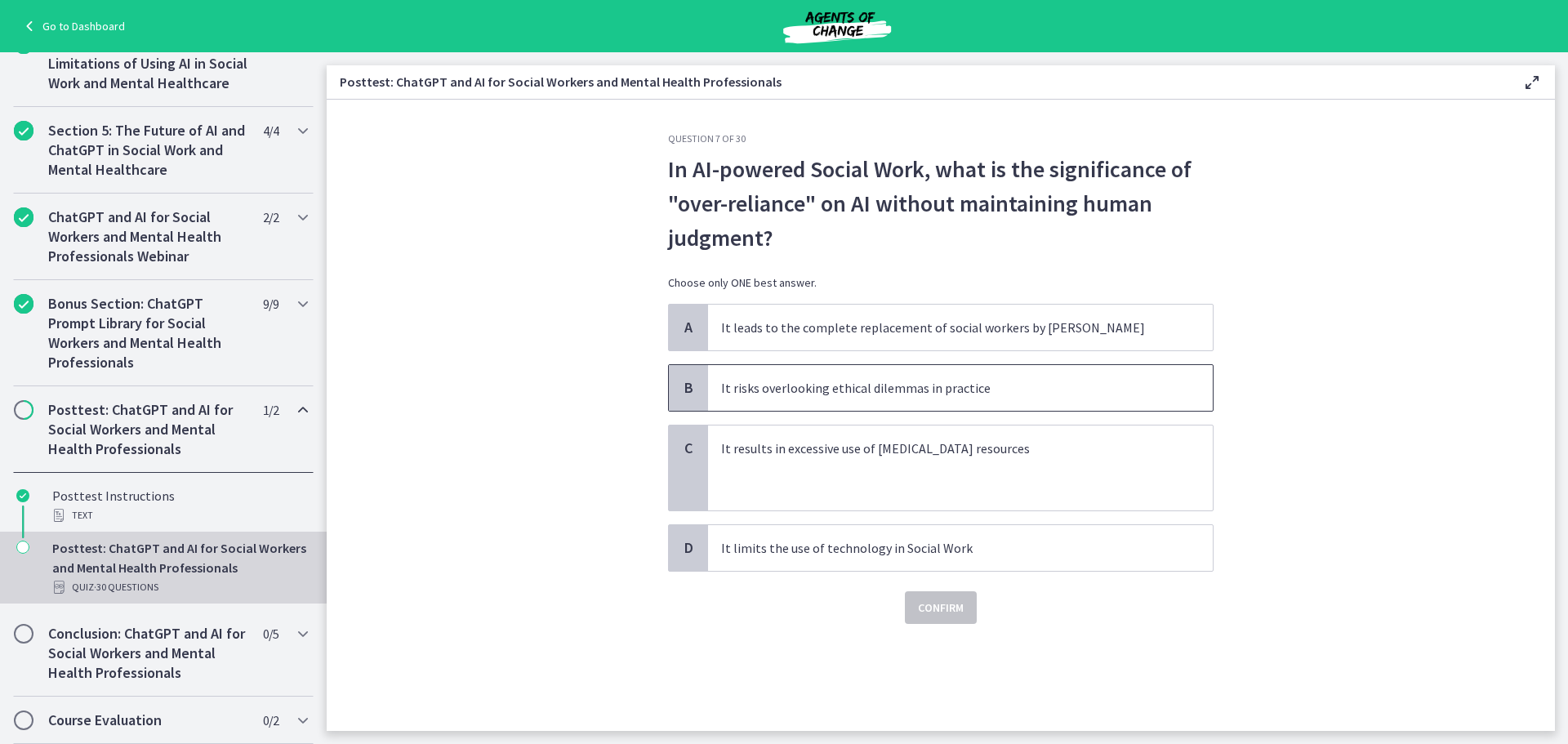
click at [1057, 387] on p "It risks overlooking ethical dilemmas in practice" at bounding box center [944, 388] width 446 height 20
click at [959, 614] on span "Confirm" at bounding box center [940, 608] width 46 height 20
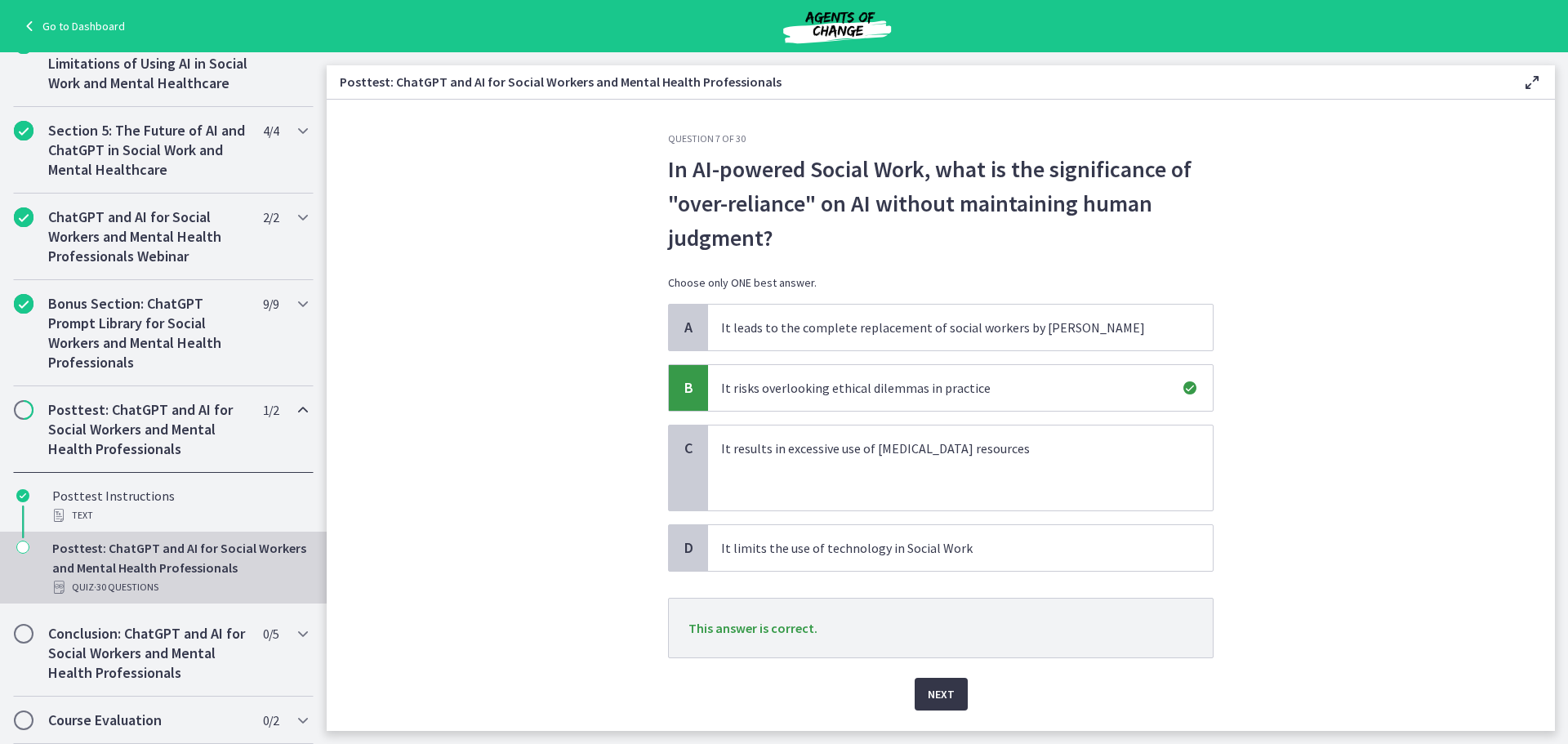
click at [945, 700] on span "Next" at bounding box center [941, 694] width 27 height 20
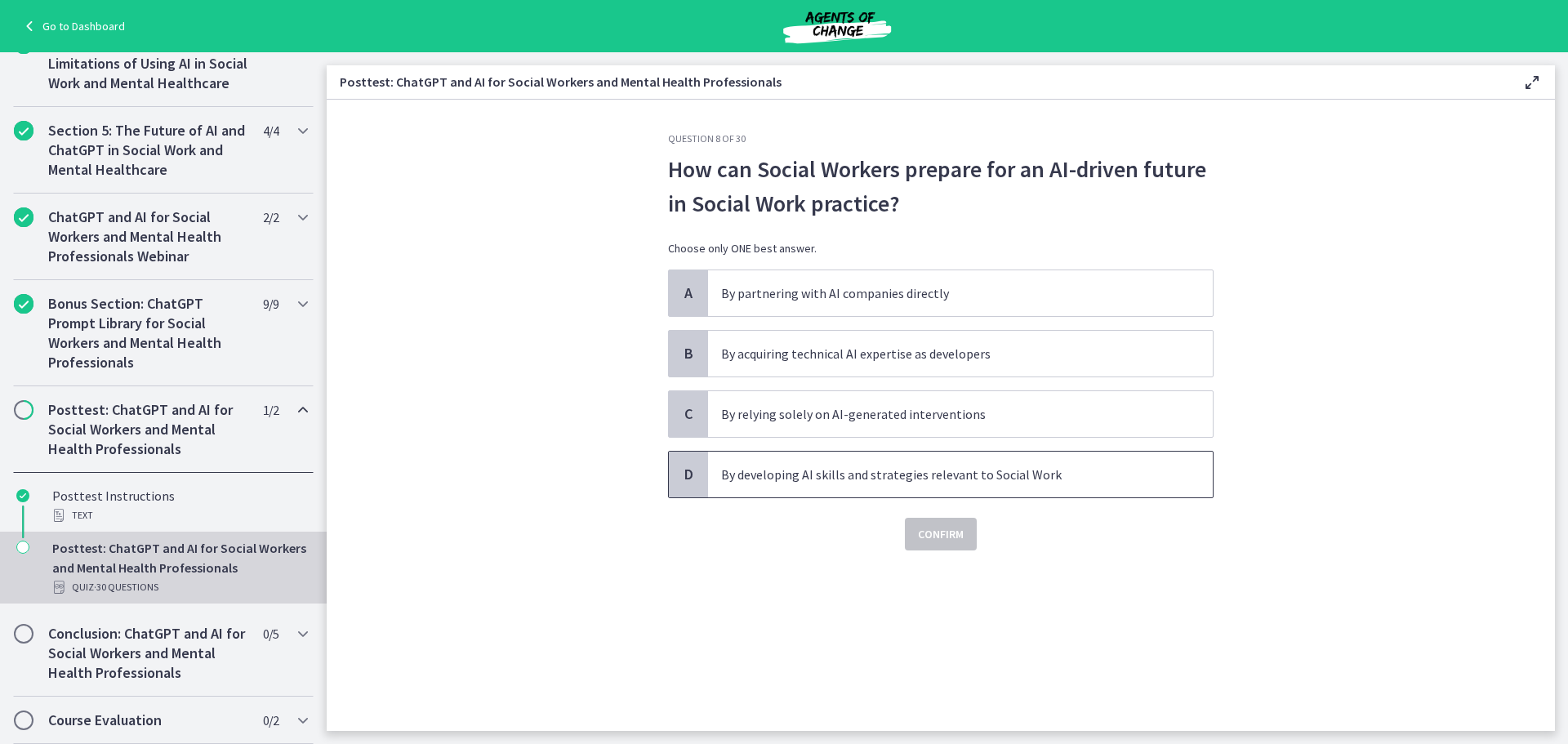
click at [1043, 485] on span "By developing AI skills and strategies relevant to Social Work" at bounding box center [960, 474] width 505 height 46
click at [954, 535] on span "Confirm" at bounding box center [940, 535] width 46 height 20
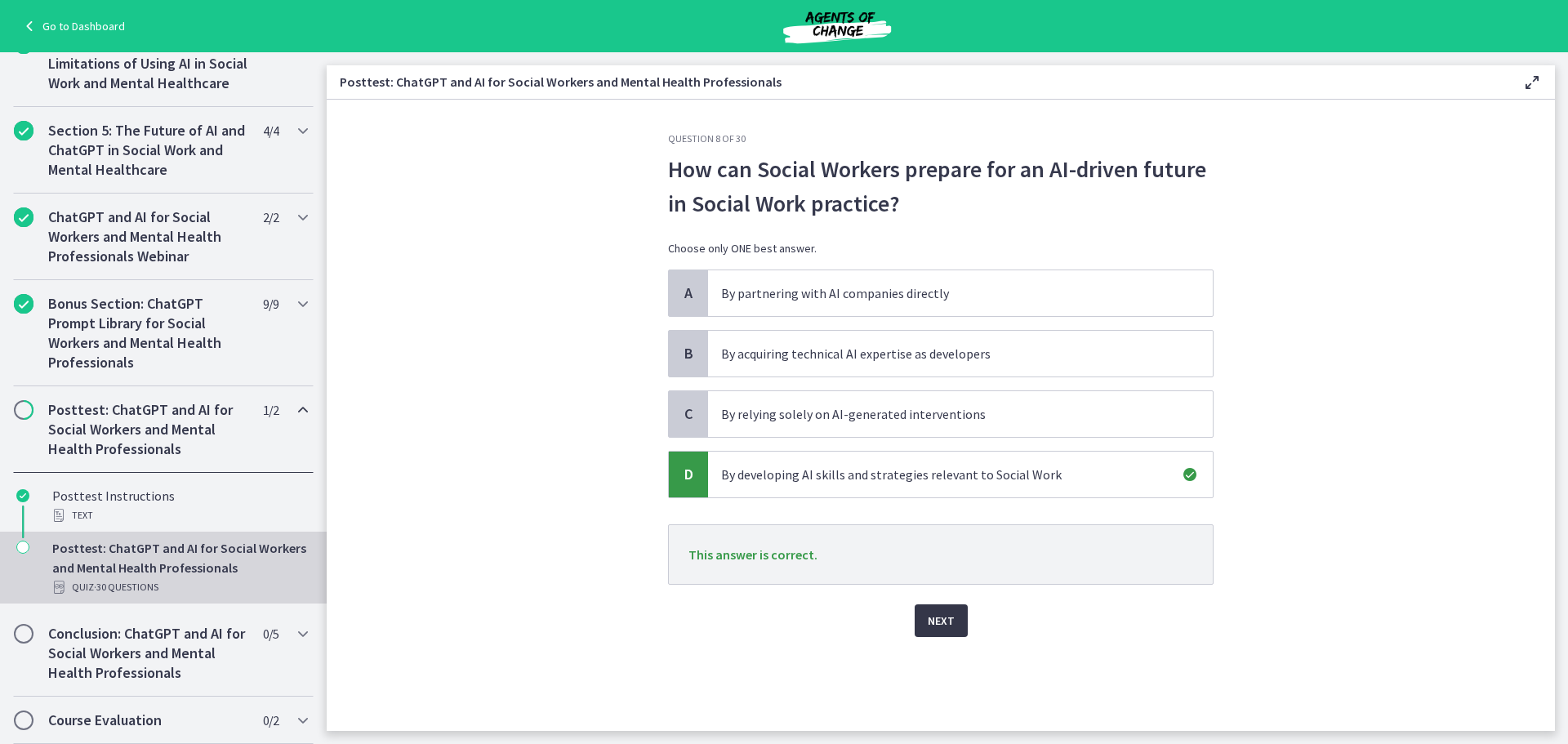
click at [949, 617] on span "Next" at bounding box center [941, 621] width 27 height 20
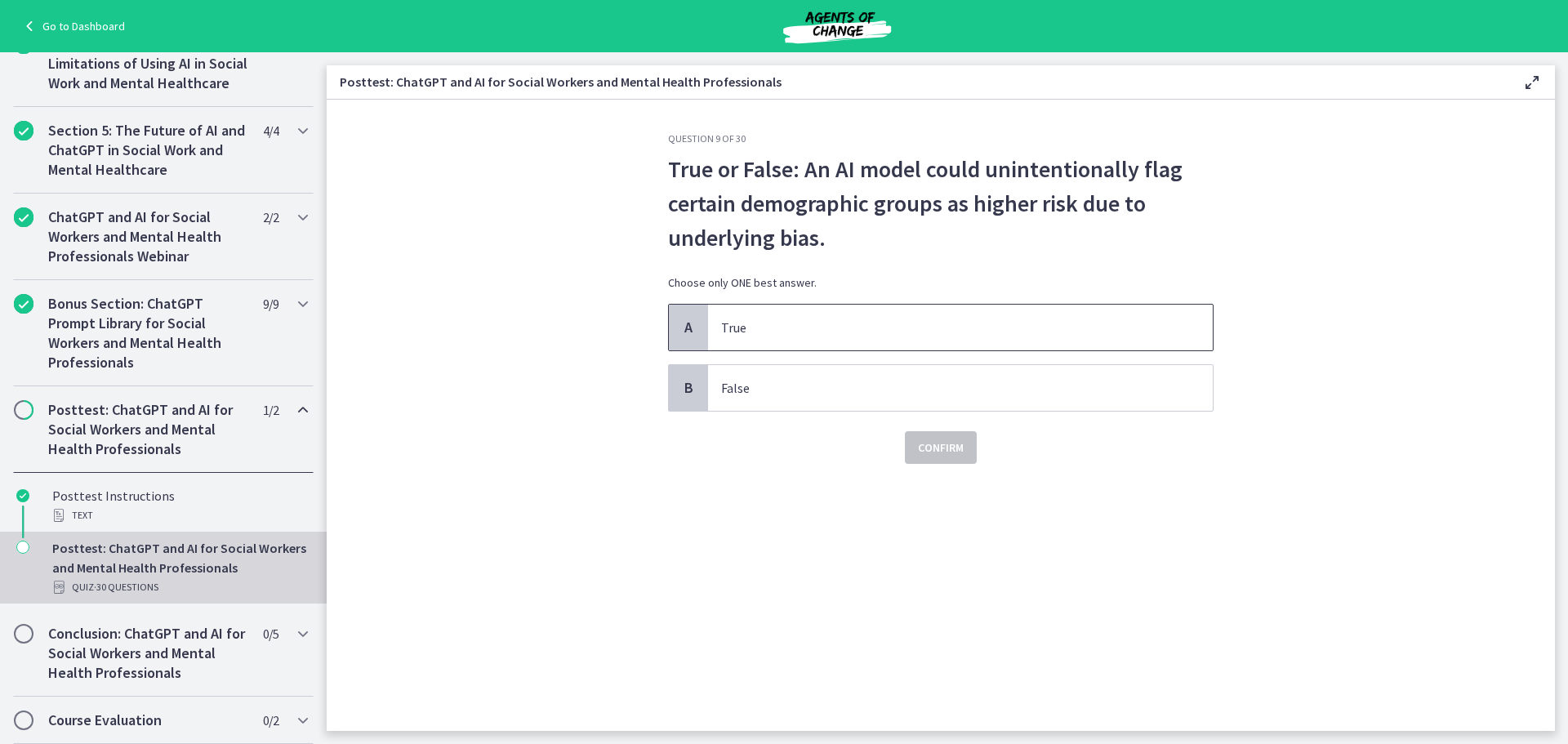
click at [929, 333] on p "True" at bounding box center [944, 328] width 446 height 20
click at [951, 456] on span "Confirm" at bounding box center [940, 448] width 46 height 20
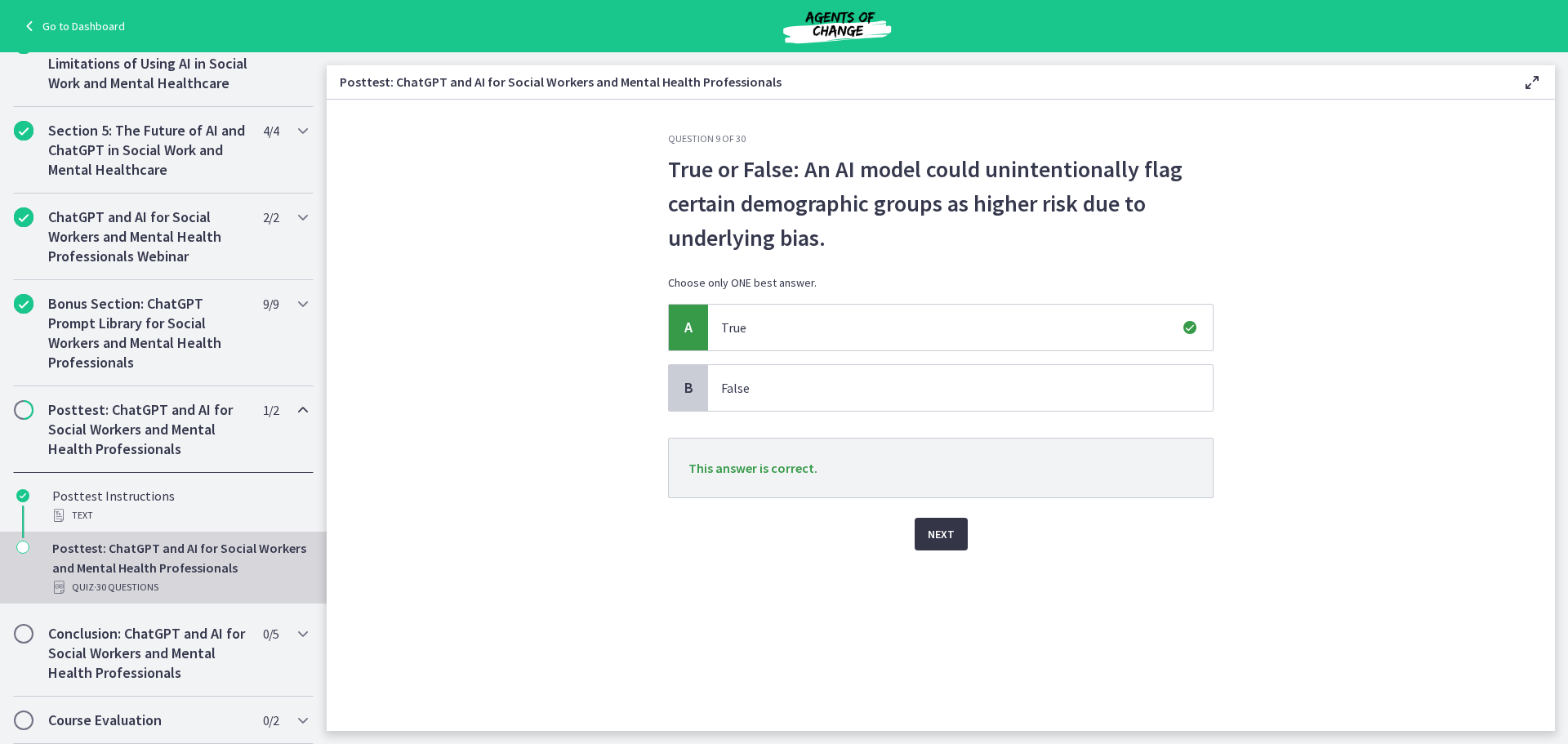
click at [951, 533] on span "Next" at bounding box center [941, 535] width 27 height 20
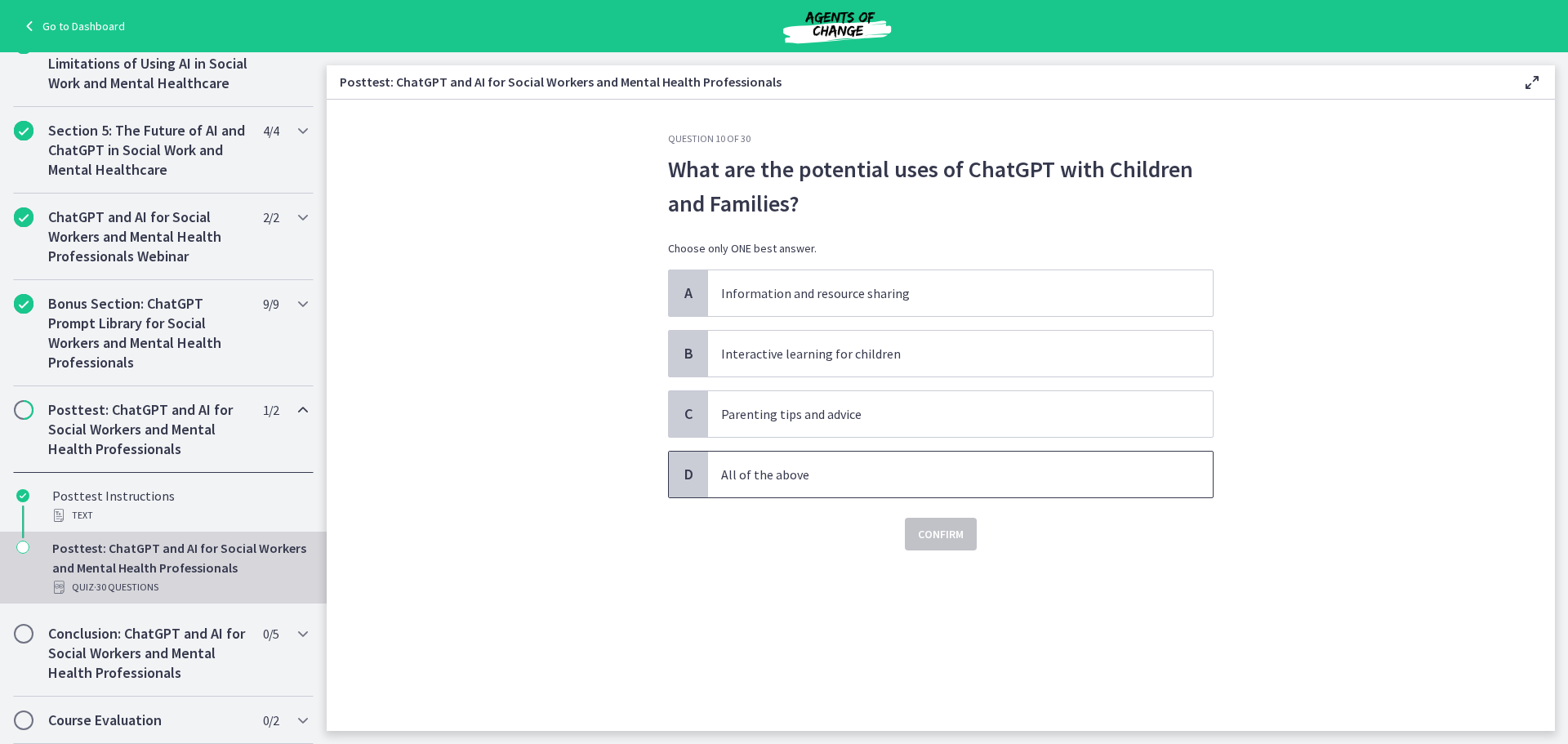
click at [974, 485] on span "All of the above" at bounding box center [960, 474] width 505 height 46
click at [964, 538] on button "Confirm" at bounding box center [940, 534] width 71 height 32
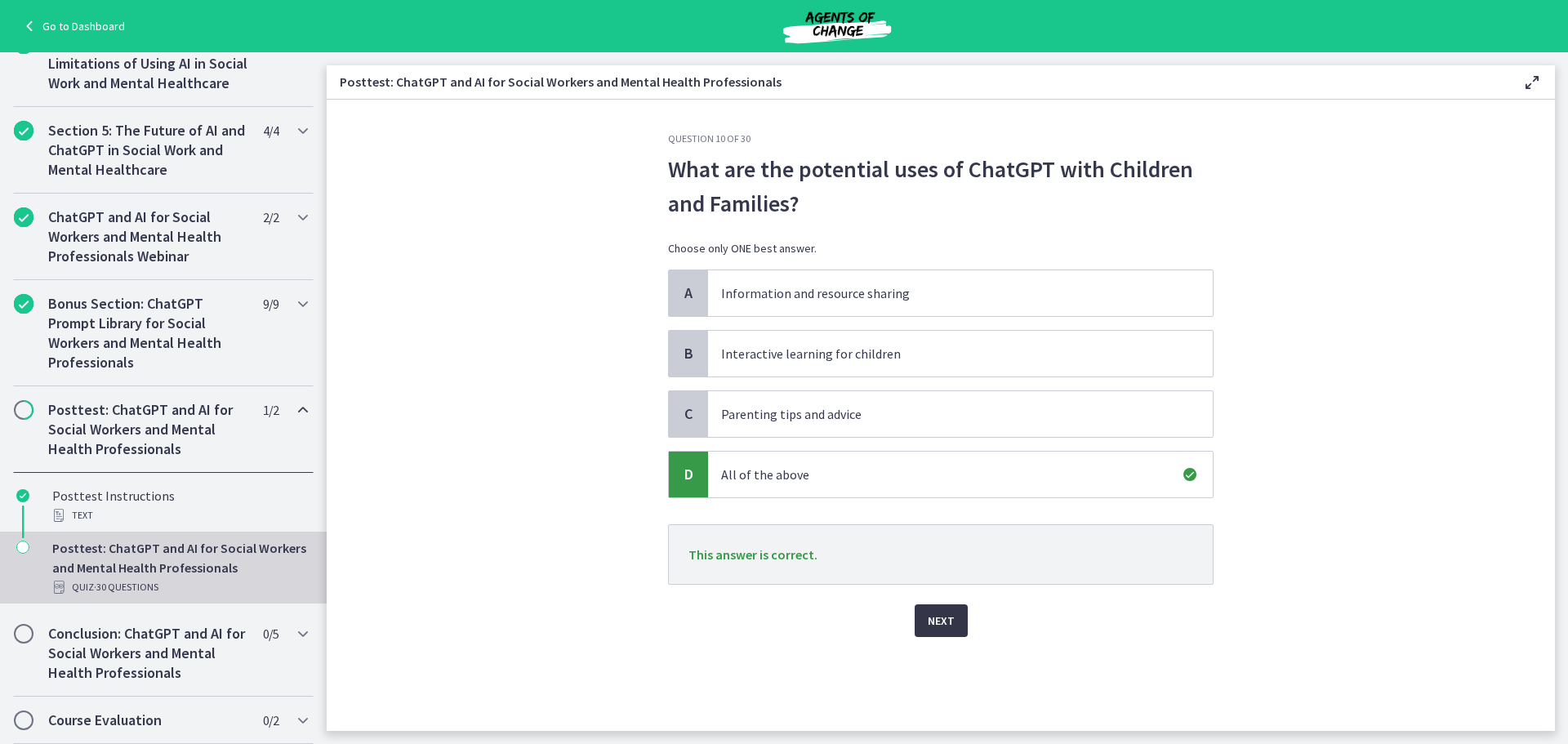
click at [957, 628] on button "Next" at bounding box center [941, 620] width 53 height 32
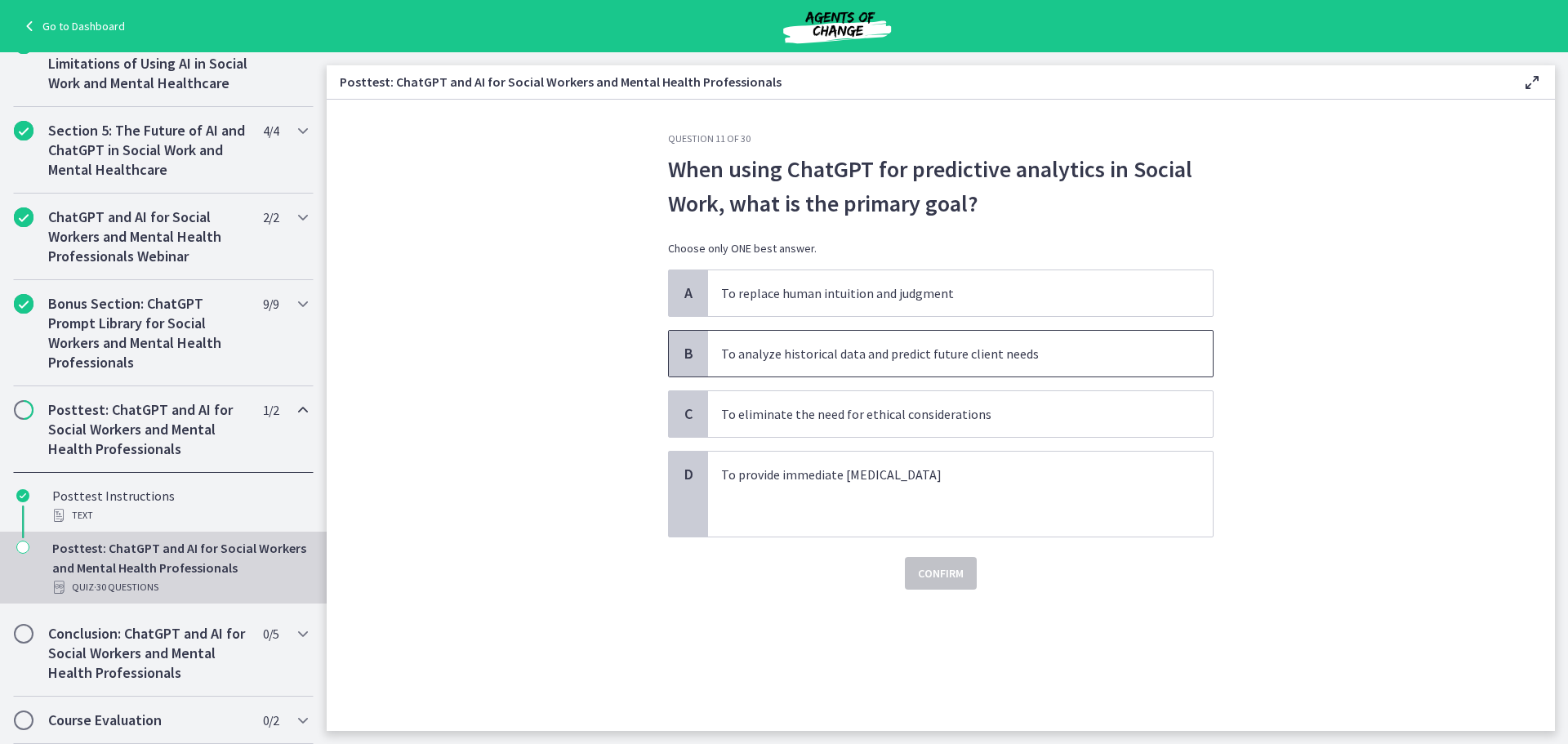
click at [1182, 360] on span "To analyze historical data and predict future client needs" at bounding box center [960, 353] width 505 height 46
click at [930, 573] on span "Confirm" at bounding box center [940, 574] width 46 height 20
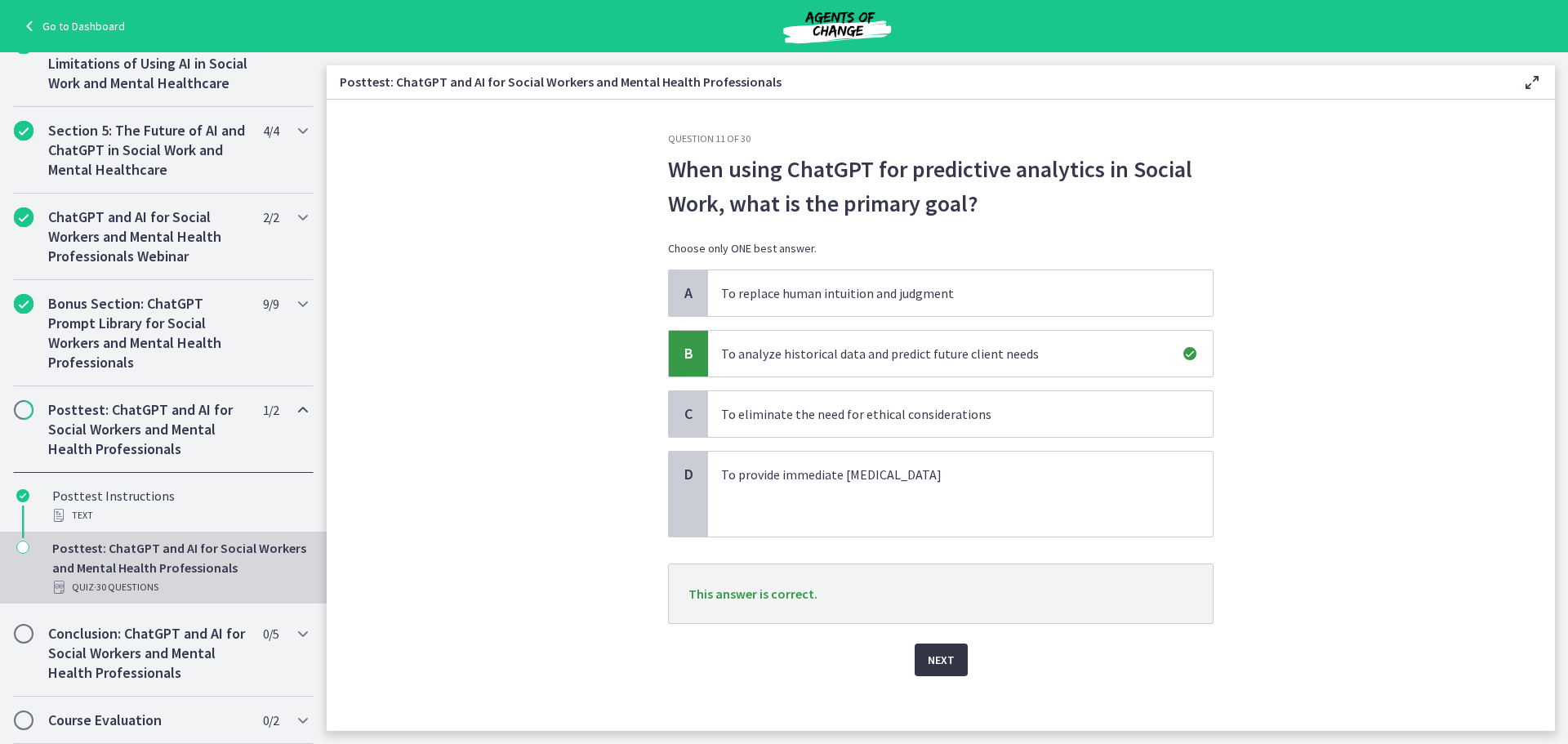
click at [928, 662] on span "Next" at bounding box center [941, 660] width 27 height 20
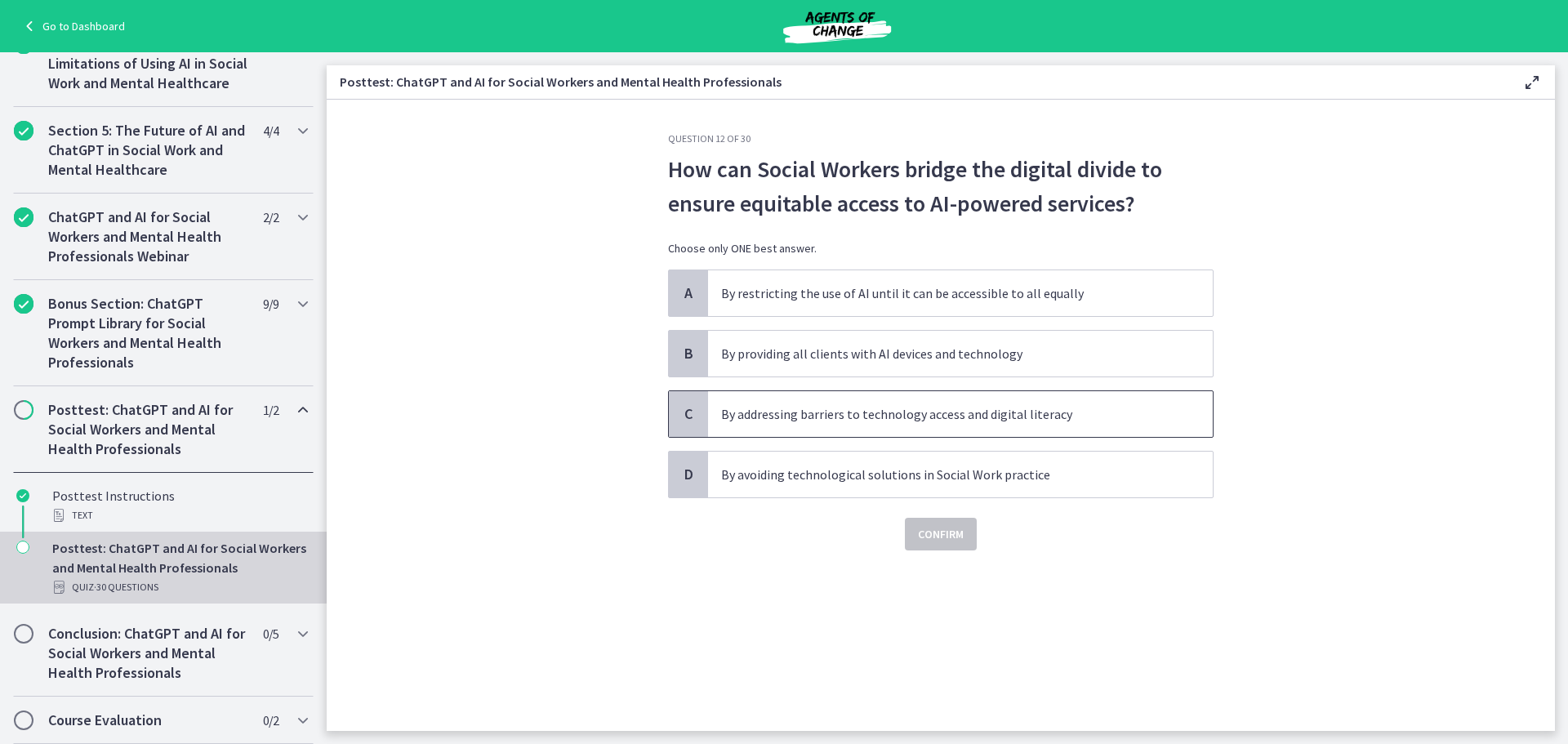
click at [1087, 418] on p "By addressing barriers to technology access and digital literacy" at bounding box center [944, 414] width 446 height 20
click at [956, 540] on span "Confirm" at bounding box center [940, 535] width 46 height 20
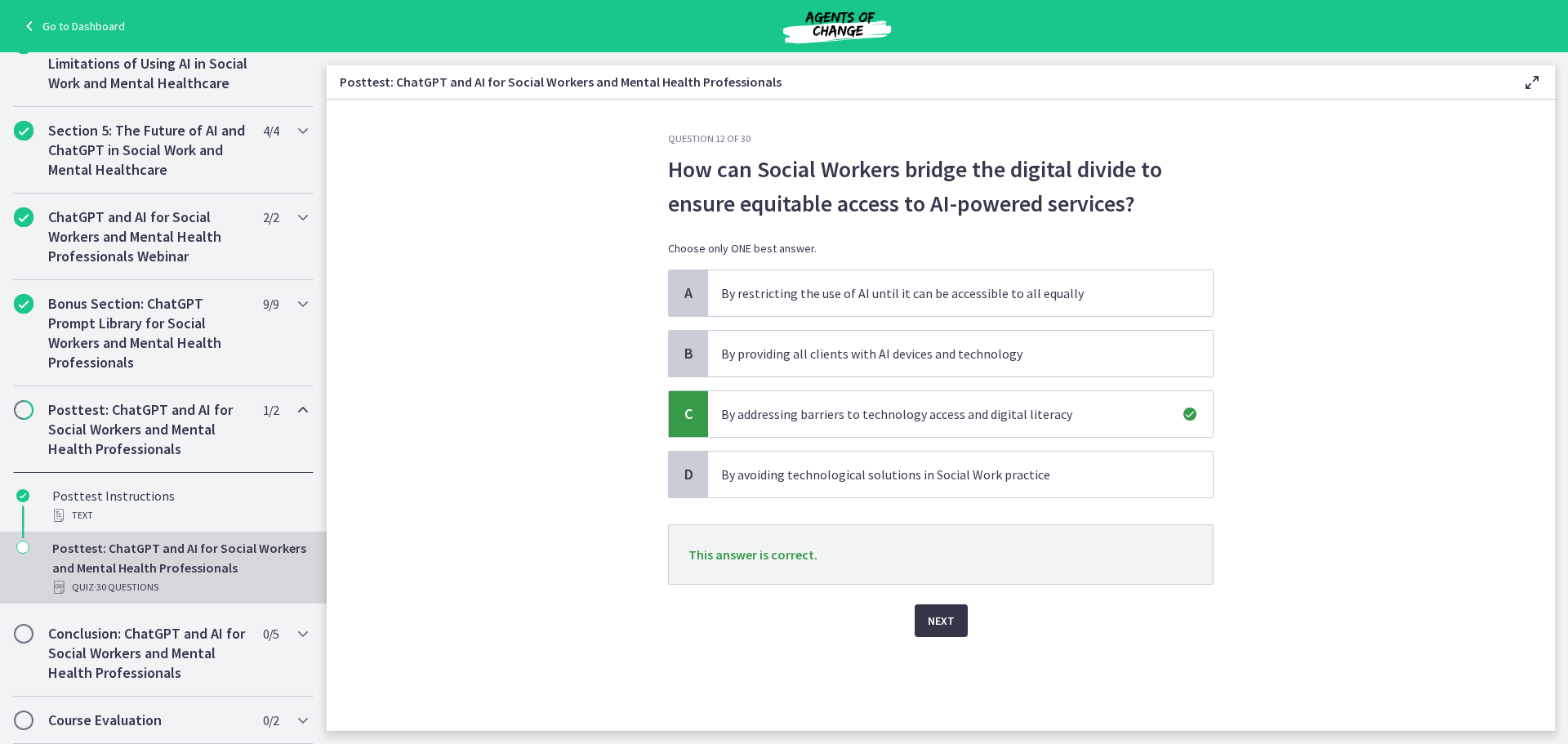
click at [947, 625] on span "Next" at bounding box center [941, 621] width 27 height 20
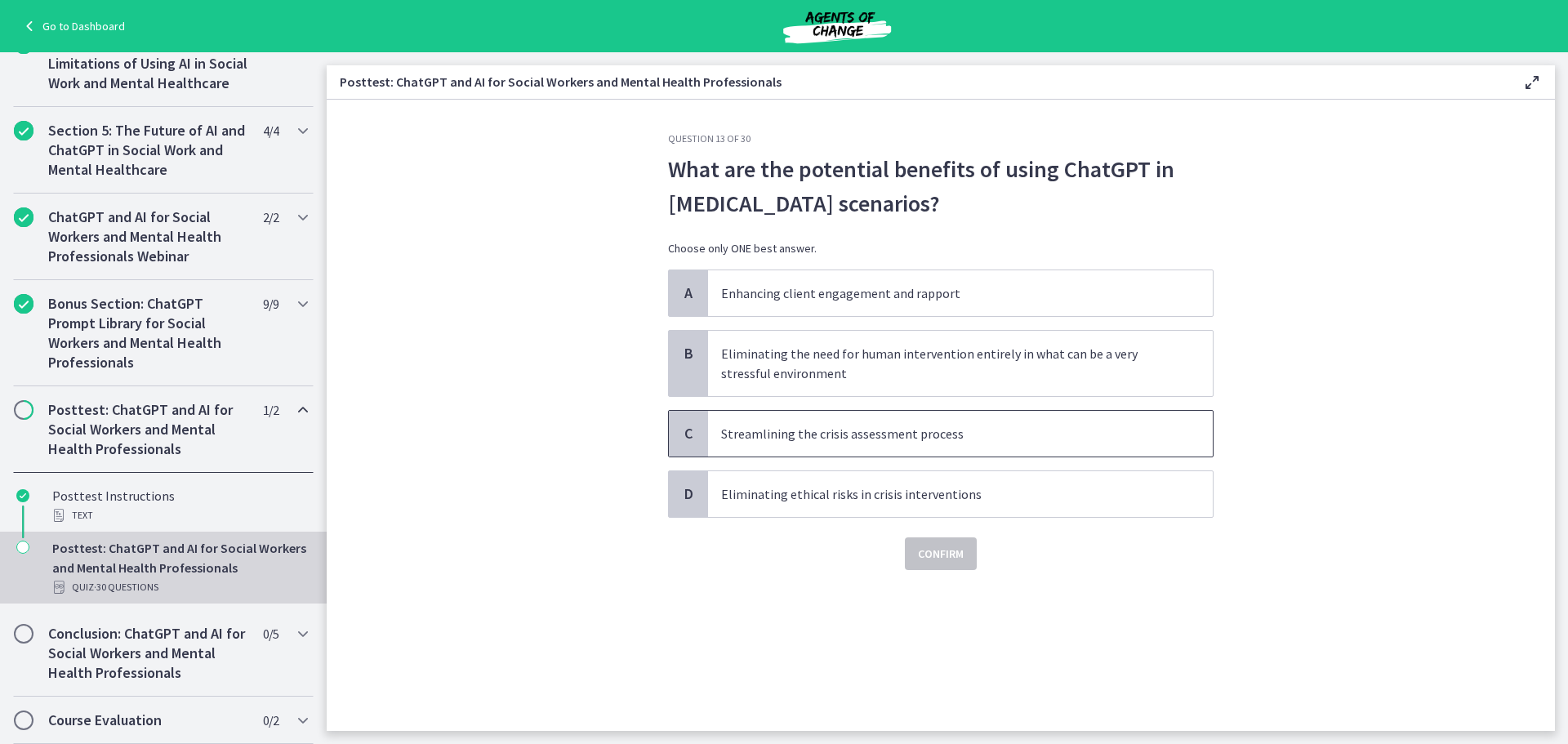
click at [1150, 441] on p "Streamlining the crisis assessment process" at bounding box center [944, 434] width 446 height 20
click at [953, 567] on button "Confirm" at bounding box center [940, 553] width 71 height 32
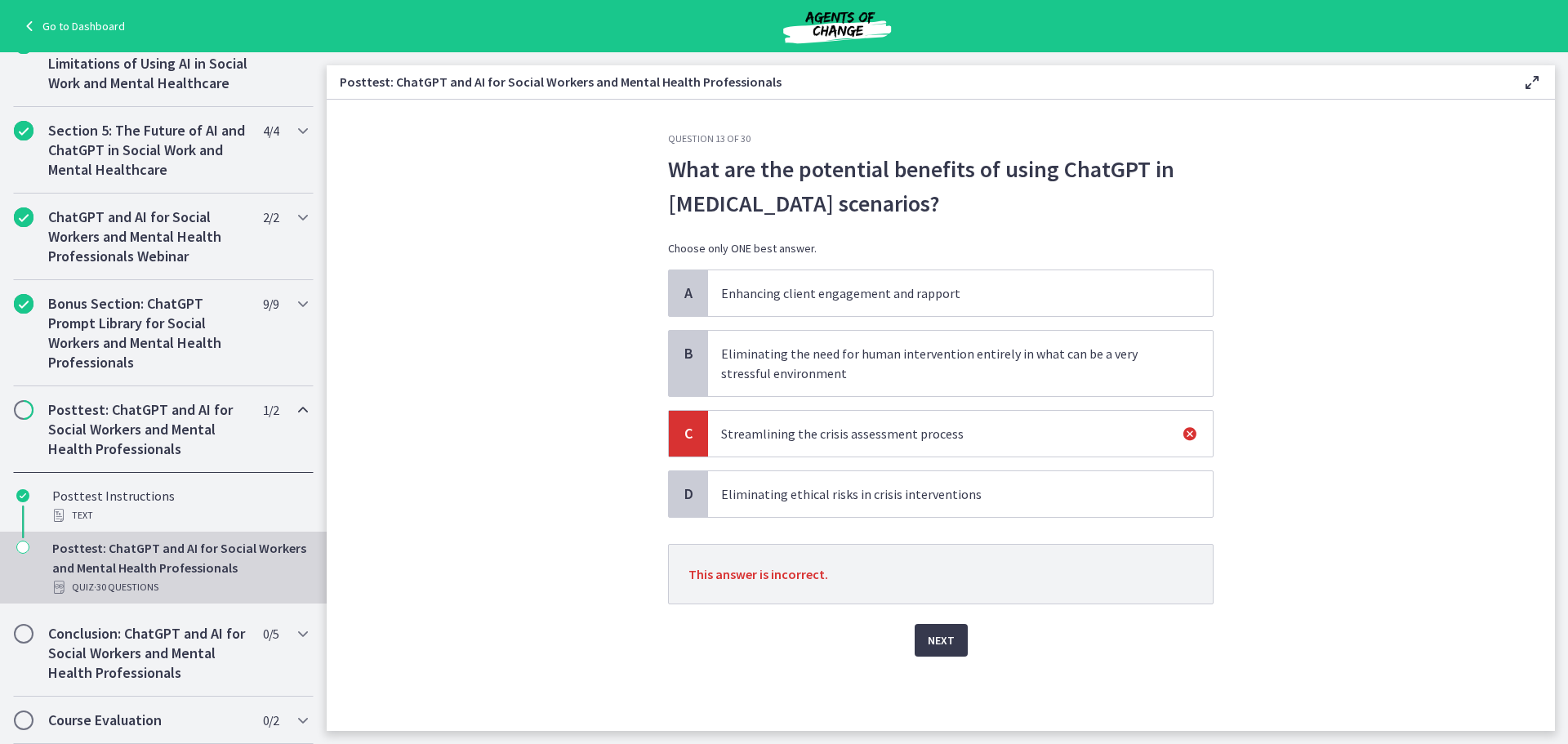
click at [890, 285] on p "Enhancing client engagement and rapport" at bounding box center [944, 293] width 446 height 20
click at [949, 641] on span "Next" at bounding box center [941, 640] width 27 height 20
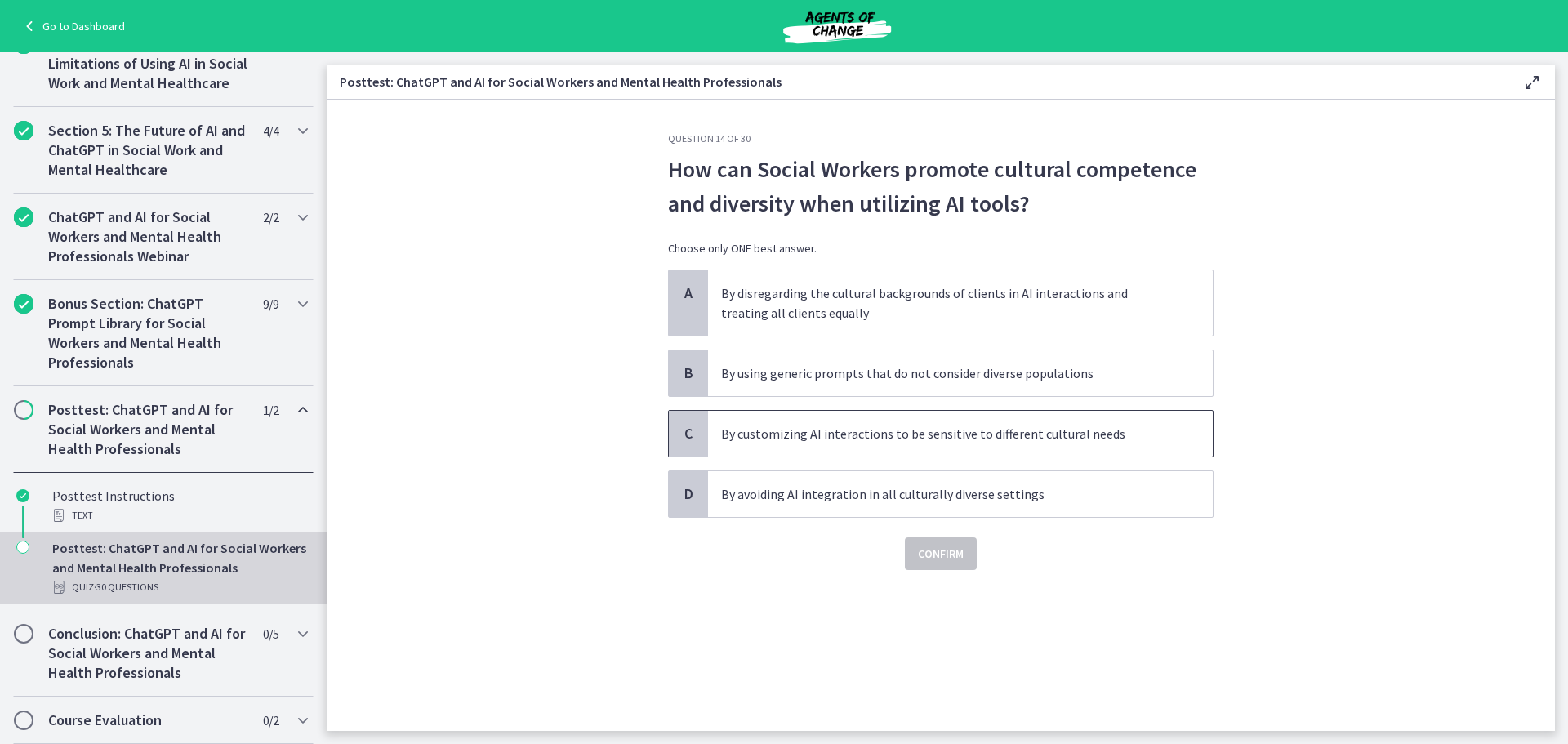
click at [1135, 431] on p "By customizing AI interactions to be sensitive to different cultural needs" at bounding box center [944, 434] width 446 height 20
click at [954, 559] on span "Confirm" at bounding box center [940, 554] width 46 height 20
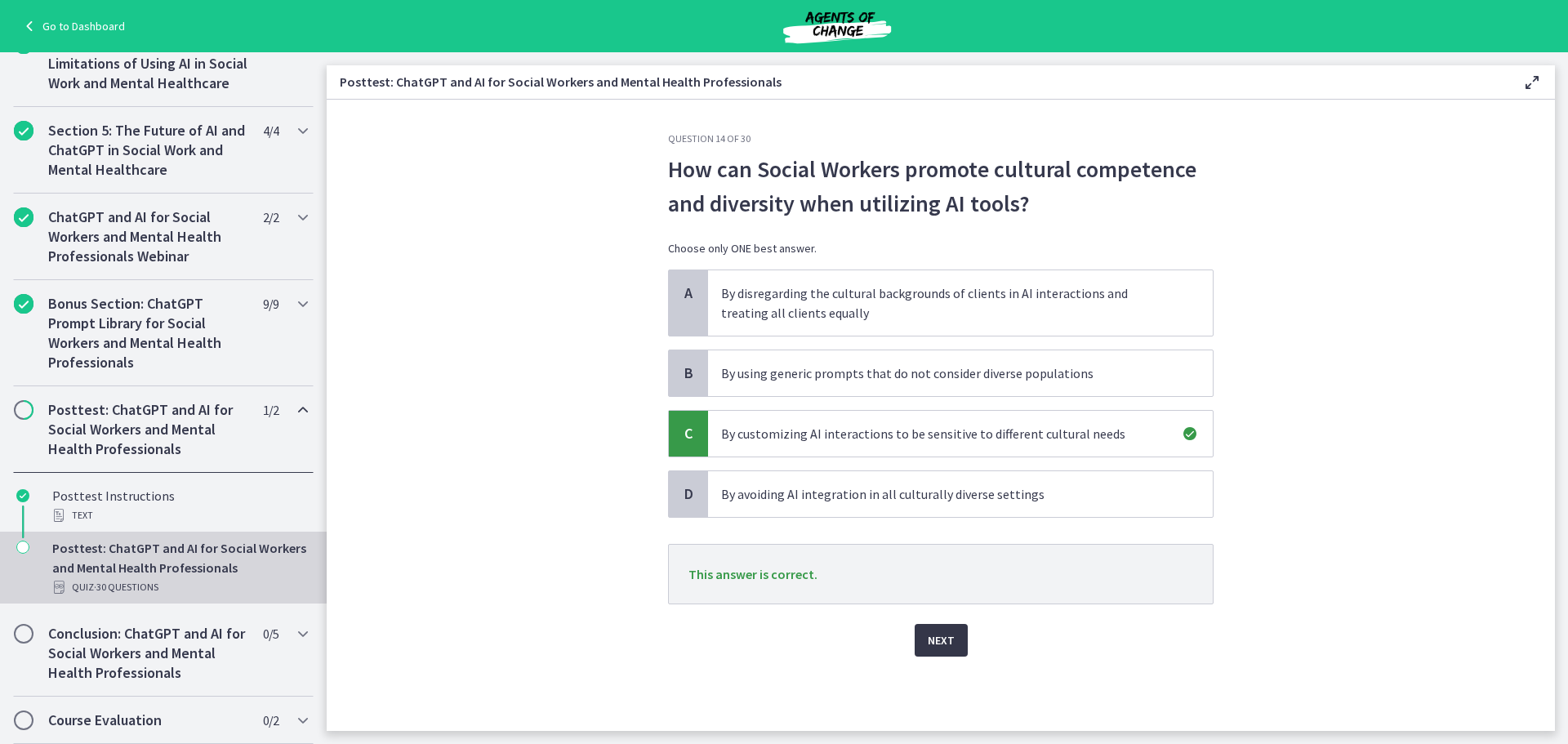
click at [953, 648] on span "Next" at bounding box center [941, 640] width 27 height 20
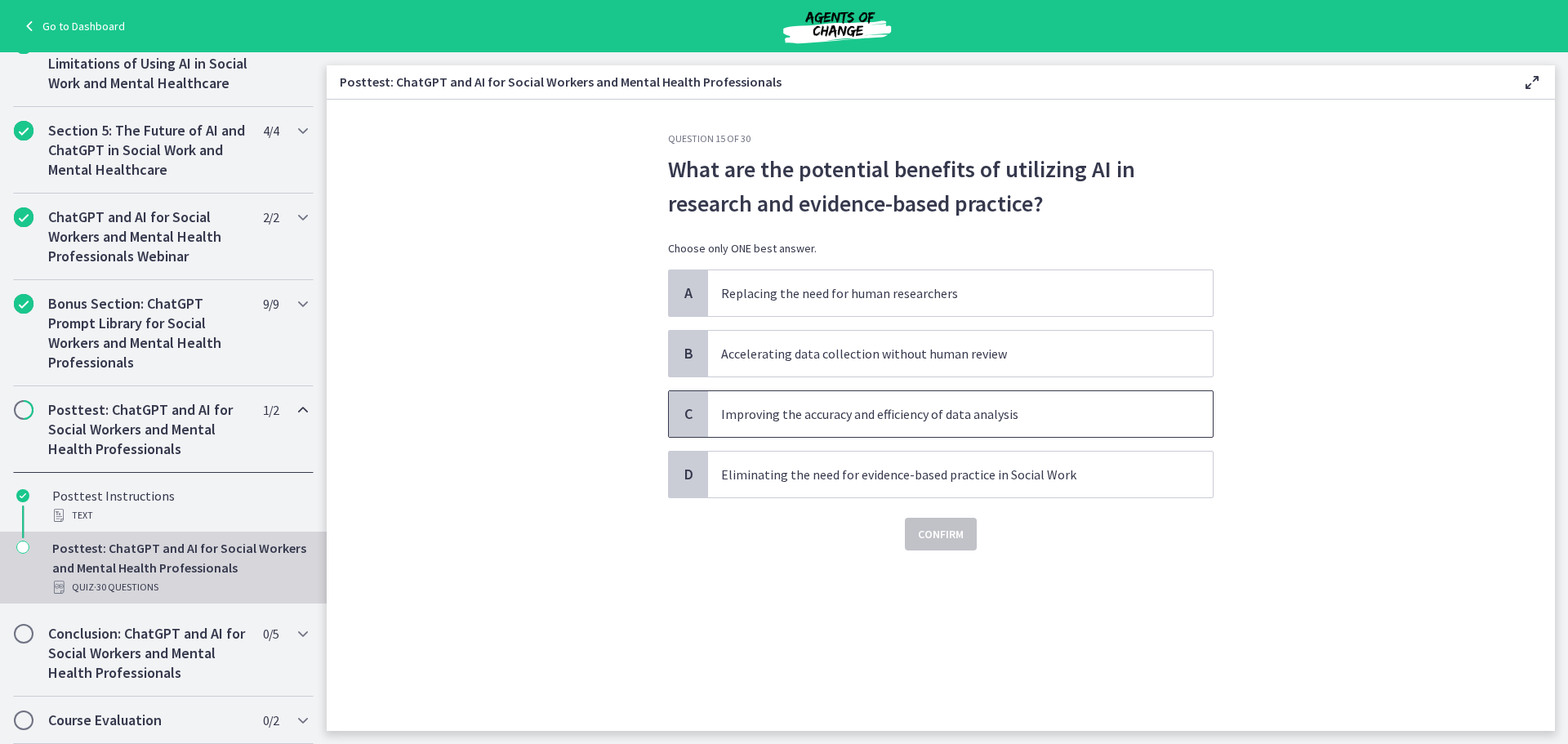
click at [1028, 418] on p "Improving the accuracy and efficiency of data analysis" at bounding box center [944, 414] width 446 height 20
click at [965, 533] on button "Confirm" at bounding box center [940, 534] width 71 height 32
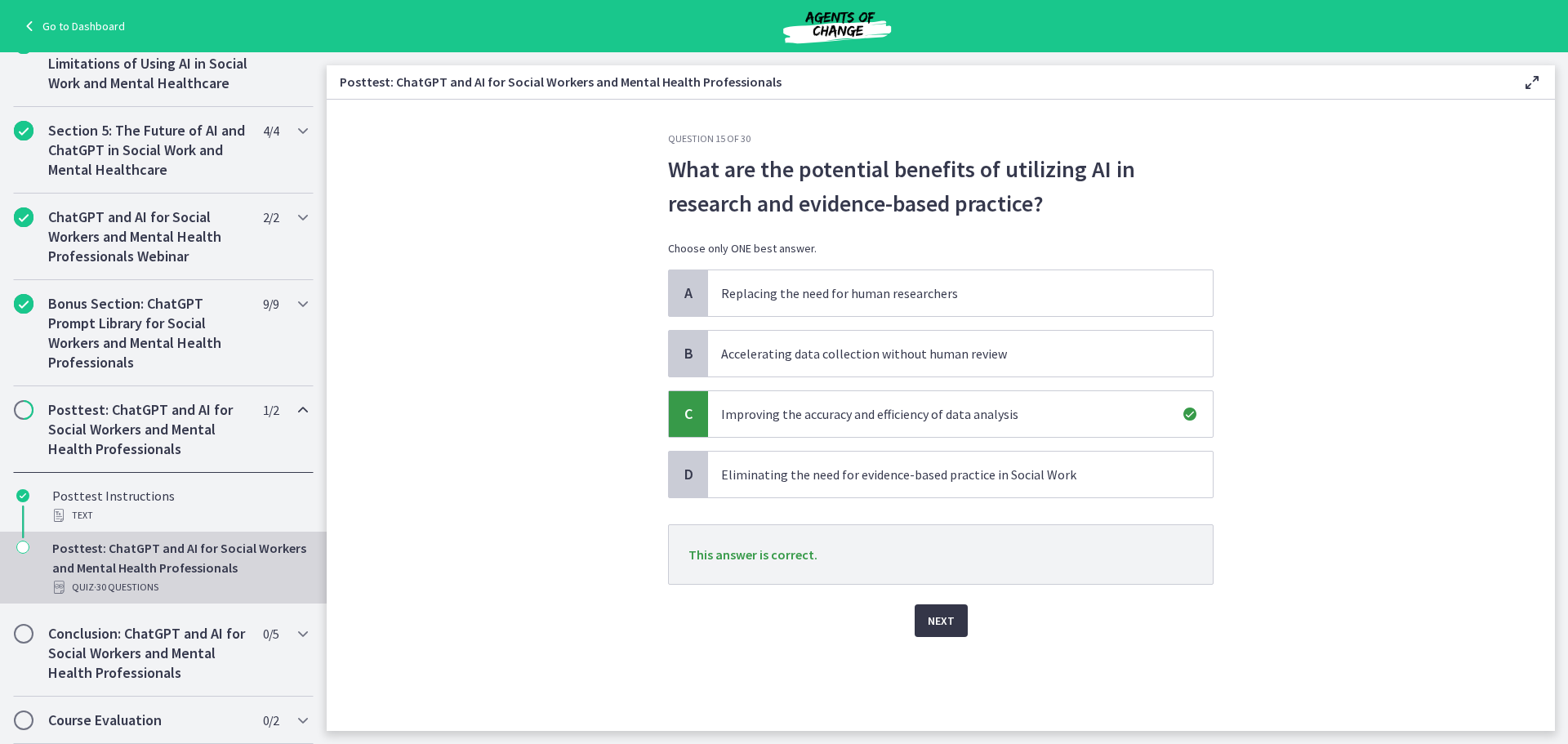
click at [955, 627] on button "Next" at bounding box center [941, 620] width 53 height 32
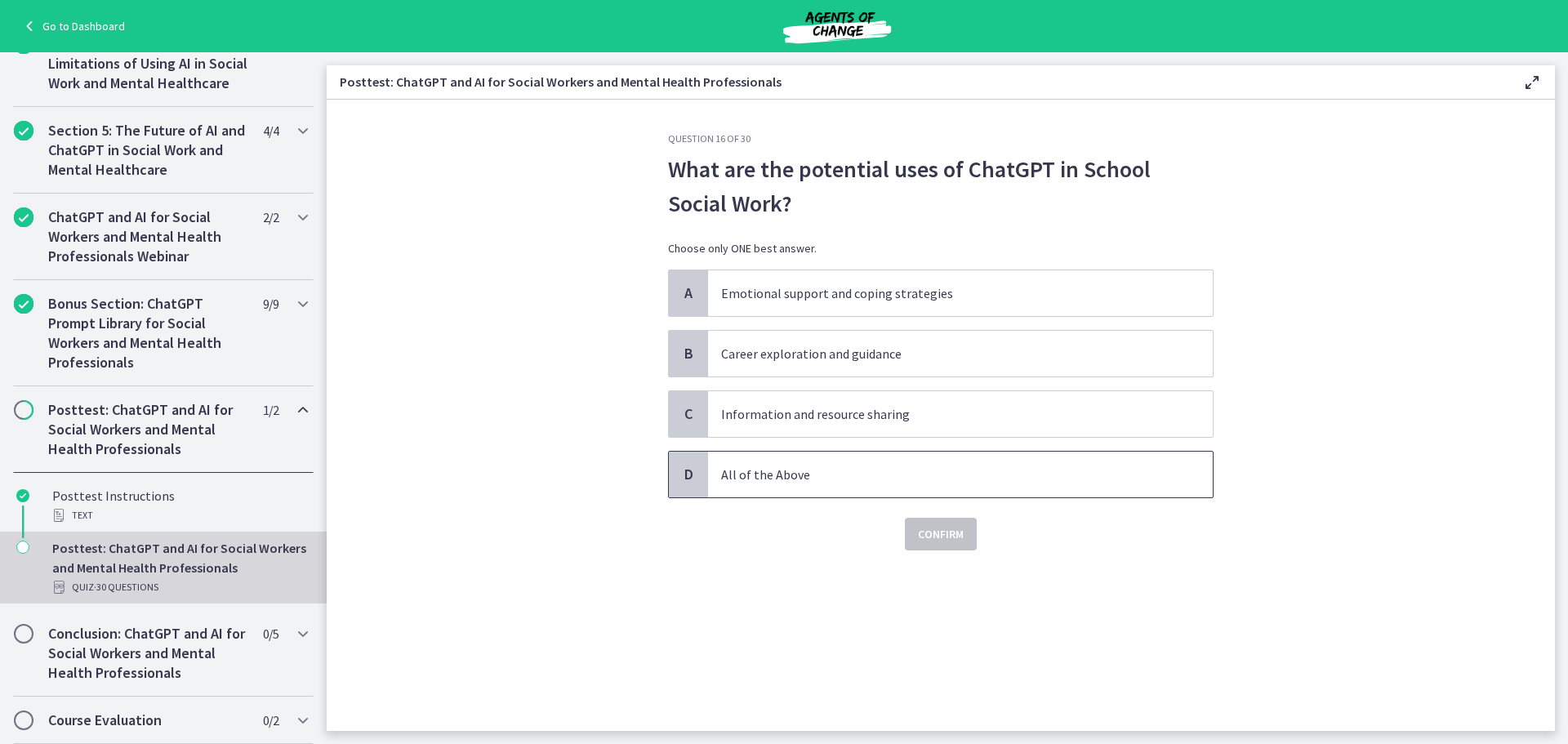
click at [928, 485] on span "All of the Above" at bounding box center [960, 474] width 505 height 46
click at [932, 532] on span "Confirm" at bounding box center [940, 535] width 46 height 20
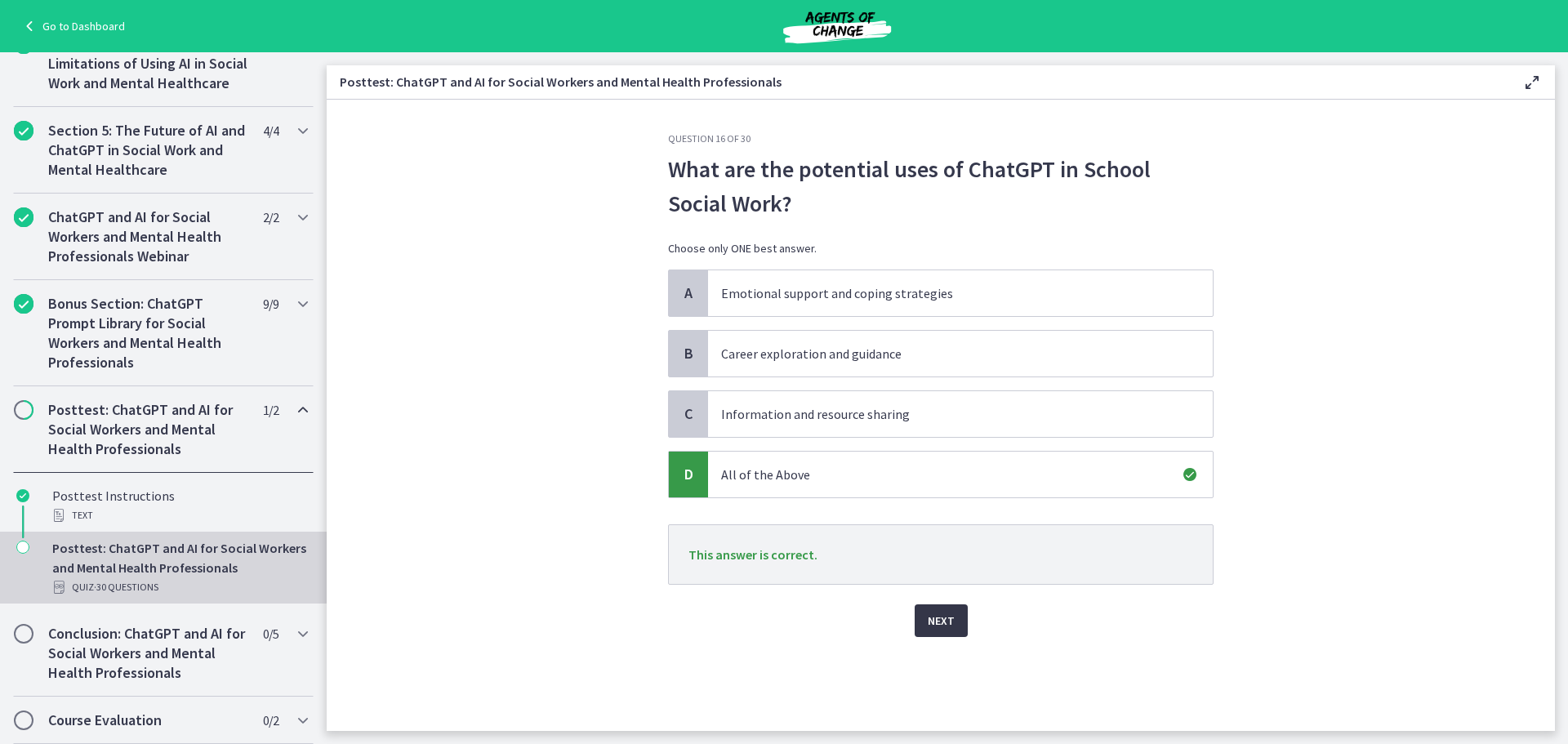
click at [956, 619] on button "Next" at bounding box center [941, 620] width 53 height 32
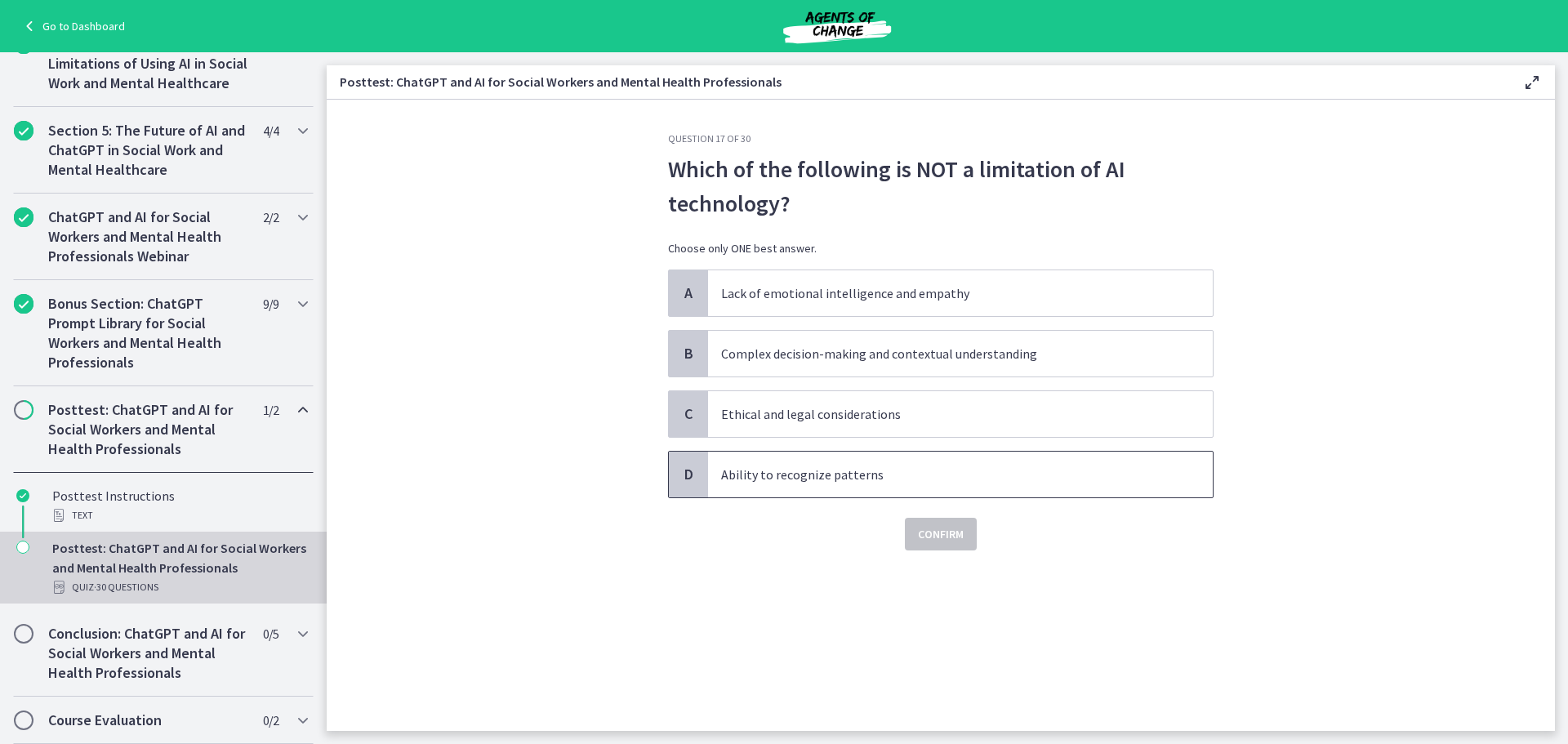
click at [989, 475] on p "Ability to recognize patterns" at bounding box center [944, 475] width 446 height 20
click at [950, 544] on button "Confirm" at bounding box center [940, 534] width 71 height 32
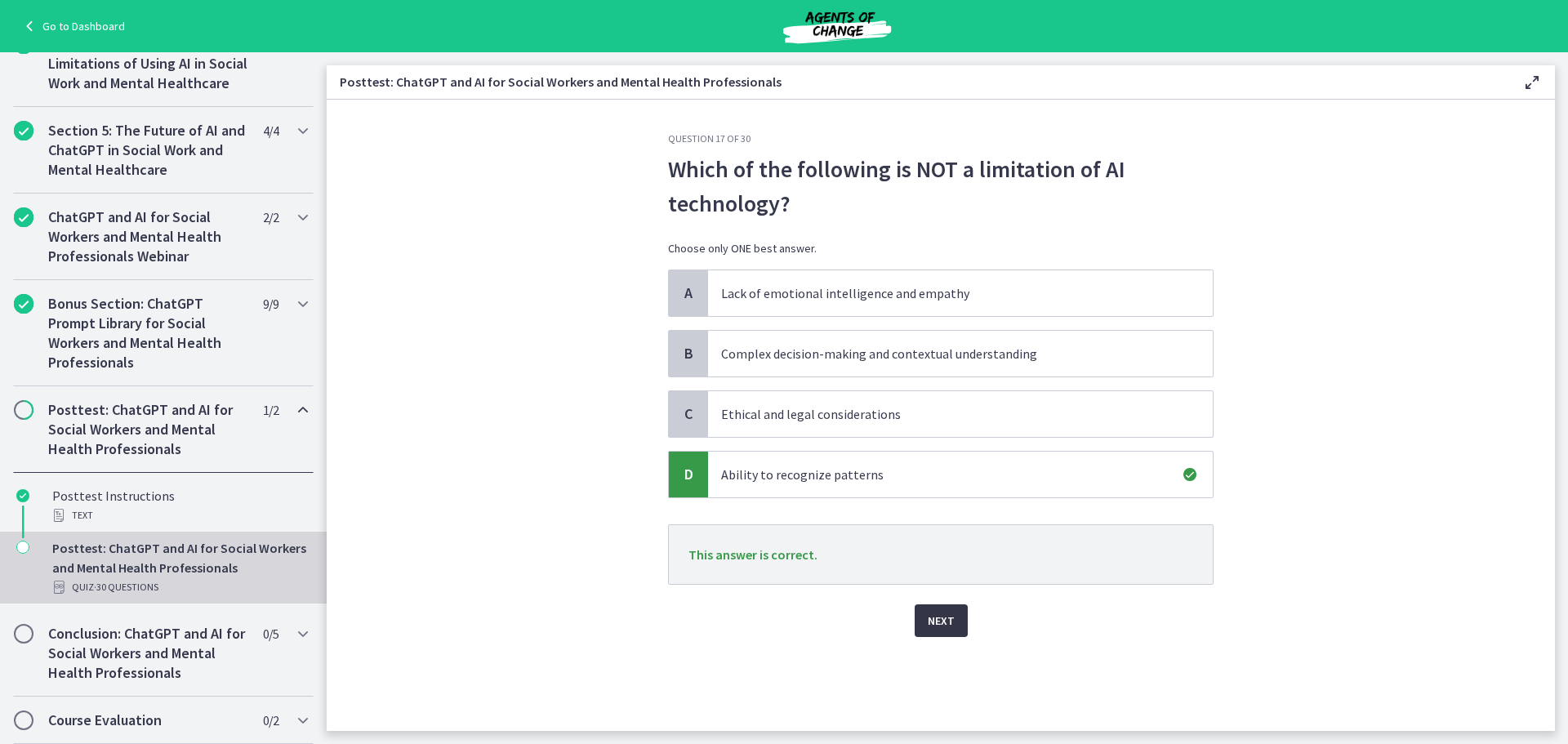
click at [939, 623] on span "Next" at bounding box center [941, 621] width 27 height 20
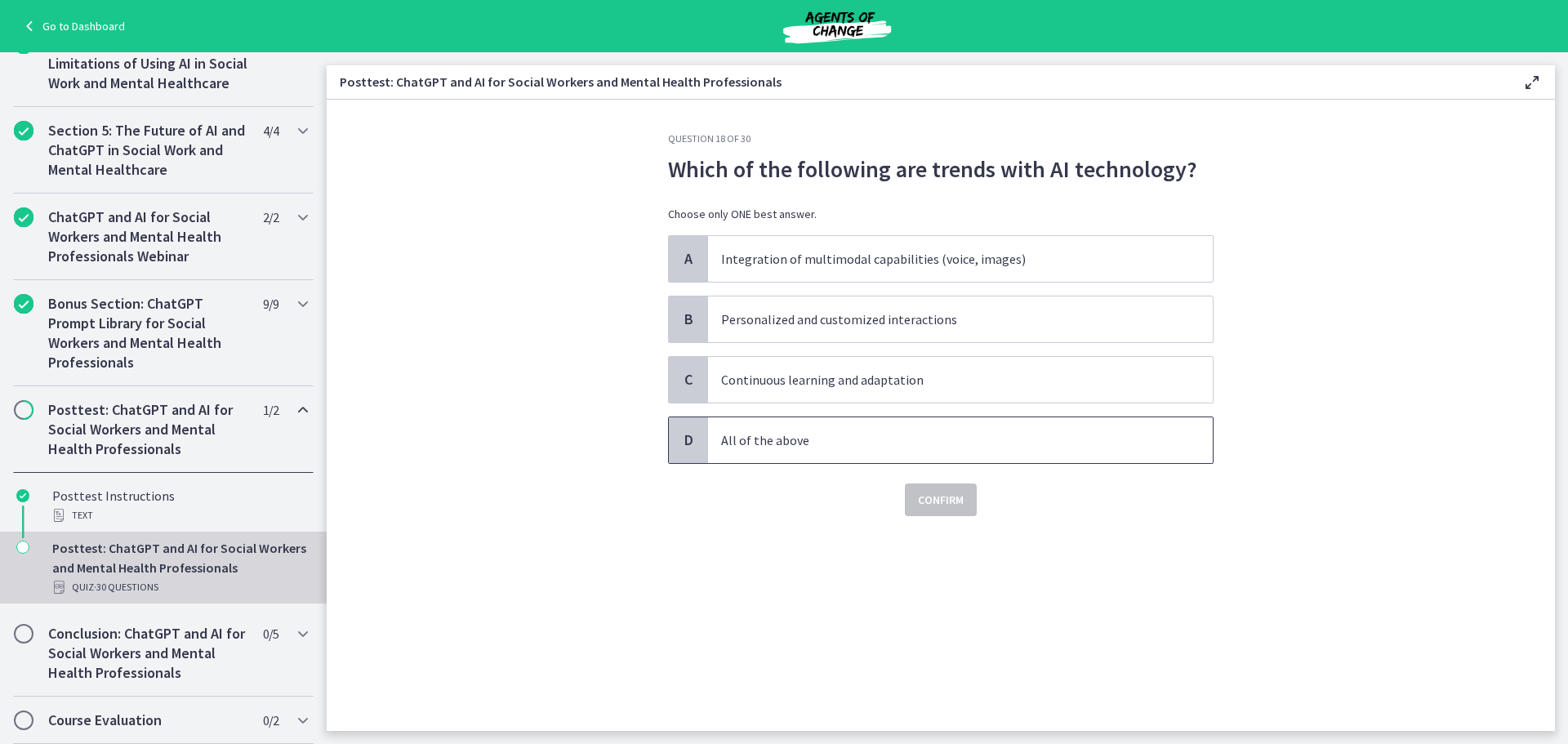
click at [989, 459] on span "All of the above" at bounding box center [960, 440] width 505 height 46
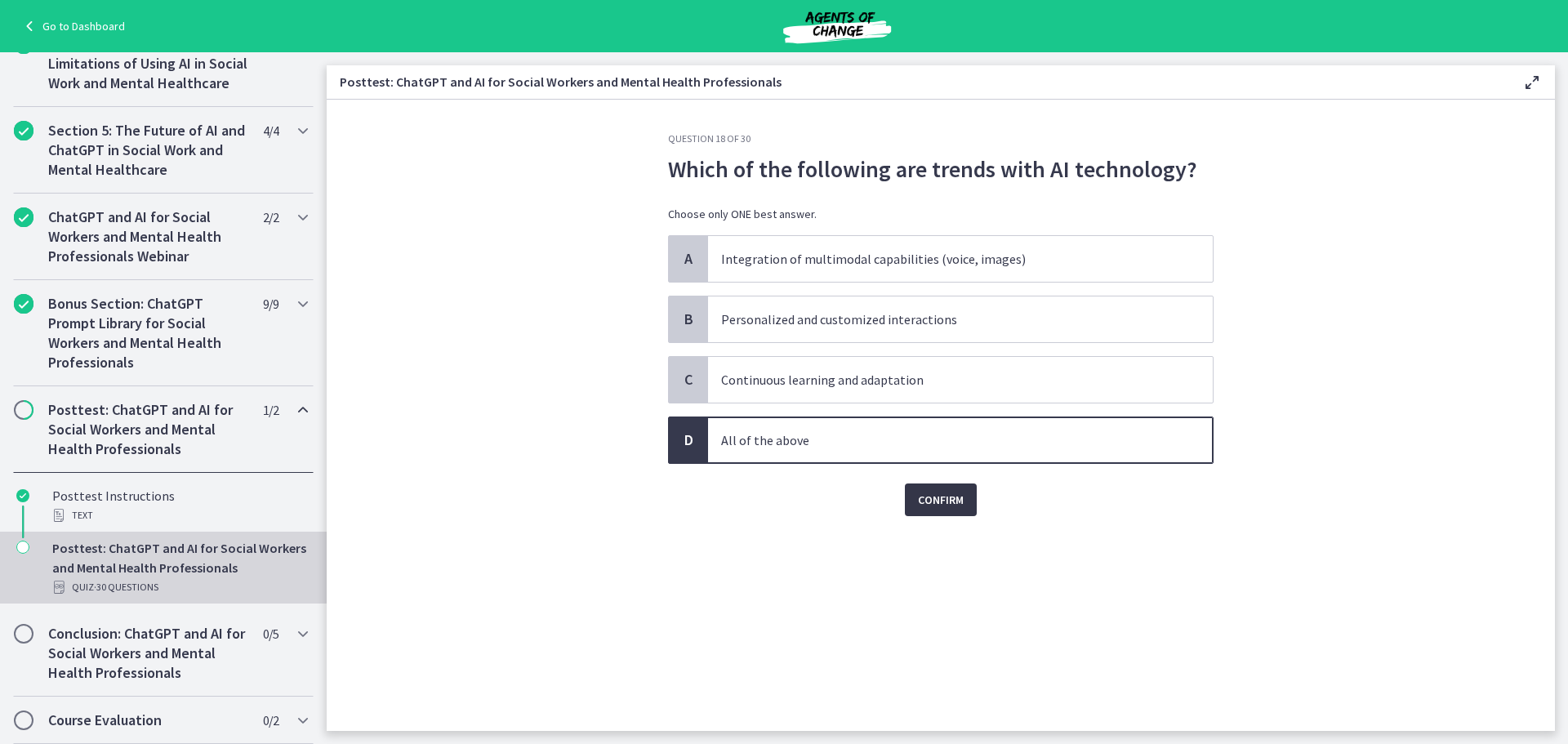
click at [954, 512] on button "Confirm" at bounding box center [940, 500] width 71 height 32
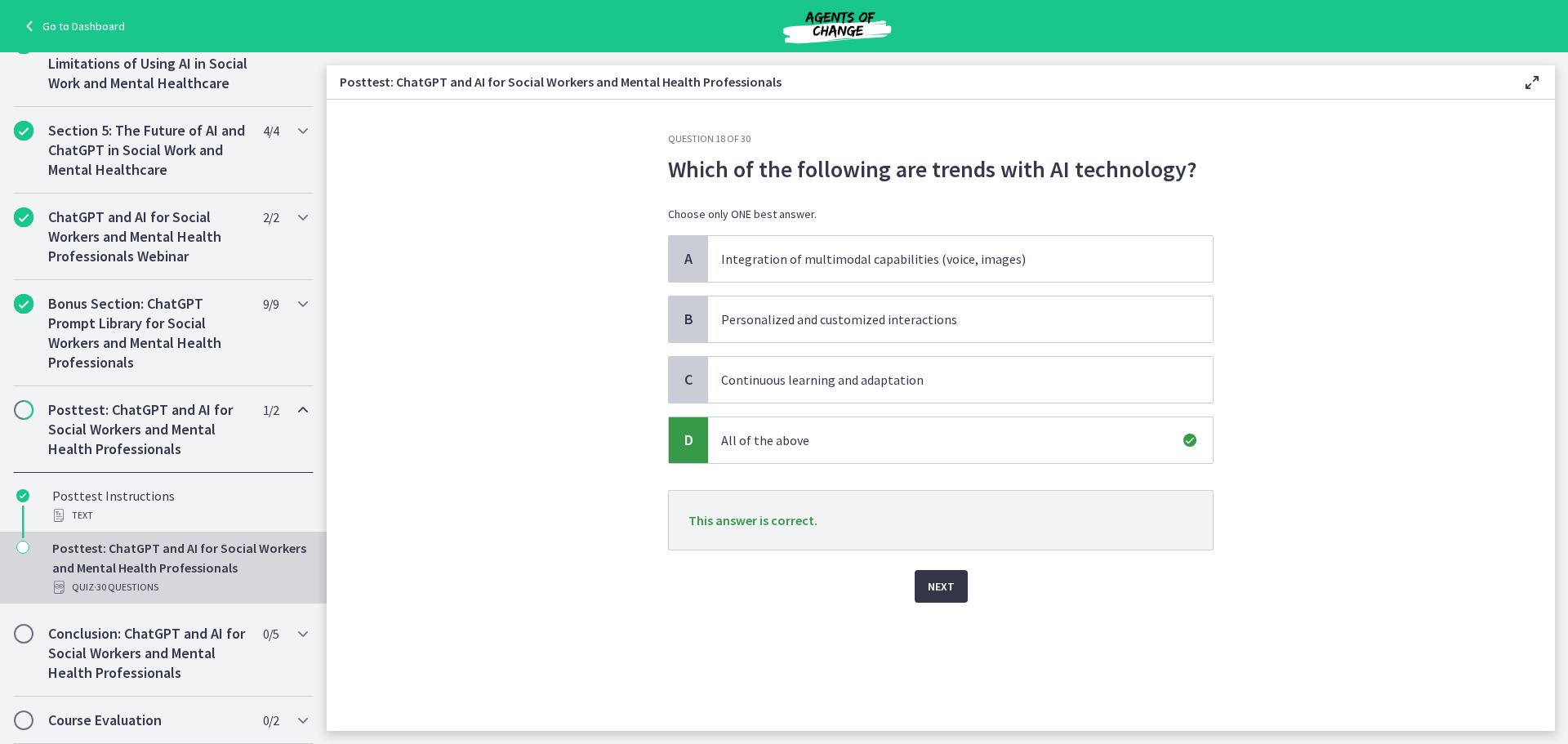
click at [943, 586] on span "Next" at bounding box center [941, 587] width 27 height 20
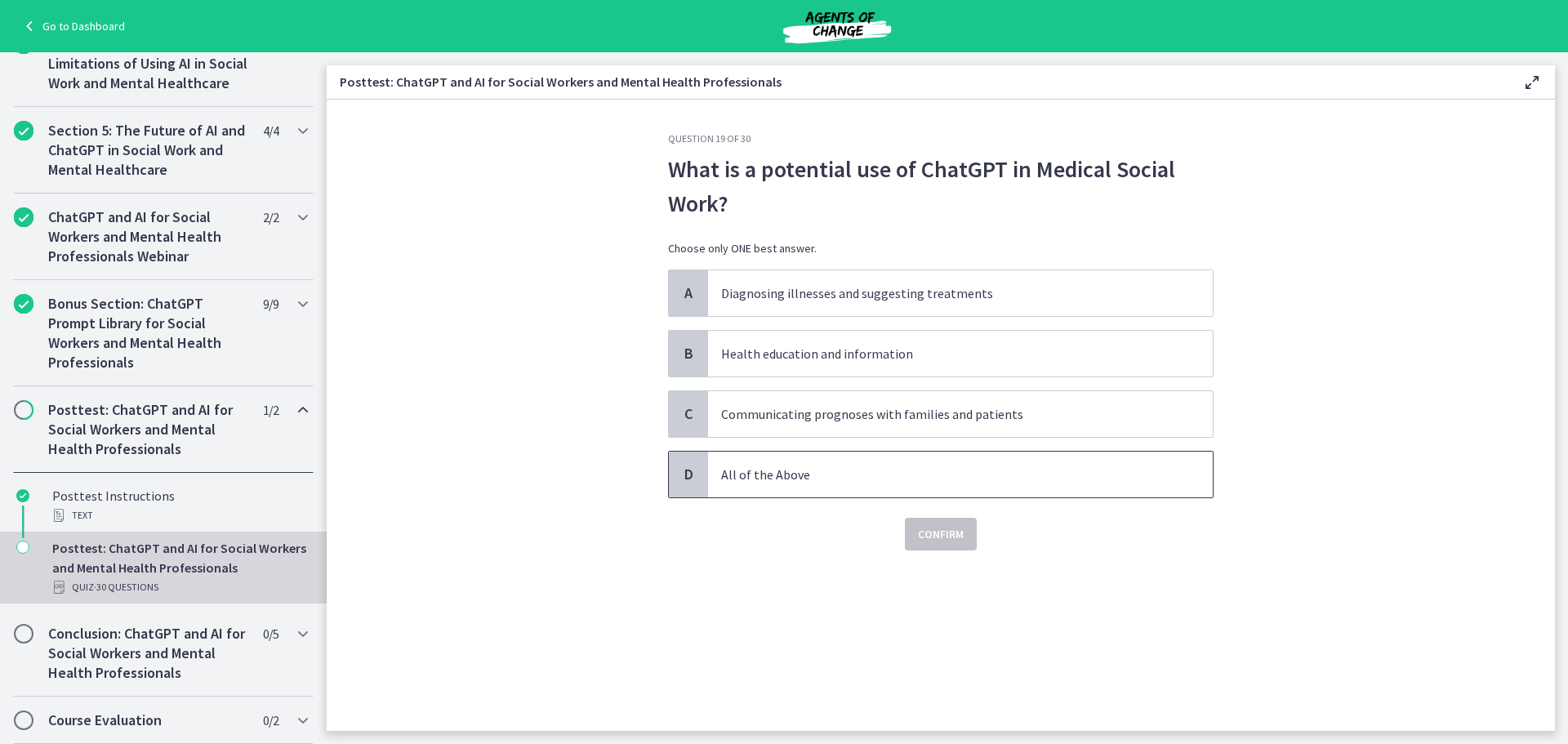
click at [990, 475] on p "All of the Above" at bounding box center [944, 475] width 446 height 20
click at [954, 542] on span "Confirm" at bounding box center [940, 535] width 46 height 20
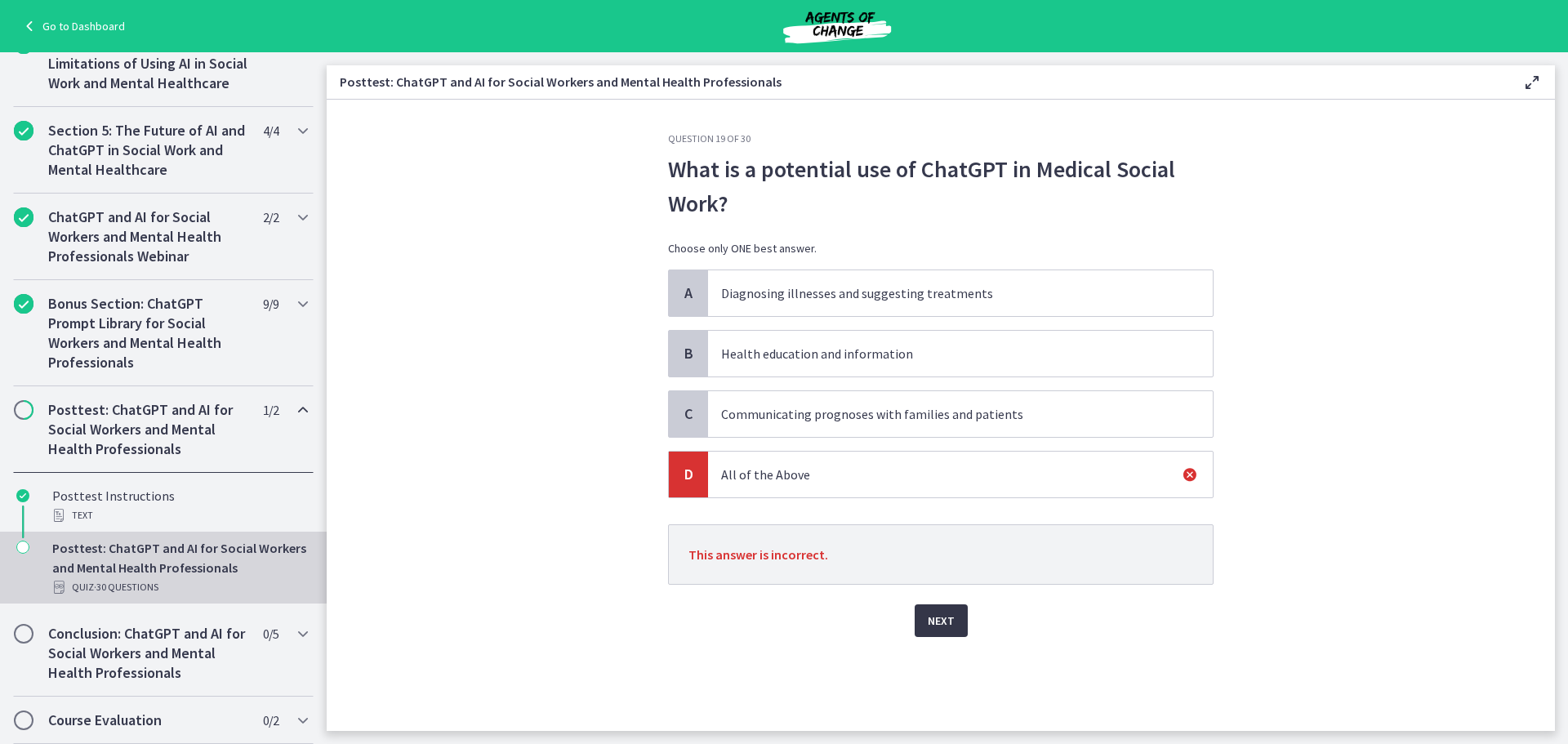
click at [955, 620] on button "Next" at bounding box center [941, 620] width 53 height 32
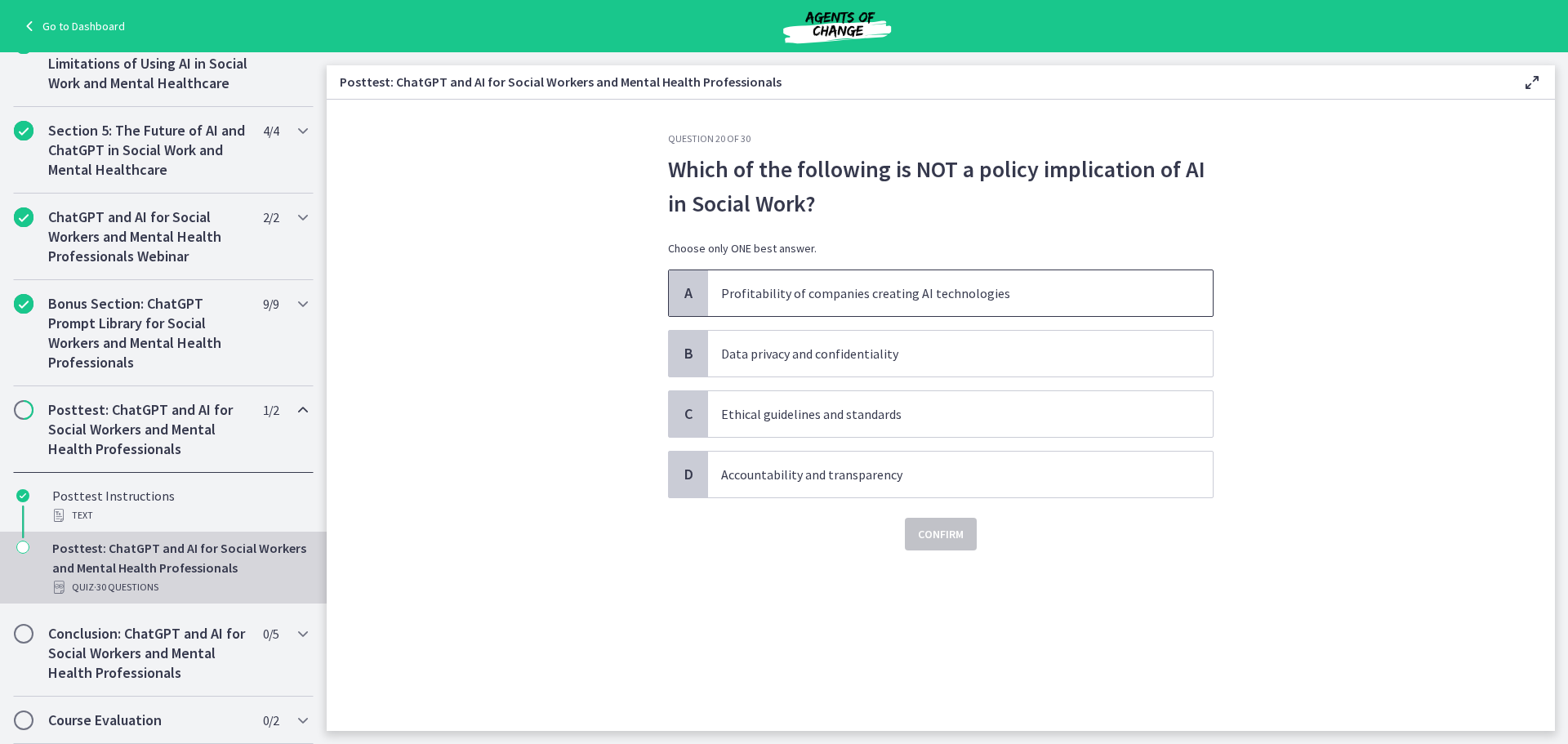
click at [952, 288] on p "Profitability of companies creating AI technologies" at bounding box center [944, 293] width 446 height 20
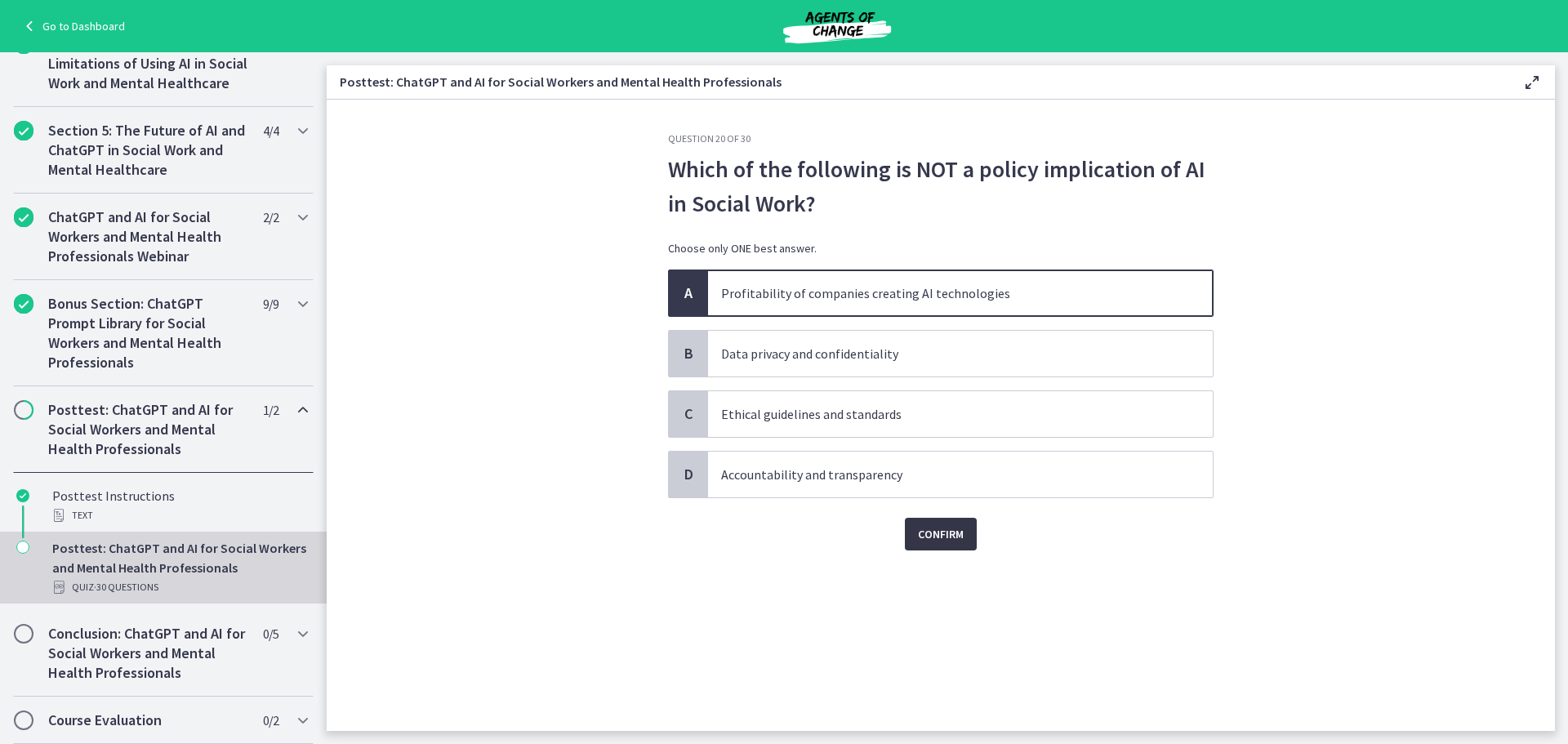
click at [916, 530] on button "Confirm" at bounding box center [940, 534] width 71 height 32
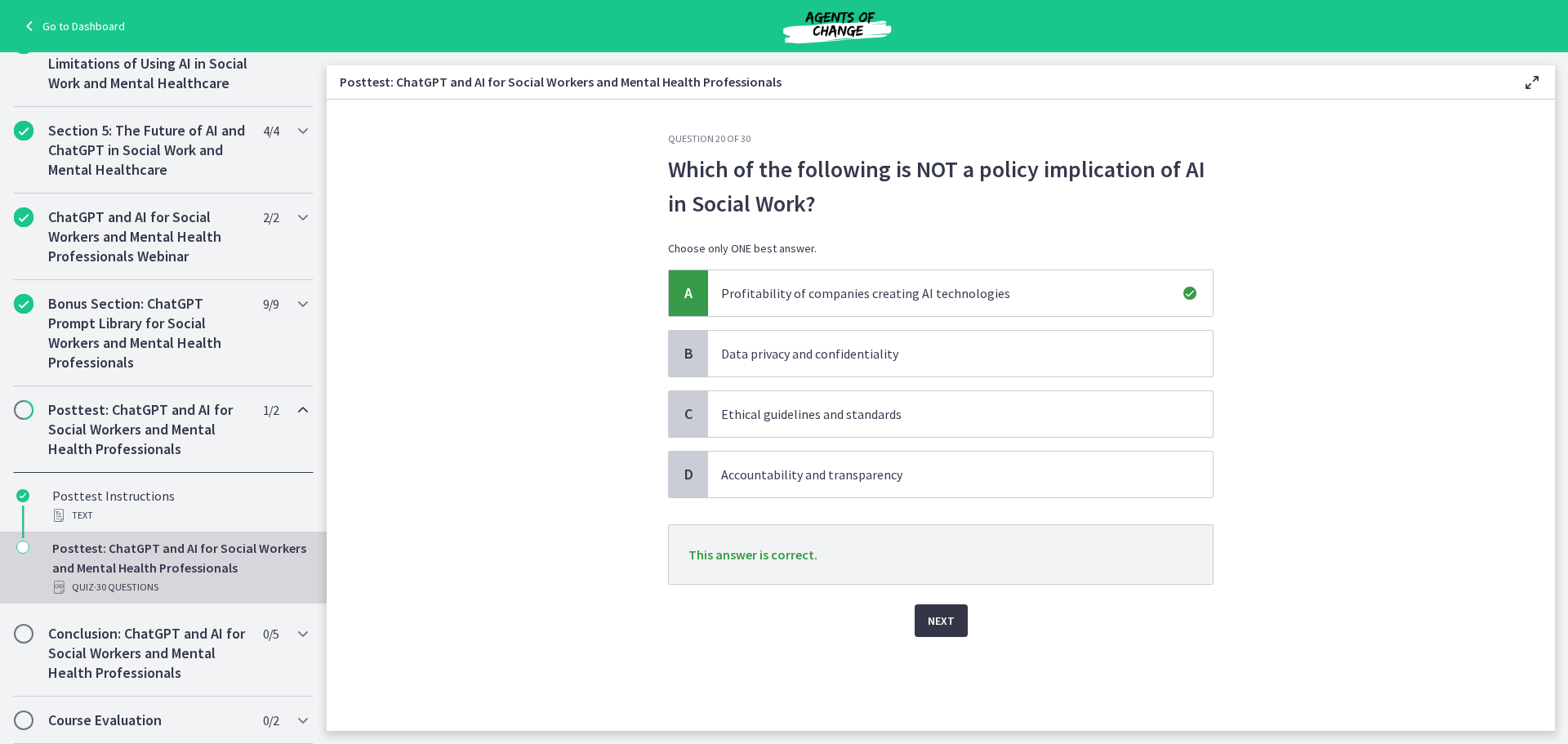
click at [937, 626] on span "Next" at bounding box center [941, 621] width 27 height 20
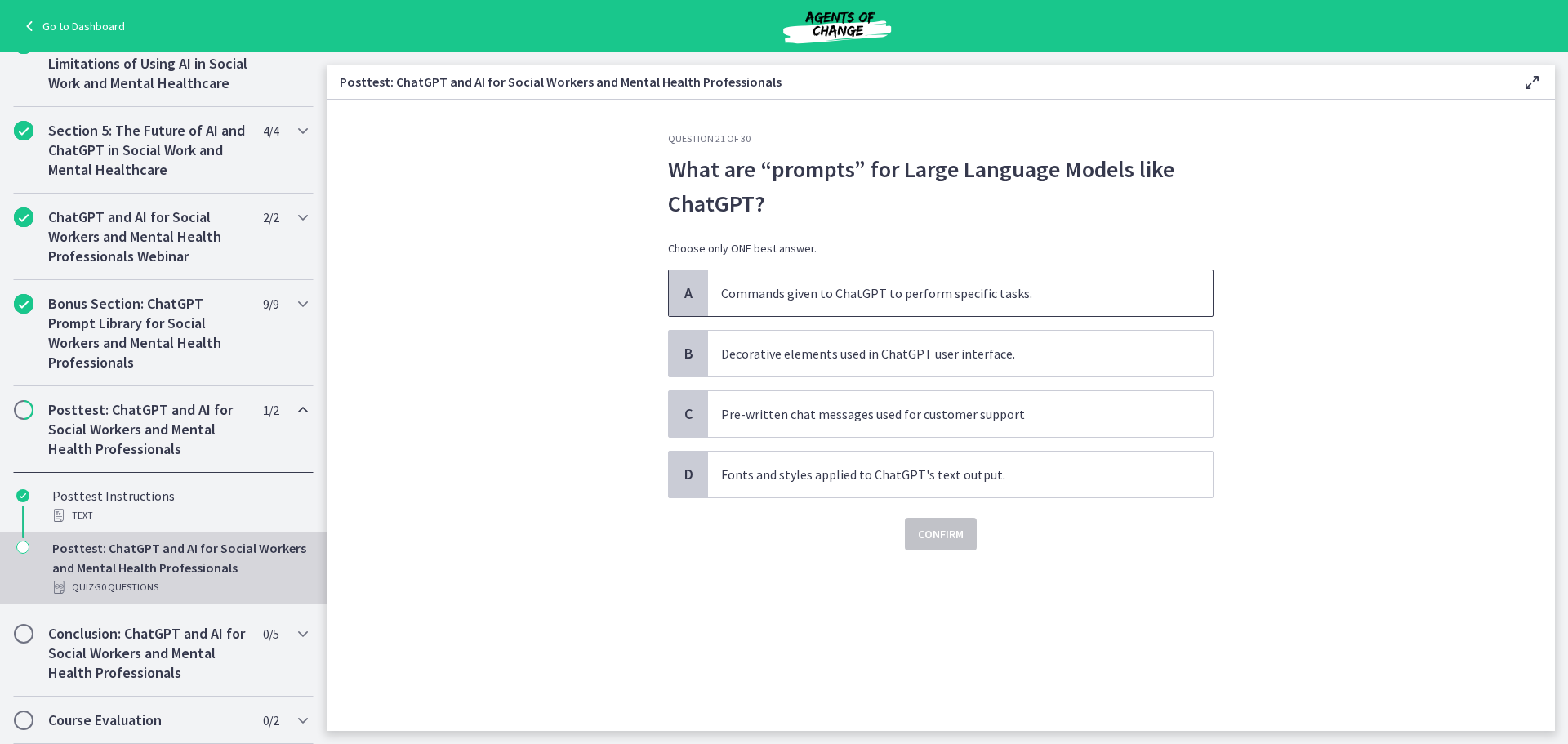
click at [1003, 293] on p "Commands given to ChatGPT to perform specific tasks." at bounding box center [944, 293] width 446 height 20
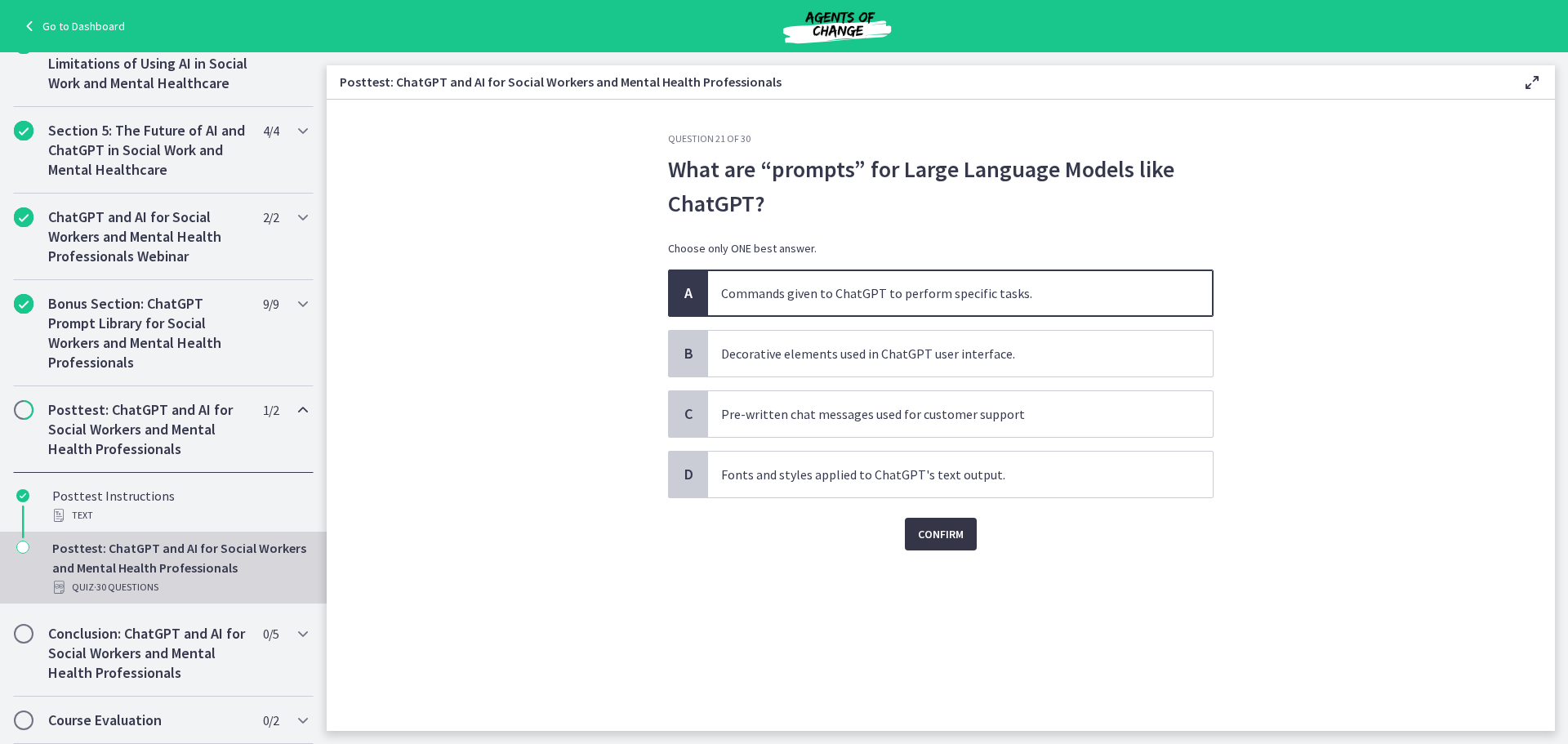
click at [939, 545] on button "Confirm" at bounding box center [940, 534] width 71 height 32
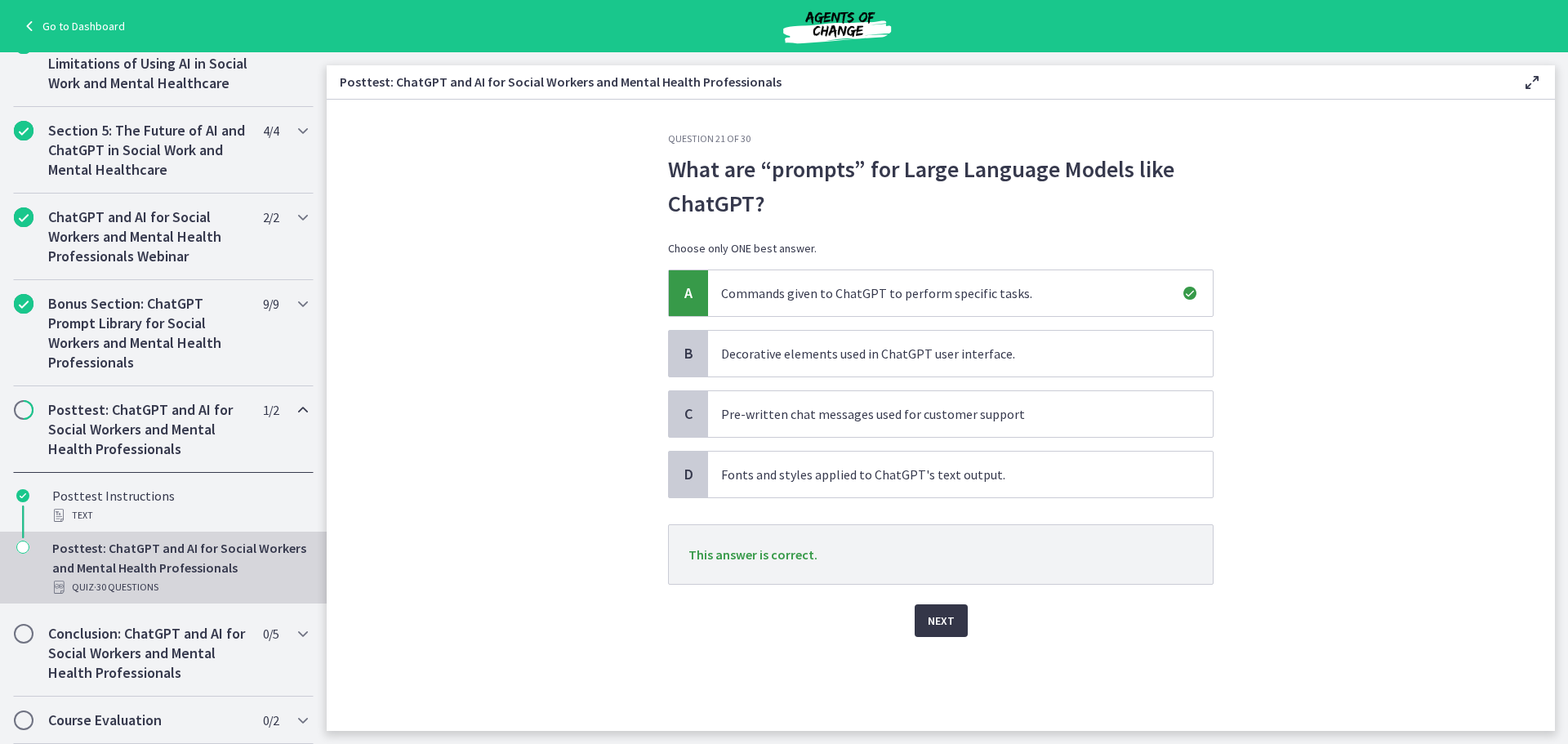
click at [936, 627] on span "Next" at bounding box center [941, 621] width 27 height 20
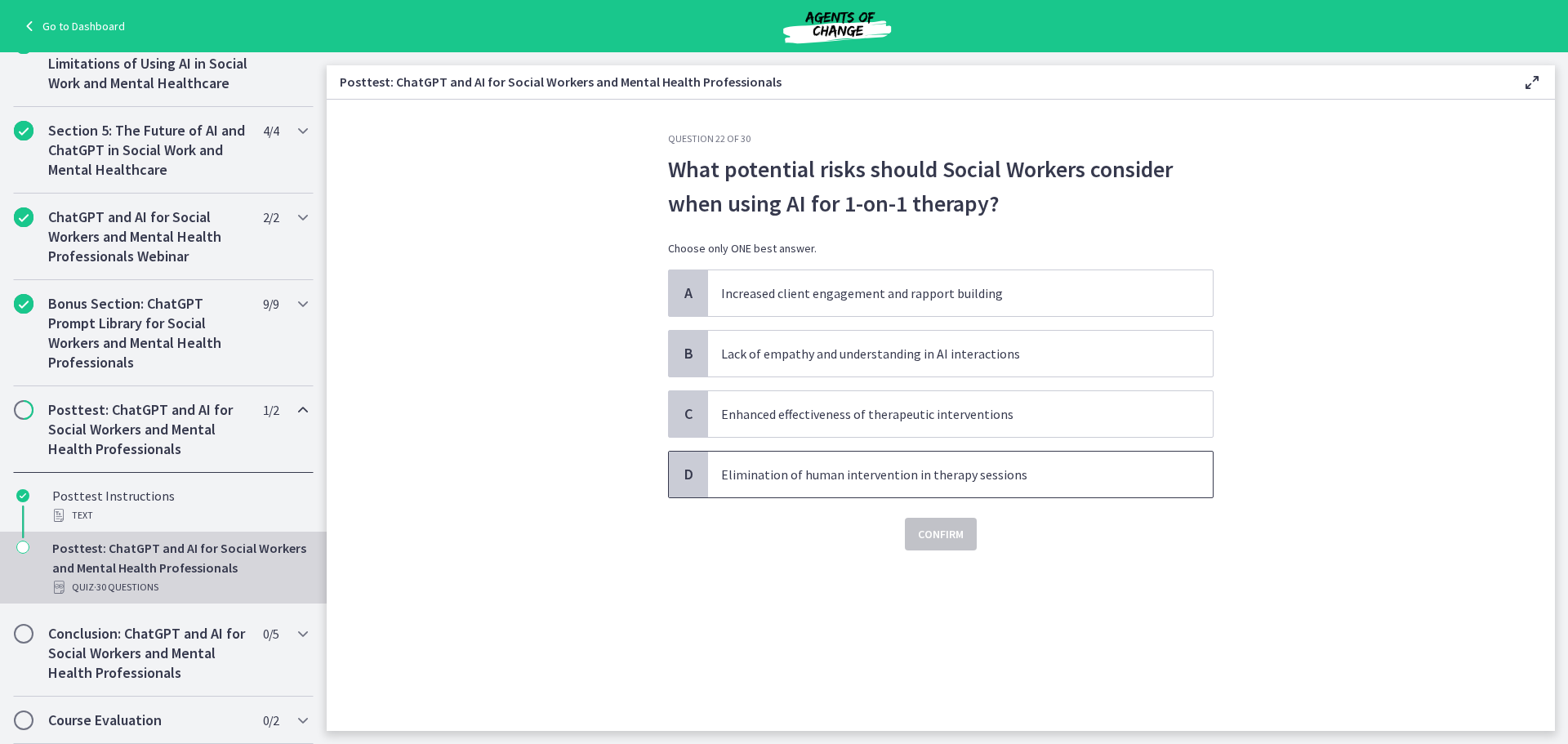
click at [952, 477] on p "Elimination of human intervention in therapy sessions" at bounding box center [944, 475] width 446 height 20
click at [954, 549] on button "Confirm" at bounding box center [940, 534] width 71 height 32
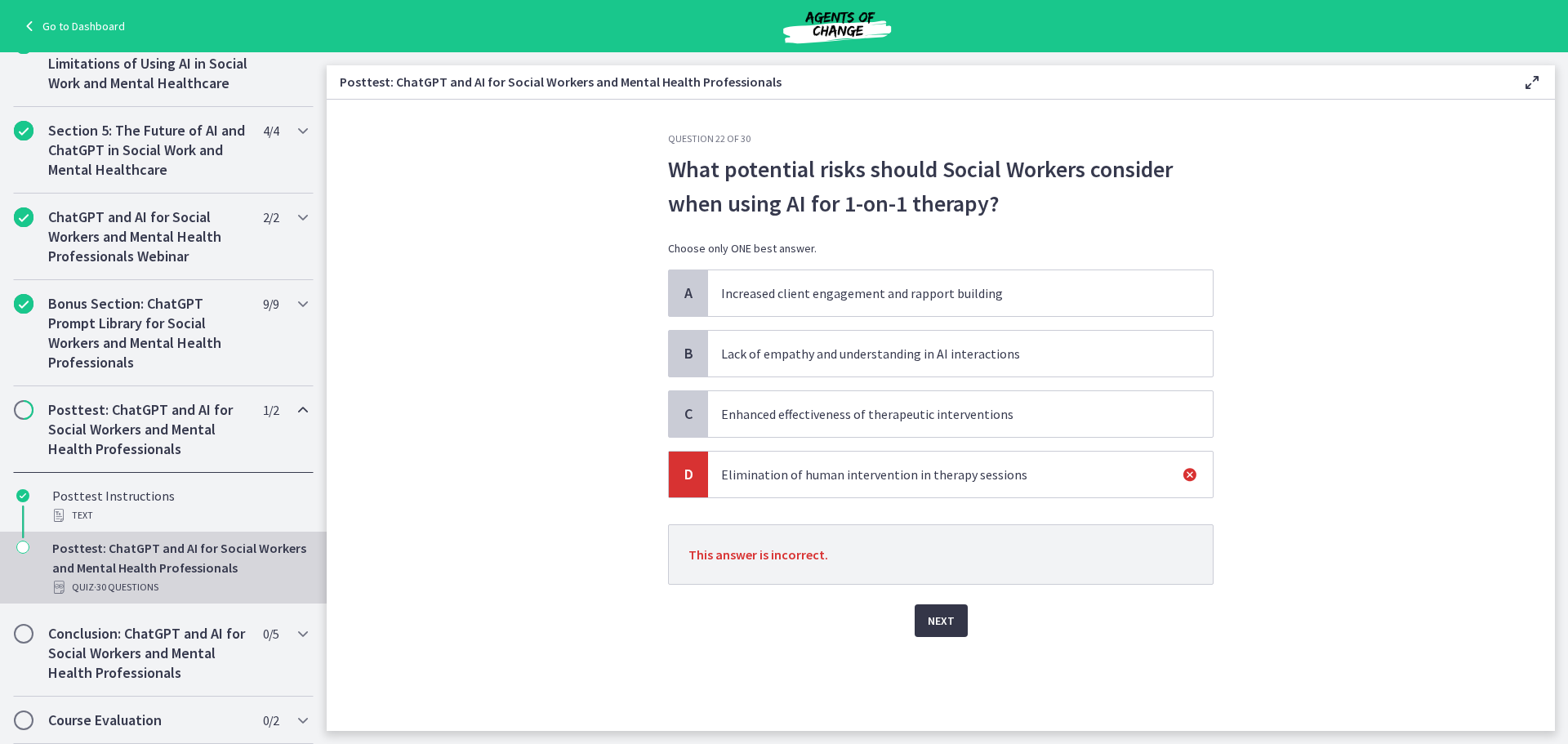
click at [931, 623] on span "Next" at bounding box center [941, 621] width 27 height 20
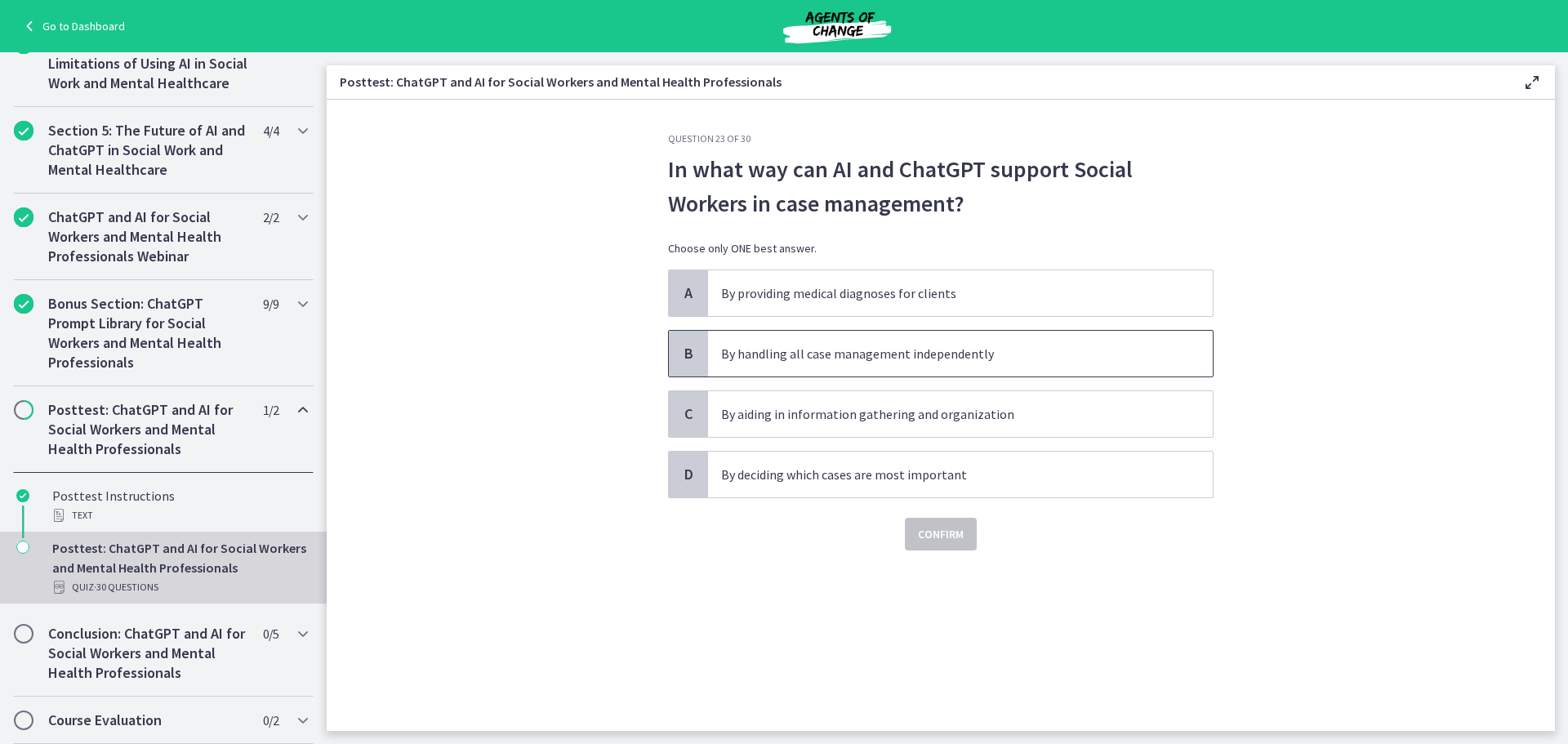
click at [993, 350] on p "By handling all case management independently" at bounding box center [944, 354] width 446 height 20
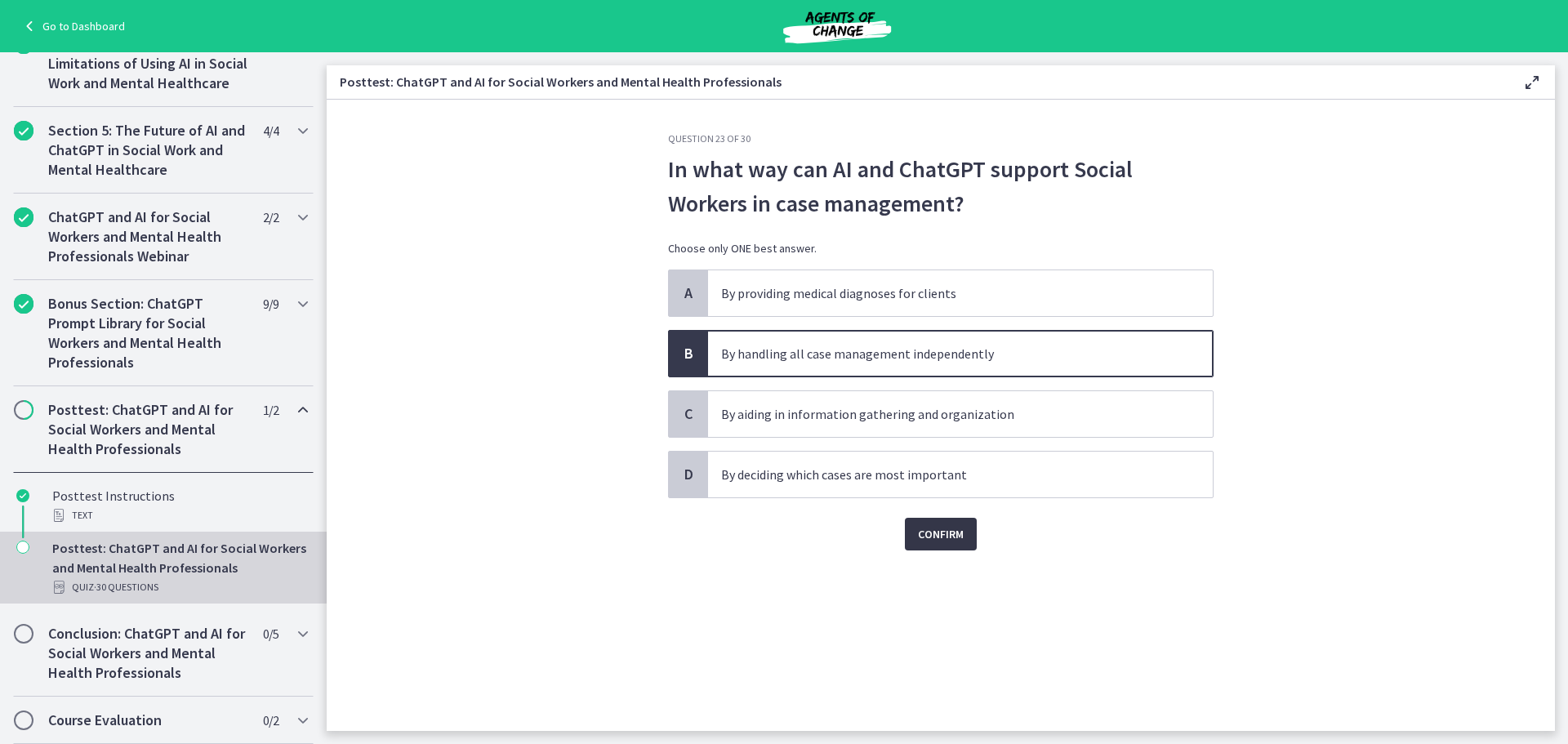
click at [949, 530] on span "Confirm" at bounding box center [940, 535] width 46 height 20
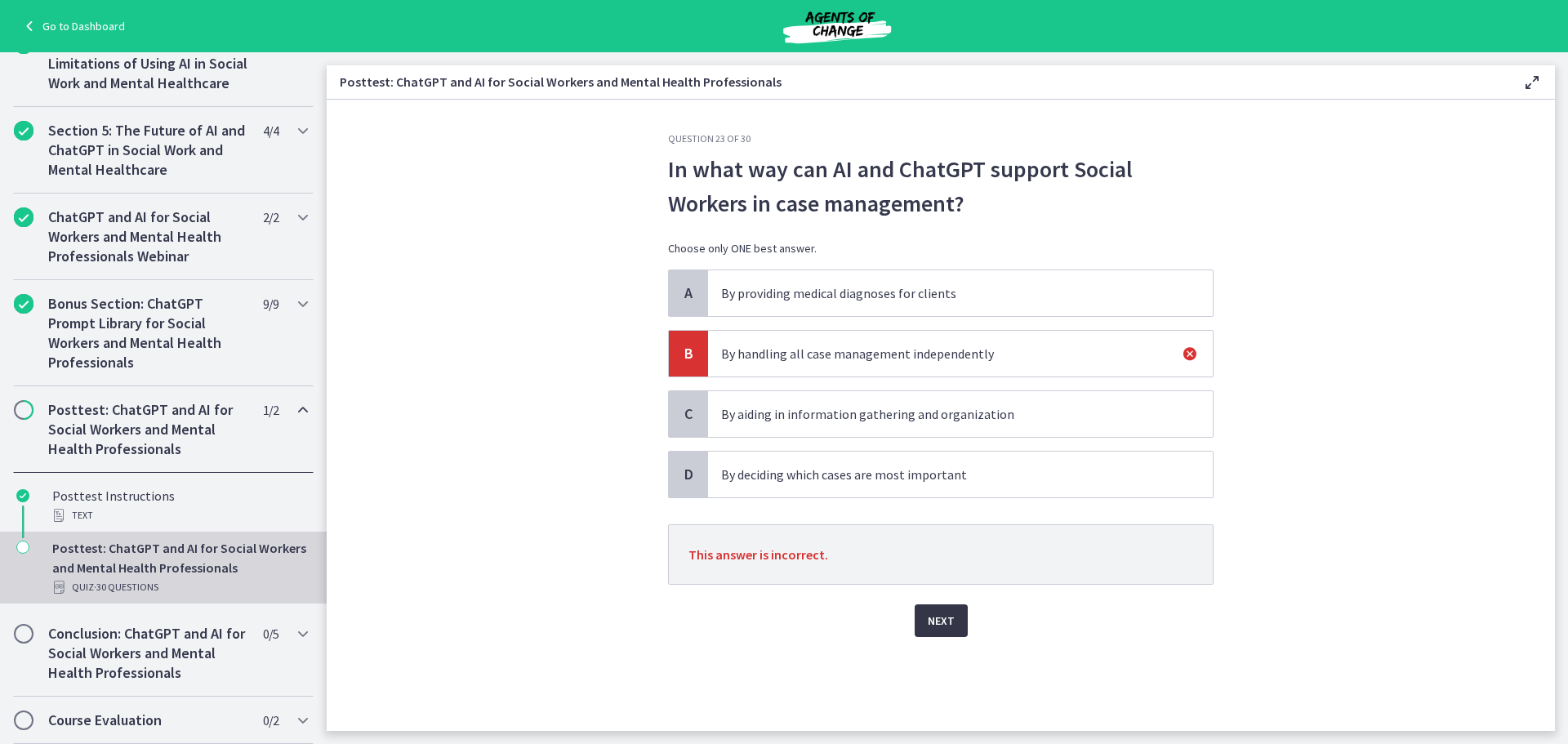
click at [945, 610] on button "Next" at bounding box center [941, 620] width 53 height 32
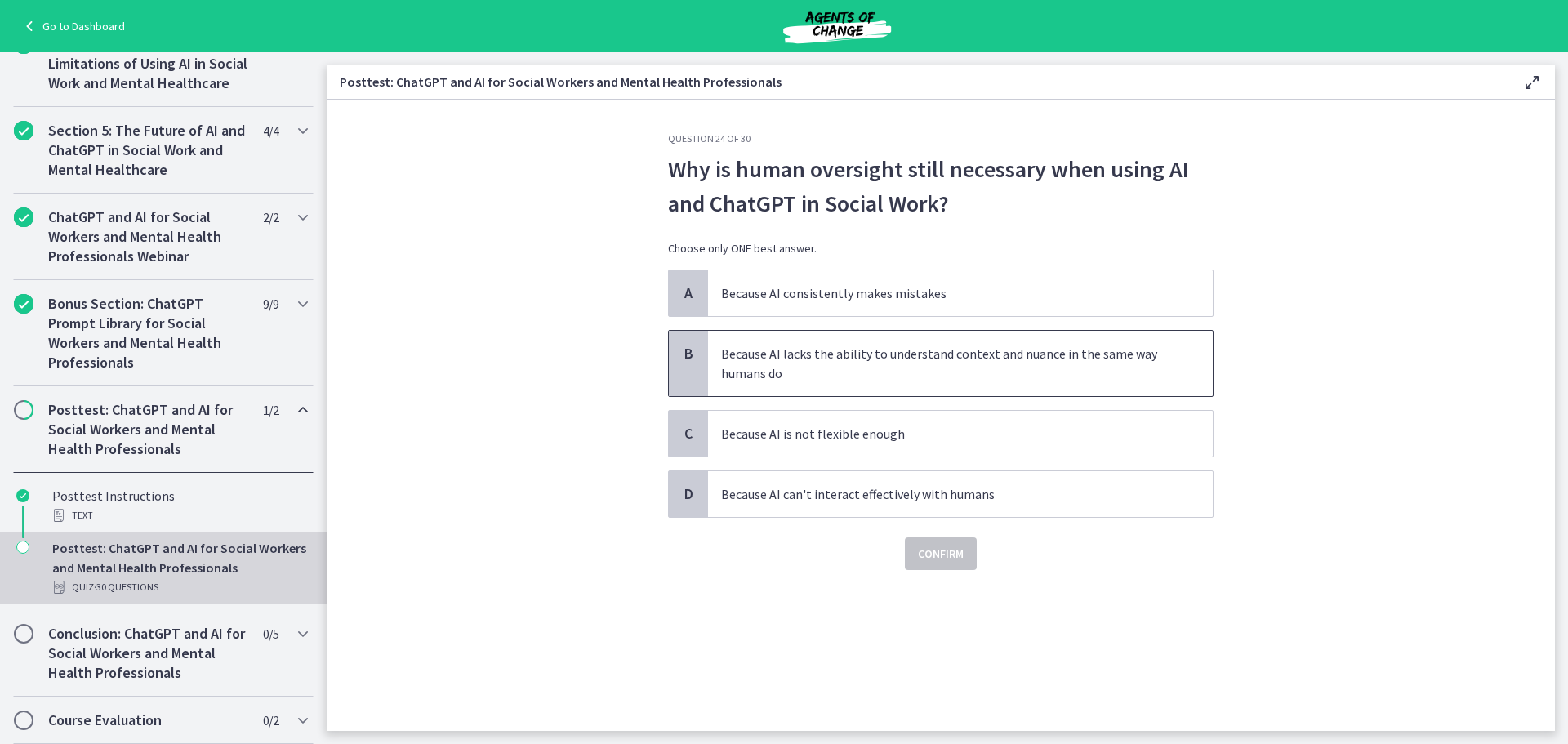
click at [999, 368] on p "Because AI lacks the ability to understand context and nuance in the same way h…" at bounding box center [944, 363] width 446 height 39
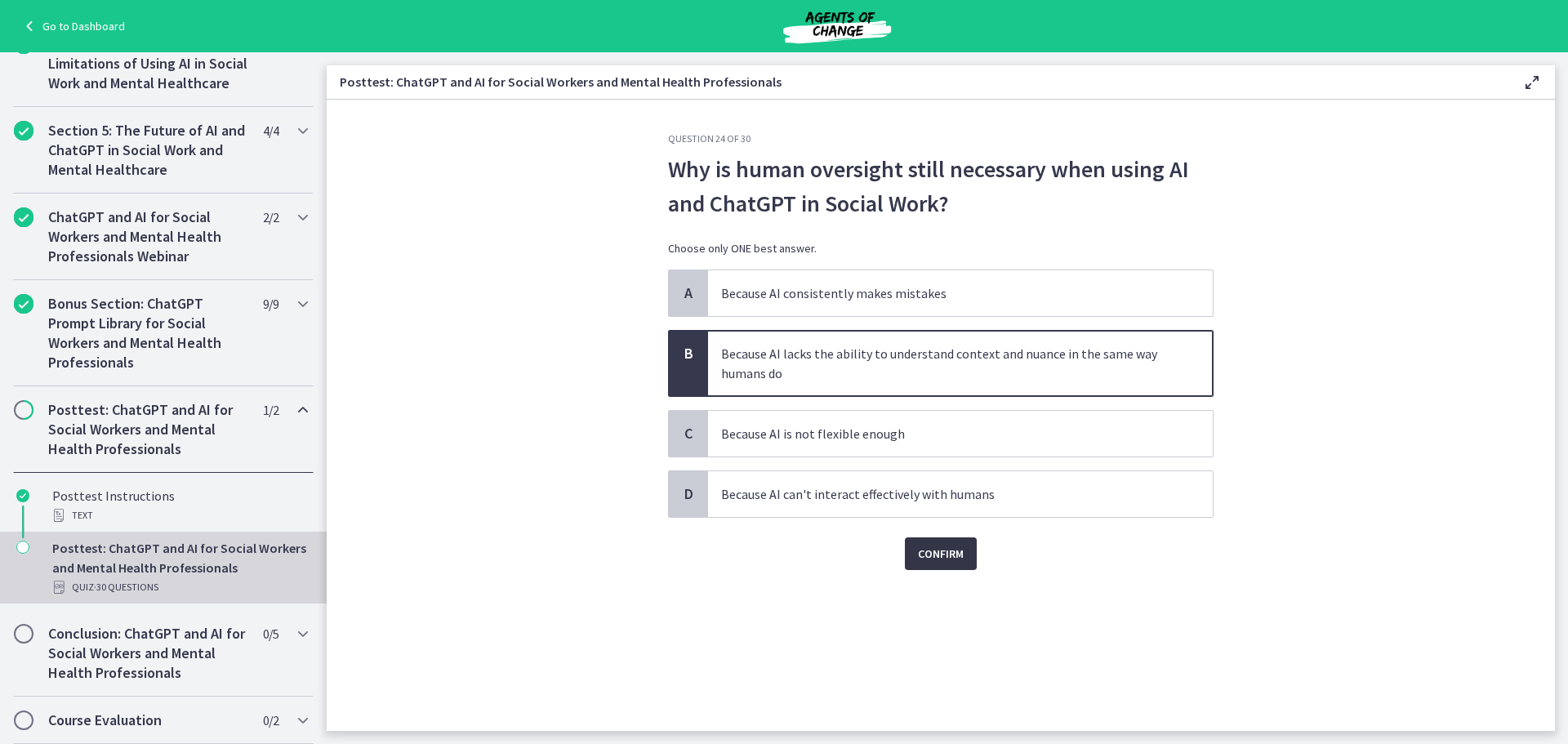
click at [944, 564] on button "Confirm" at bounding box center [940, 553] width 71 height 32
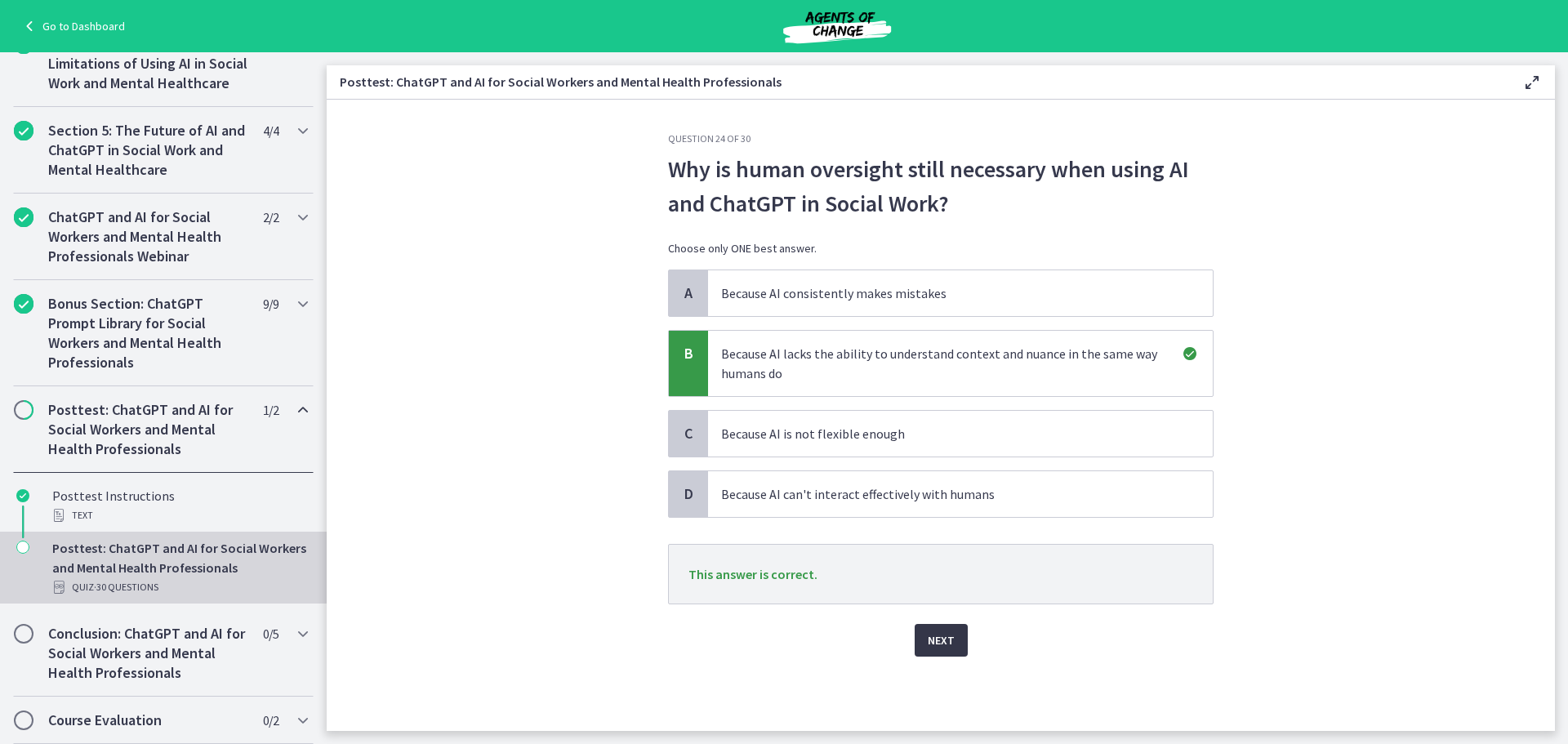
click at [936, 640] on span "Next" at bounding box center [941, 640] width 27 height 20
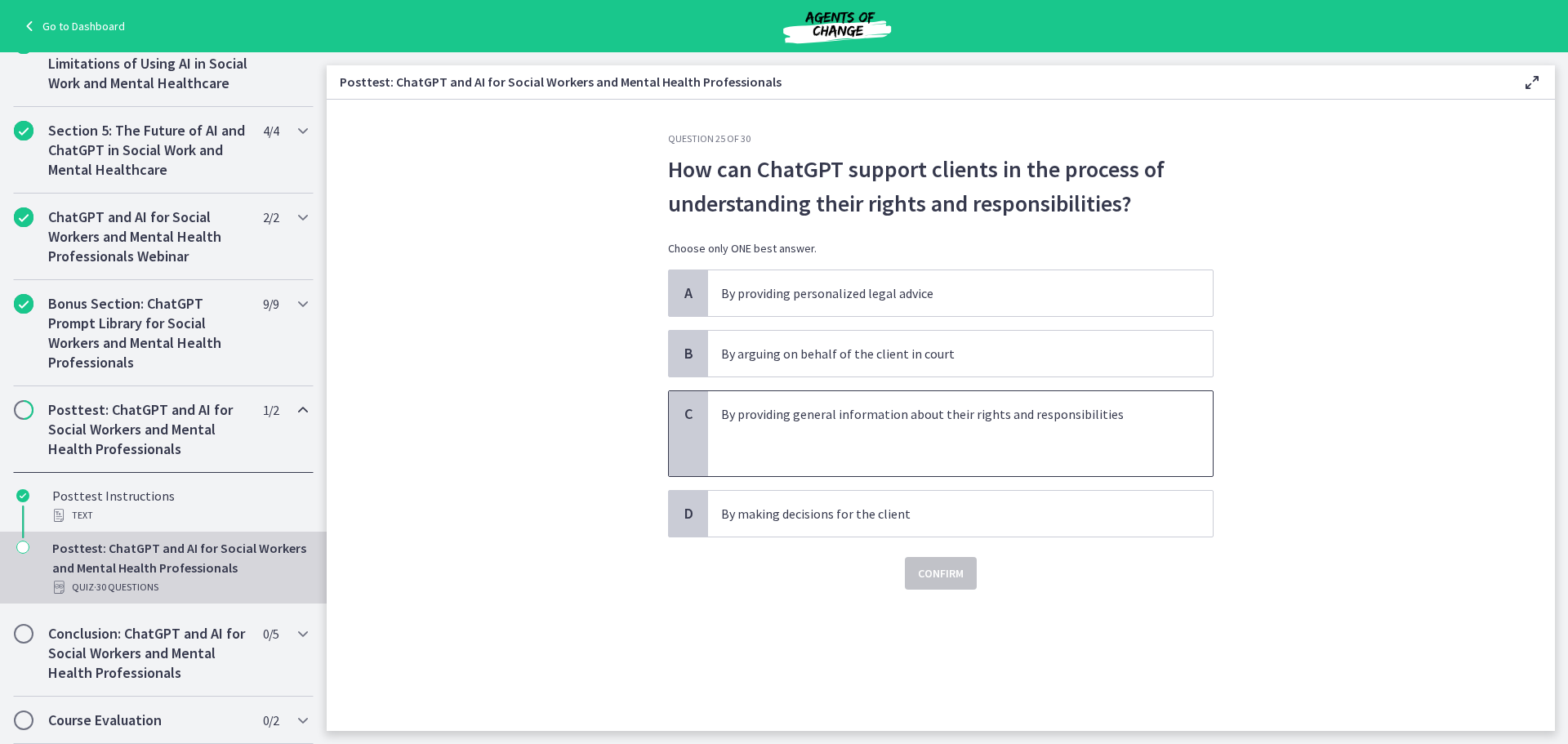
click at [972, 439] on p at bounding box center [944, 434] width 446 height 20
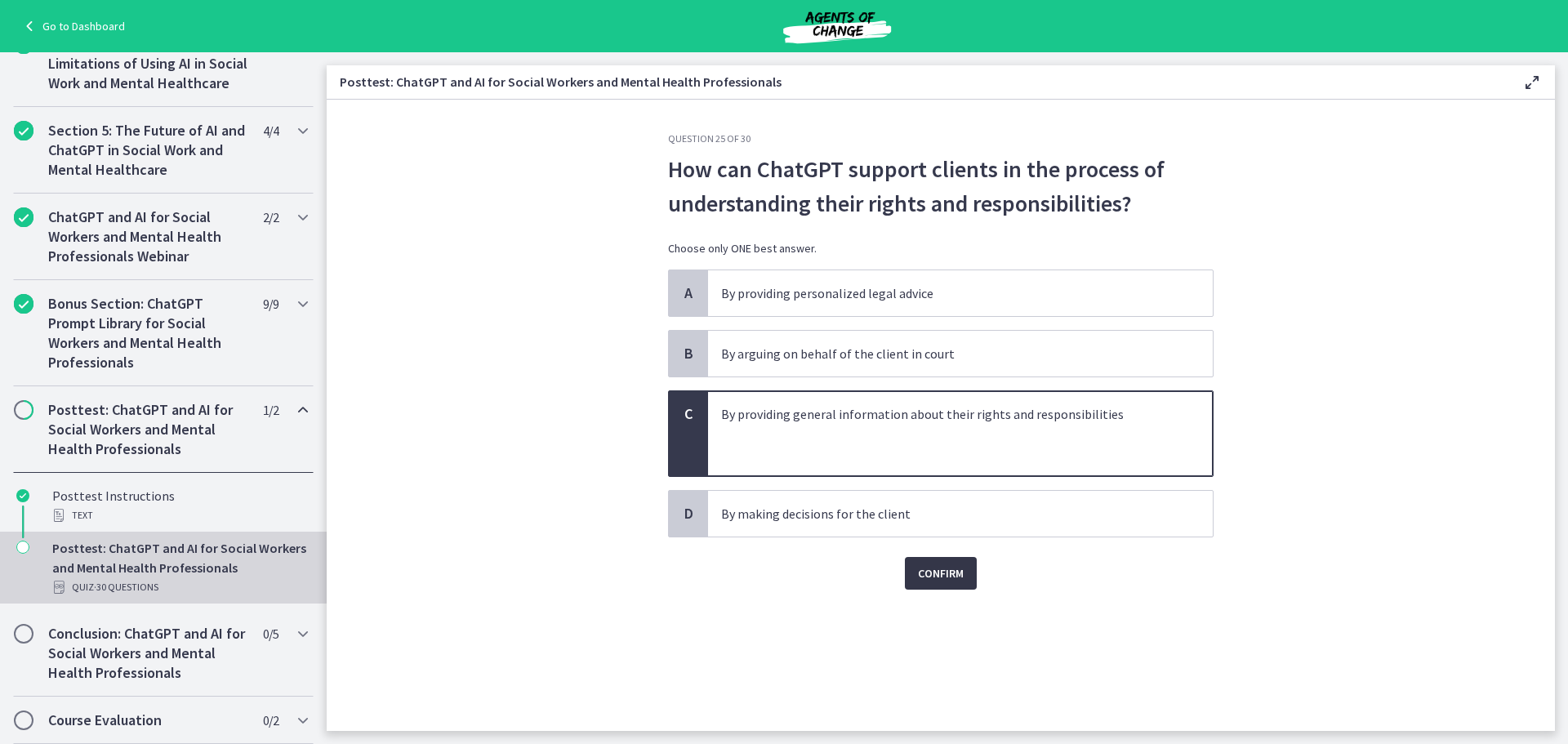
click at [960, 574] on span "Confirm" at bounding box center [940, 574] width 46 height 20
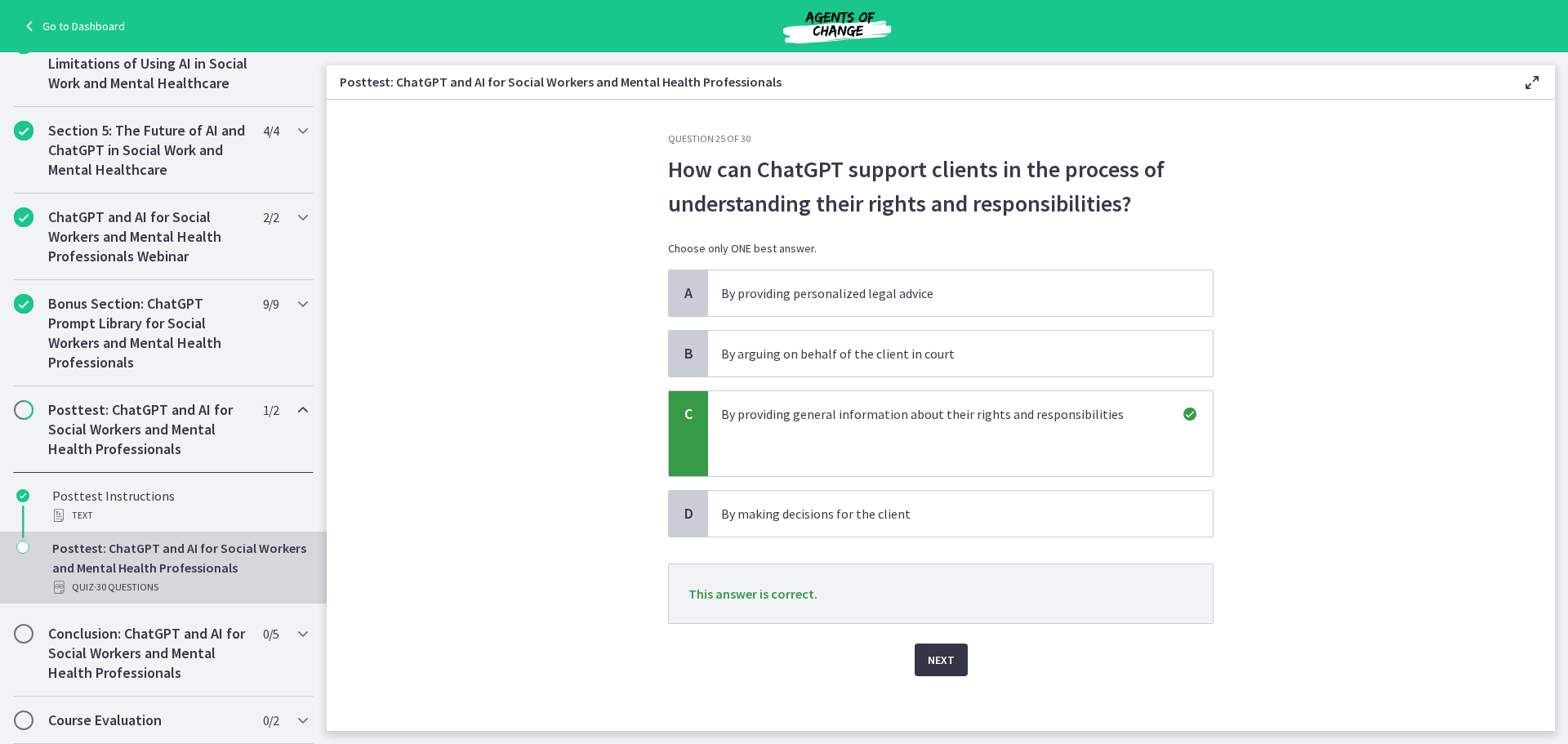
click at [937, 658] on span "Next" at bounding box center [941, 660] width 27 height 20
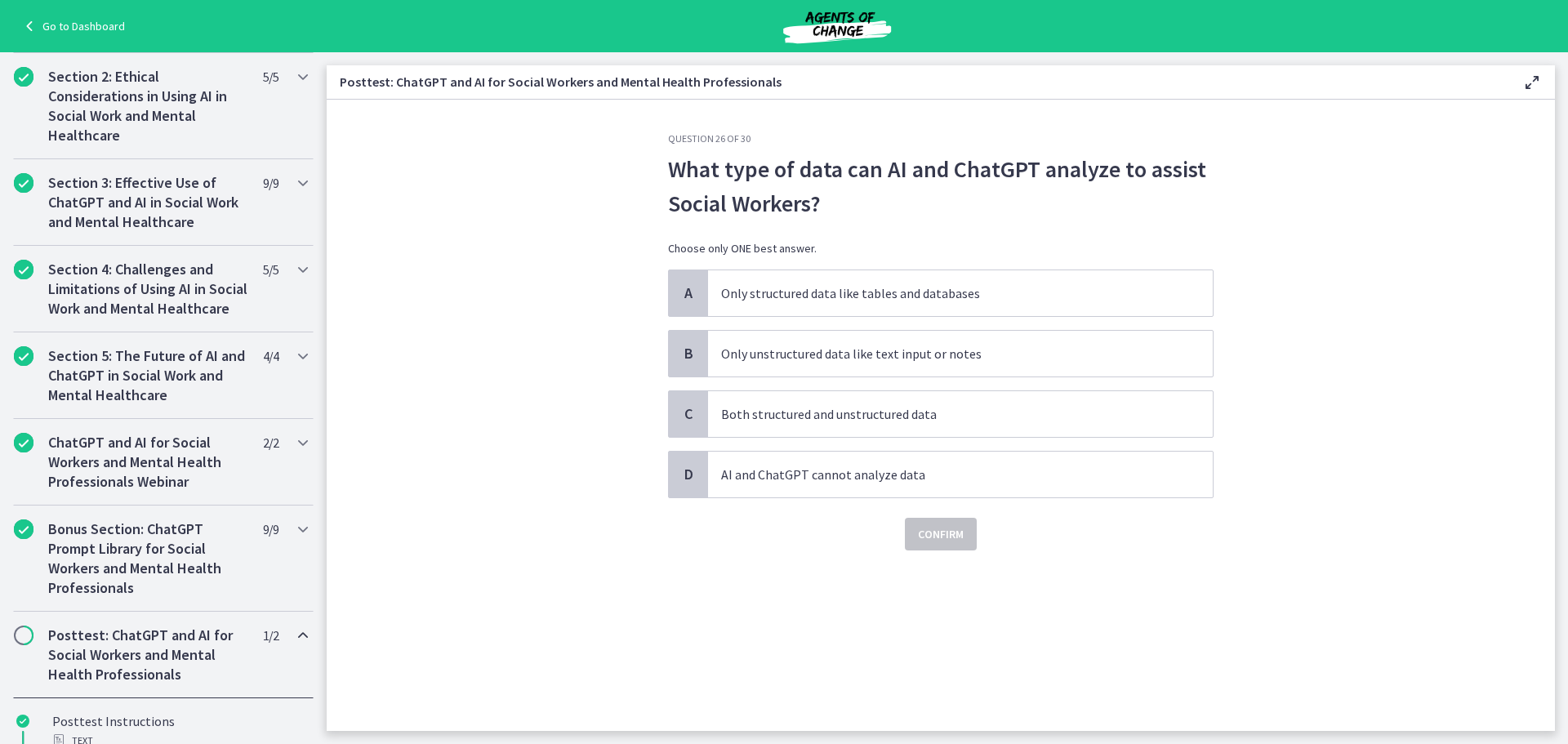
scroll to position [628, 0]
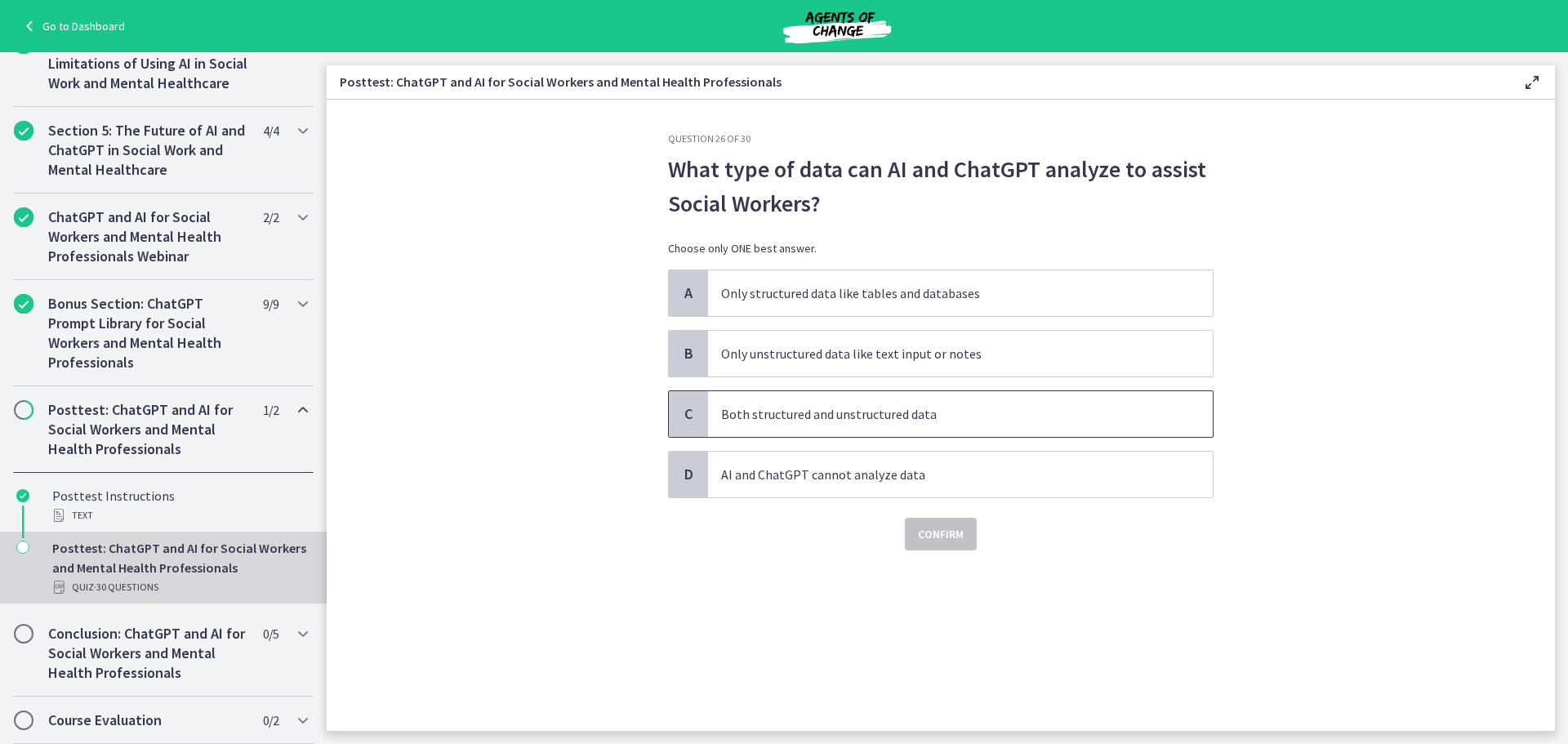
click at [841, 414] on p "Both structured and unstructured data" at bounding box center [944, 414] width 446 height 20
click at [939, 526] on span "Confirm" at bounding box center [940, 535] width 46 height 20
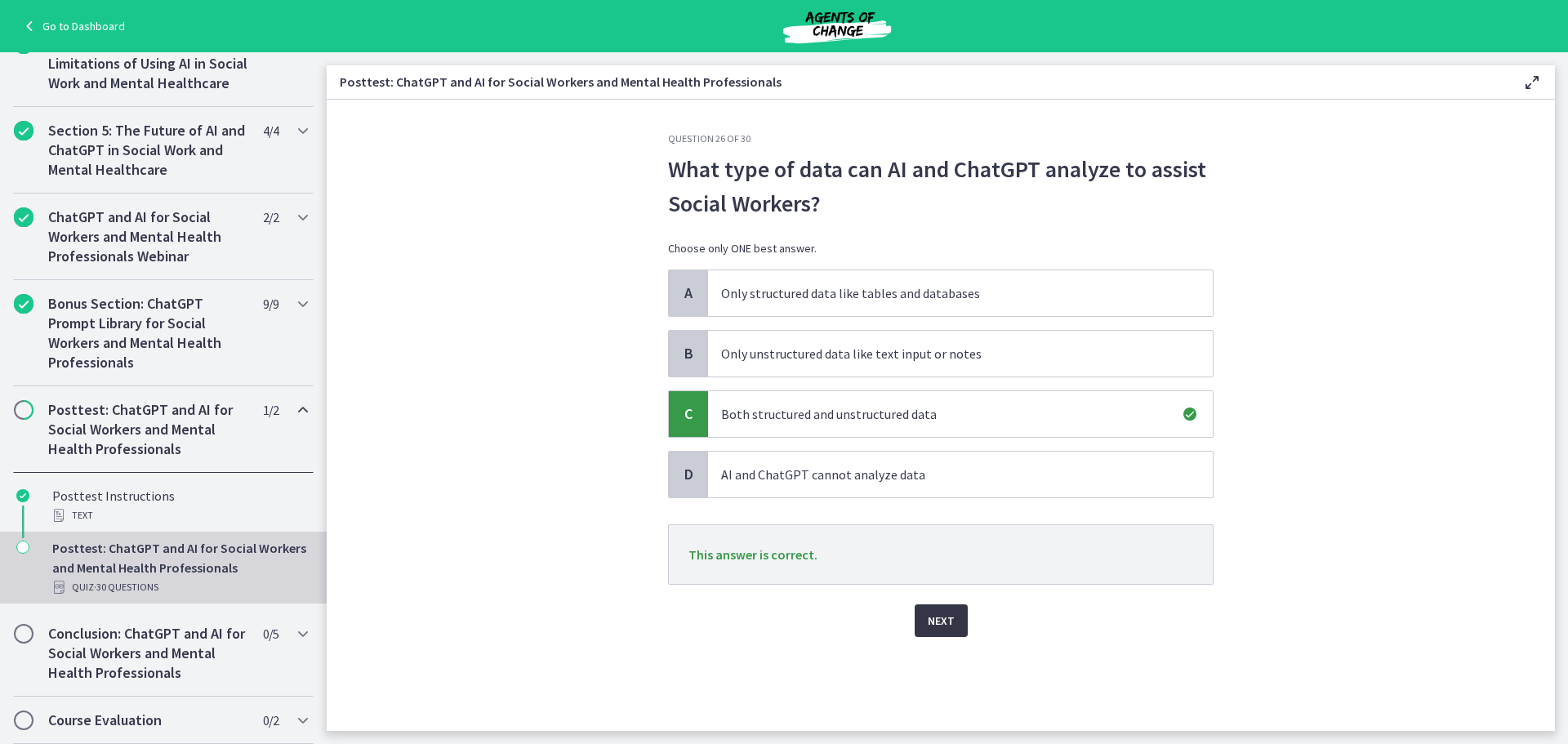
click at [937, 621] on span "Next" at bounding box center [941, 621] width 27 height 20
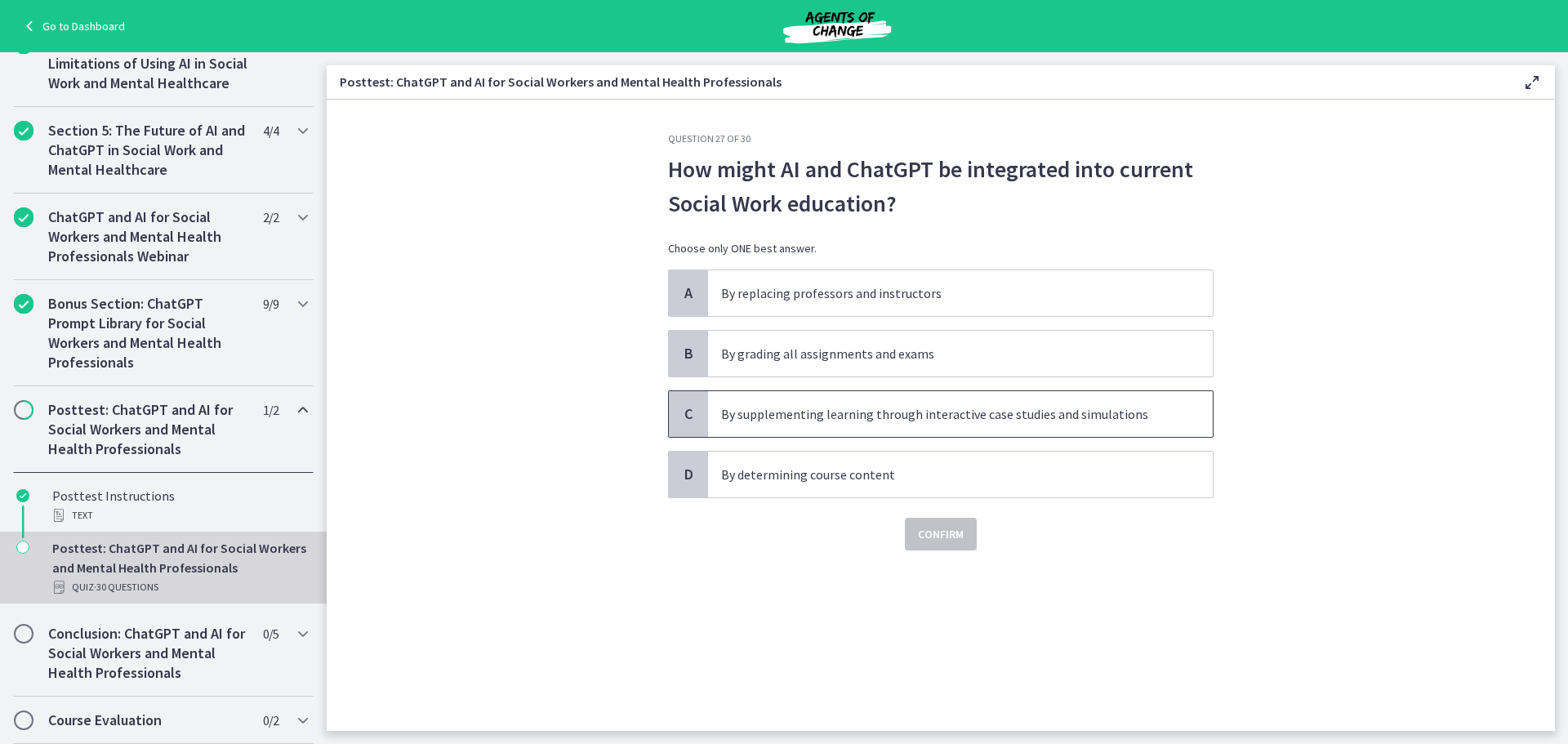
click at [1106, 411] on p "By supplementing learning through interactive case studies and simulations" at bounding box center [944, 414] width 446 height 20
click at [945, 534] on span "Confirm" at bounding box center [940, 535] width 46 height 20
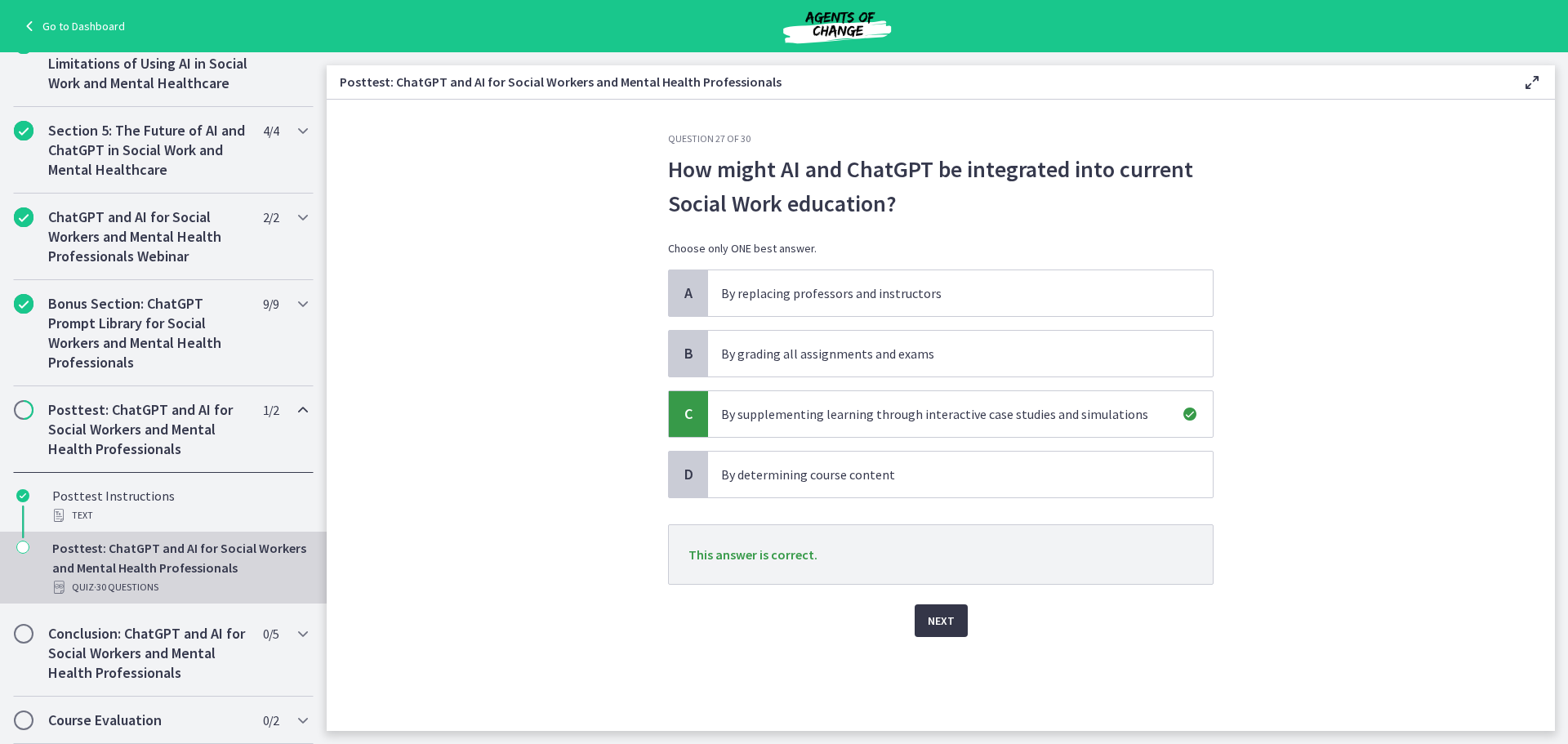
click at [952, 614] on span "Next" at bounding box center [941, 621] width 27 height 20
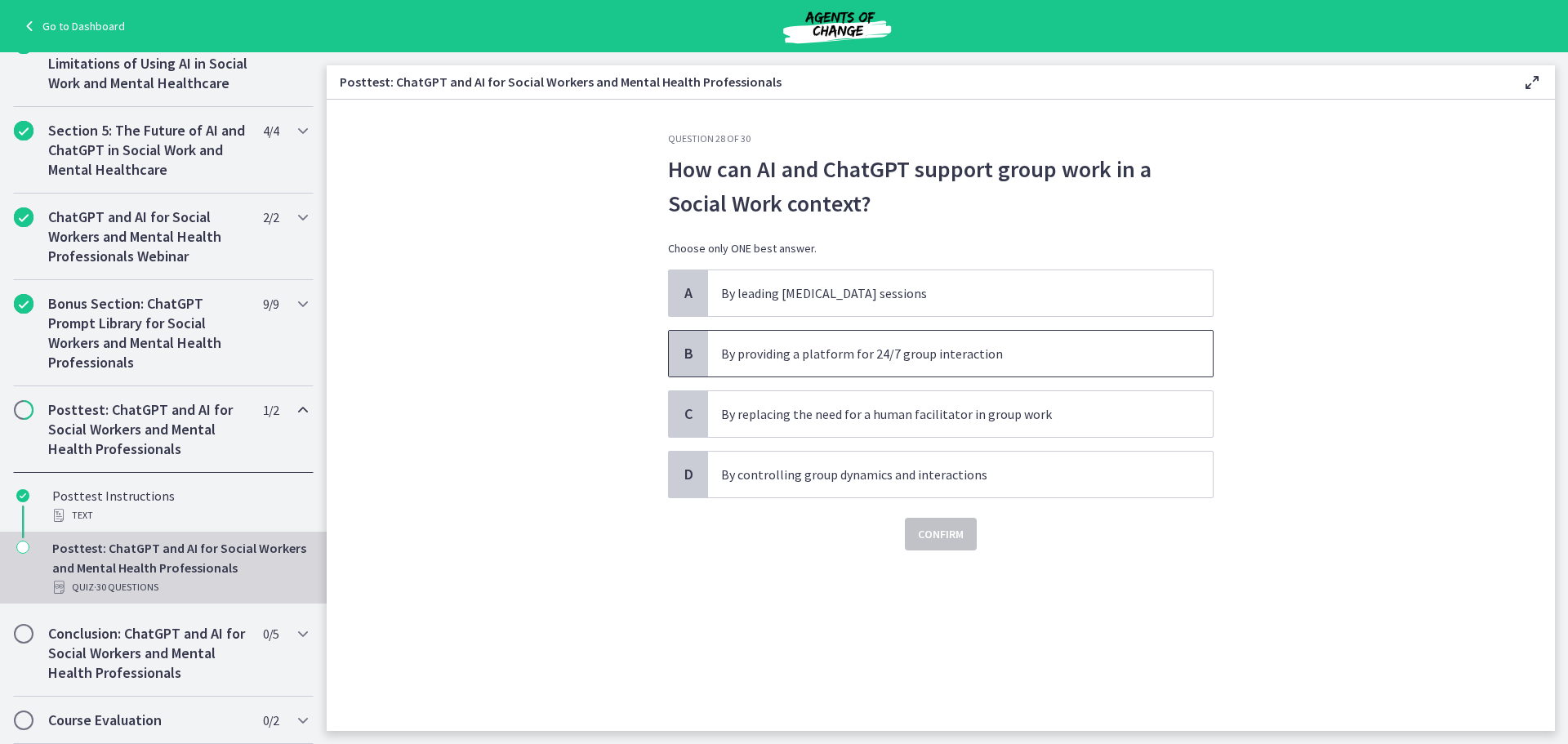
click at [1054, 354] on p "By providing a platform for 24/7 group interaction" at bounding box center [944, 354] width 446 height 20
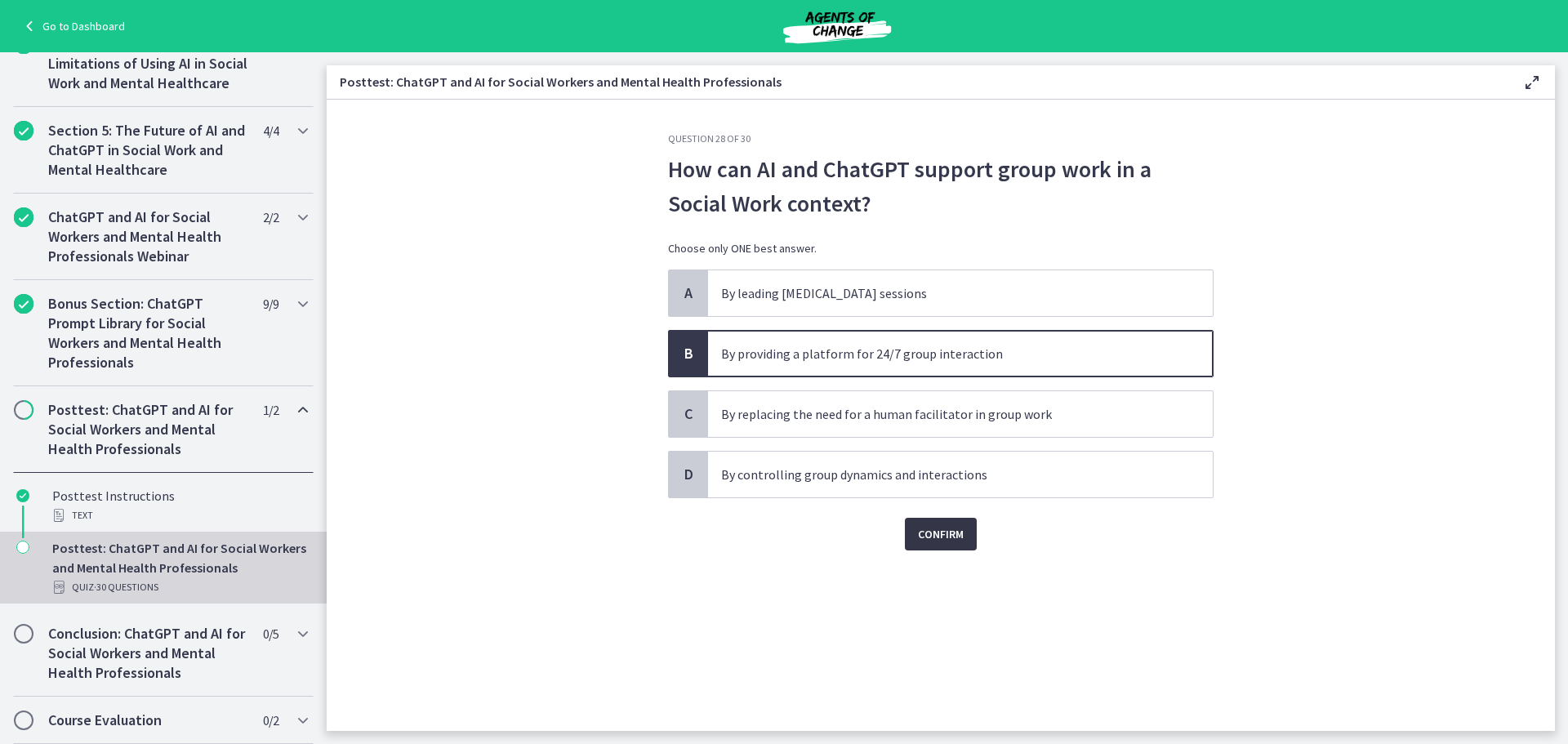
click at [957, 546] on button "Confirm" at bounding box center [940, 534] width 71 height 32
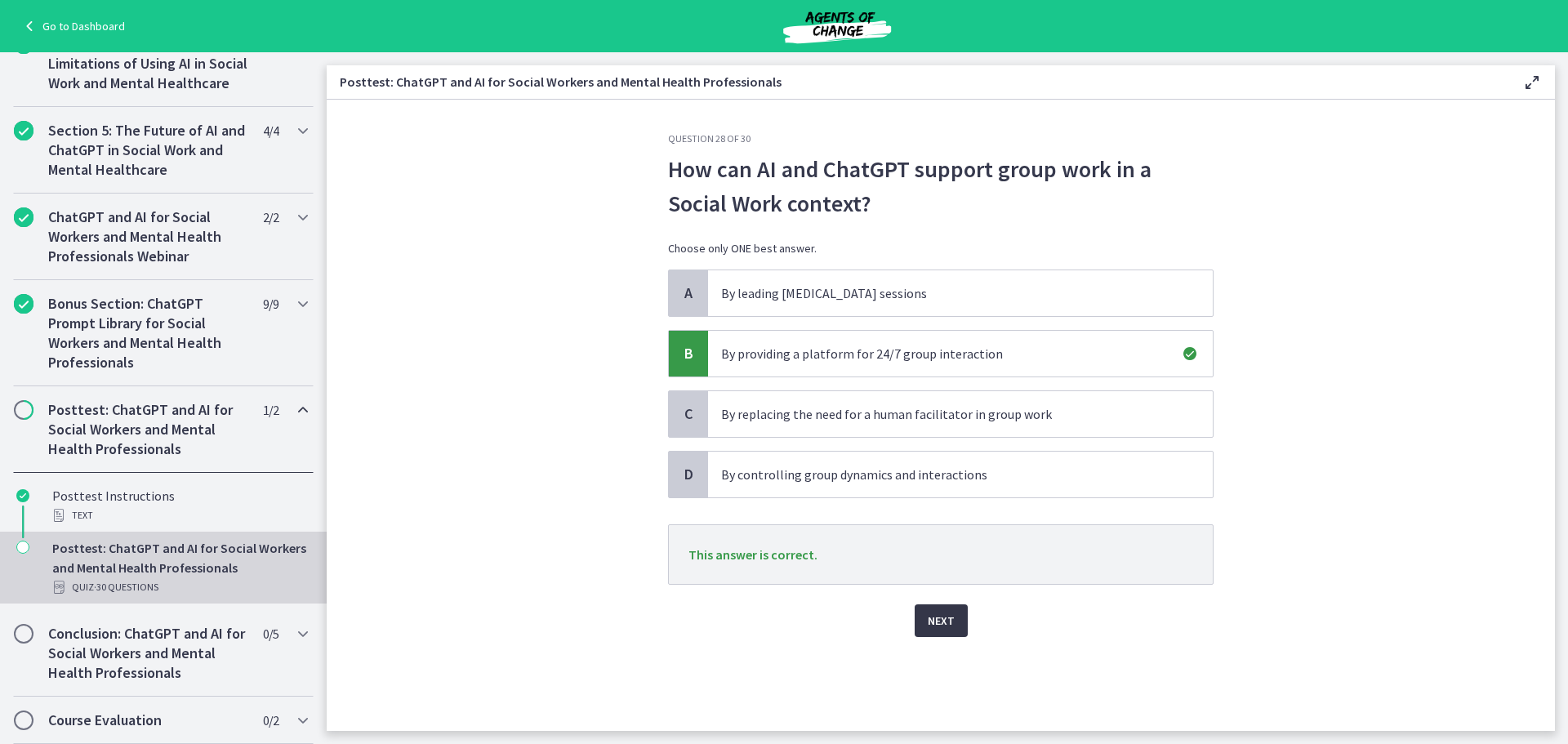
click at [944, 629] on span "Next" at bounding box center [941, 621] width 27 height 20
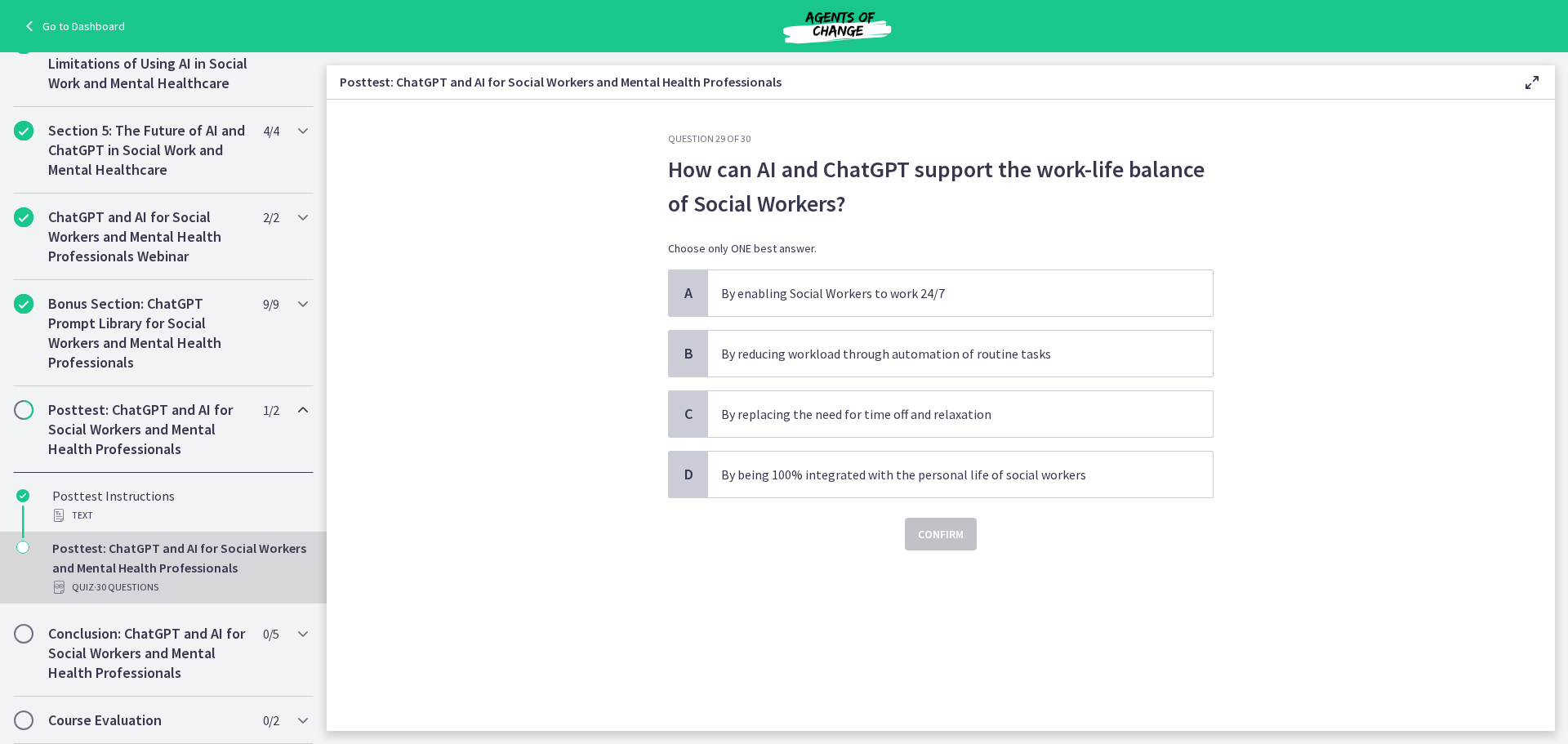
drag, startPoint x: 944, startPoint y: 629, endPoint x: 878, endPoint y: 638, distance: 66.6
click at [878, 638] on div "Question 29 of 30 How can AI and ChatGPT support the work-life balance of Socia…" at bounding box center [941, 431] width 572 height 599
click at [1071, 361] on p "By reducing workload through automation of routine tasks" at bounding box center [944, 354] width 446 height 20
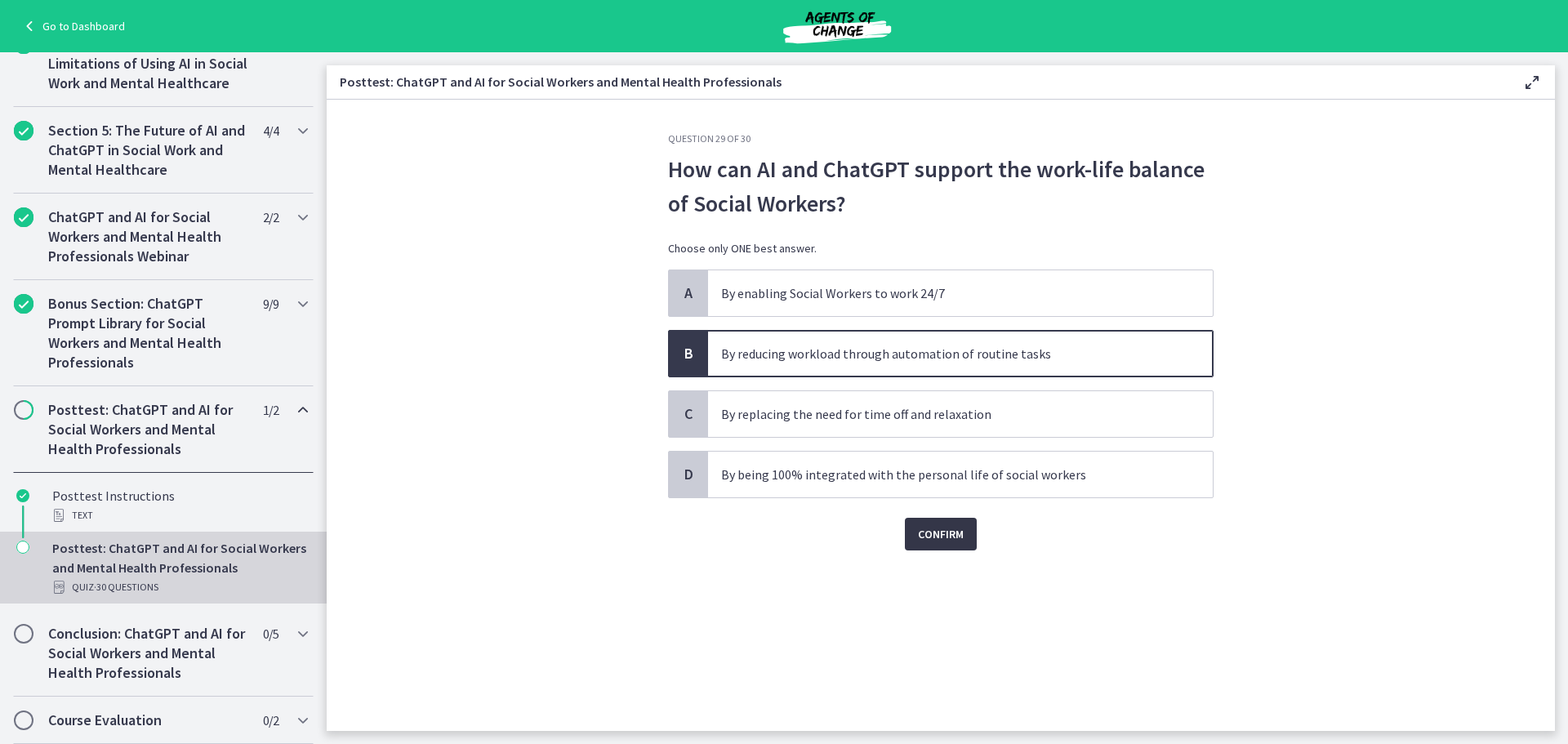
click at [951, 539] on span "Confirm" at bounding box center [940, 535] width 46 height 20
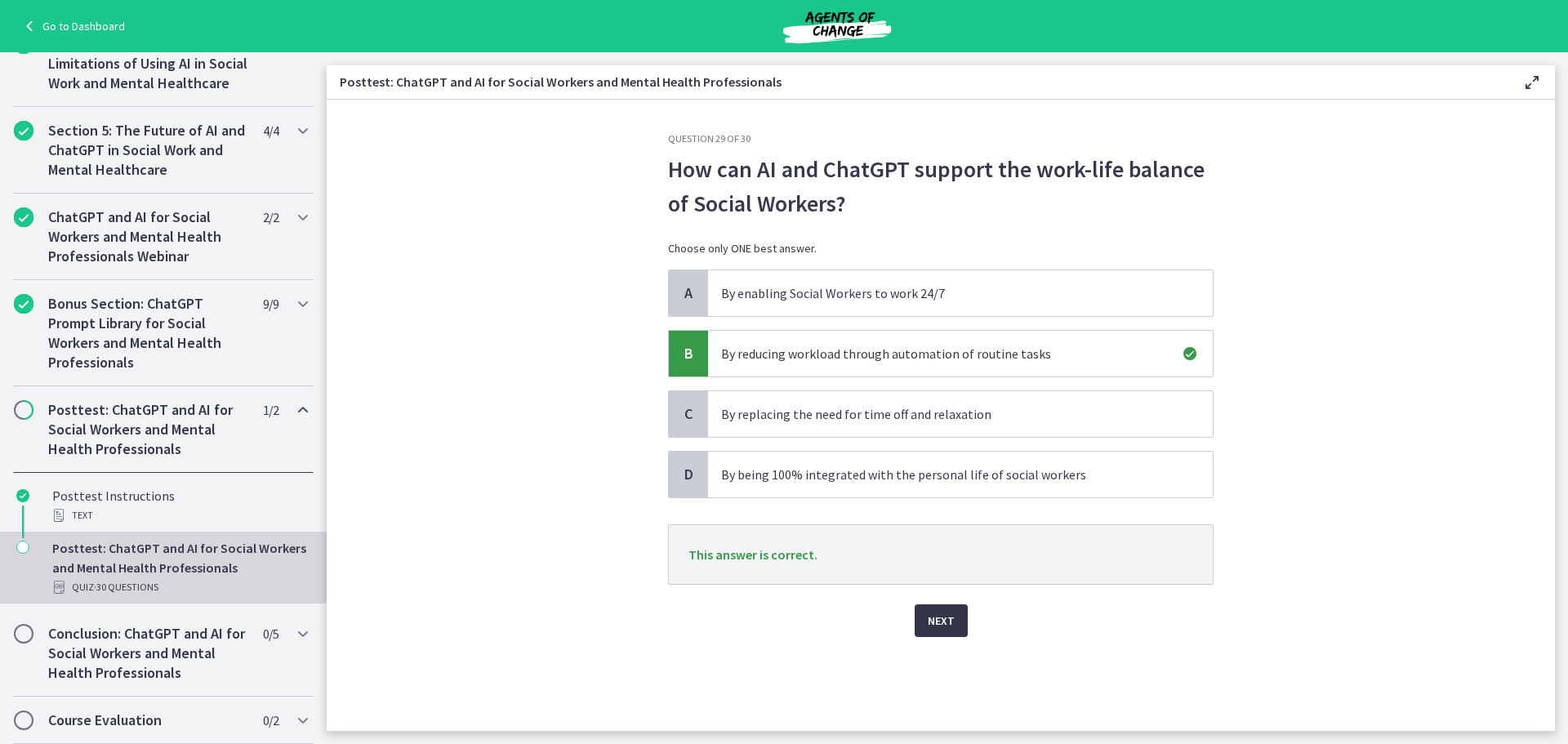
click at [941, 629] on span "Next" at bounding box center [941, 621] width 27 height 20
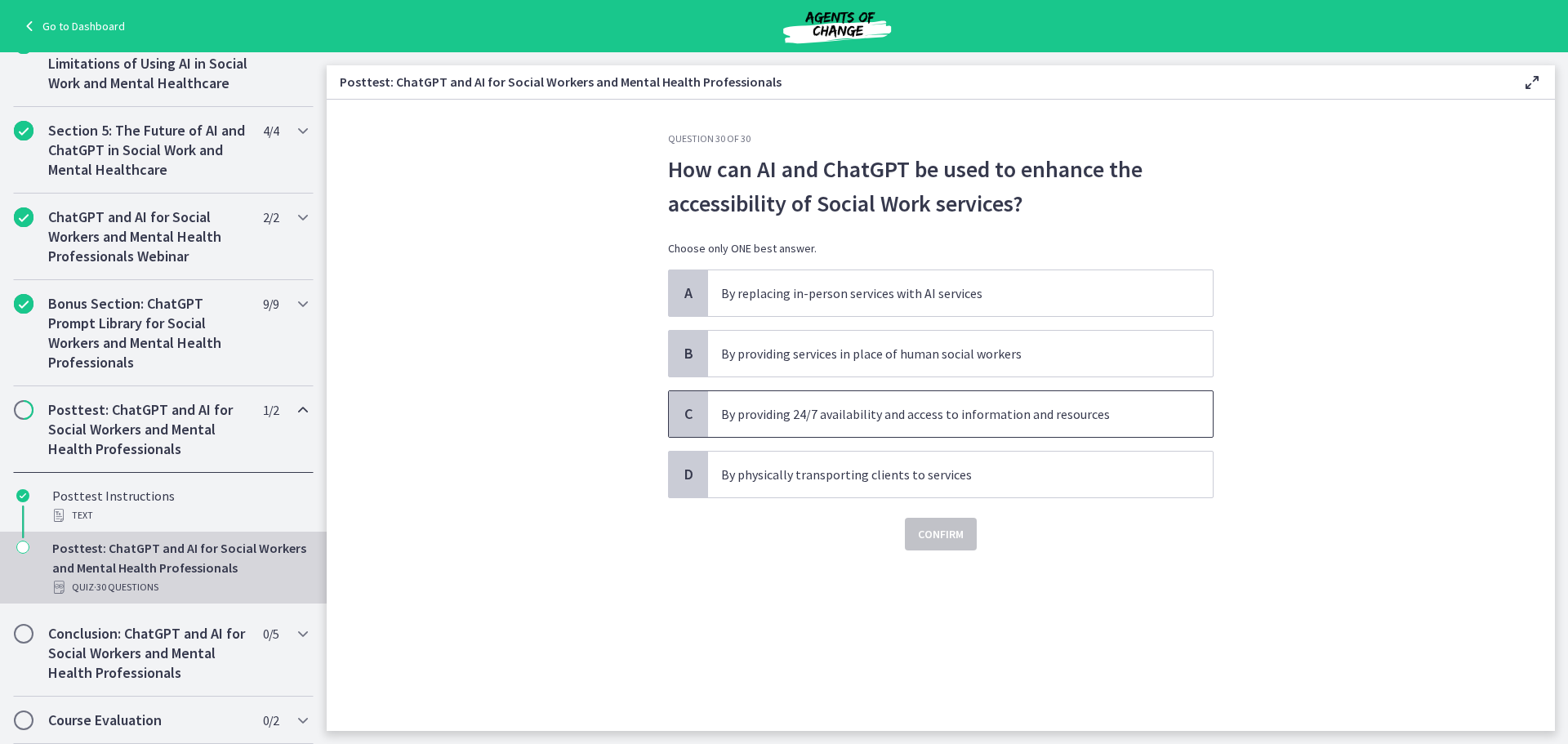
click at [1156, 411] on p "By providing 24/7 availability and access to information and resources" at bounding box center [944, 414] width 446 height 20
click at [959, 539] on span "Confirm" at bounding box center [940, 535] width 46 height 20
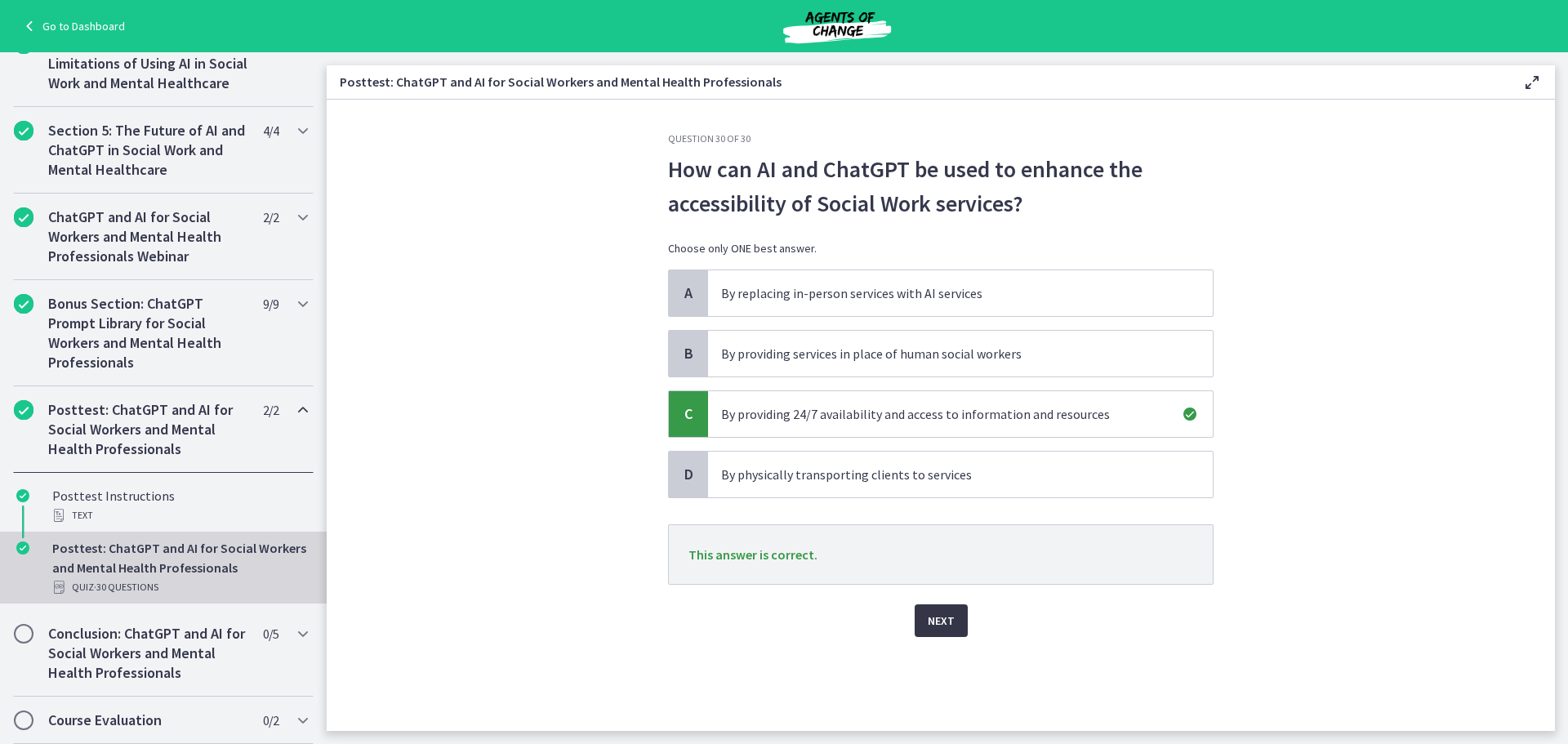
click at [953, 627] on span "Next" at bounding box center [941, 621] width 27 height 20
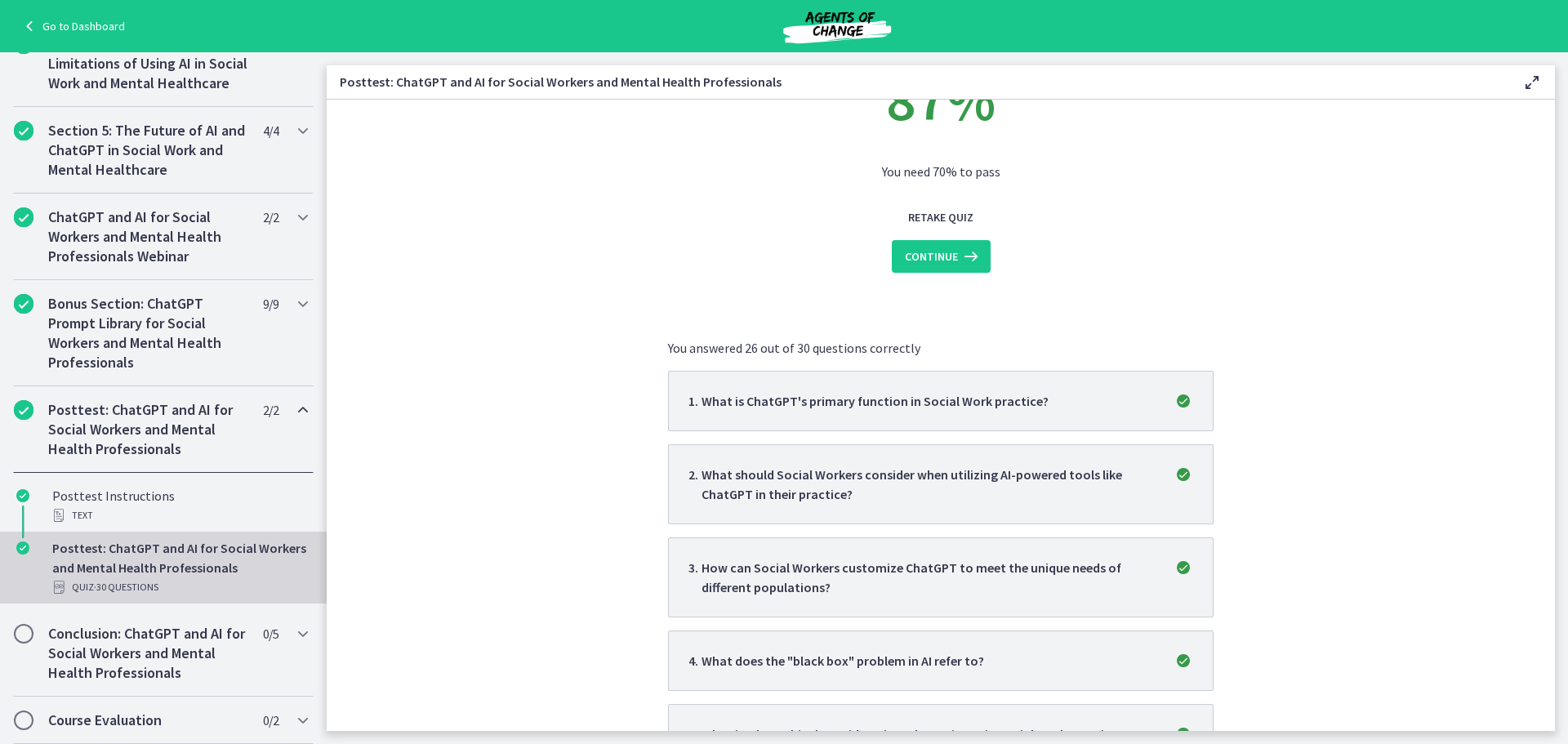
scroll to position [163, 0]
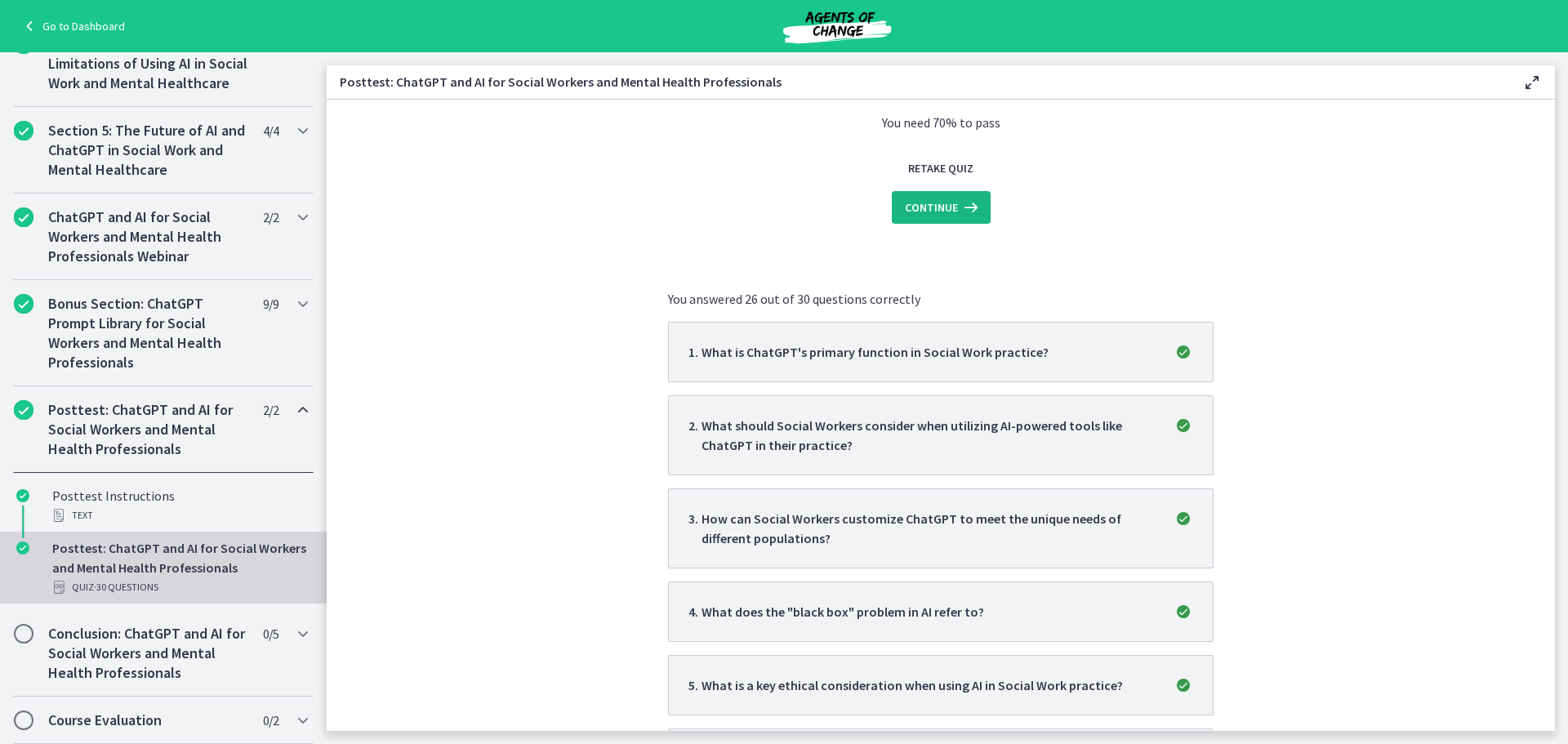
click at [958, 211] on icon at bounding box center [969, 208] width 23 height 20
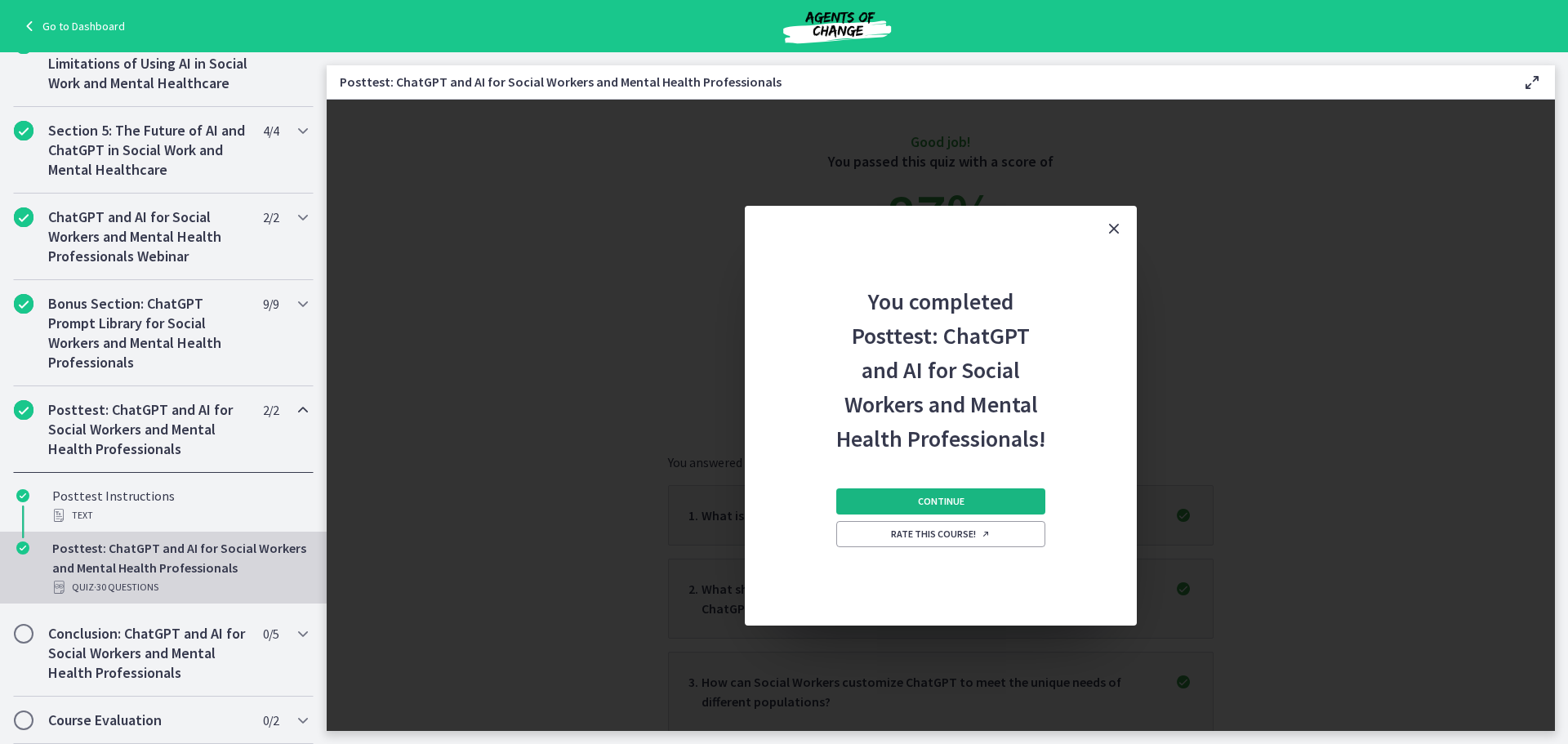
click at [966, 497] on button "Continue" at bounding box center [940, 500] width 209 height 26
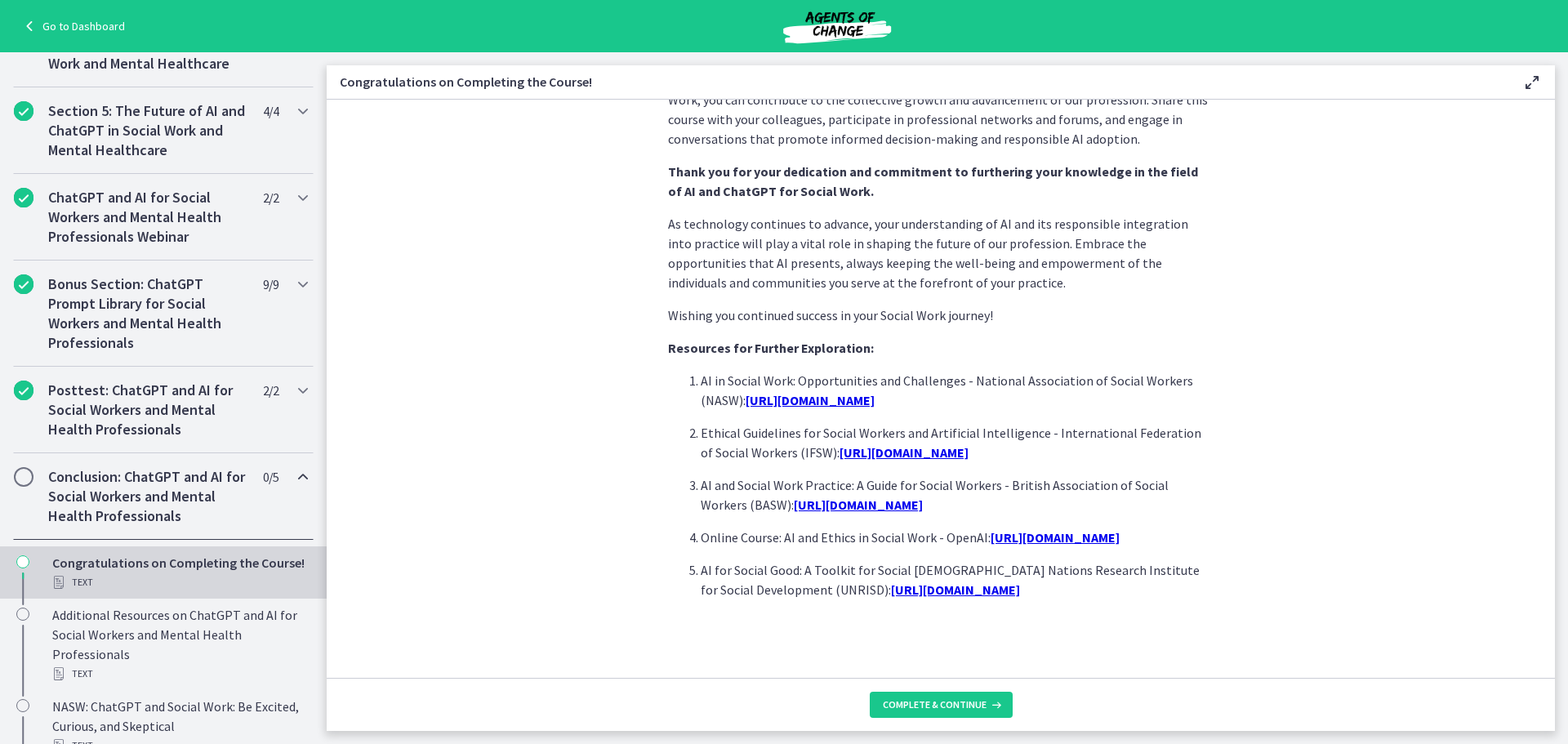
scroll to position [1326, 0]
click at [997, 709] on icon at bounding box center [995, 705] width 17 height 13
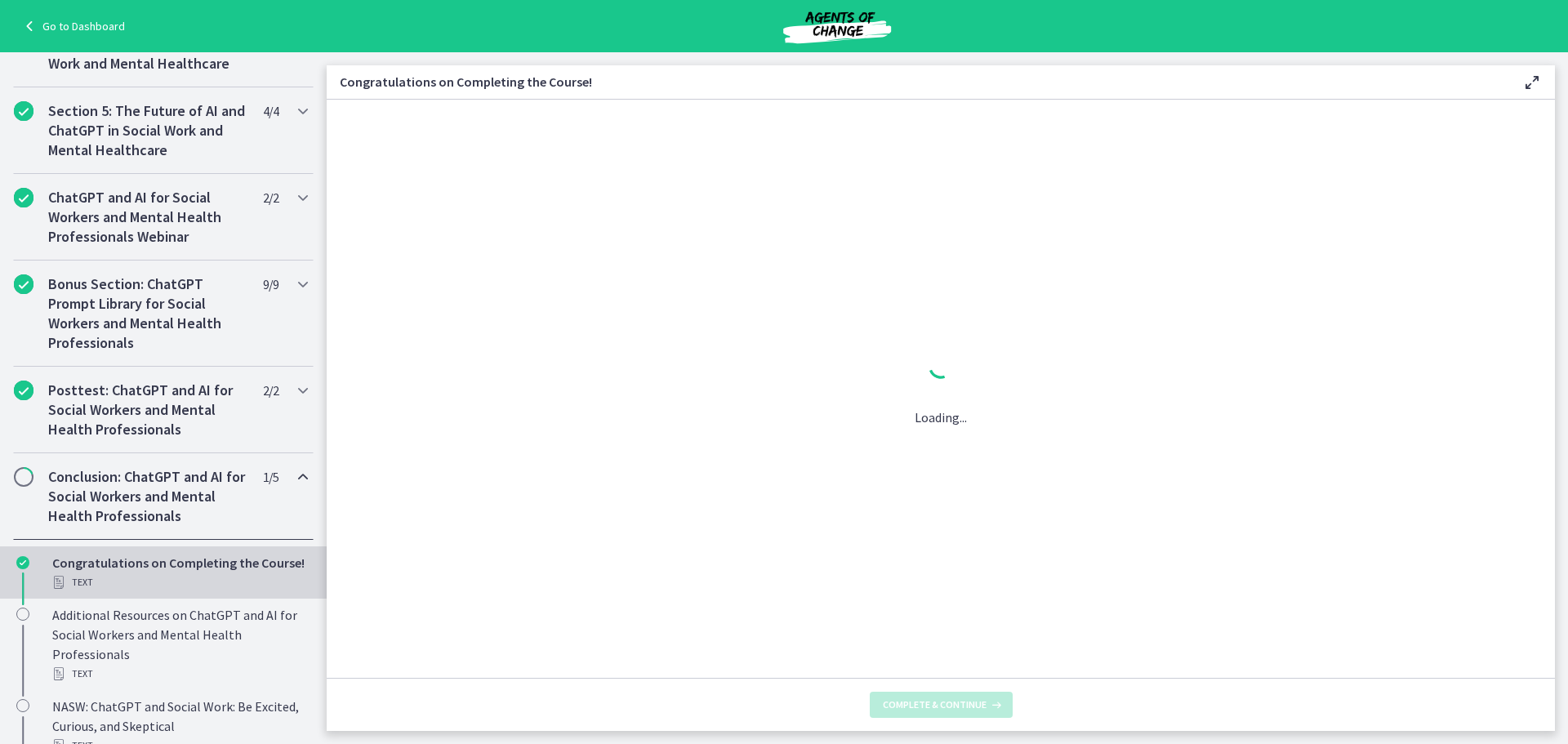
scroll to position [0, 0]
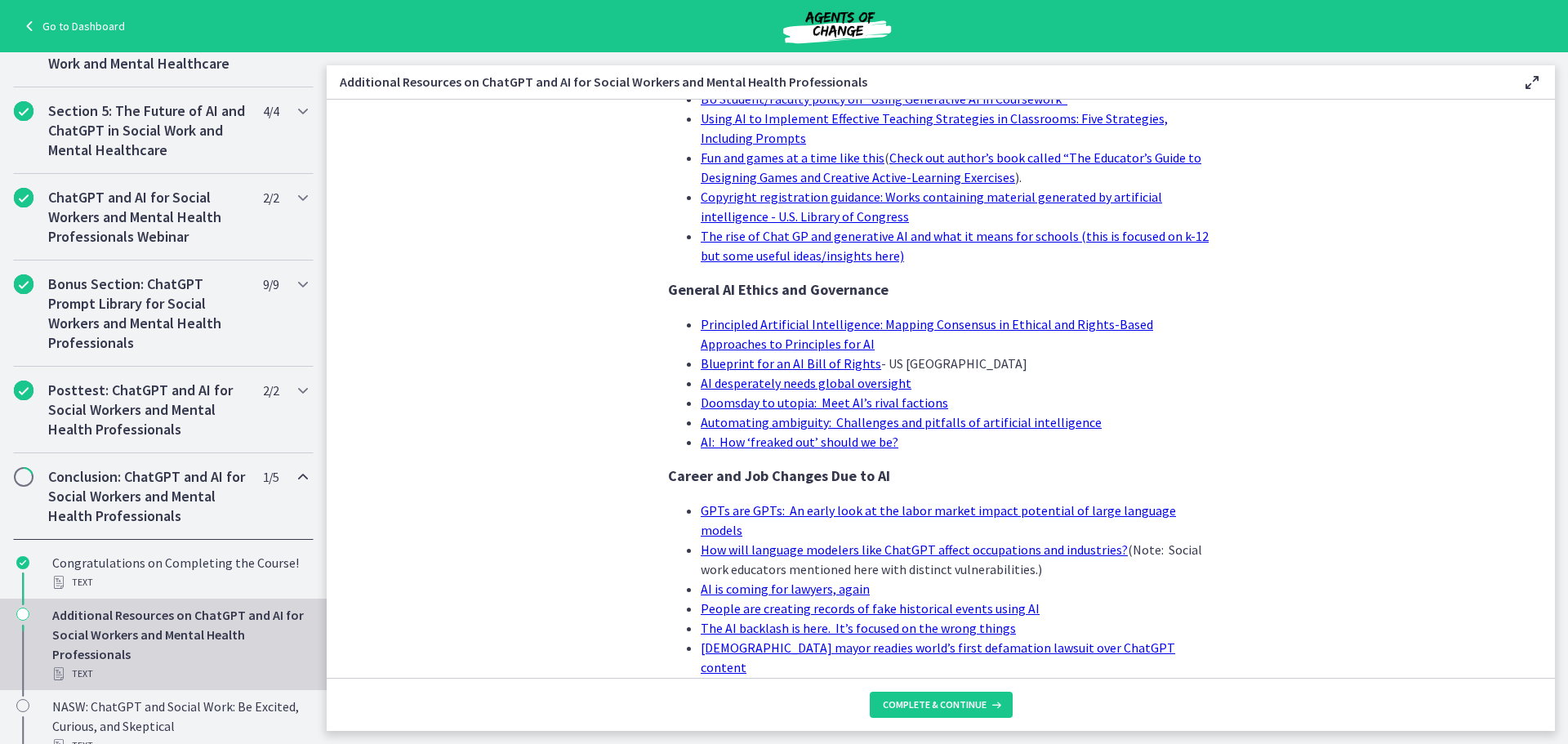
scroll to position [1509, 0]
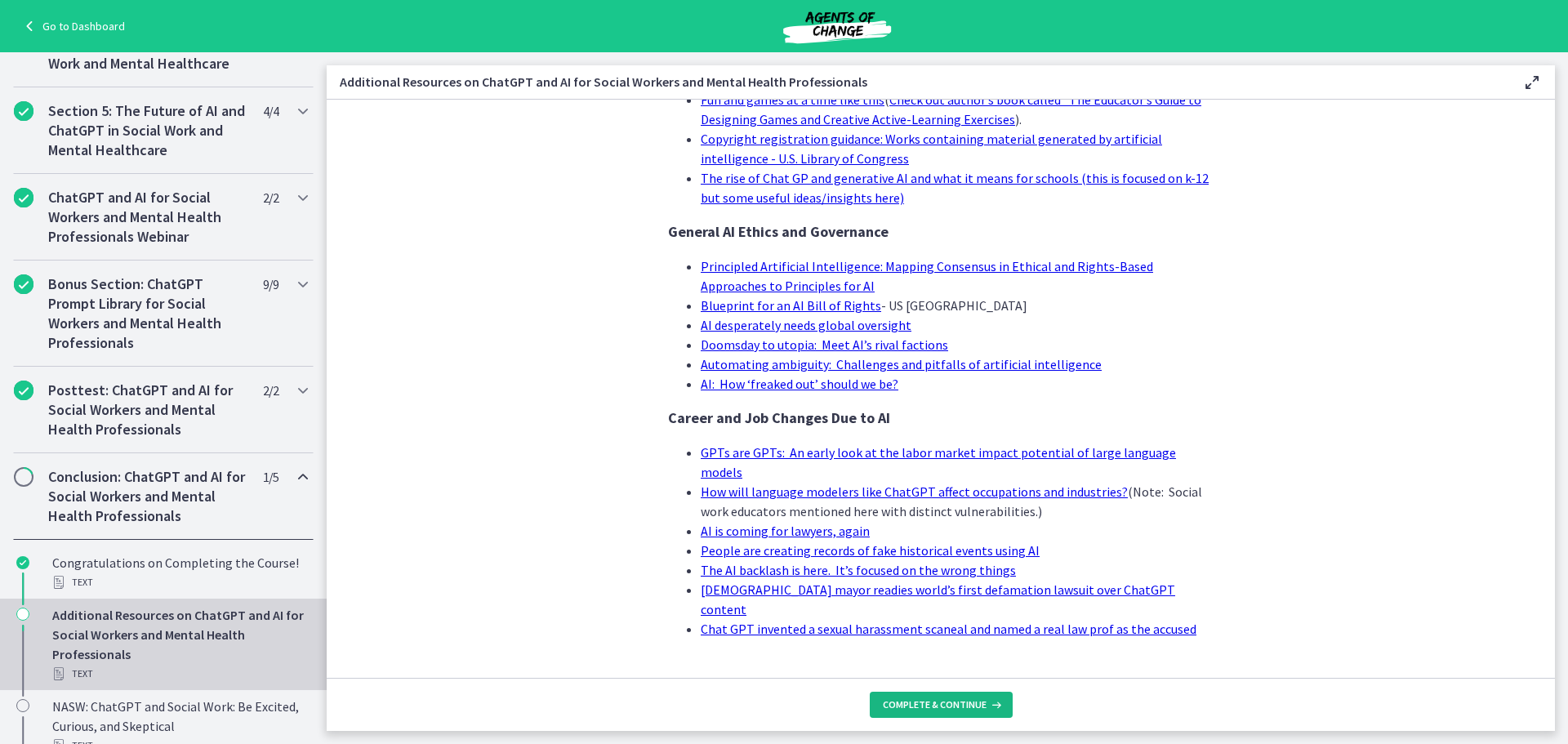
click at [966, 707] on span "Complete & continue" at bounding box center [934, 705] width 104 height 13
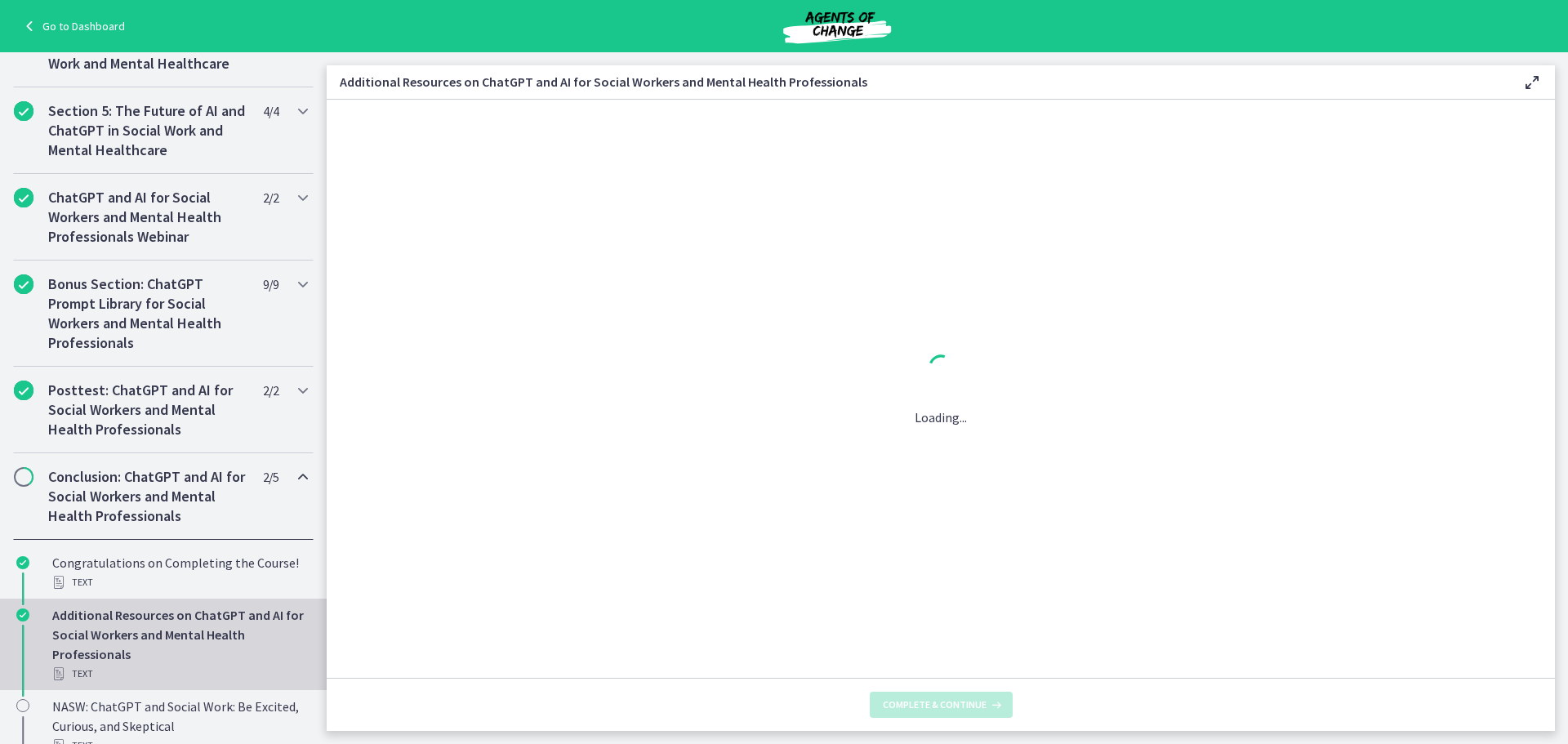
scroll to position [0, 0]
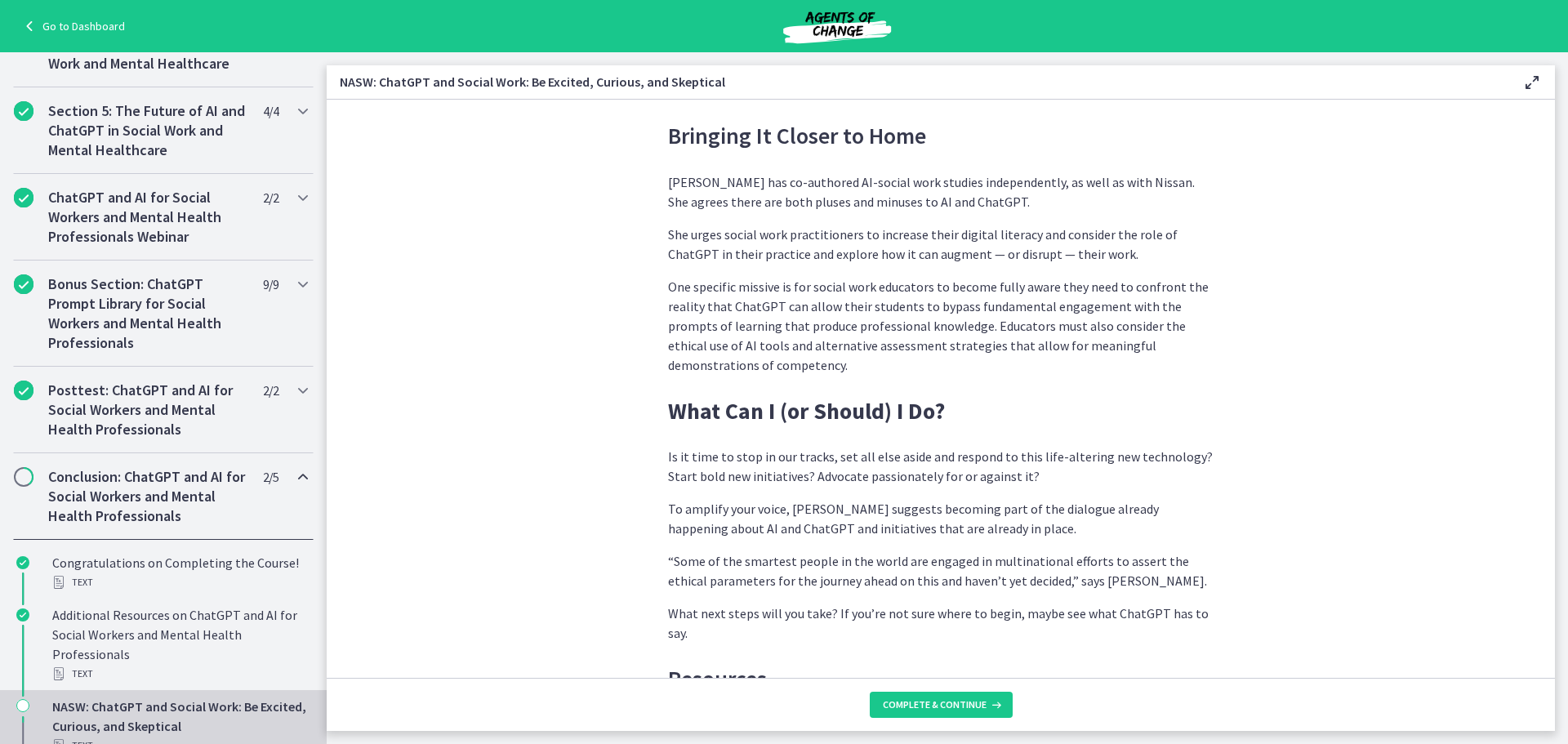
scroll to position [4846, 0]
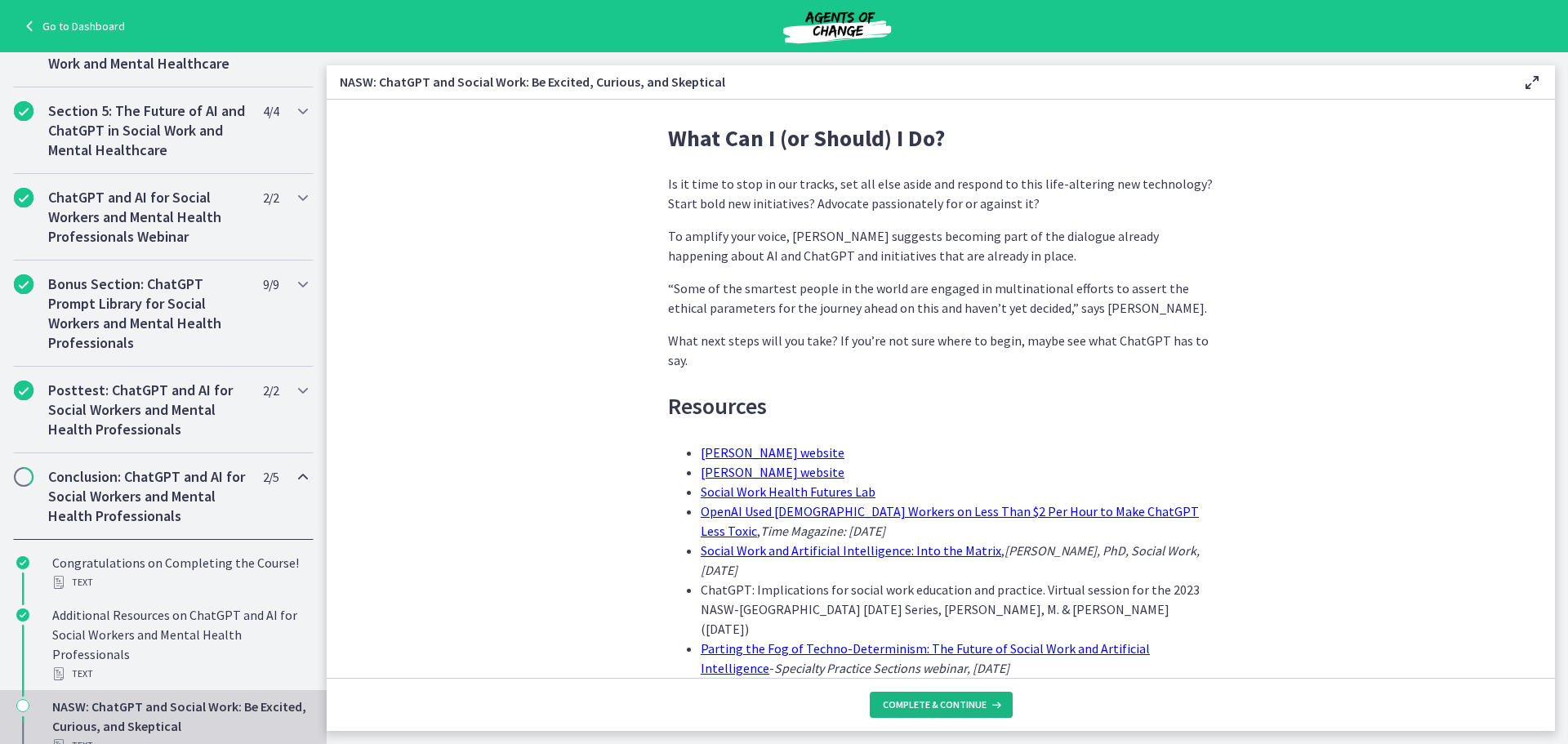
click at [982, 715] on button "Complete & continue" at bounding box center [941, 704] width 143 height 26
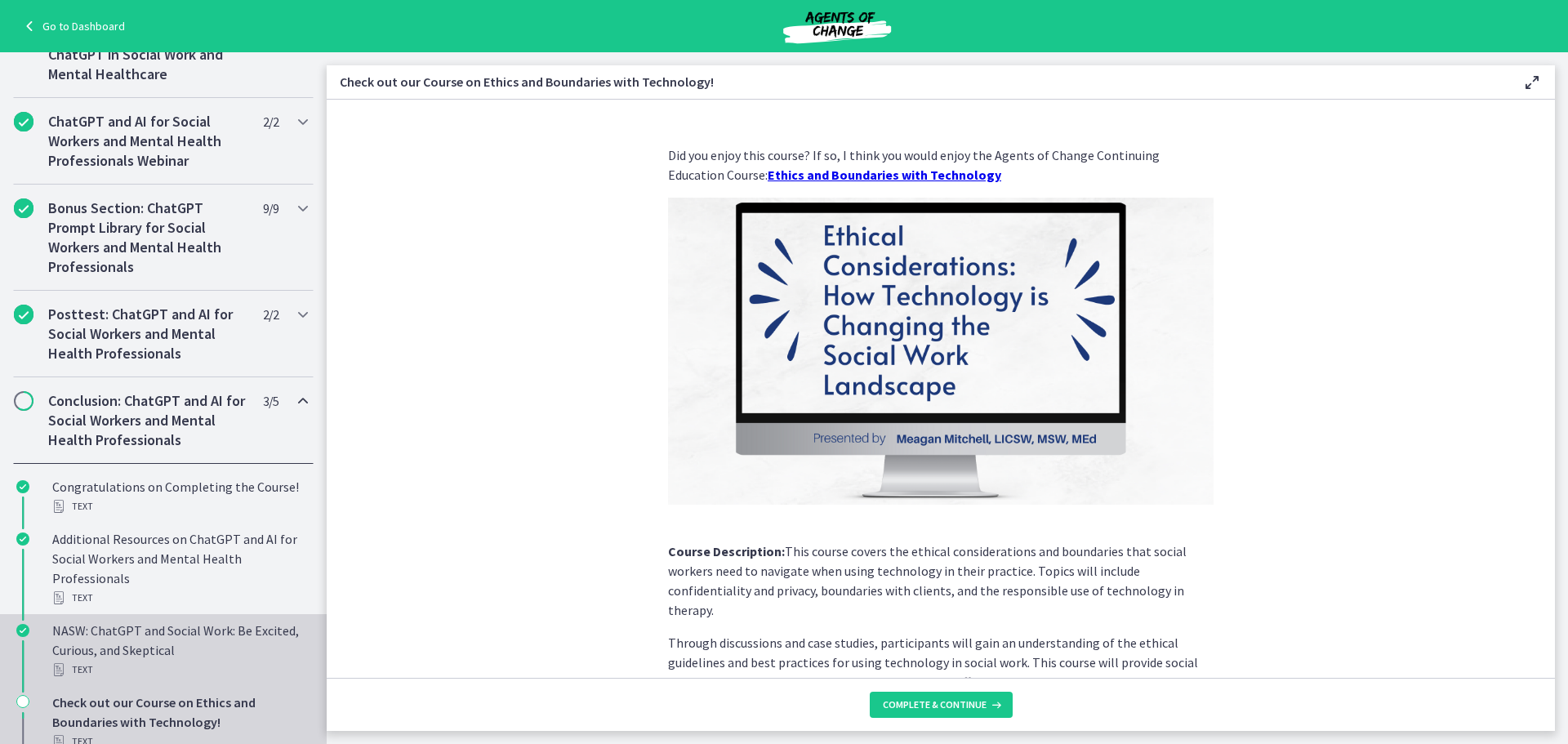
scroll to position [863, 0]
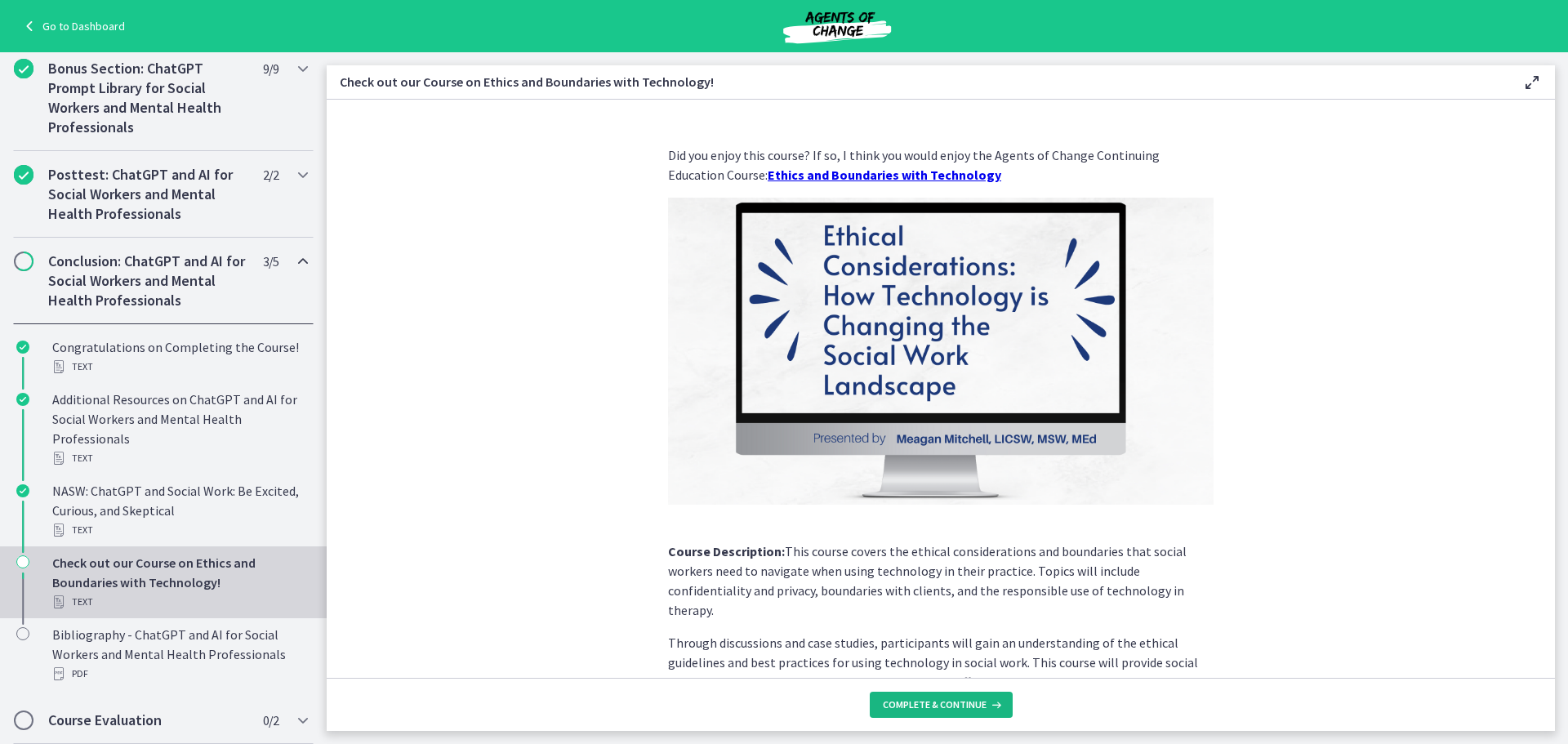
click at [949, 712] on button "Complete & continue" at bounding box center [941, 704] width 143 height 26
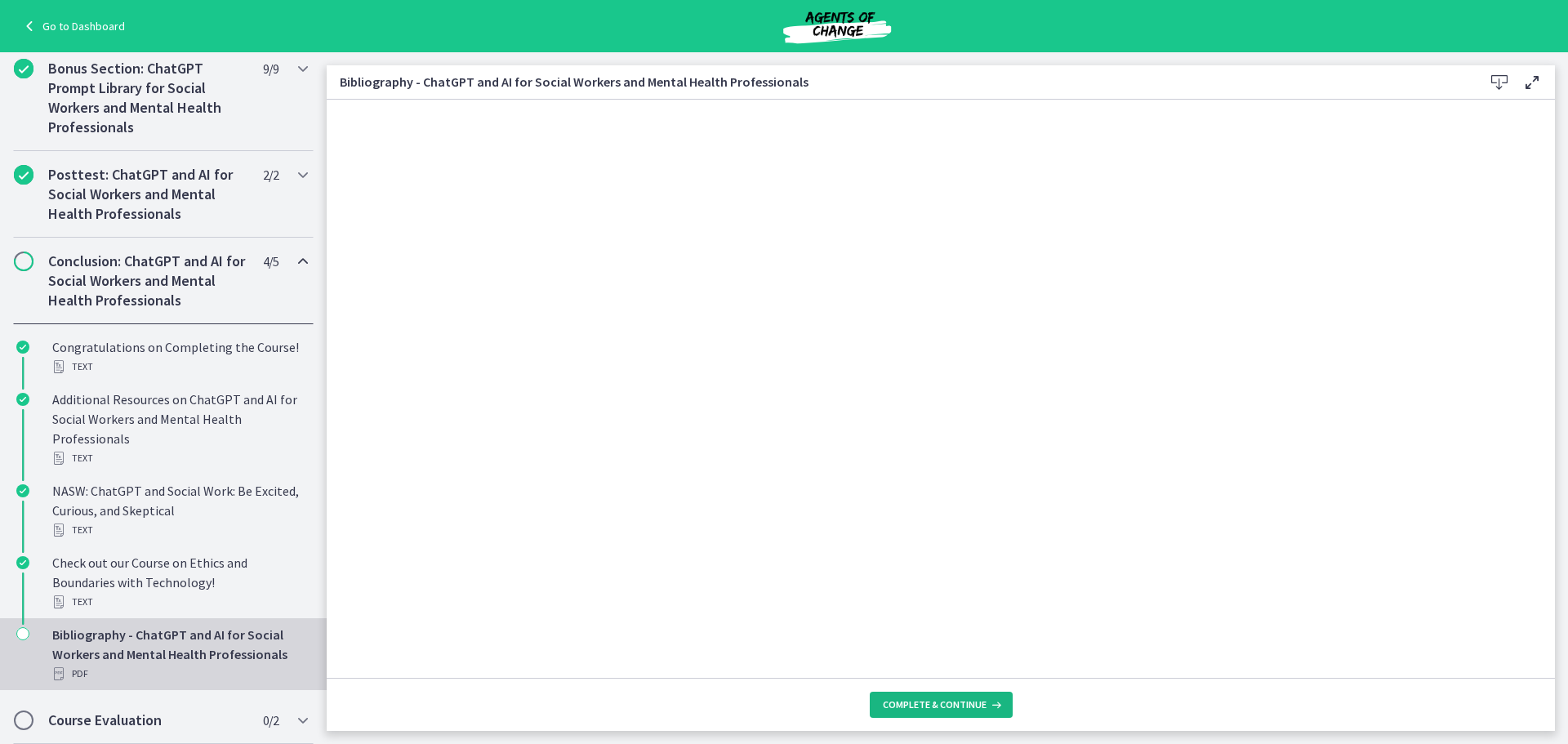
click at [949, 703] on span "Complete & continue" at bounding box center [934, 705] width 104 height 13
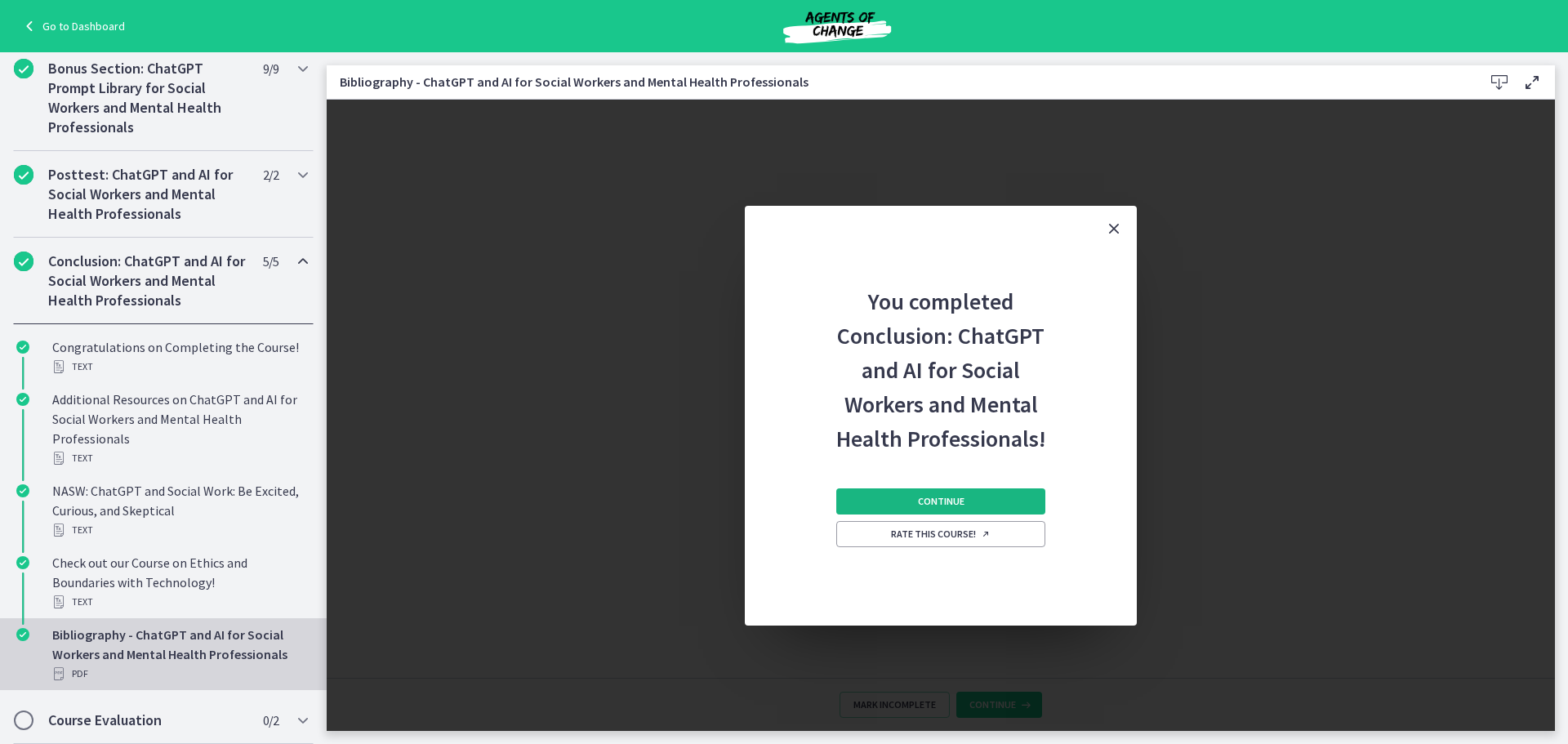
click at [929, 505] on span "Continue" at bounding box center [941, 501] width 47 height 13
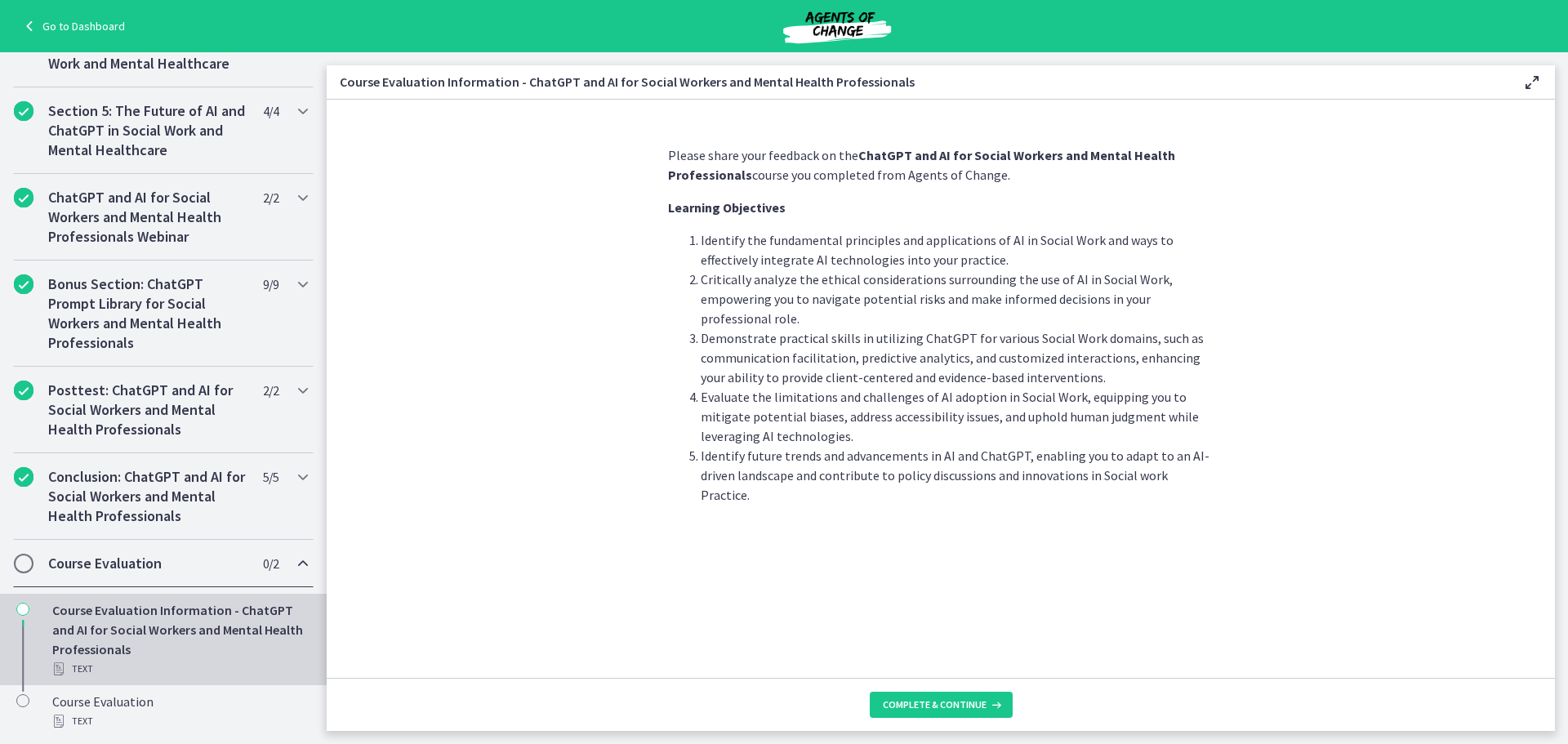
scroll to position [648, 0]
click at [959, 714] on button "Complete & continue" at bounding box center [941, 704] width 143 height 26
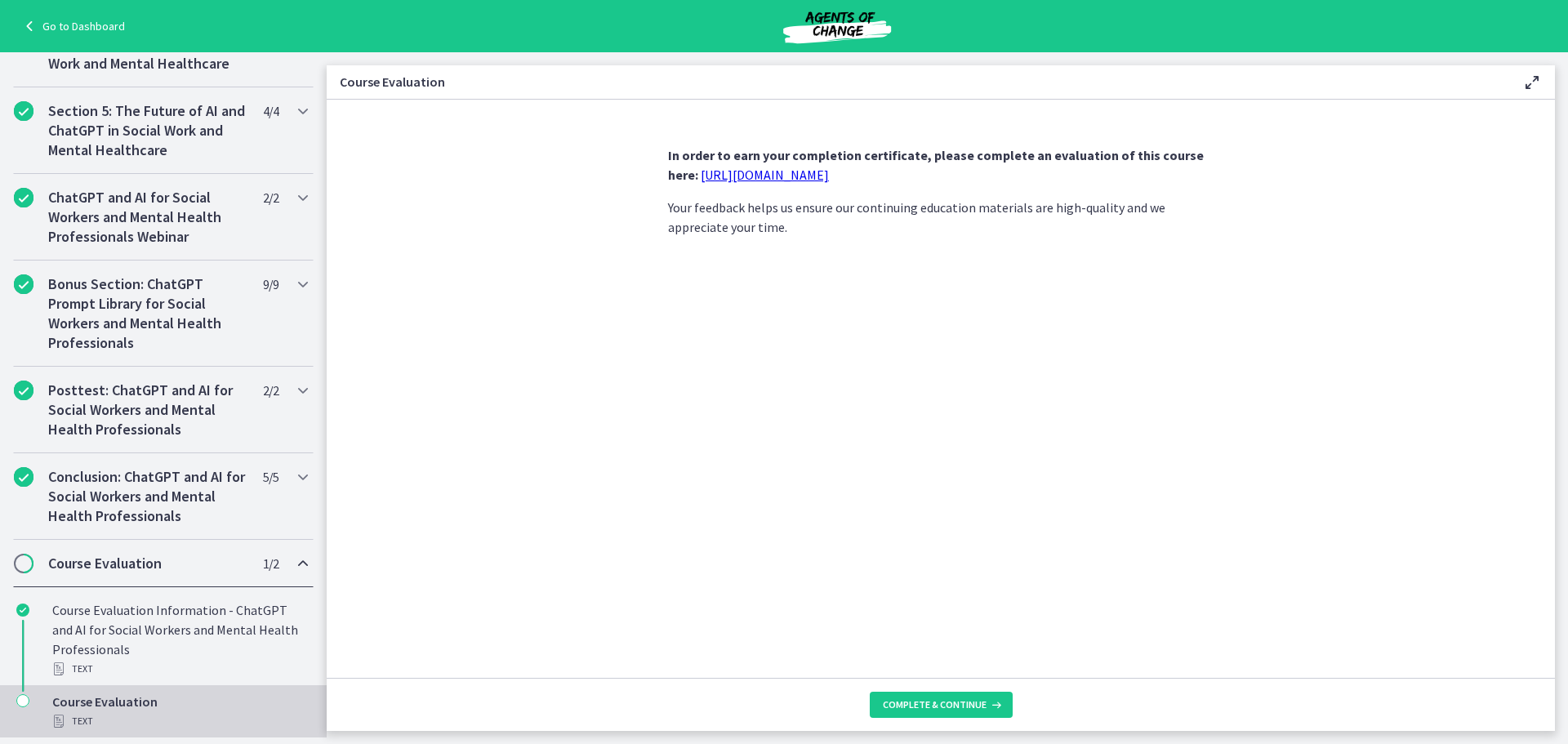
click at [829, 172] on link "[URL][DOMAIN_NAME]" at bounding box center [765, 175] width 128 height 17
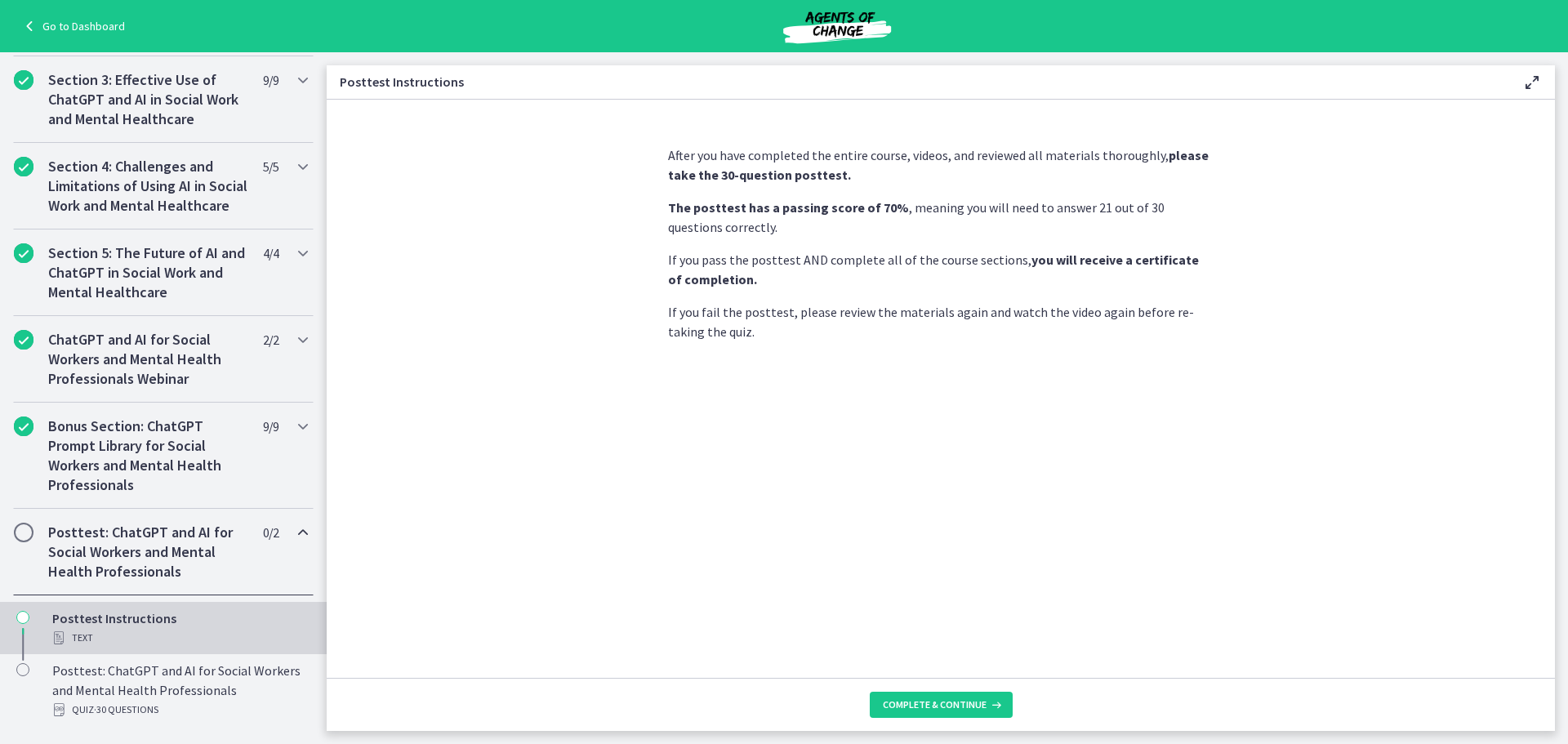
scroll to position [628, 0]
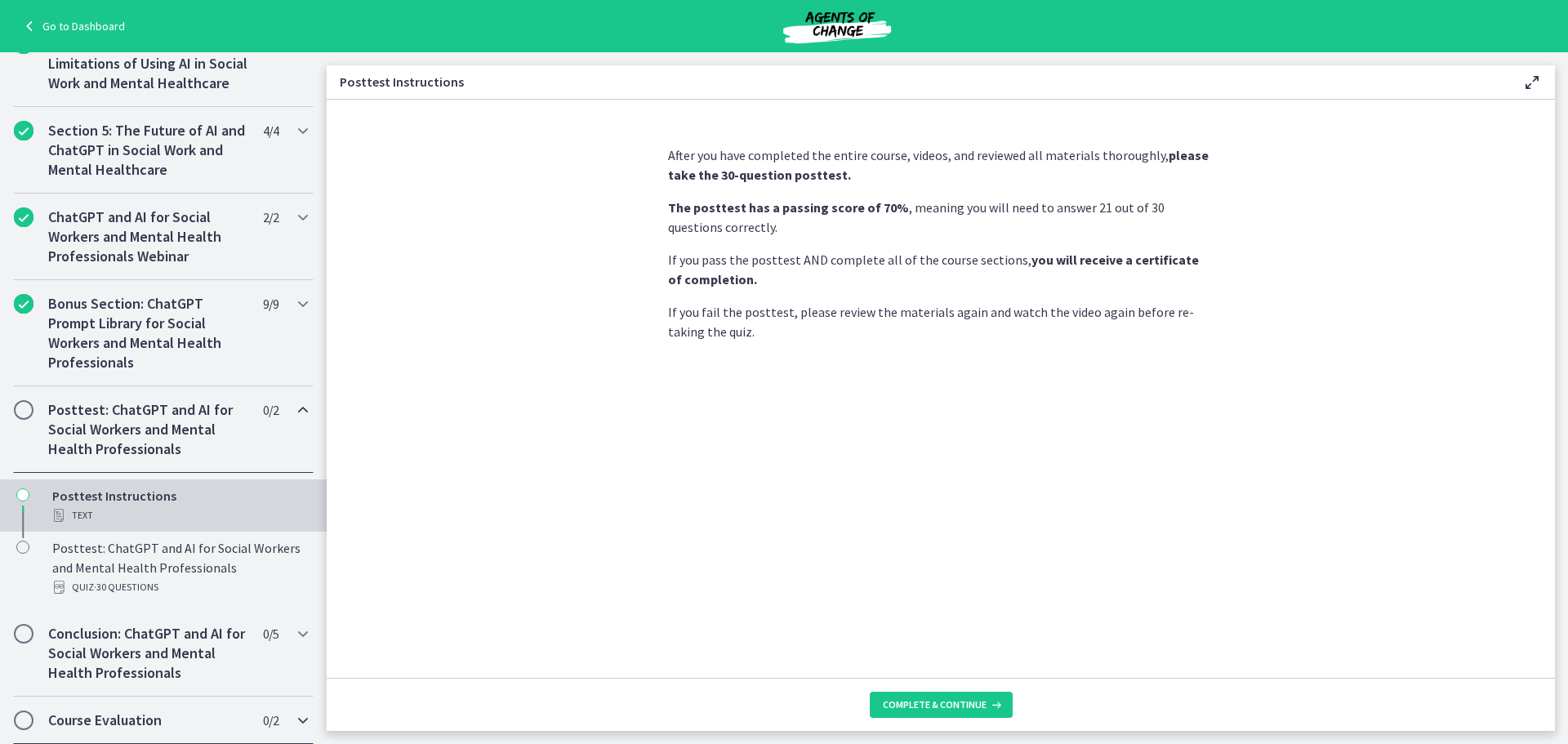
click at [293, 721] on icon "Chapters" at bounding box center [303, 721] width 20 height 20
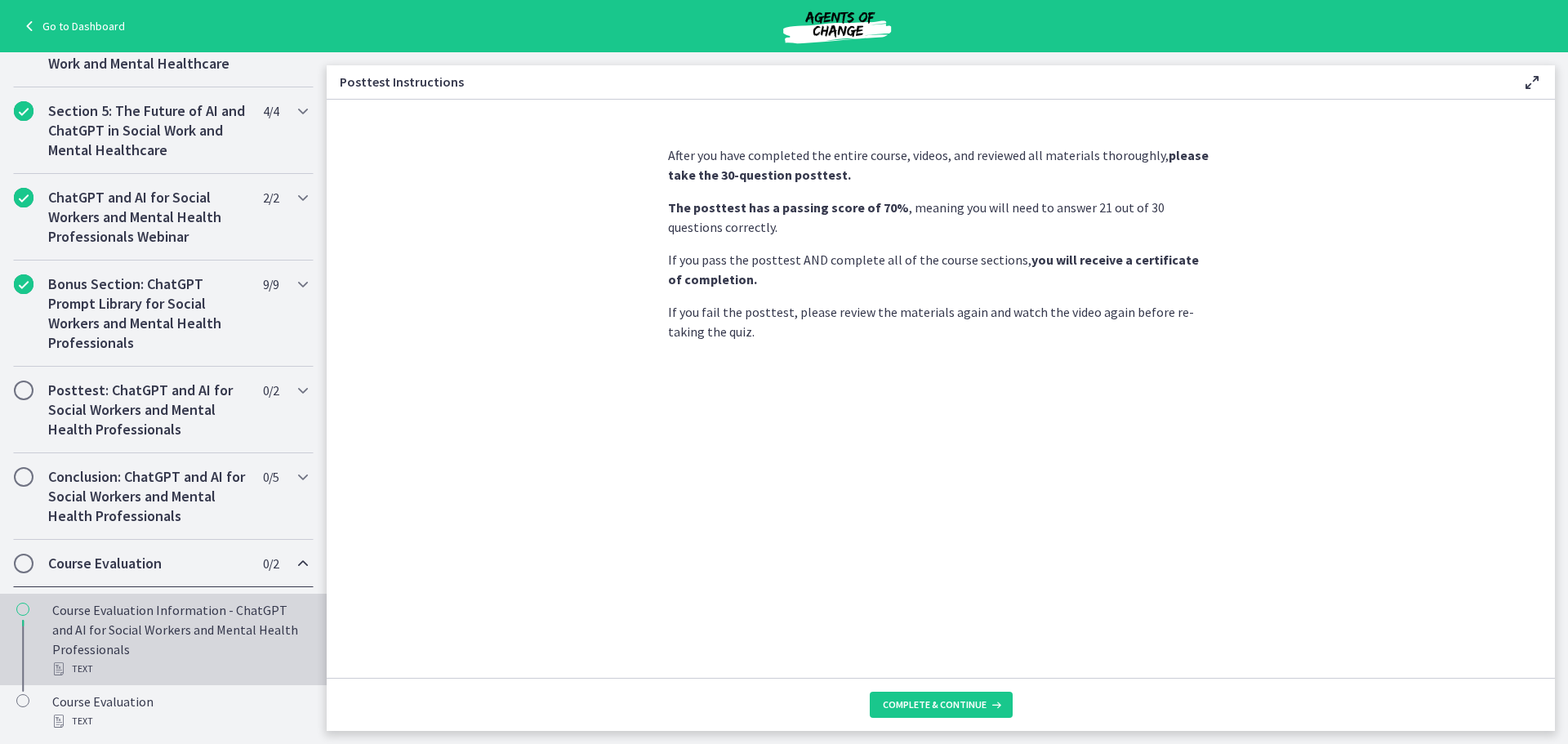
scroll to position [648, 0]
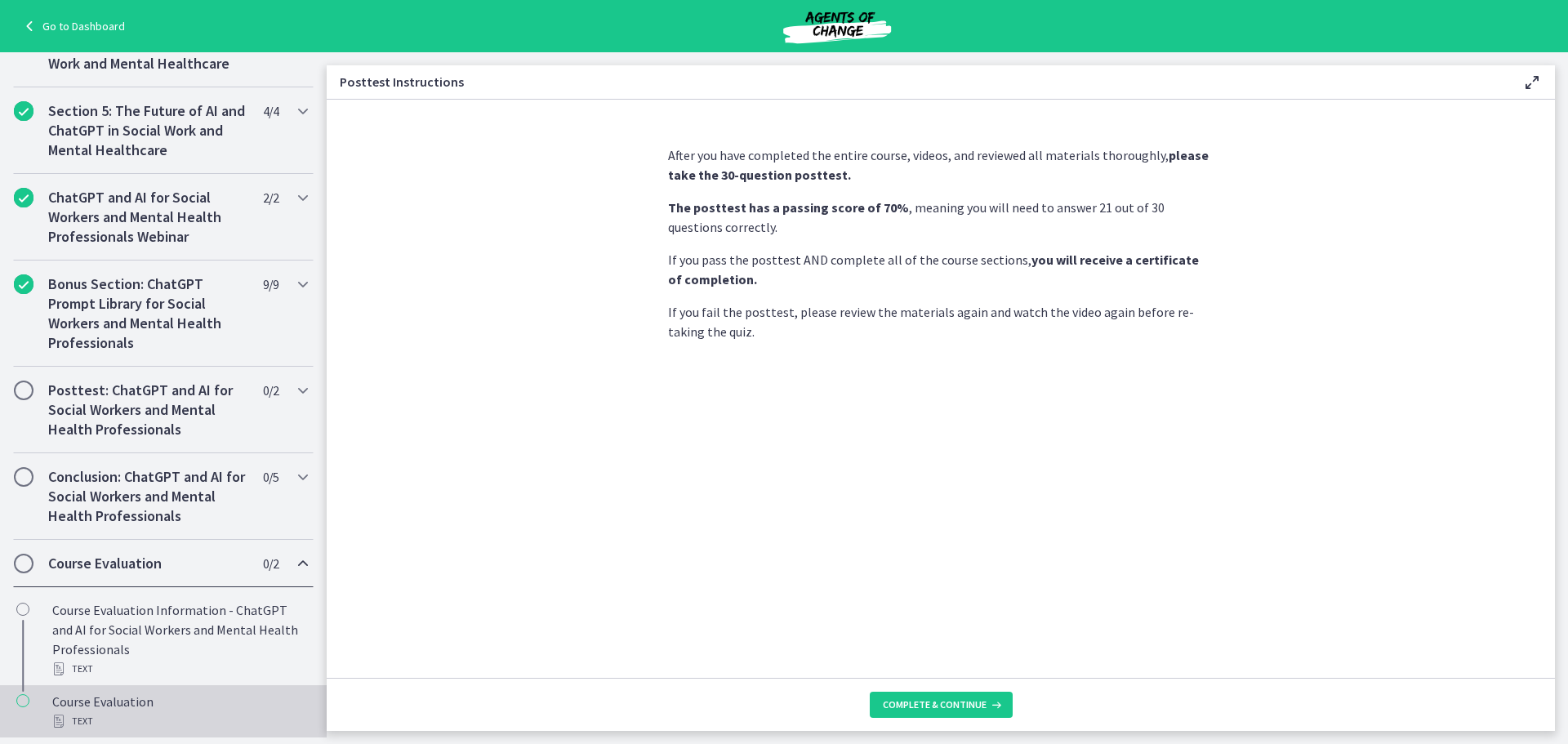
click at [148, 707] on div "Course Evaluation Text" at bounding box center [180, 711] width 254 height 39
